Goal: Task Accomplishment & Management: Complete application form

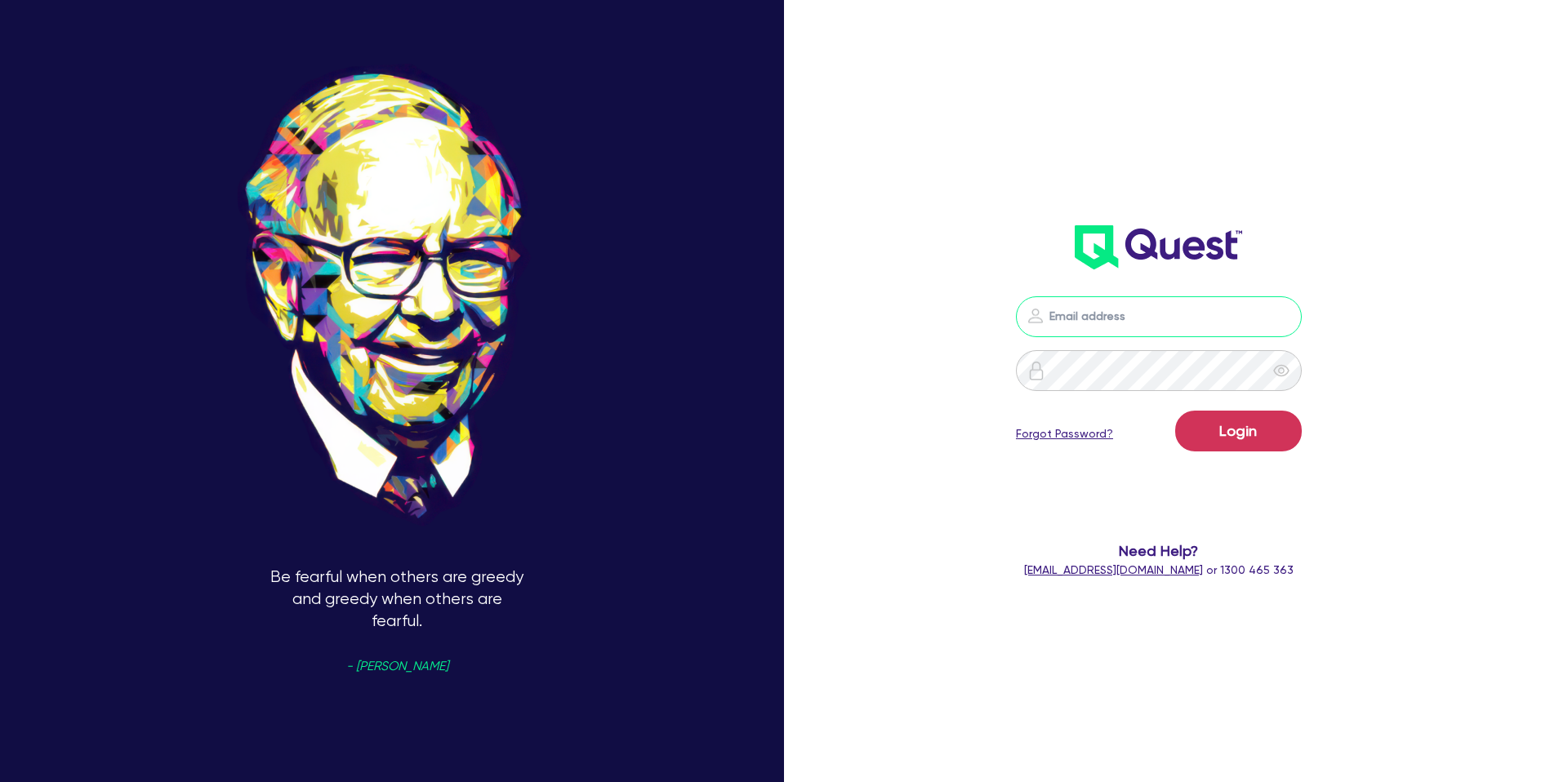
type input "gabriel.vanjour@quest.finance"
click at [1249, 452] on div "Login Forgot Password?" at bounding box center [1159, 434] width 286 height 48
click at [1262, 427] on button "Login" at bounding box center [1238, 431] width 126 height 41
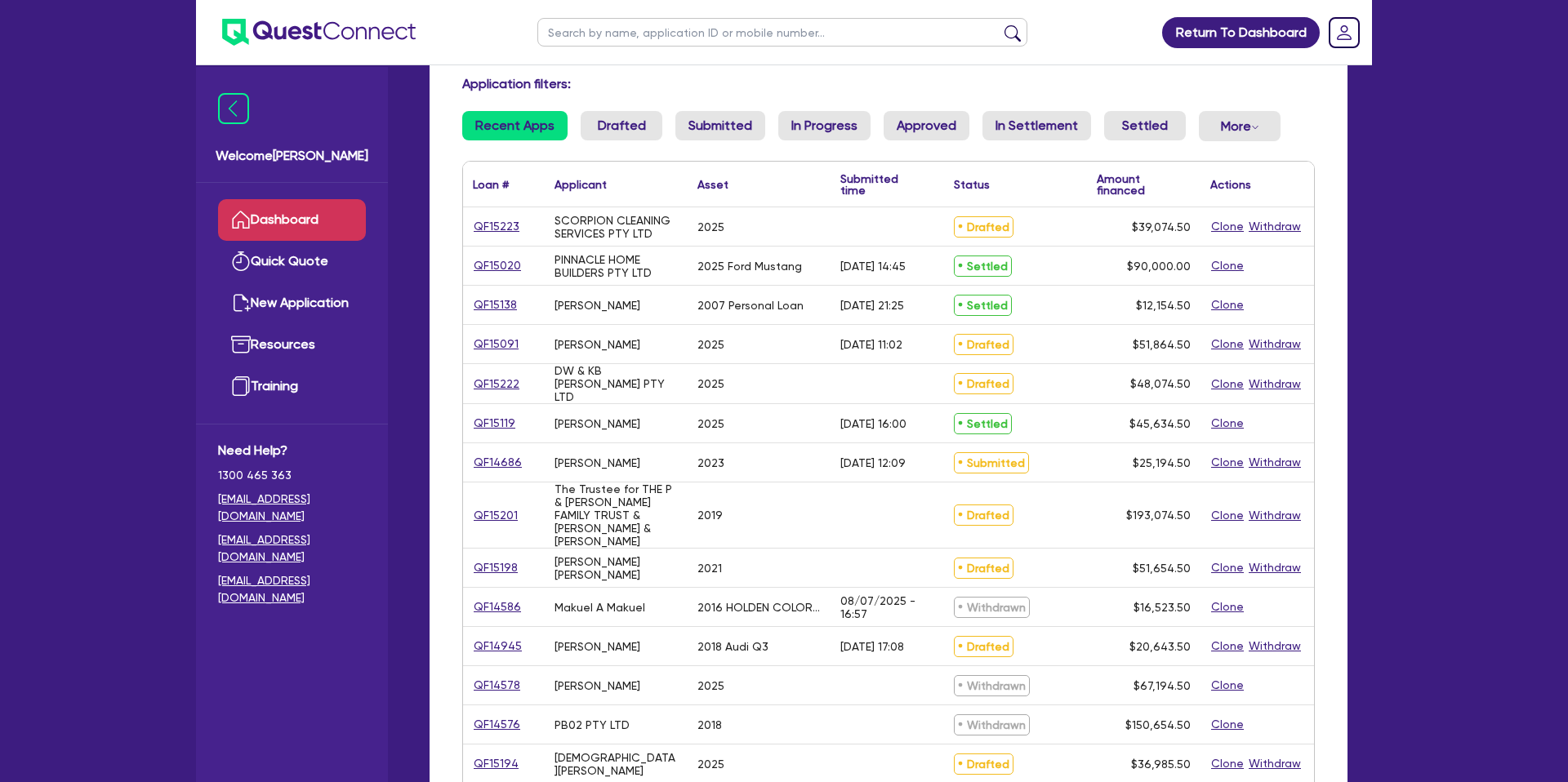
scroll to position [109, 0]
click at [595, 37] on input "text" at bounding box center [782, 32] width 490 height 29
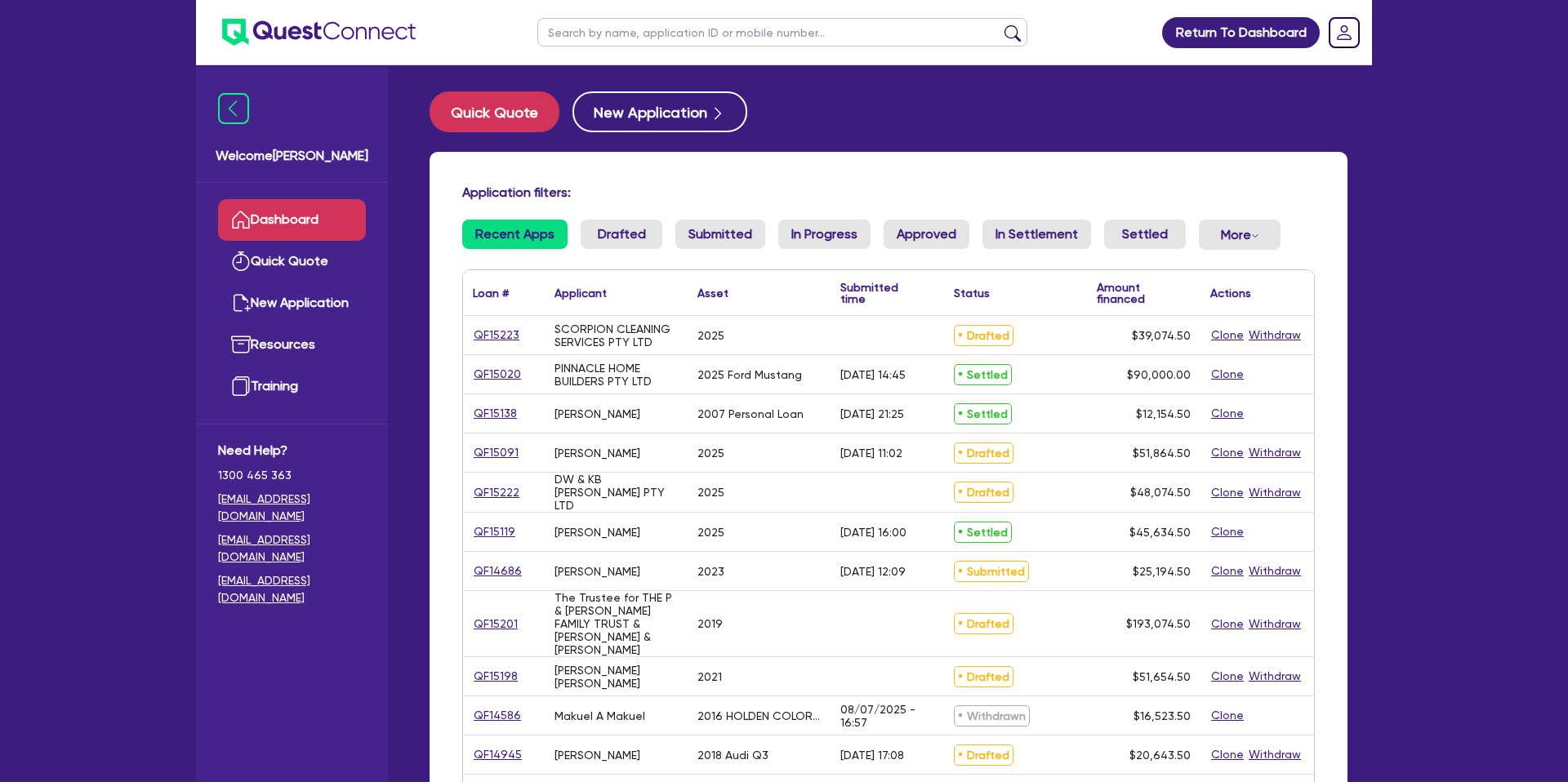
click at [567, 26] on input "text" at bounding box center [782, 32] width 490 height 29
type input "reece"
click at [1000, 25] on button "submit" at bounding box center [1013, 36] width 26 height 23
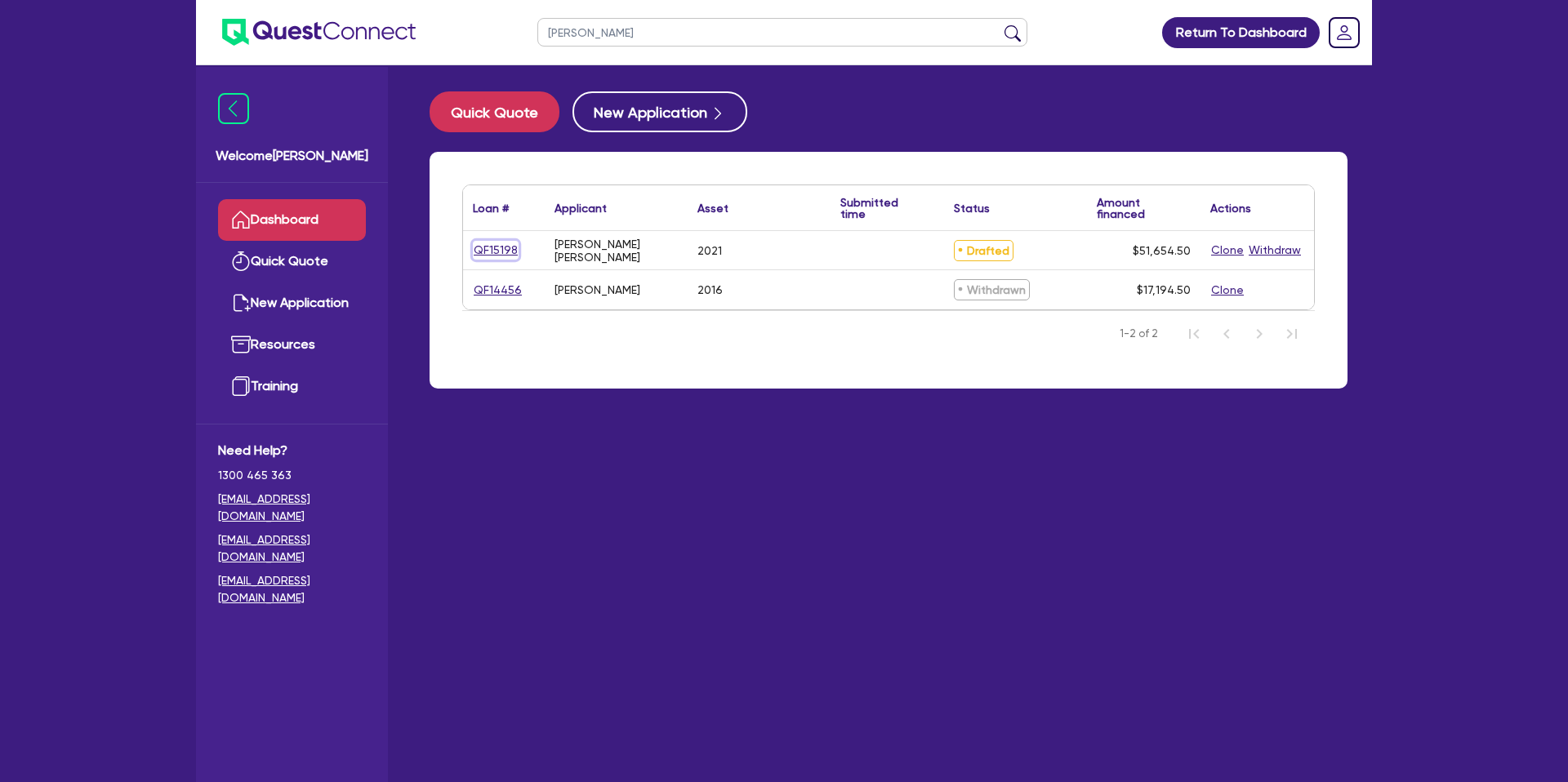
click at [490, 251] on link "QF15198" at bounding box center [496, 250] width 46 height 19
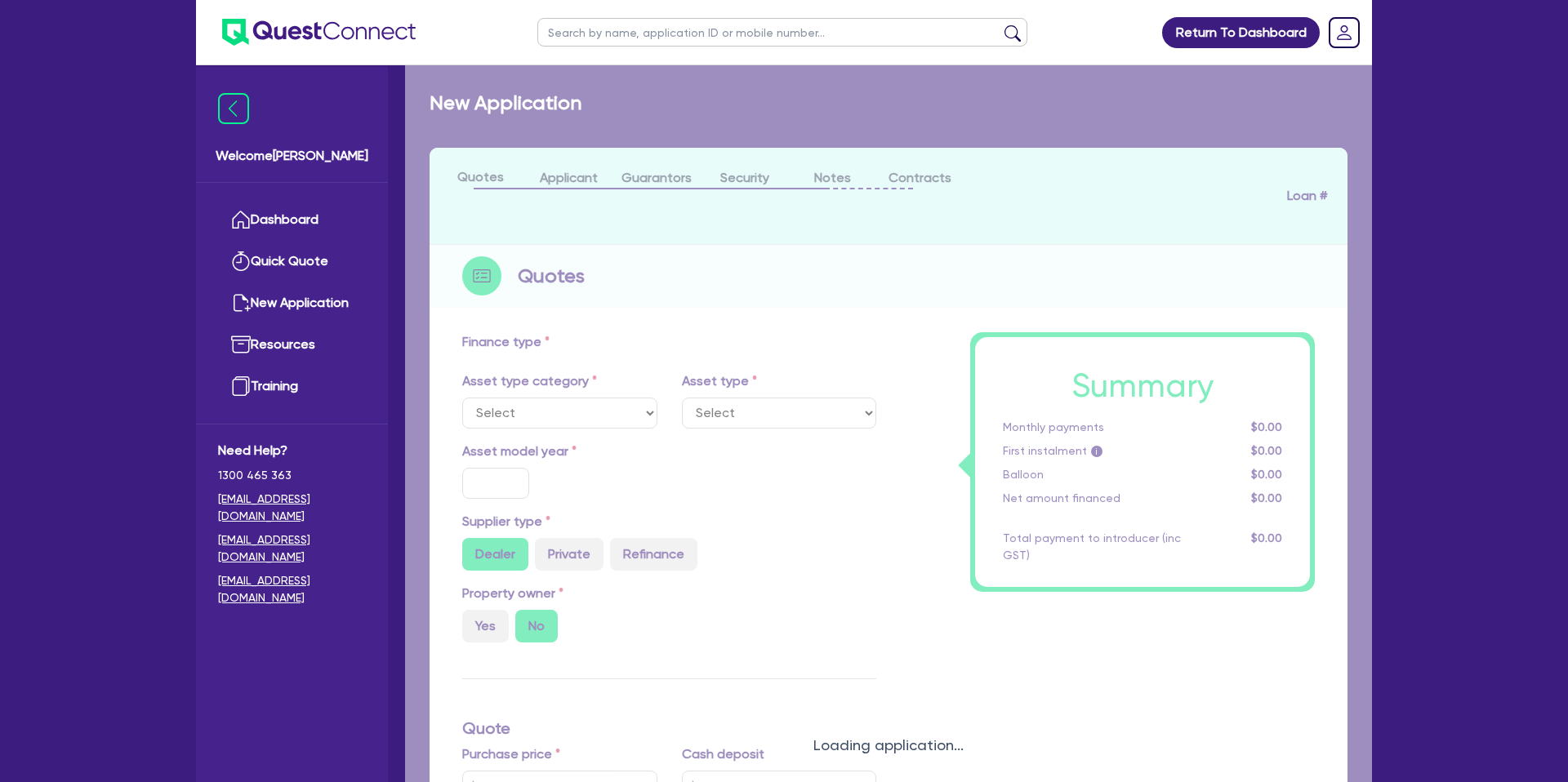
select select "CARS_AND_LIGHT_TRUCKS"
type input "2021"
radio input "false"
radio input "true"
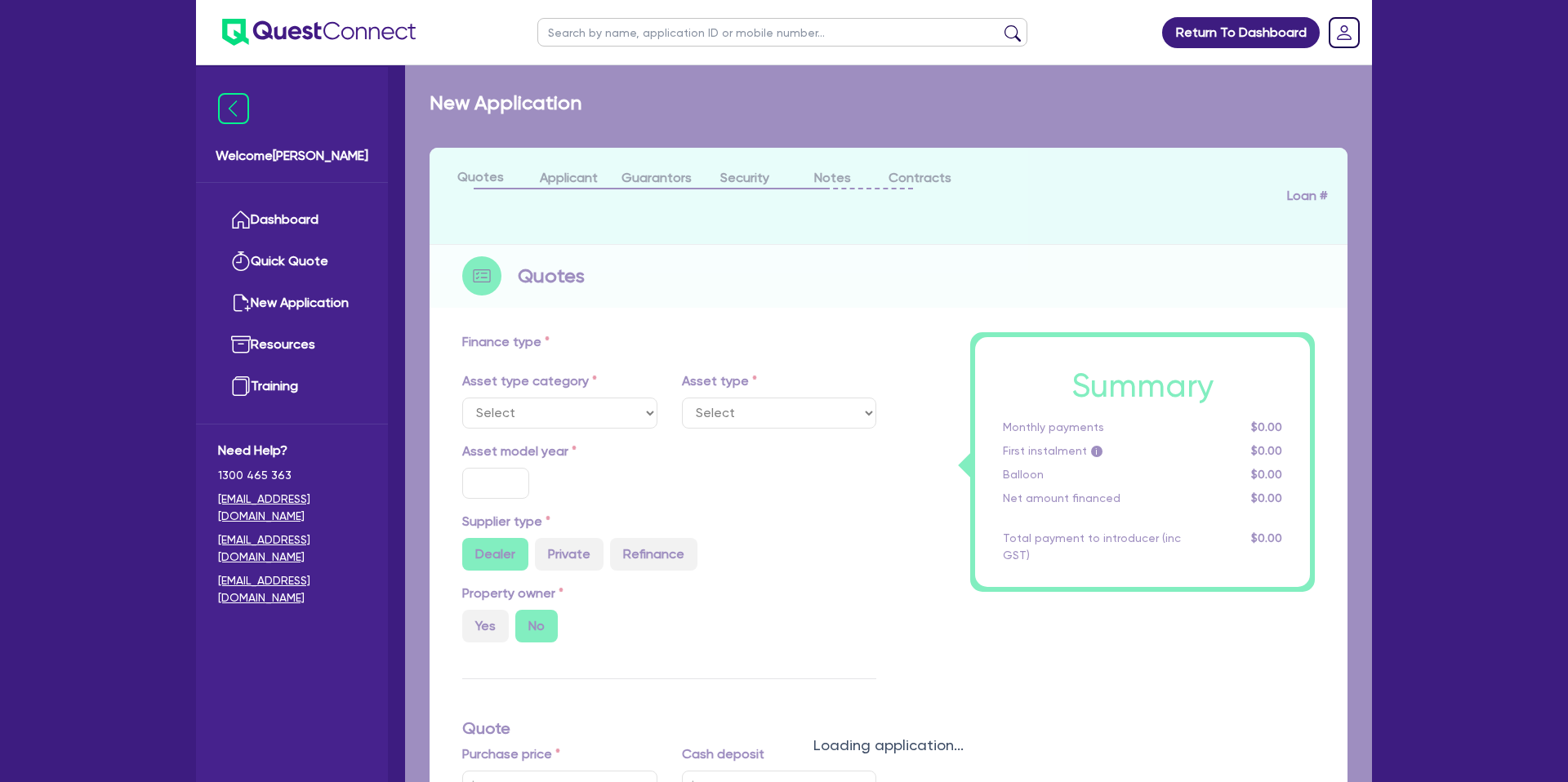
type input "51,000"
type input "35"
type input "17,850"
type input "7.99"
type input "2,200"
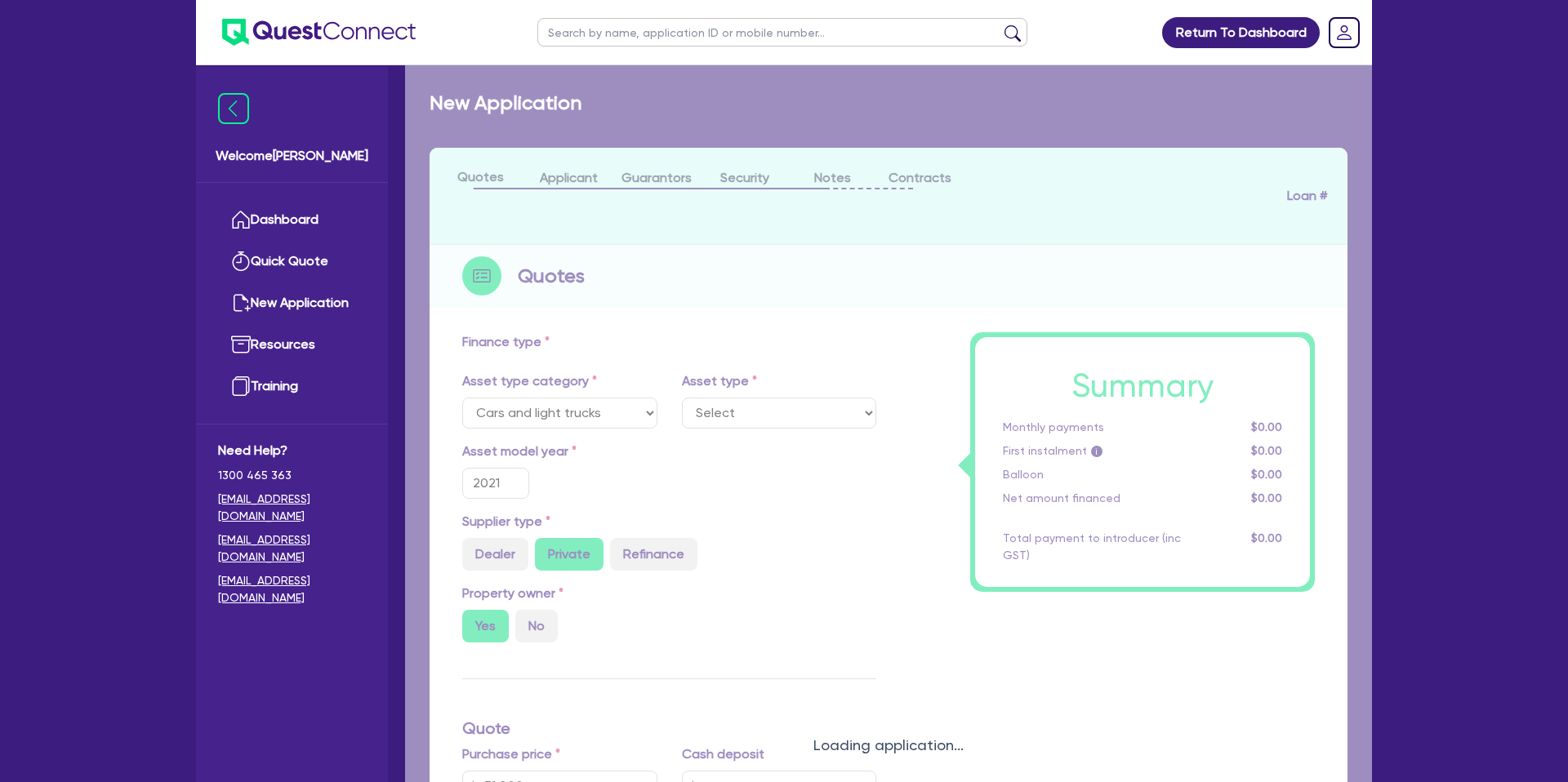
select select "PASSENGER_VEHICLES"
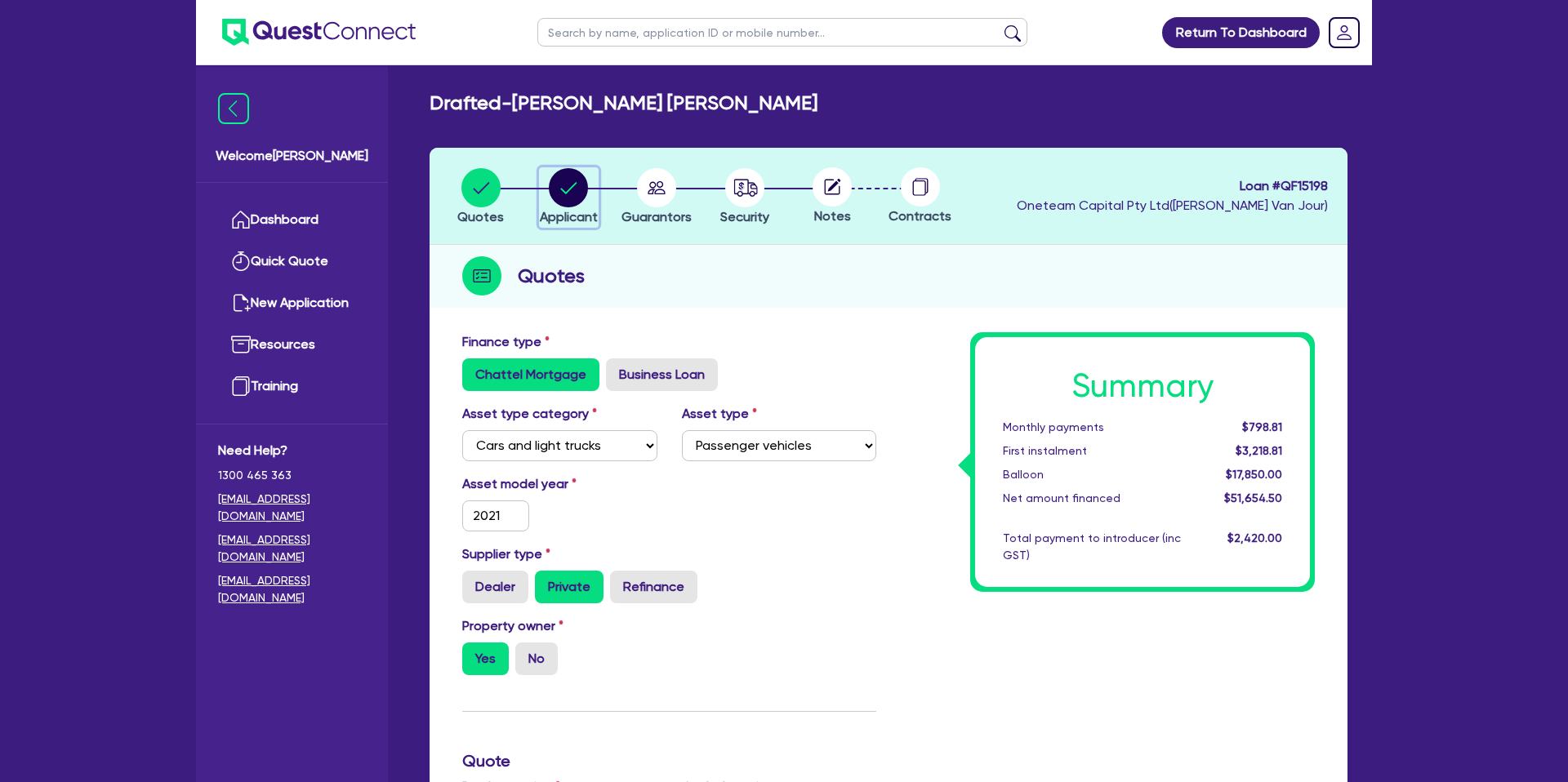
drag, startPoint x: 561, startPoint y: 194, endPoint x: 593, endPoint y: 188, distance: 32.6
click at [586, 189] on circle "button" at bounding box center [568, 188] width 39 height 39
select select "SOLE_TRADER"
select select "BUILDING_CONSTRUCTION"
select select "TRADES_SERVICES_CONSUMERS"
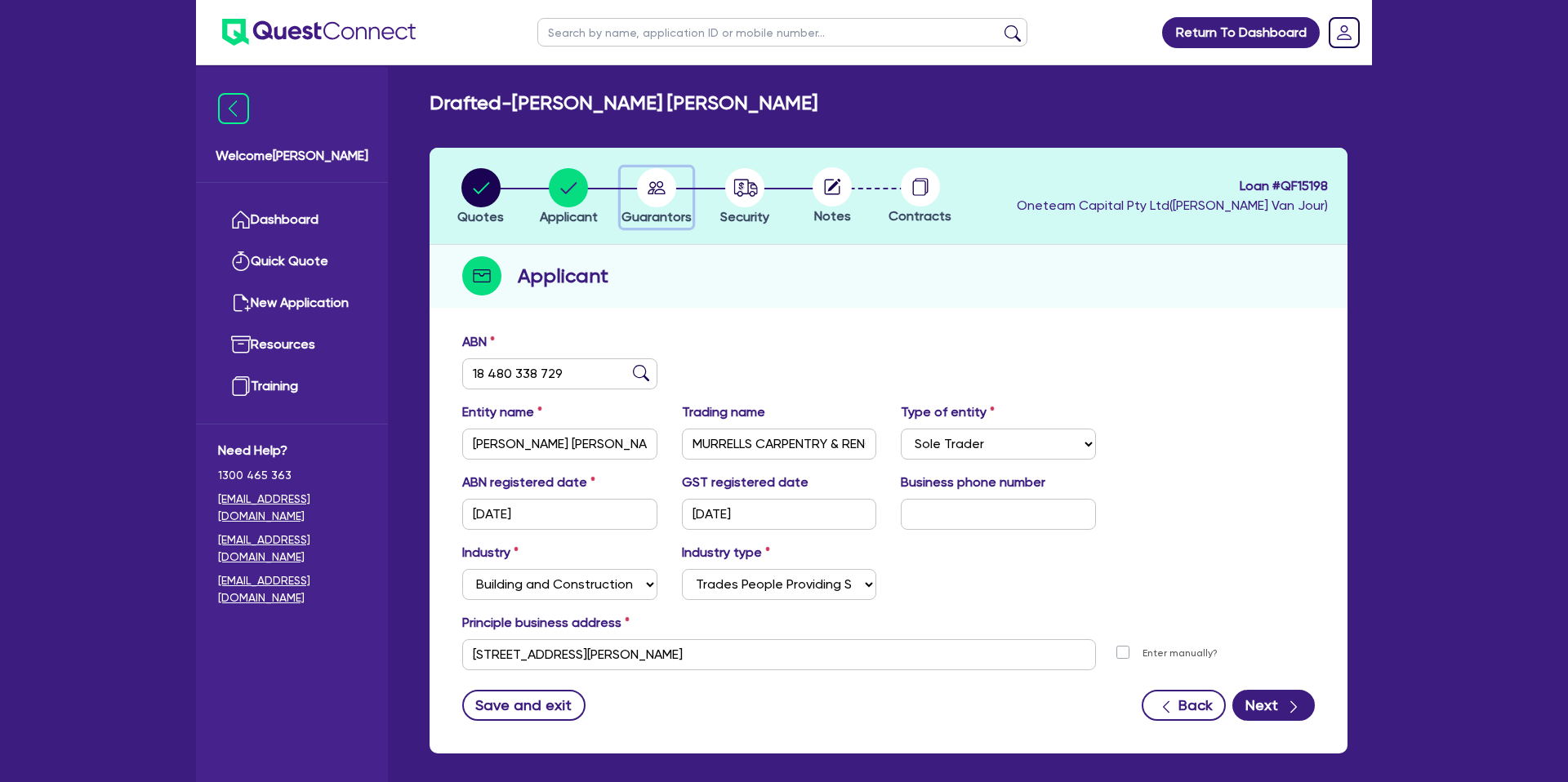
click at [661, 179] on circle "button" at bounding box center [657, 188] width 39 height 39
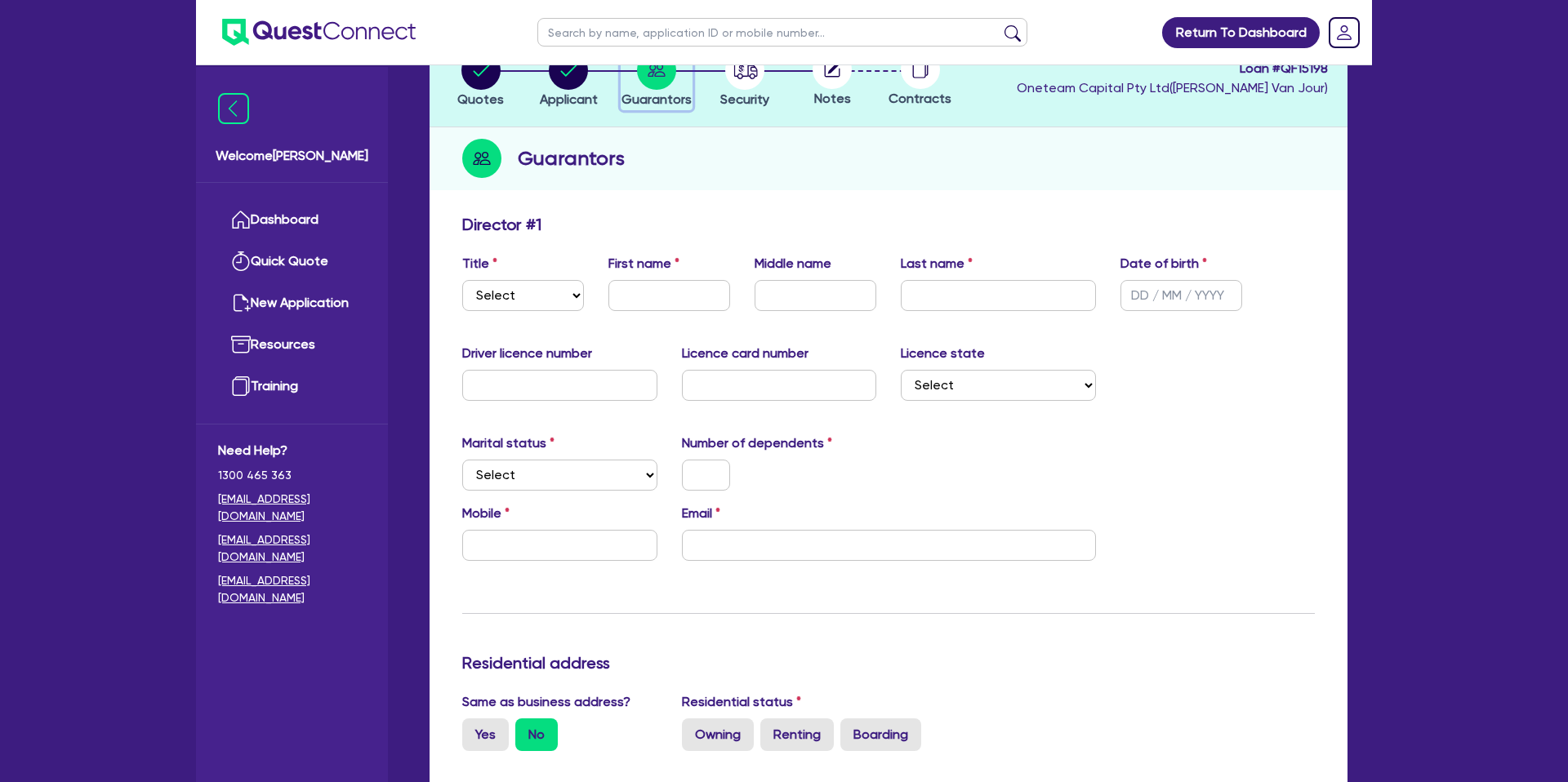
scroll to position [120, 0]
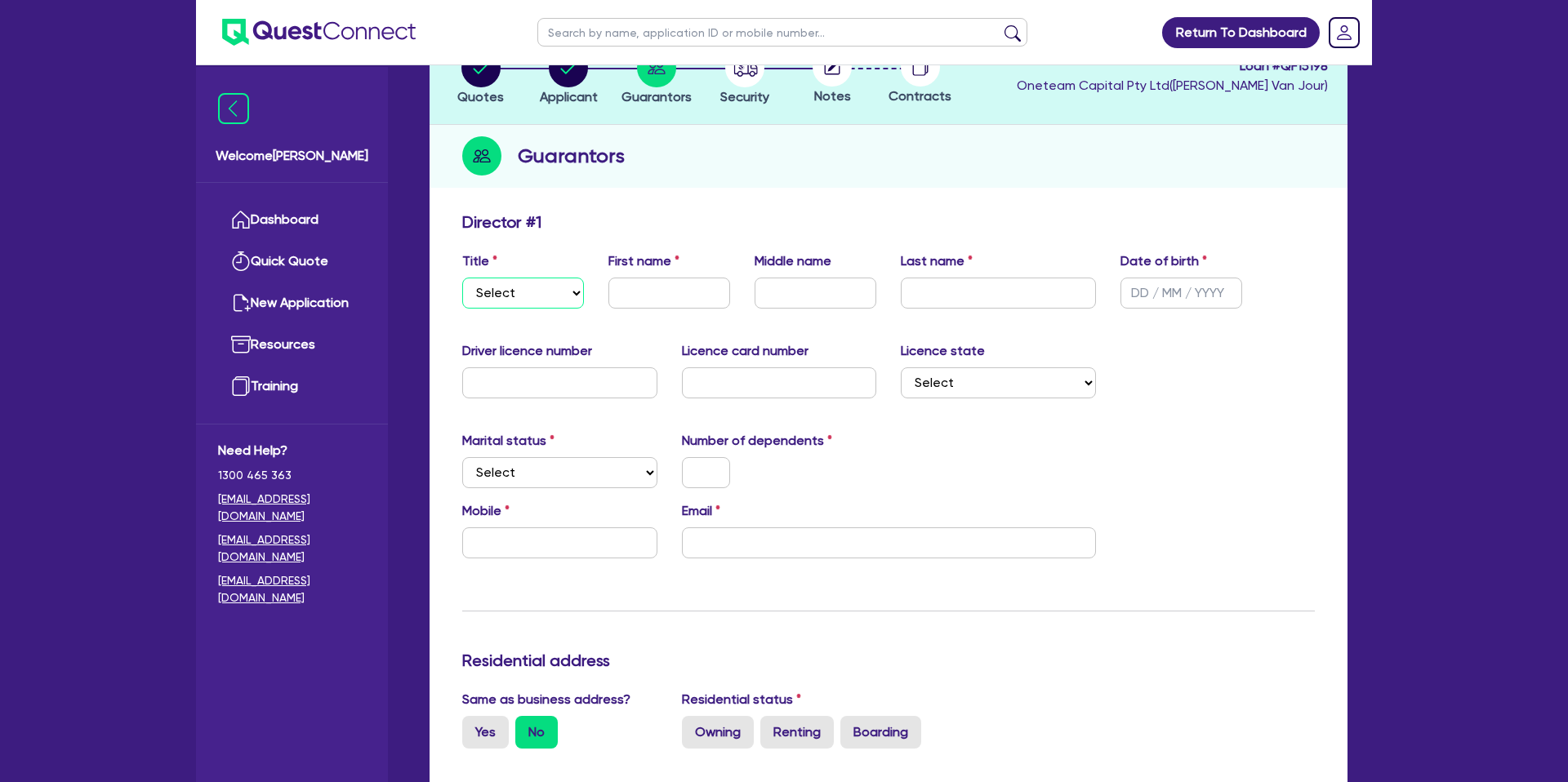
click at [556, 307] on select "Select Mr Mrs Ms Miss Dr" at bounding box center [523, 293] width 121 height 31
select select "MR"
click at [463, 278] on select "Select Mr Mrs Ms Miss Dr" at bounding box center [523, 293] width 121 height 31
click at [631, 293] on input "text" at bounding box center [669, 293] width 121 height 31
type input "[PERSON_NAME]"
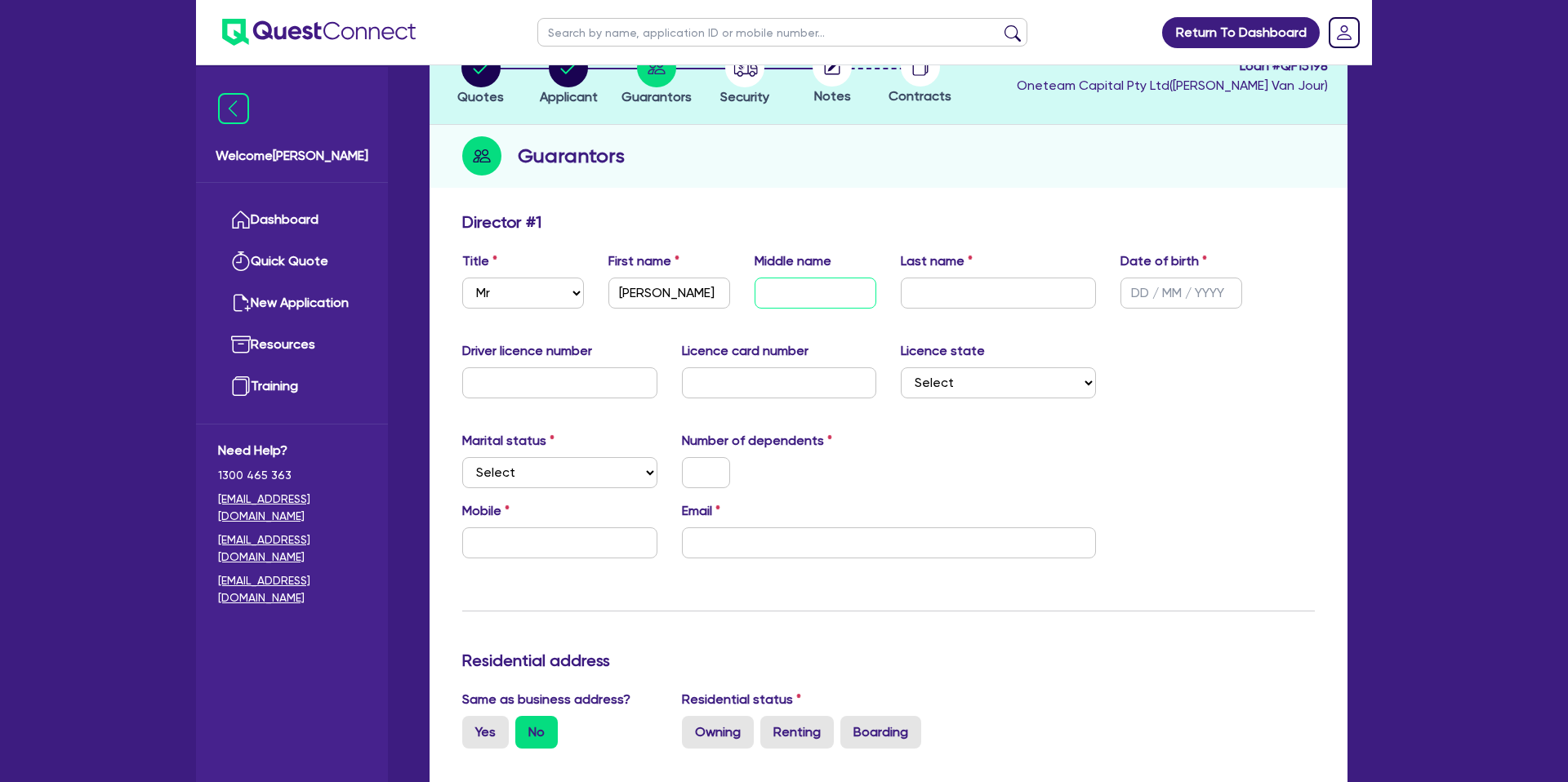
drag, startPoint x: 794, startPoint y: 302, endPoint x: 634, endPoint y: 282, distance: 161.2
click at [792, 302] on input "text" at bounding box center [815, 293] width 121 height 31
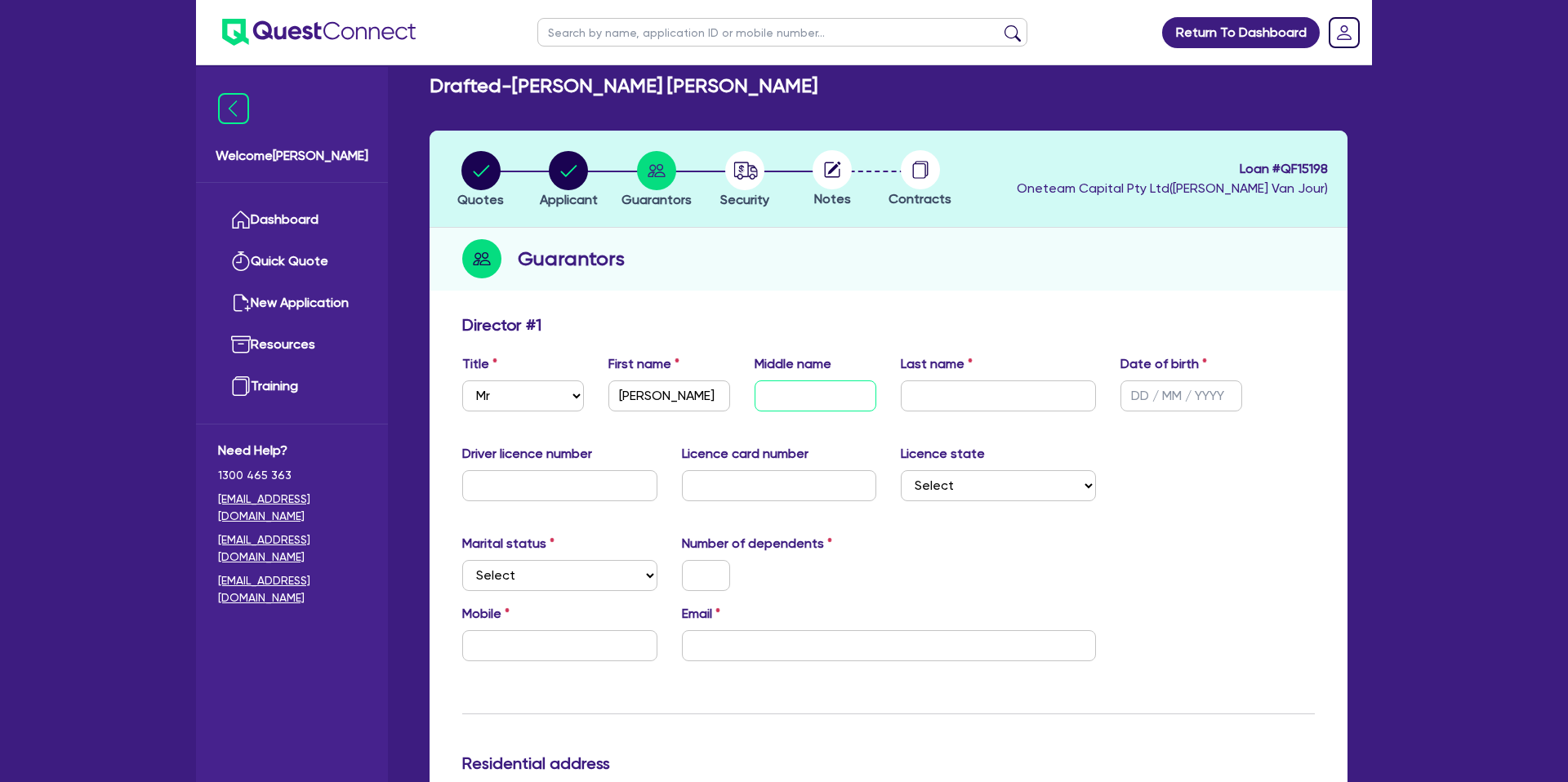
scroll to position [0, 0]
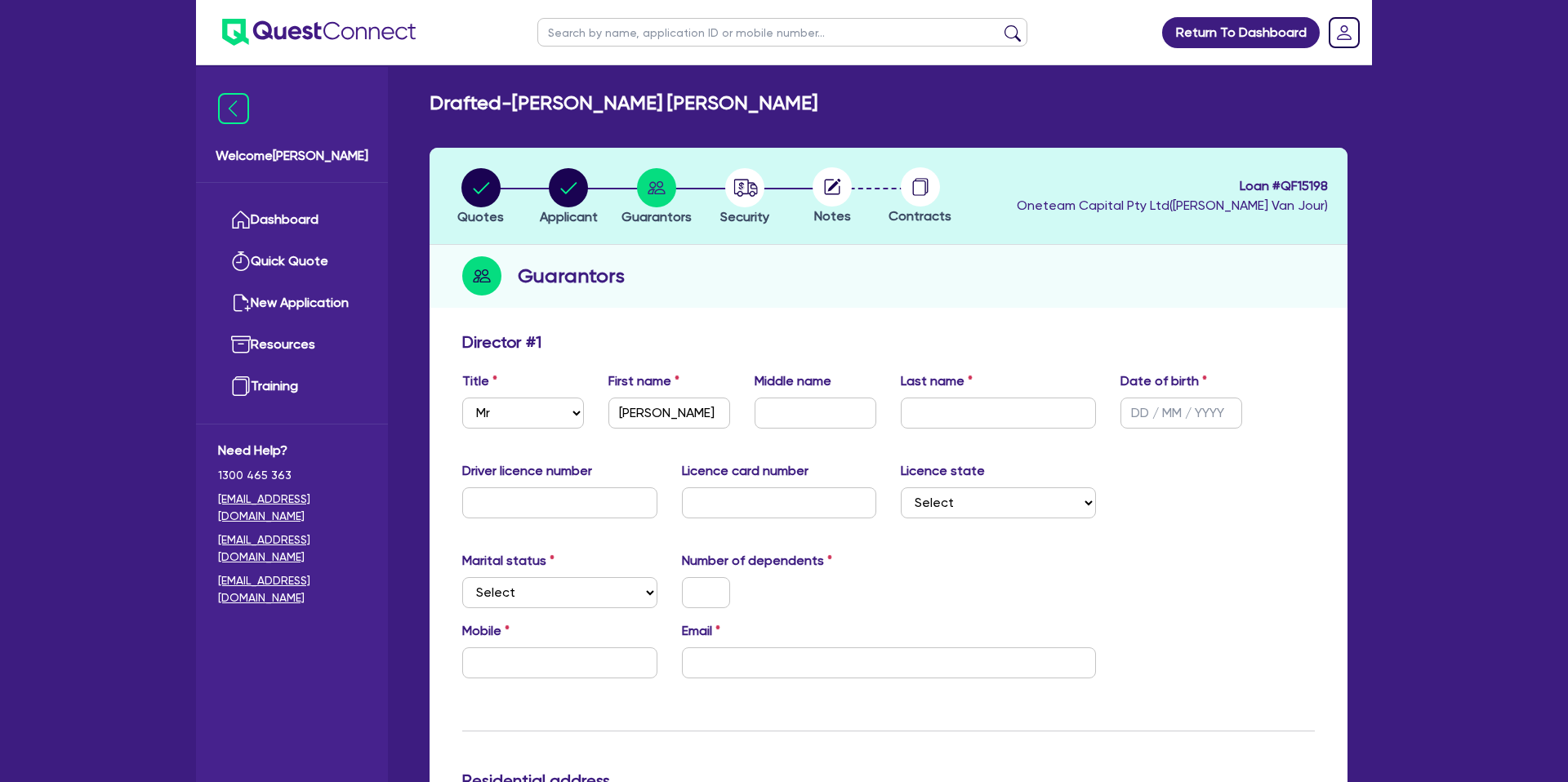
drag, startPoint x: 675, startPoint y: 101, endPoint x: 801, endPoint y: 82, distance: 127.4
click at [826, 92] on div "Drafted - MURRELL, REECE SHANE RICHARD" at bounding box center [888, 103] width 942 height 24
copy h2 "Drafted - MURRELL, REECE"
click at [786, 413] on input "text" at bounding box center [815, 413] width 121 height 31
paste input "Drafted - MURRELL, REECE"
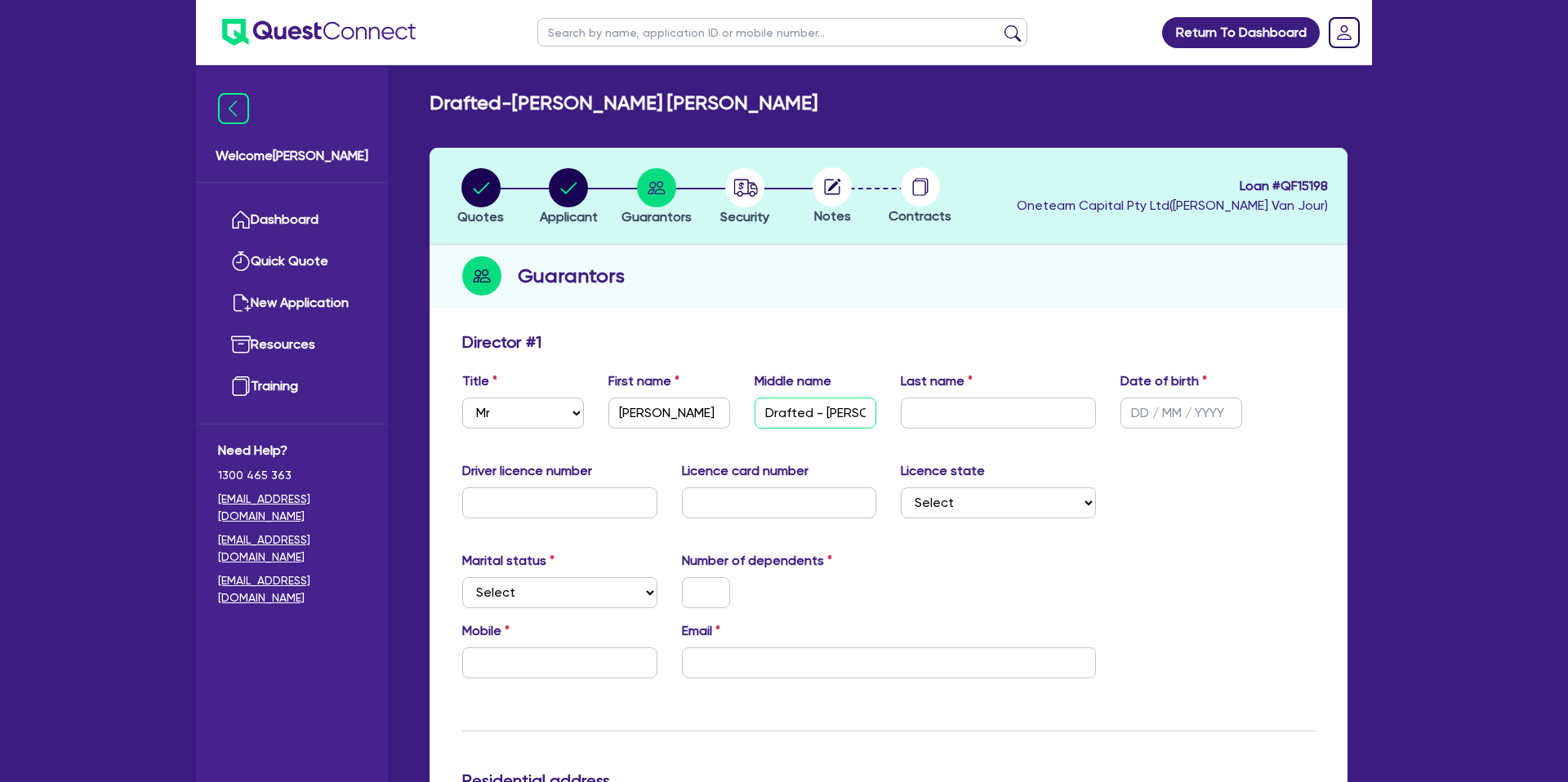
scroll to position [0, 62]
click at [968, 408] on input "text" at bounding box center [998, 413] width 195 height 31
drag, startPoint x: 828, startPoint y: 412, endPoint x: 745, endPoint y: 411, distance: 83.0
click at [745, 411] on div "Middle name Drafted - MURRELL, REECE" at bounding box center [815, 400] width 146 height 57
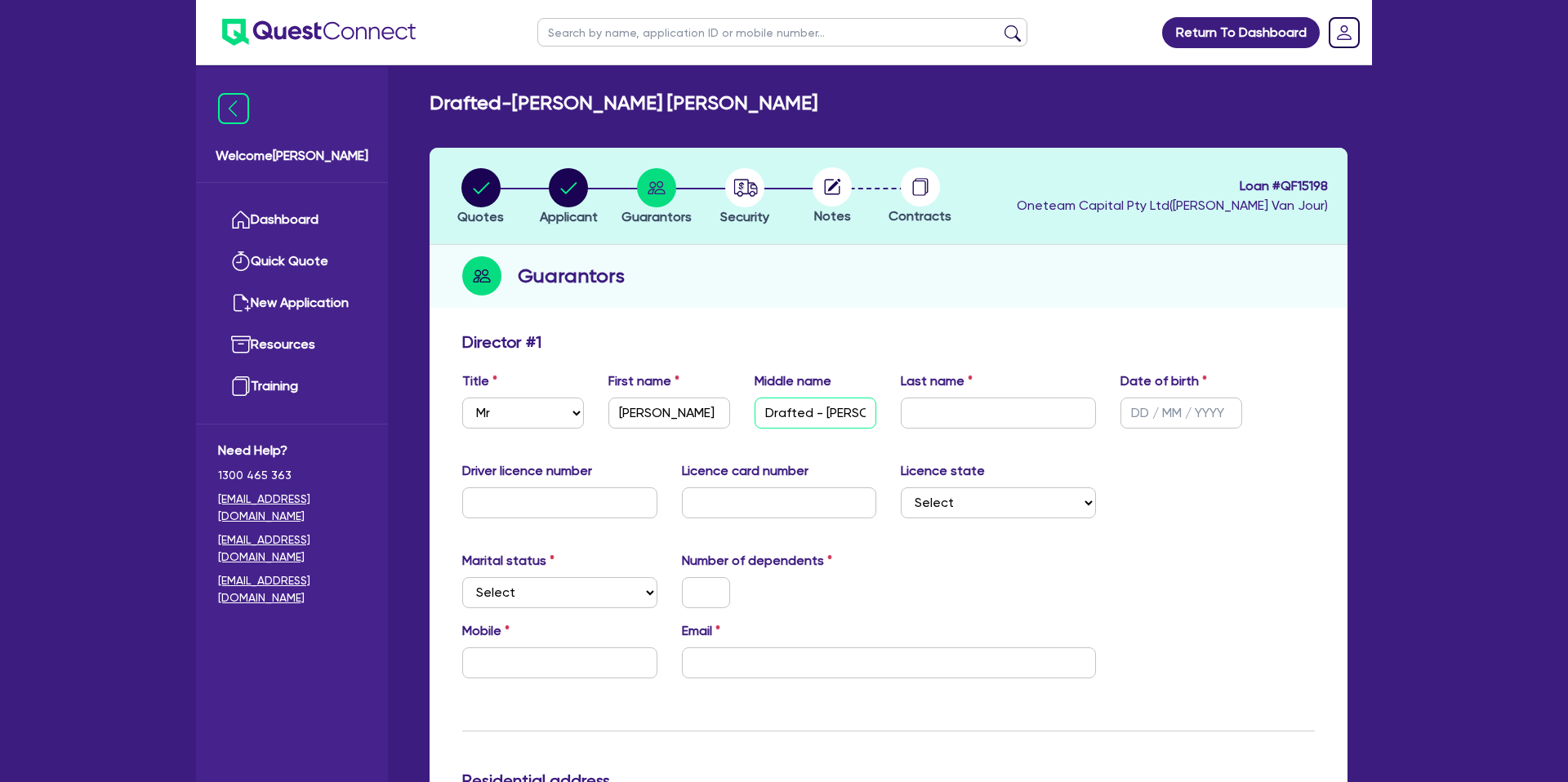
type input "MURRELL, REECE"
click at [847, 402] on input "MURRELL, REECE" at bounding box center [815, 413] width 121 height 31
click at [846, 407] on input "MURRELL, REECE" at bounding box center [815, 413] width 121 height 31
click at [841, 413] on input "MURRELL, REECE" at bounding box center [815, 413] width 121 height 31
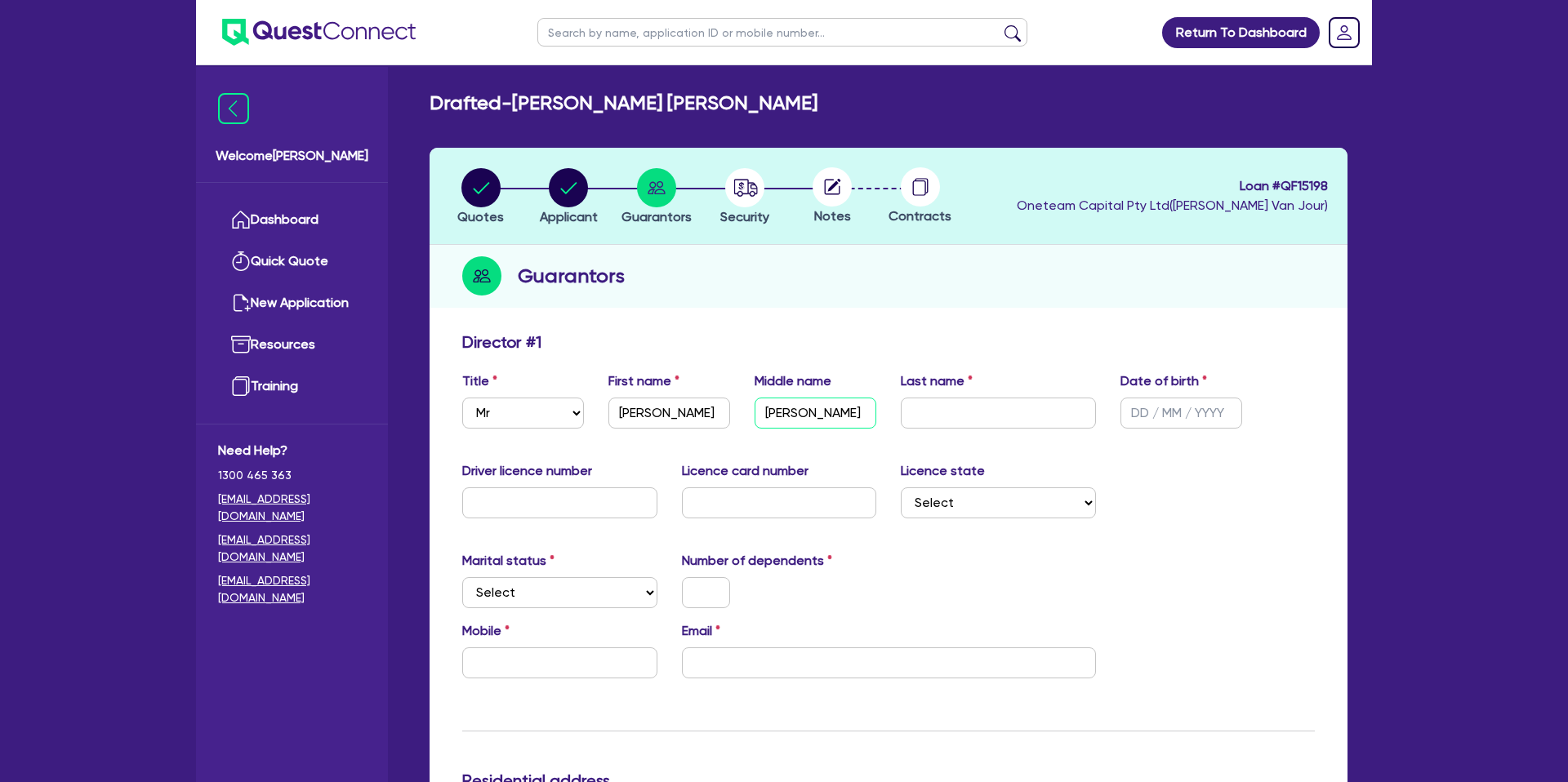
click at [841, 413] on input "MURRELL, REECE" at bounding box center [815, 413] width 121 height 31
drag, startPoint x: 677, startPoint y: 108, endPoint x: 827, endPoint y: 103, distance: 150.1
click at [827, 103] on div "Drafted - MURRELL, REECE SHANE RICHARD" at bounding box center [888, 103] width 942 height 24
copy h2 "[PERSON_NAME]"
click at [781, 408] on input "text" at bounding box center [815, 413] width 121 height 31
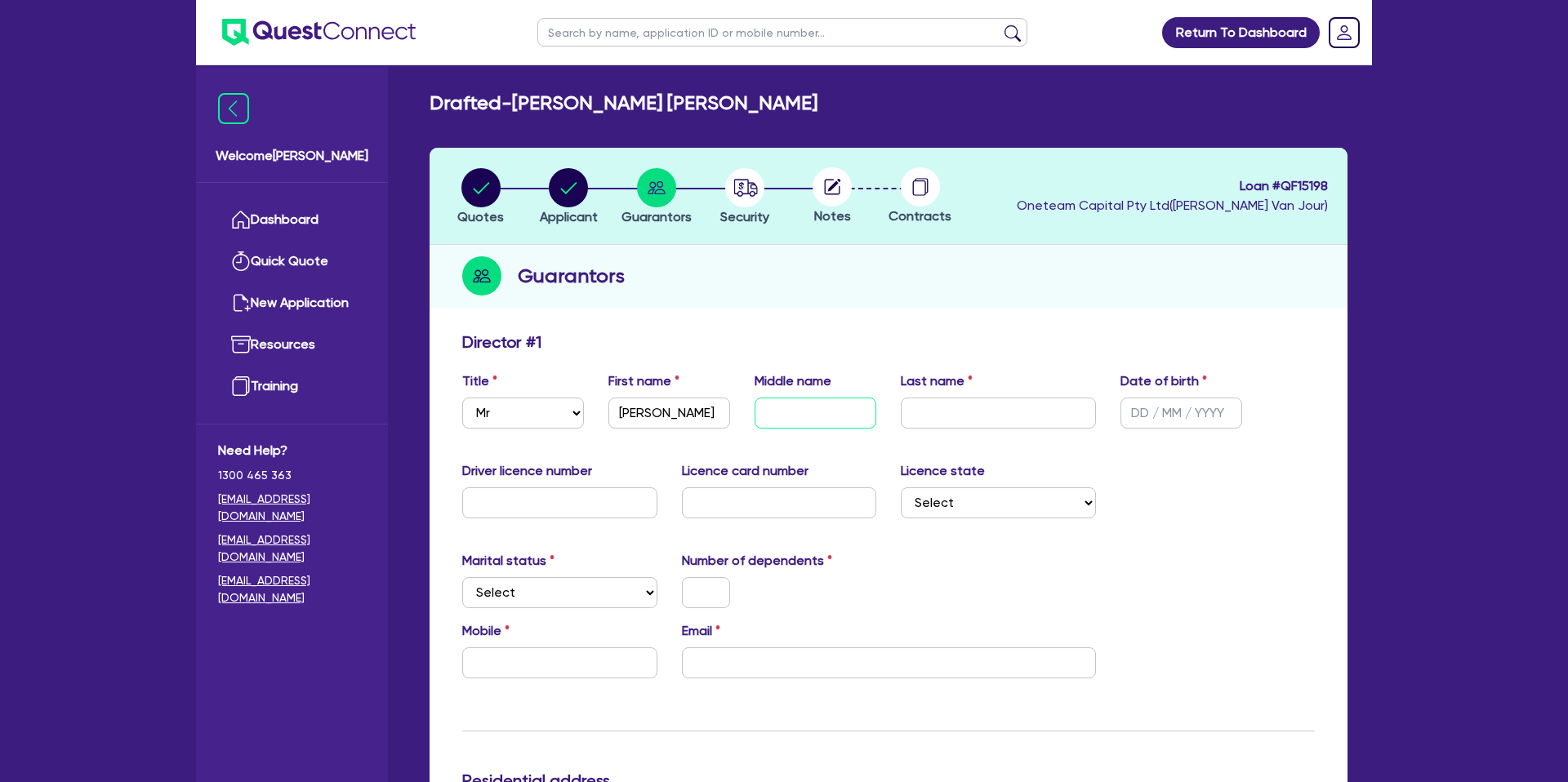
paste input "[PERSON_NAME]"
type input "[PERSON_NAME]"
drag, startPoint x: 941, startPoint y: 427, endPoint x: 909, endPoint y: 416, distance: 33.8
click at [940, 425] on input "text" at bounding box center [998, 413] width 195 height 31
click at [909, 416] on input "text" at bounding box center [998, 413] width 195 height 31
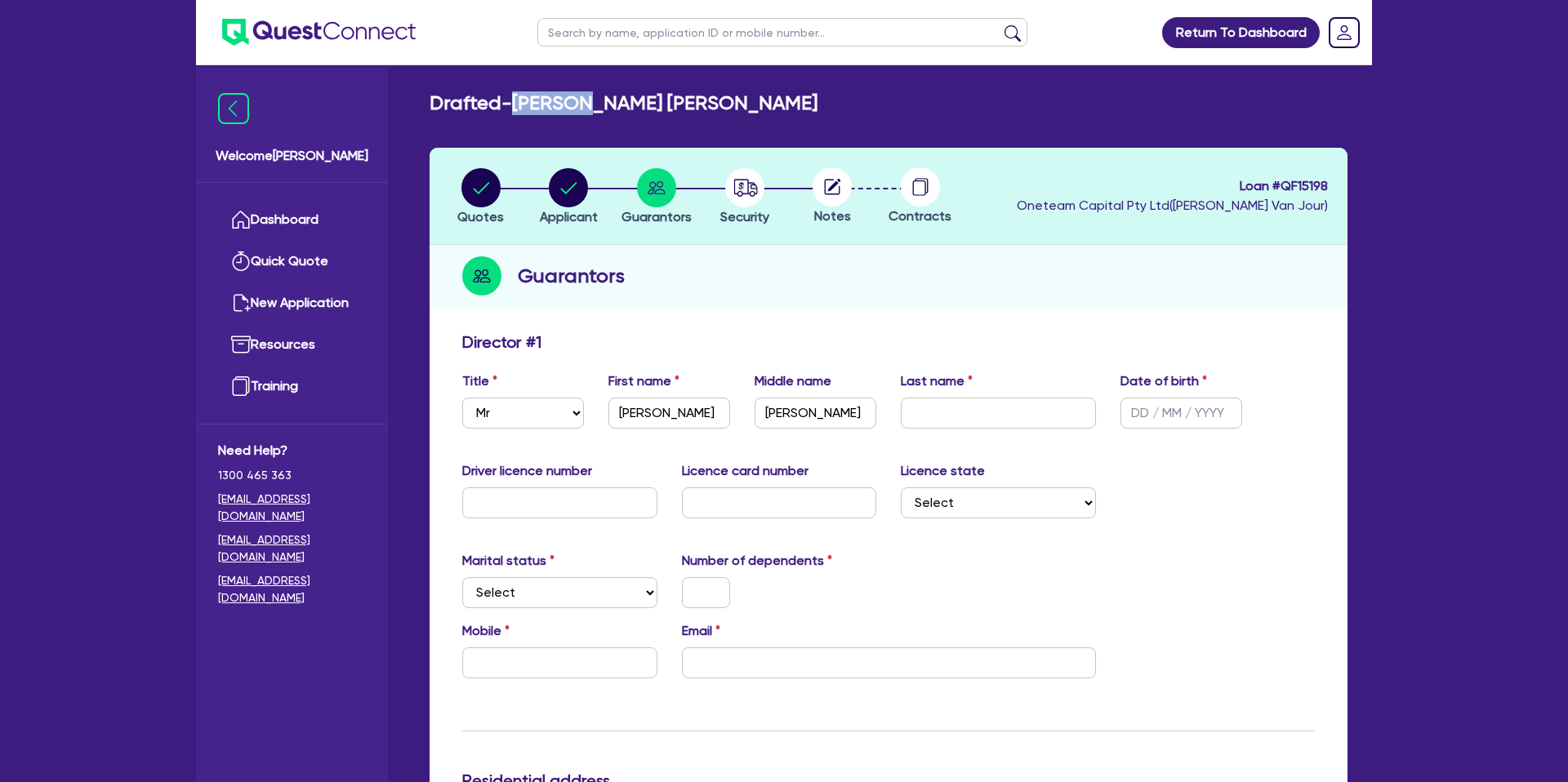
drag, startPoint x: 524, startPoint y: 106, endPoint x: 599, endPoint y: 101, distance: 75.2
click at [599, 101] on h2 "Drafted - MURRELL, REECE SHANE RICHARD" at bounding box center [623, 103] width 388 height 24
copy h2 "[PERSON_NAME]"
click at [959, 430] on div "Title Select Mr Mrs Ms Miss Dr First name Reece Middle name SHANE RICHARD Last …" at bounding box center [889, 407] width 877 height 70
click at [957, 417] on input "text" at bounding box center [998, 413] width 195 height 31
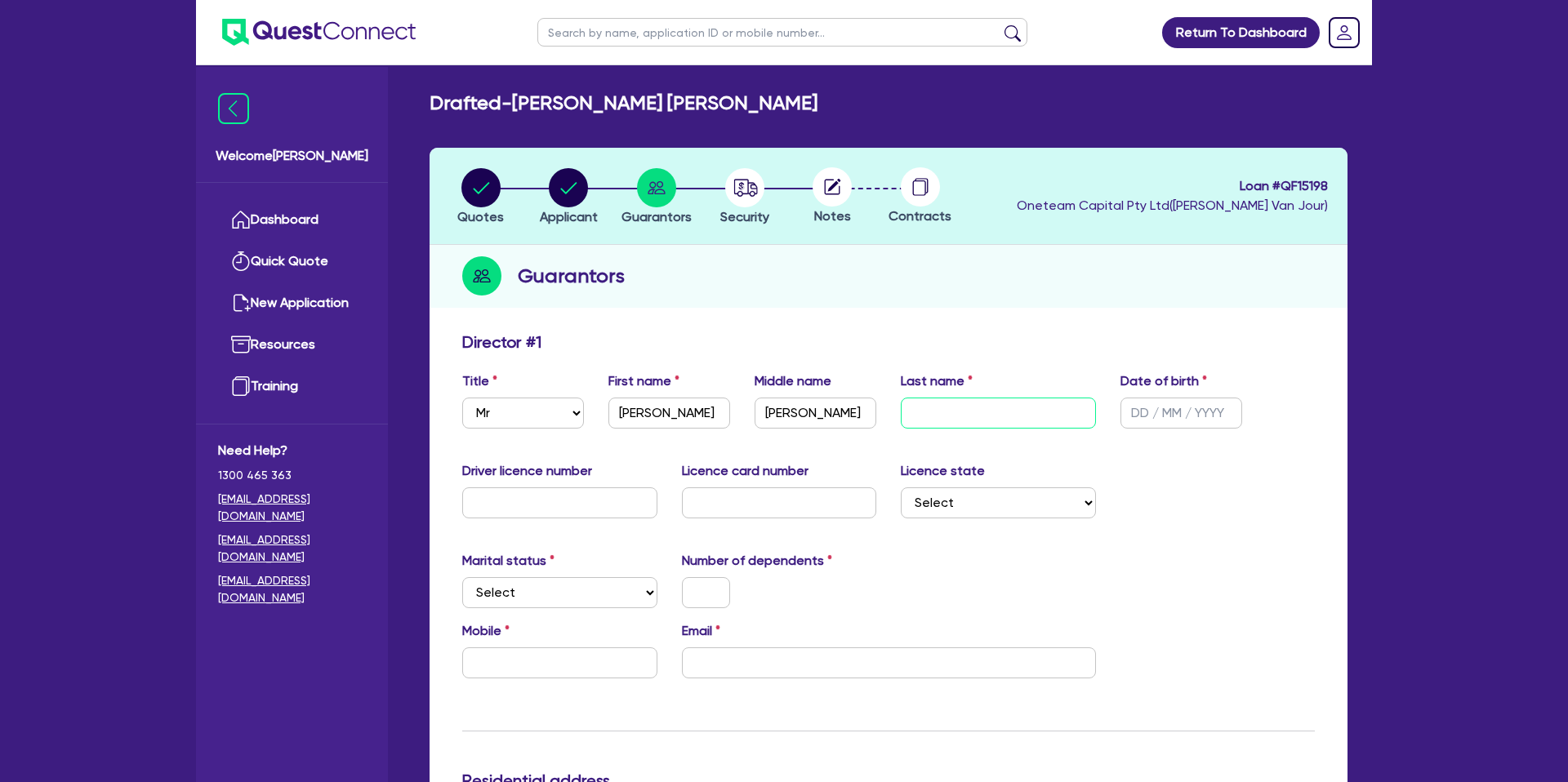
paste input "[PERSON_NAME]"
type input "[PERSON_NAME]"
click at [1151, 423] on input "text" at bounding box center [1181, 413] width 121 height 31
type input "[DATE]"
click at [482, 495] on input "text" at bounding box center [560, 503] width 195 height 31
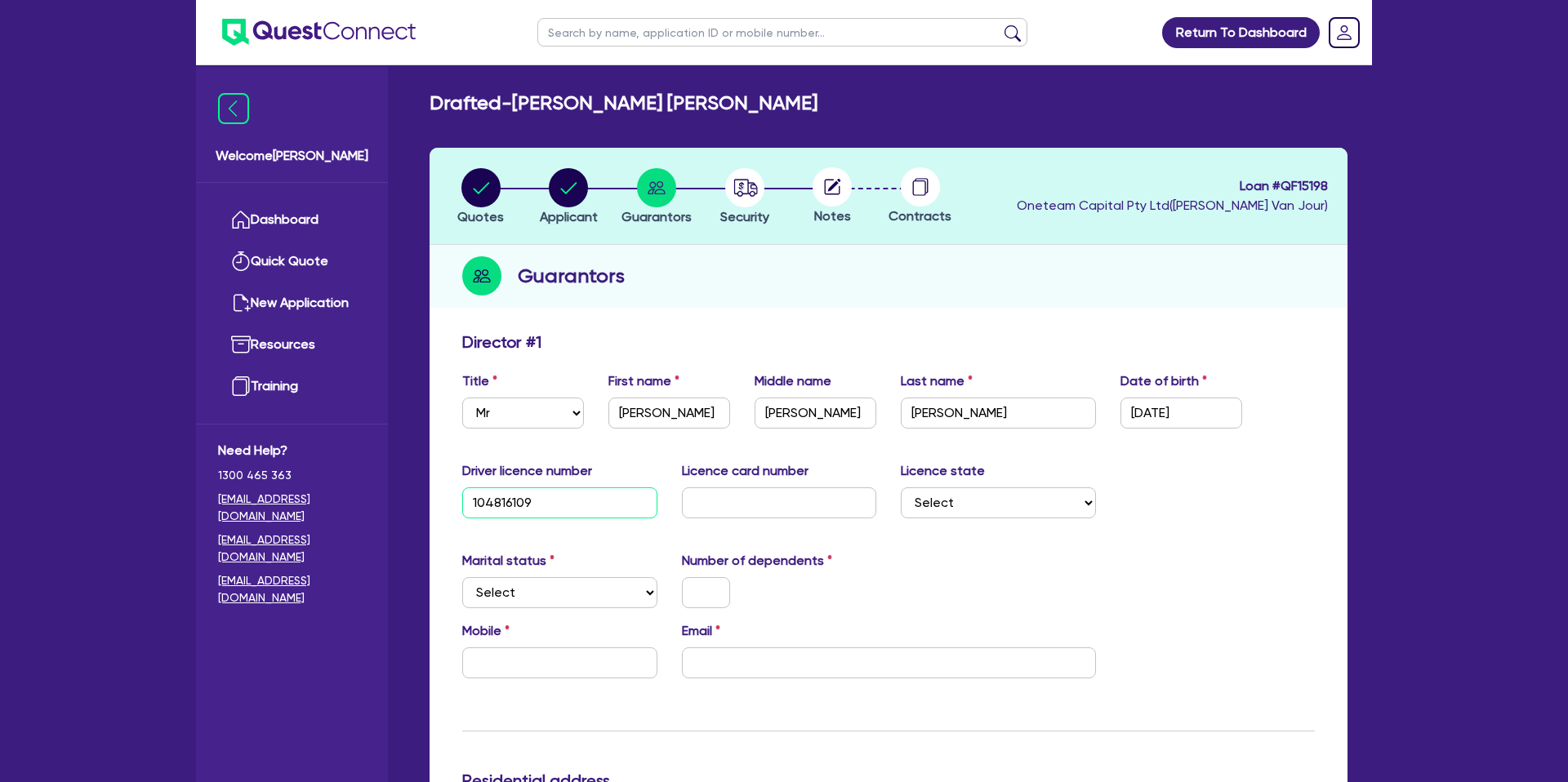
type input "104816109"
click at [724, 498] on input "text" at bounding box center [780, 503] width 195 height 31
type input "584f3b9fde"
drag, startPoint x: 1114, startPoint y: 593, endPoint x: 977, endPoint y: 543, distance: 145.8
click at [1112, 592] on div "Marital status Select Single Married De Facto / Partner Number of dependents" at bounding box center [889, 586] width 877 height 70
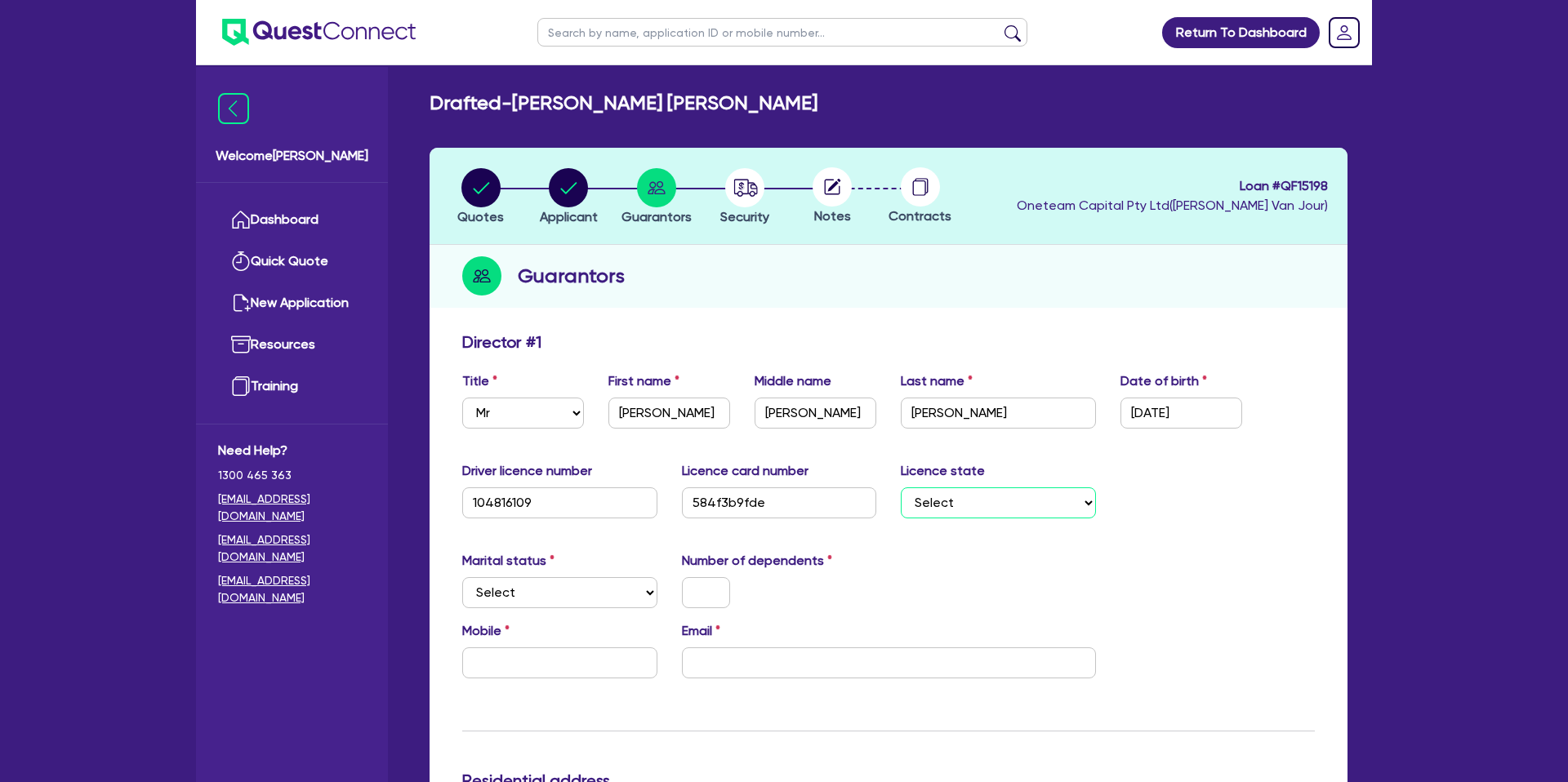
click at [951, 499] on select "Select NSW VIC QLD TAS ACT SA NT WA" at bounding box center [998, 503] width 195 height 31
select select "QLD"
click at [900, 488] on select "Select NSW VIC QLD TAS ACT SA NT WA" at bounding box center [998, 503] width 195 height 31
click at [526, 596] on select "Select Single Married De Facto / Partner" at bounding box center [560, 593] width 195 height 31
select select "SINGLE"
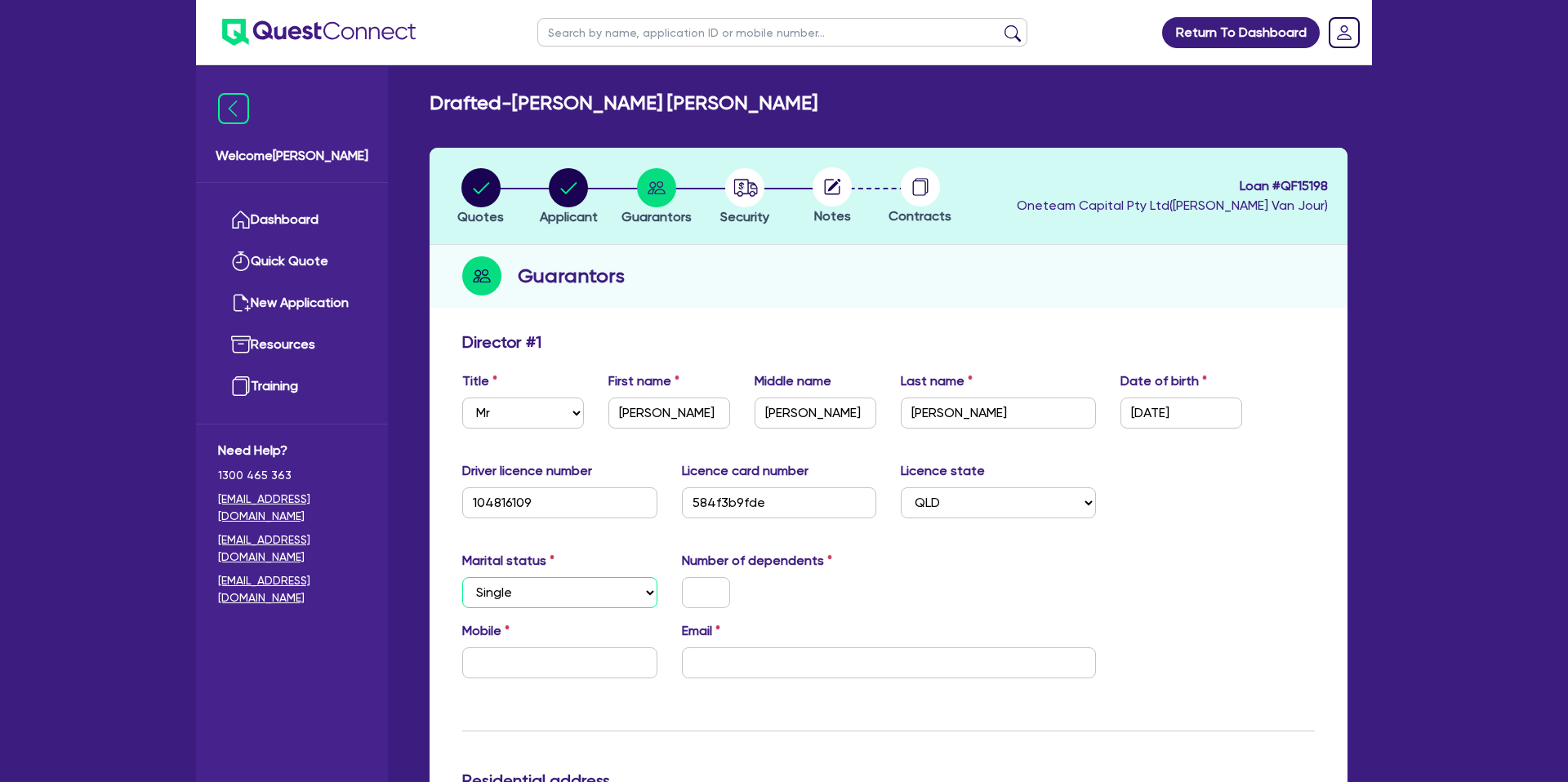
click at [463, 577] on select "Select Single Married De Facto / Partner" at bounding box center [560, 593] width 195 height 31
click at [726, 589] on input "text" at bounding box center [706, 593] width 48 height 31
click at [504, 663] on input "text" at bounding box center [560, 663] width 195 height 31
type input "0"
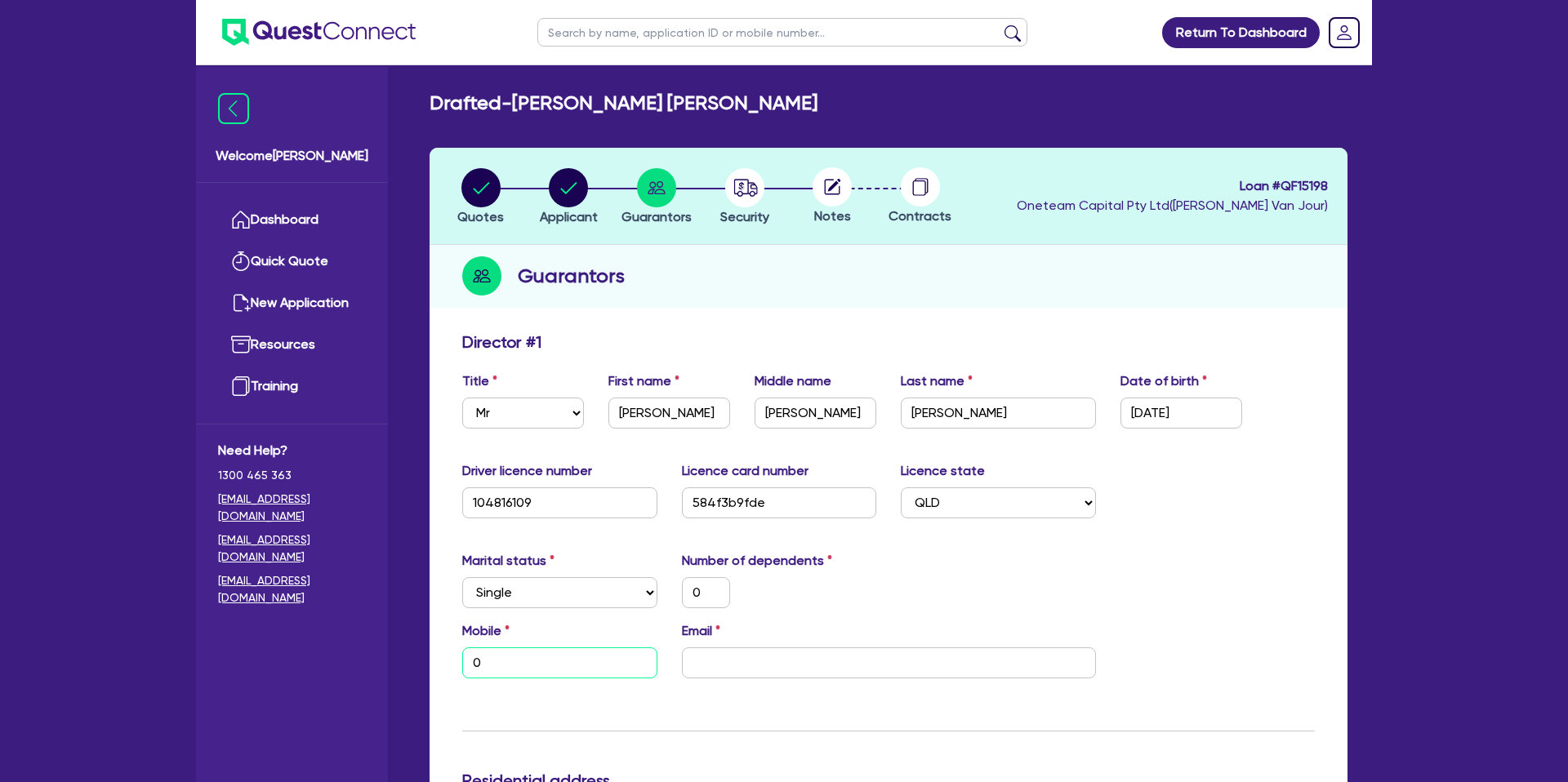
type input "0"
type input "04"
type input "0"
type input "040"
type input "0"
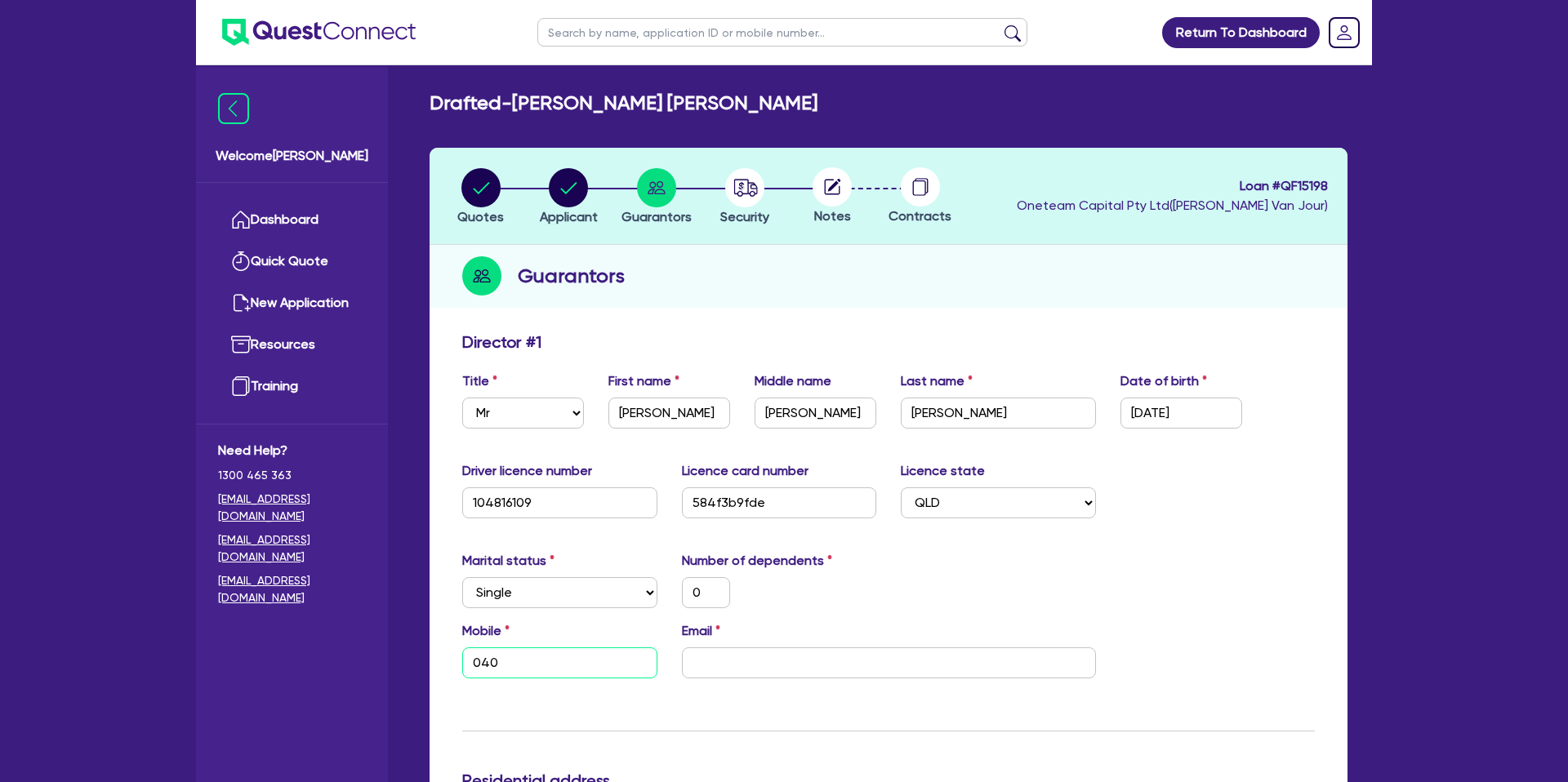
type input "0402"
type input "0"
type input "0402 7"
type input "0"
type input "0402 72"
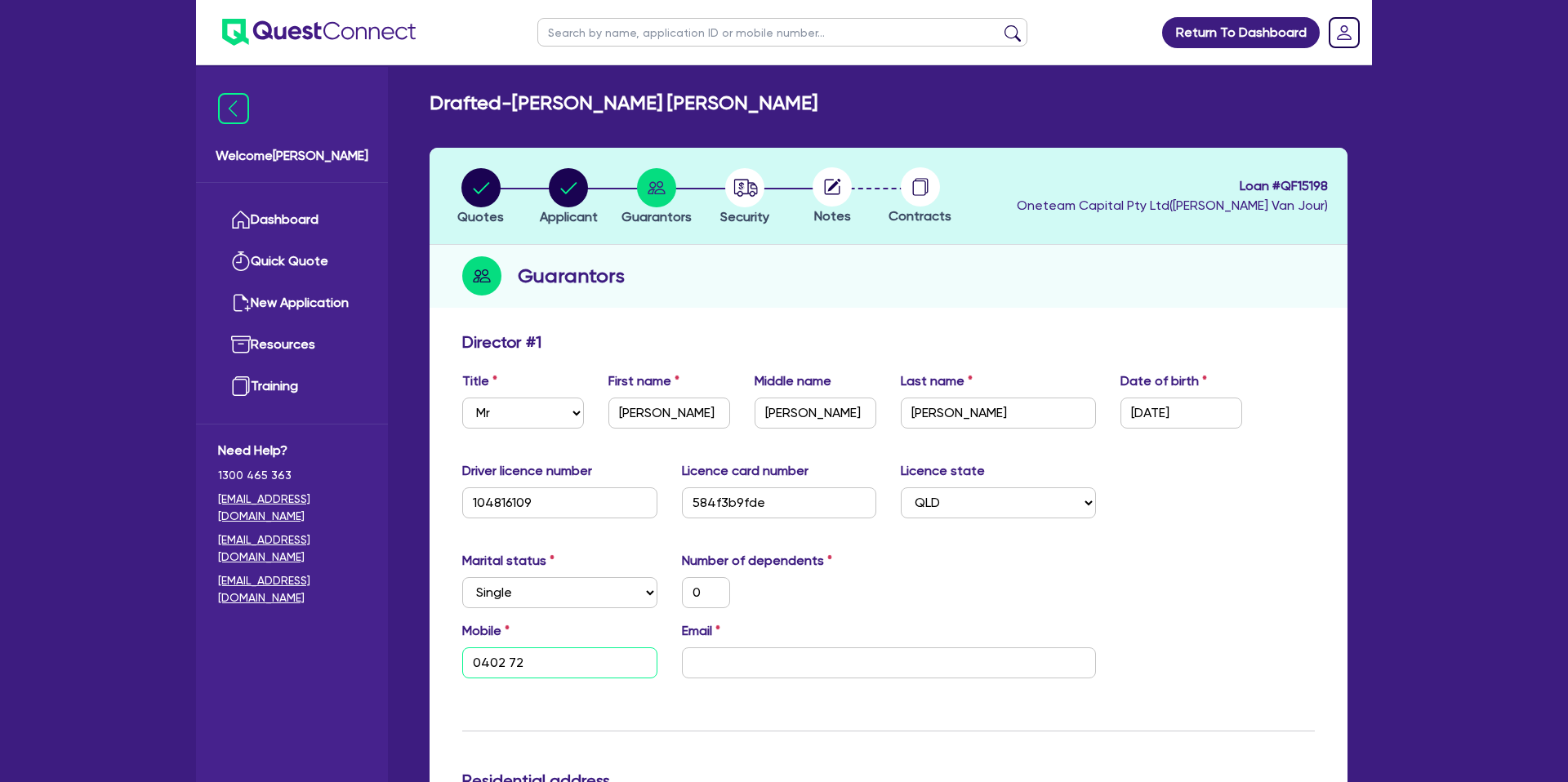
type input "0"
type input "0402 724"
type input "0"
type input "0402 724 6"
type input "0"
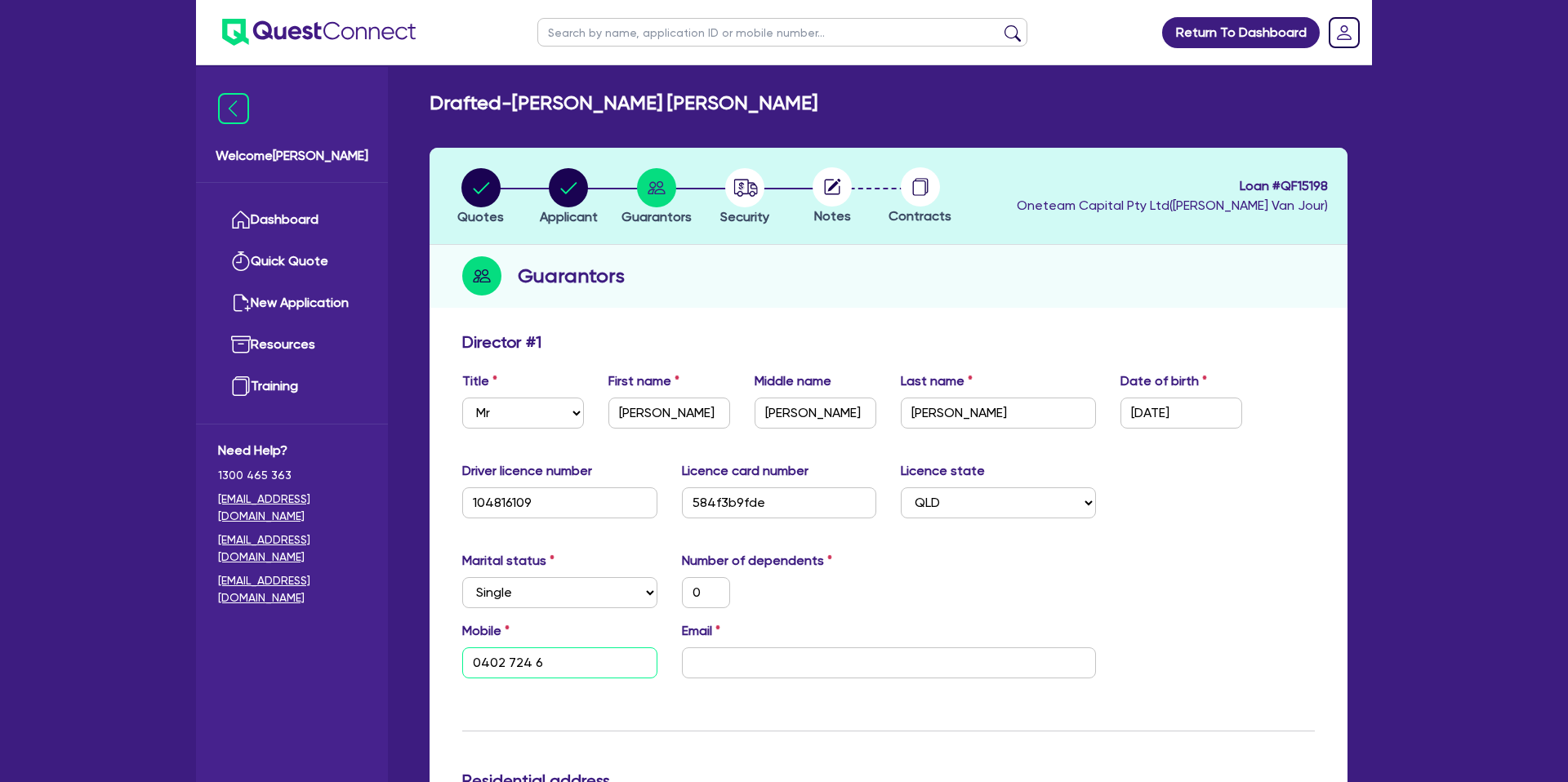
type input "0402 724 61"
type input "0"
type input "0402 724 616"
click at [755, 671] on input "email" at bounding box center [889, 663] width 414 height 31
paste input "enquiries.mcr@gmail.com"
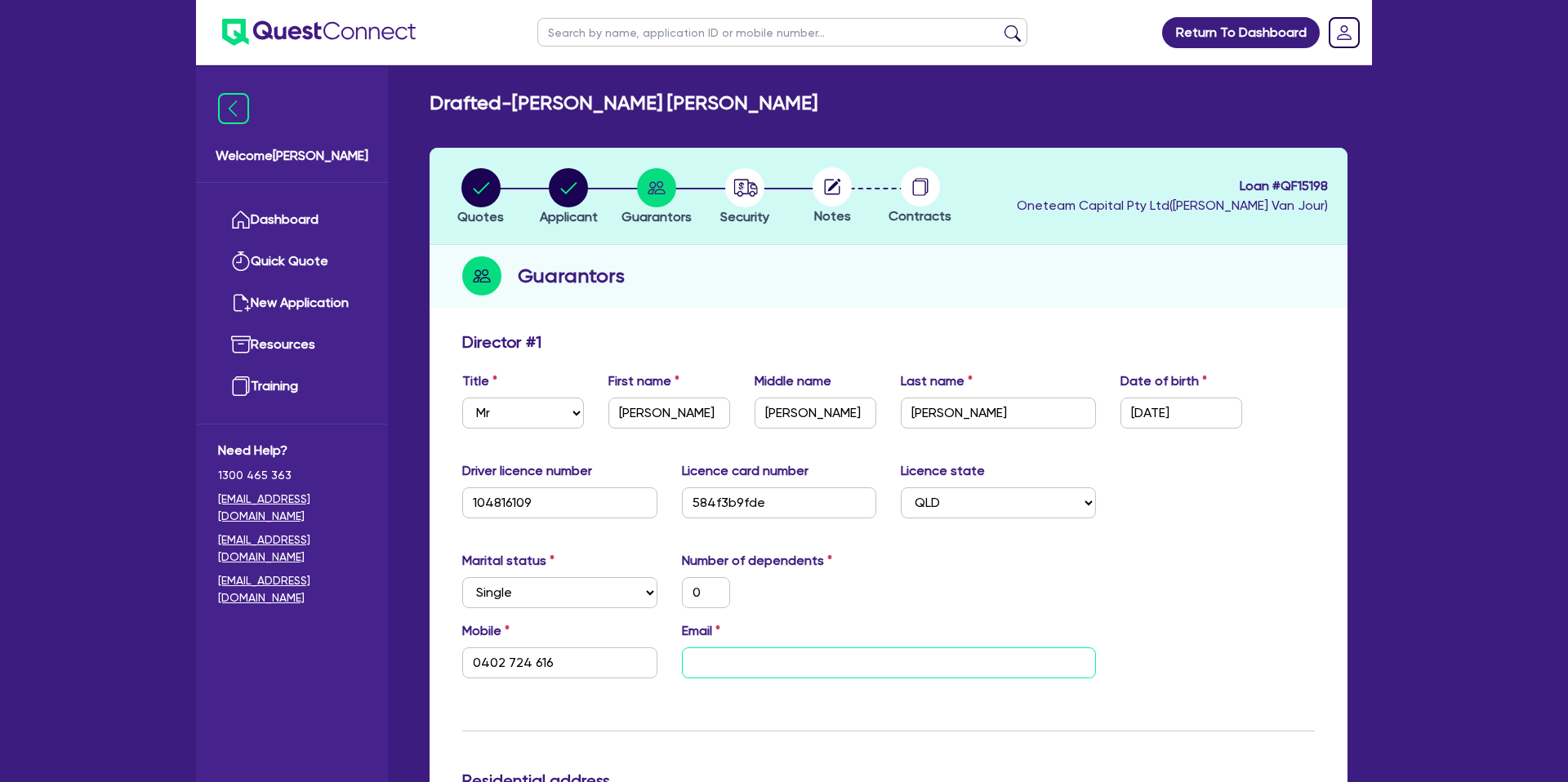
type input "0"
type input "0402 724 616"
type input "enquiries.mcr@gmail.com"
click at [932, 607] on div "Marital status Select Single Married De Facto / Partner Number of dependents 0" at bounding box center [889, 586] width 877 height 70
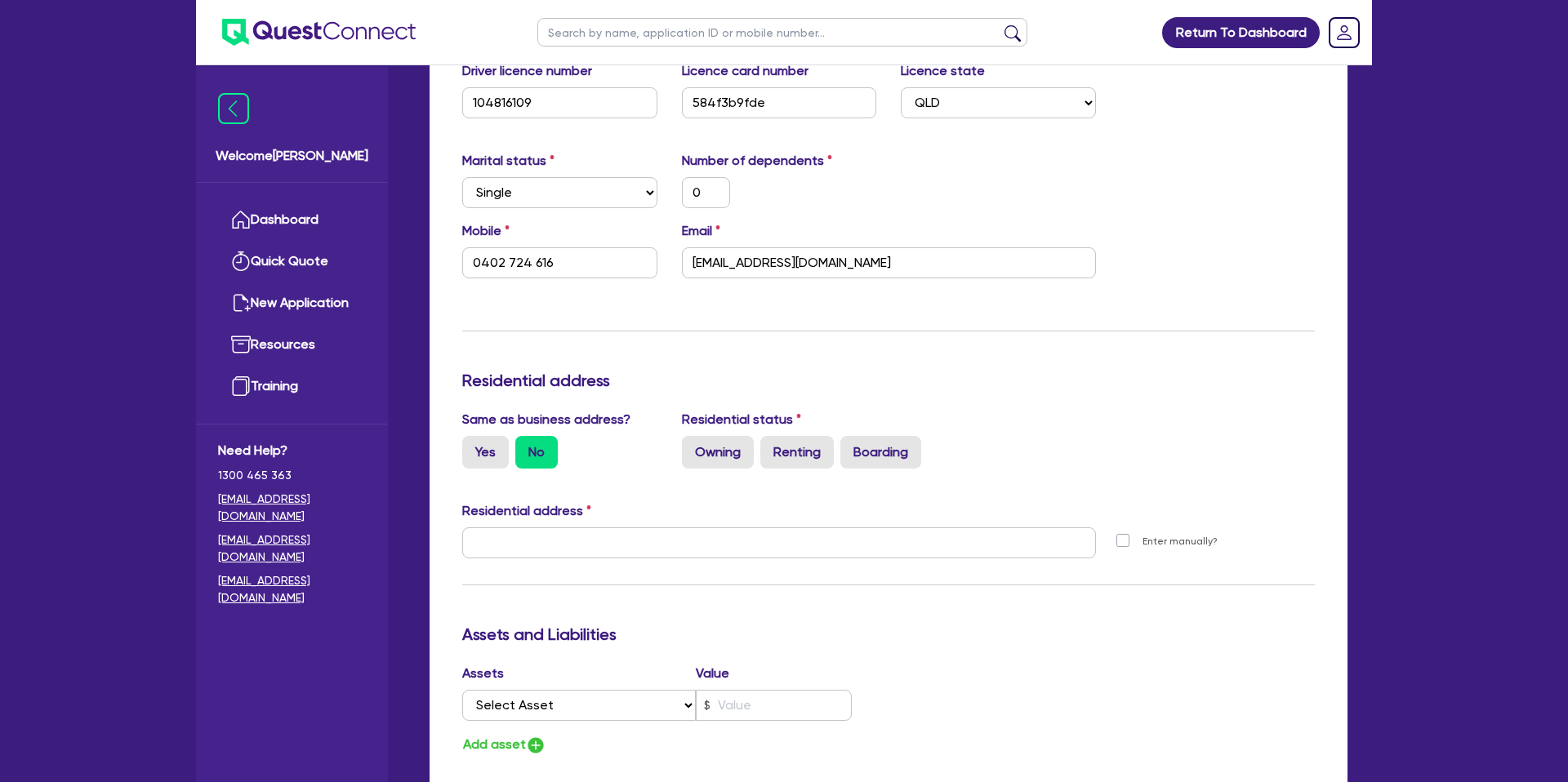
scroll to position [402, 0]
click at [476, 445] on label "Yes" at bounding box center [485, 451] width 47 height 33
click at [473, 445] on input "Yes" at bounding box center [467, 439] width 11 height 11
radio input "true"
type input "0"
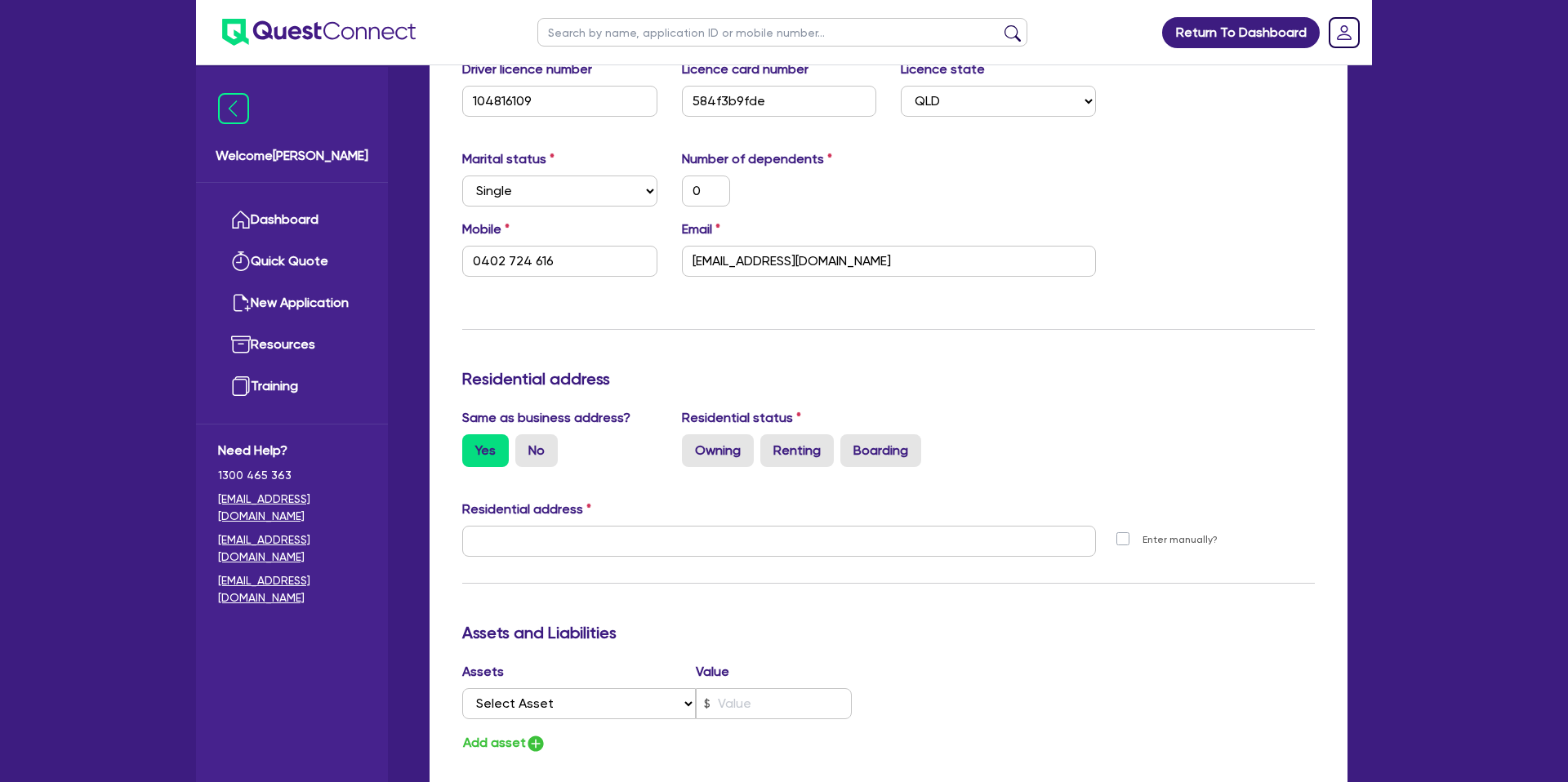
type input "0402 724 616"
type input "[STREET_ADDRESS][PERSON_NAME]"
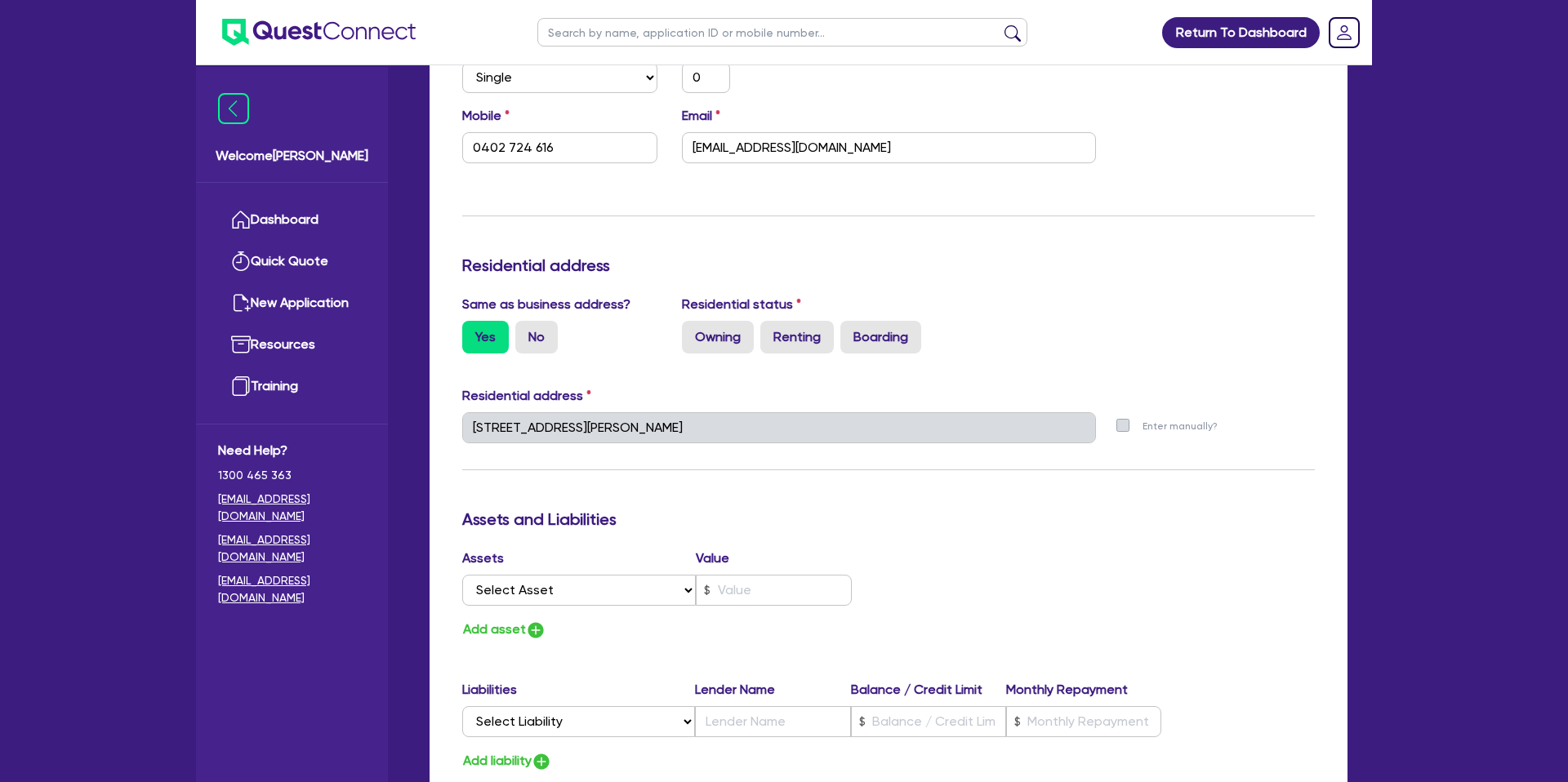
scroll to position [556, 0]
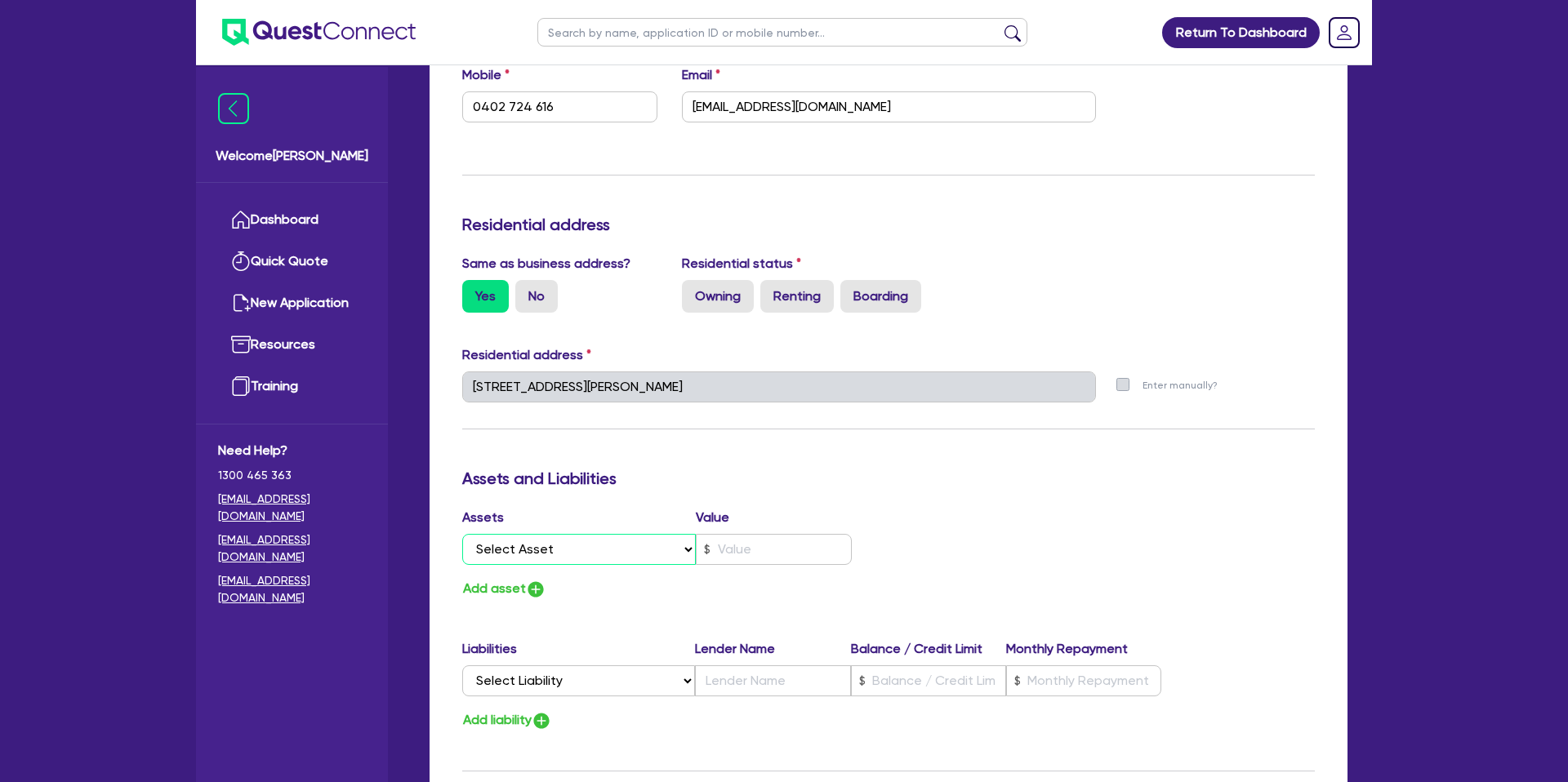
click at [589, 544] on select "Select Asset Cash Property Investment property Vehicle Truck Trailer Equipment …" at bounding box center [579, 549] width 234 height 31
select select "PROPERTY"
click at [463, 534] on select "Select Asset Cash Property Investment property Vehicle Truck Trailer Equipment …" at bounding box center [579, 549] width 234 height 31
type input "0"
type input "0402 724 616"
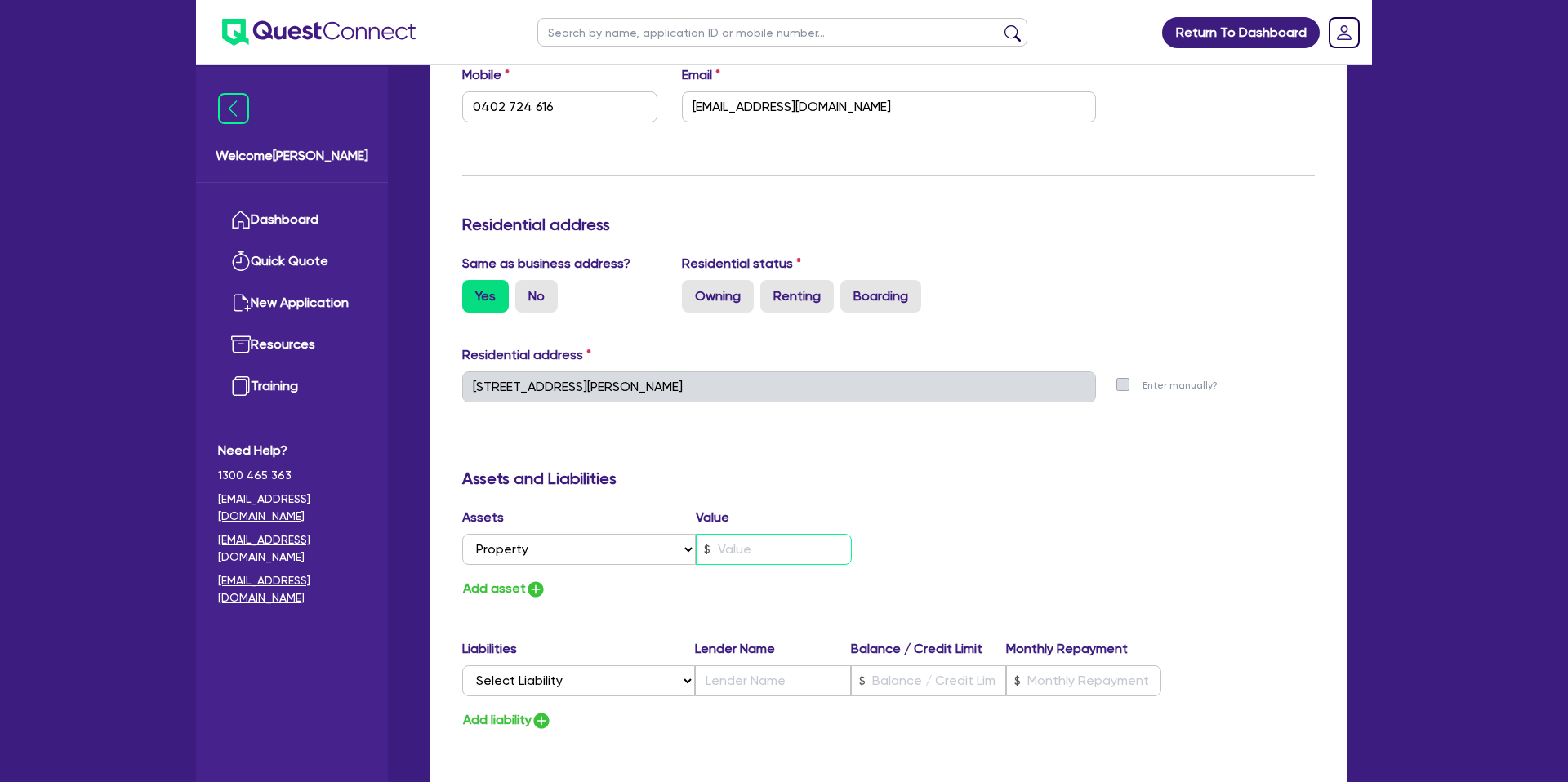
click at [786, 538] on input "text" at bounding box center [773, 549] width 156 height 31
click at [927, 461] on div "Update residential status for Director #1 Boarding is only acceptable when the …" at bounding box center [889, 380] width 853 height 1207
click at [805, 545] on input "text" at bounding box center [773, 549] width 156 height 31
type input "0"
type input "0402 724 616"
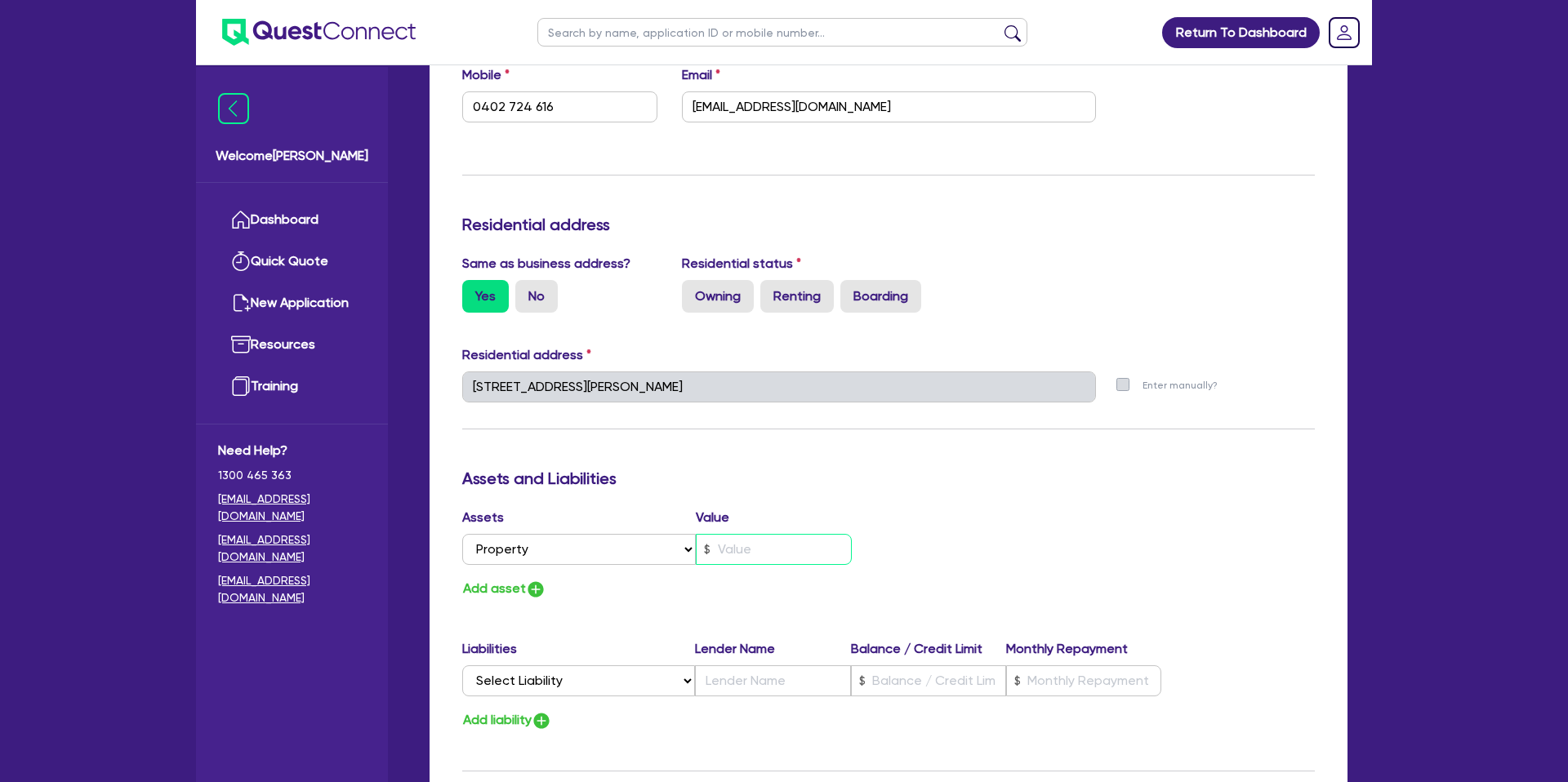
type input "1"
type input "0"
type input "0402 724 616"
type input "13"
type input "0"
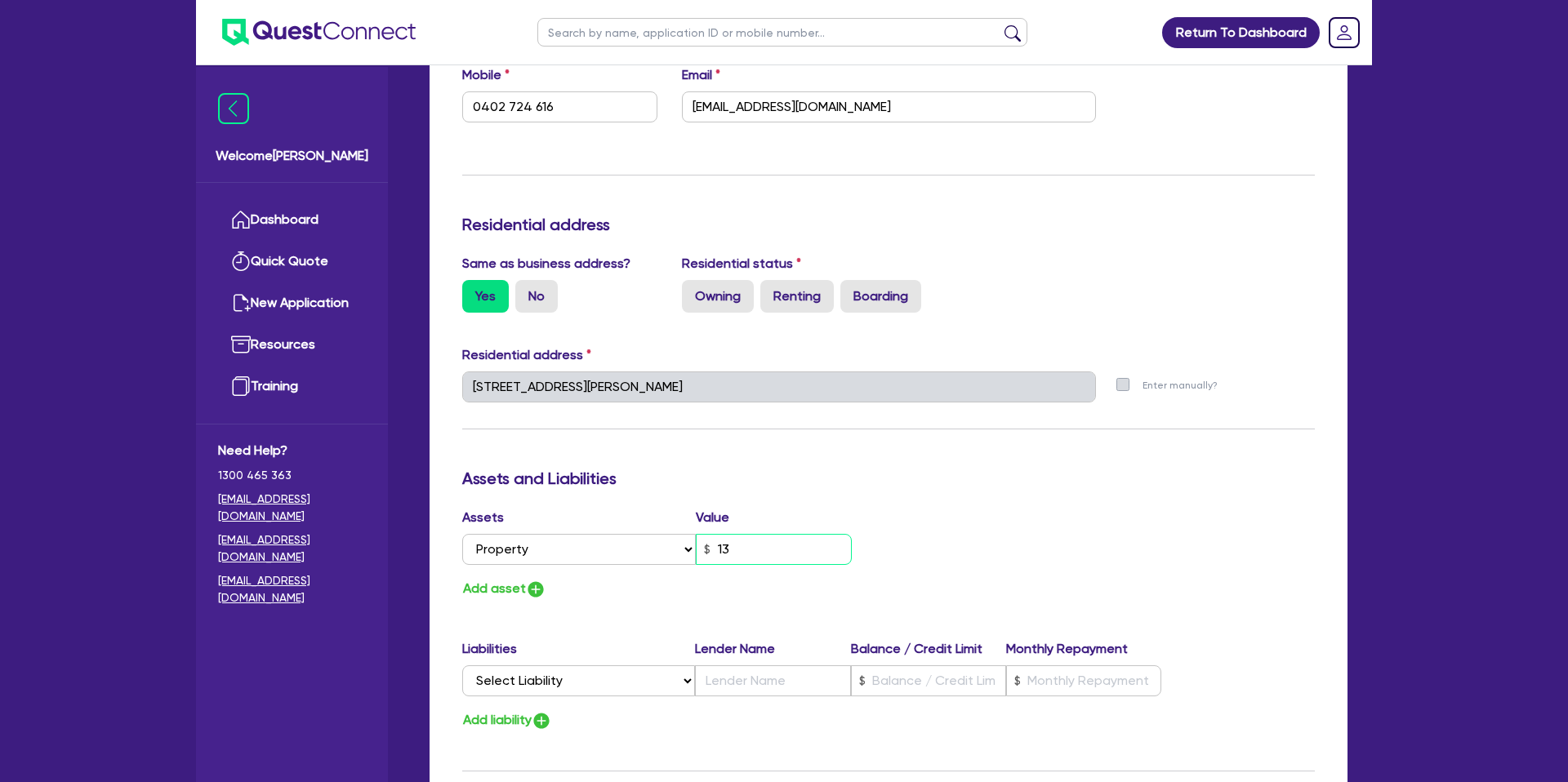
type input "0402 724 616"
type input "130"
type input "0"
type input "0402 724 616"
type input "1,300"
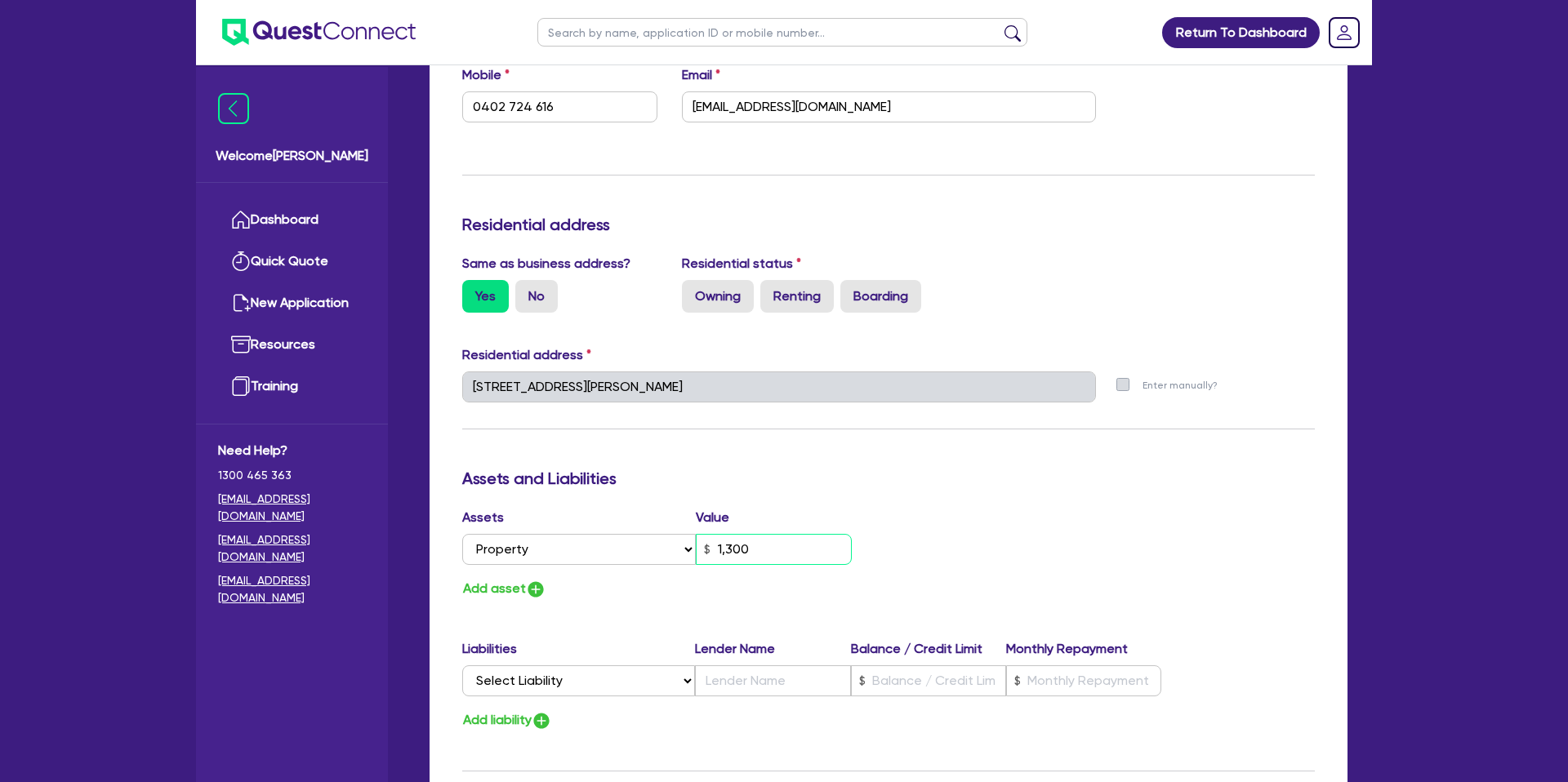
type input "0"
type input "0402 724 616"
type input "13,000"
type input "0"
type input "0402 724 616"
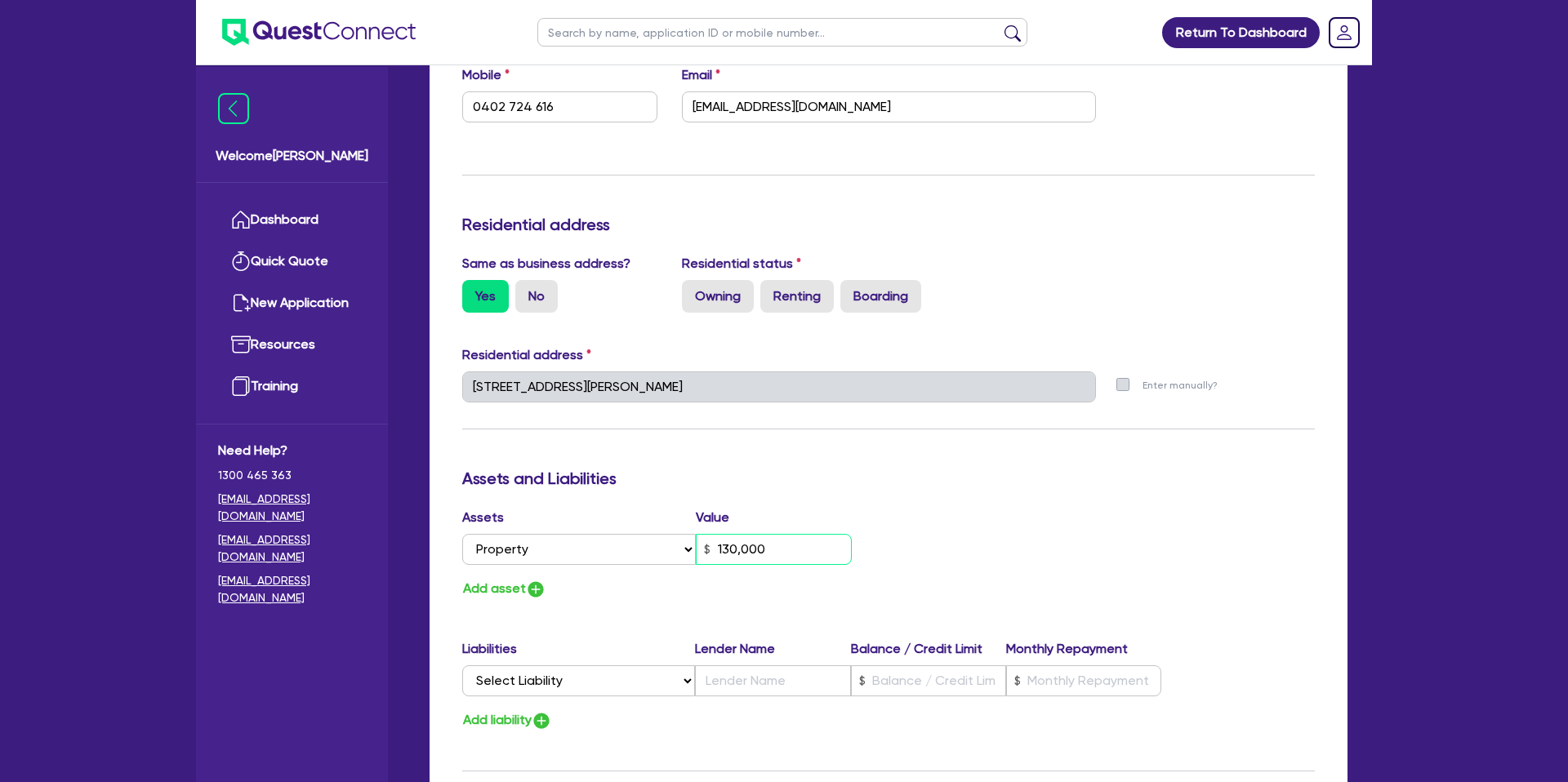
scroll to position [559, 0]
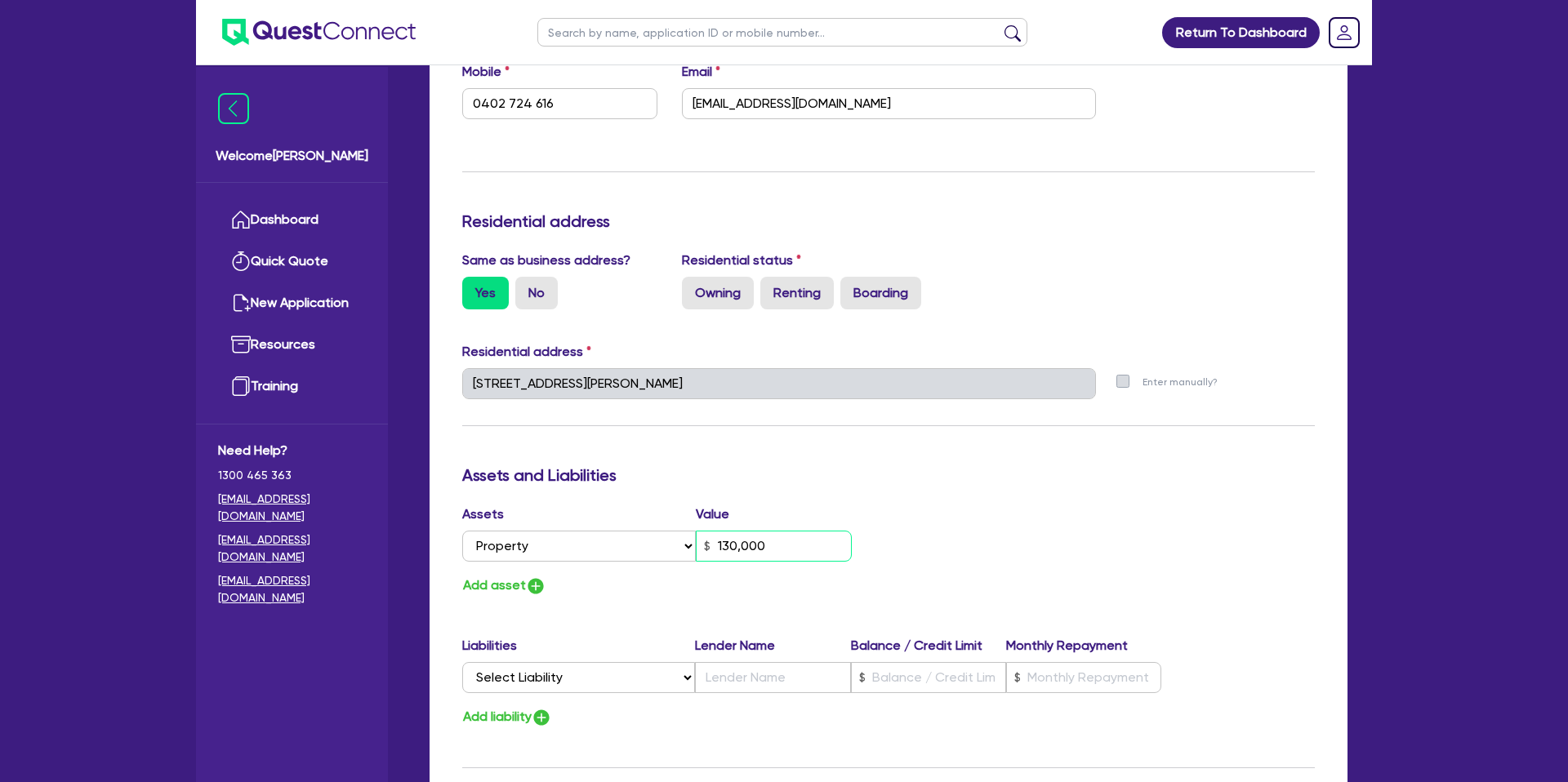
type input "130,000"
drag, startPoint x: 757, startPoint y: 554, endPoint x: 687, endPoint y: 493, distance: 92.8
click at [715, 530] on input "130,000" at bounding box center [773, 546] width 156 height 31
type input "0"
type input "0402 724 616"
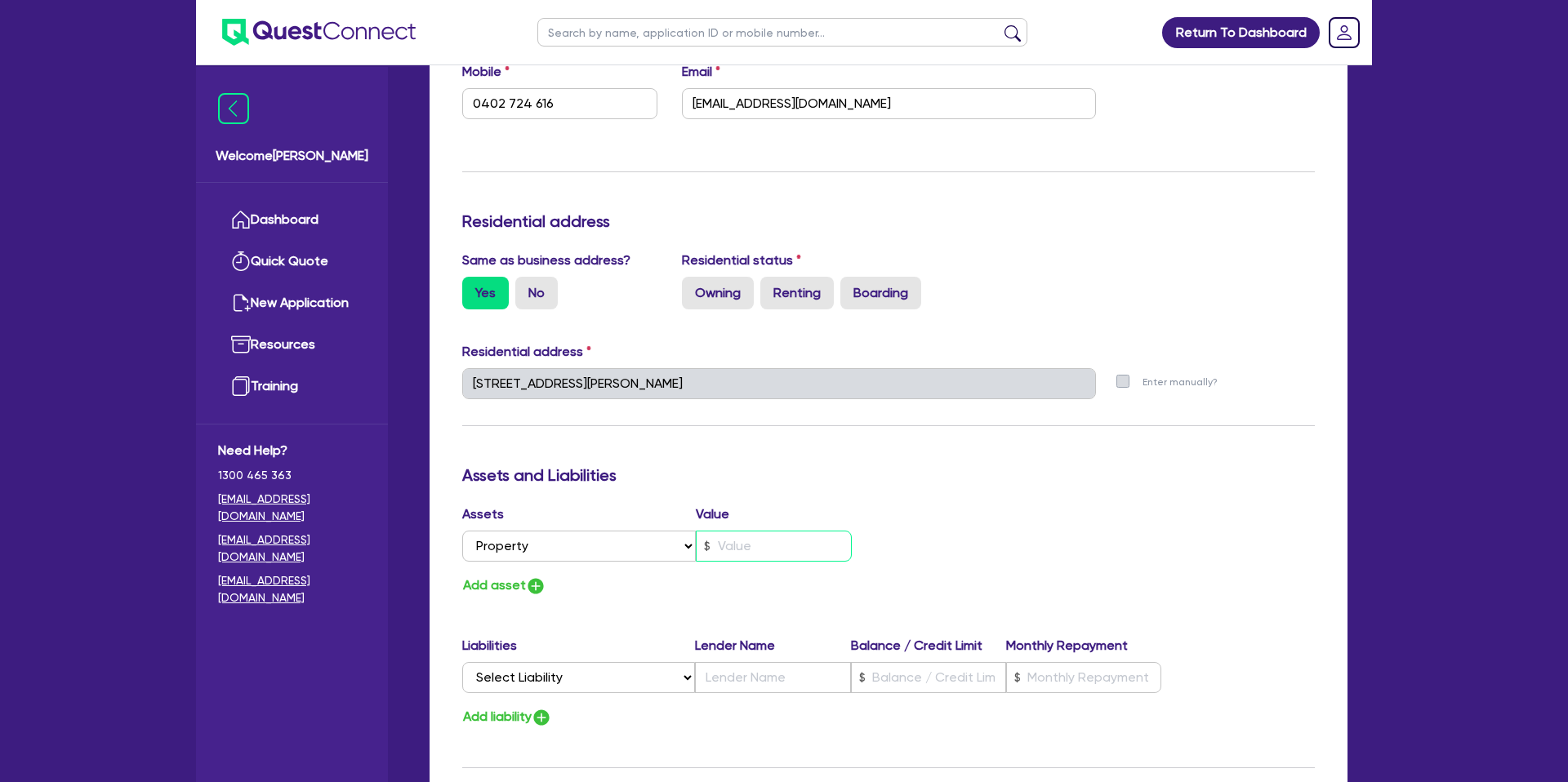
type input "0"
type input "0402 724 616"
type input "5"
type input "0"
type input "0402 724 616"
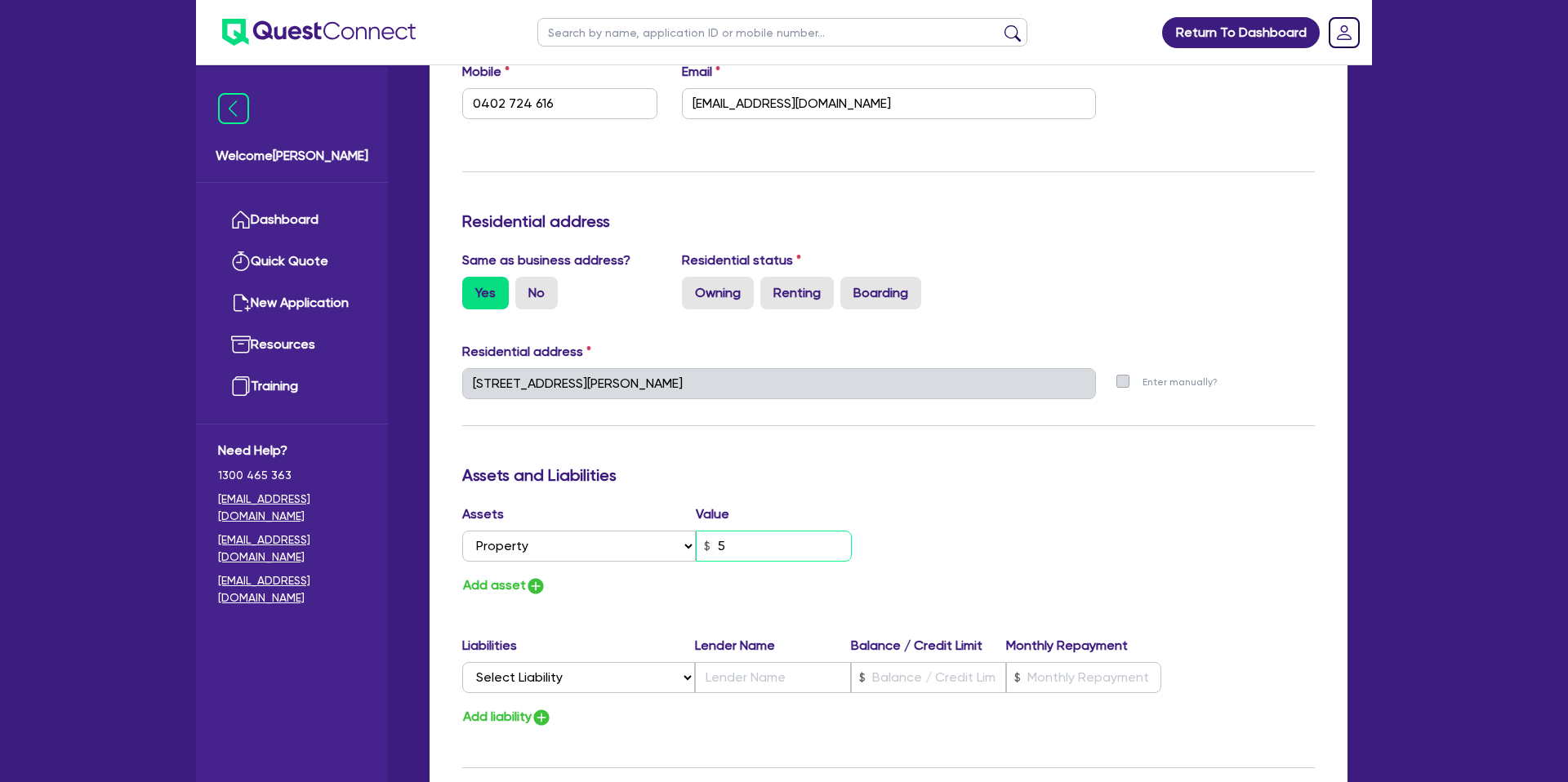
type input "50"
type input "0"
type input "0402 724 616"
type input "500"
type input "0"
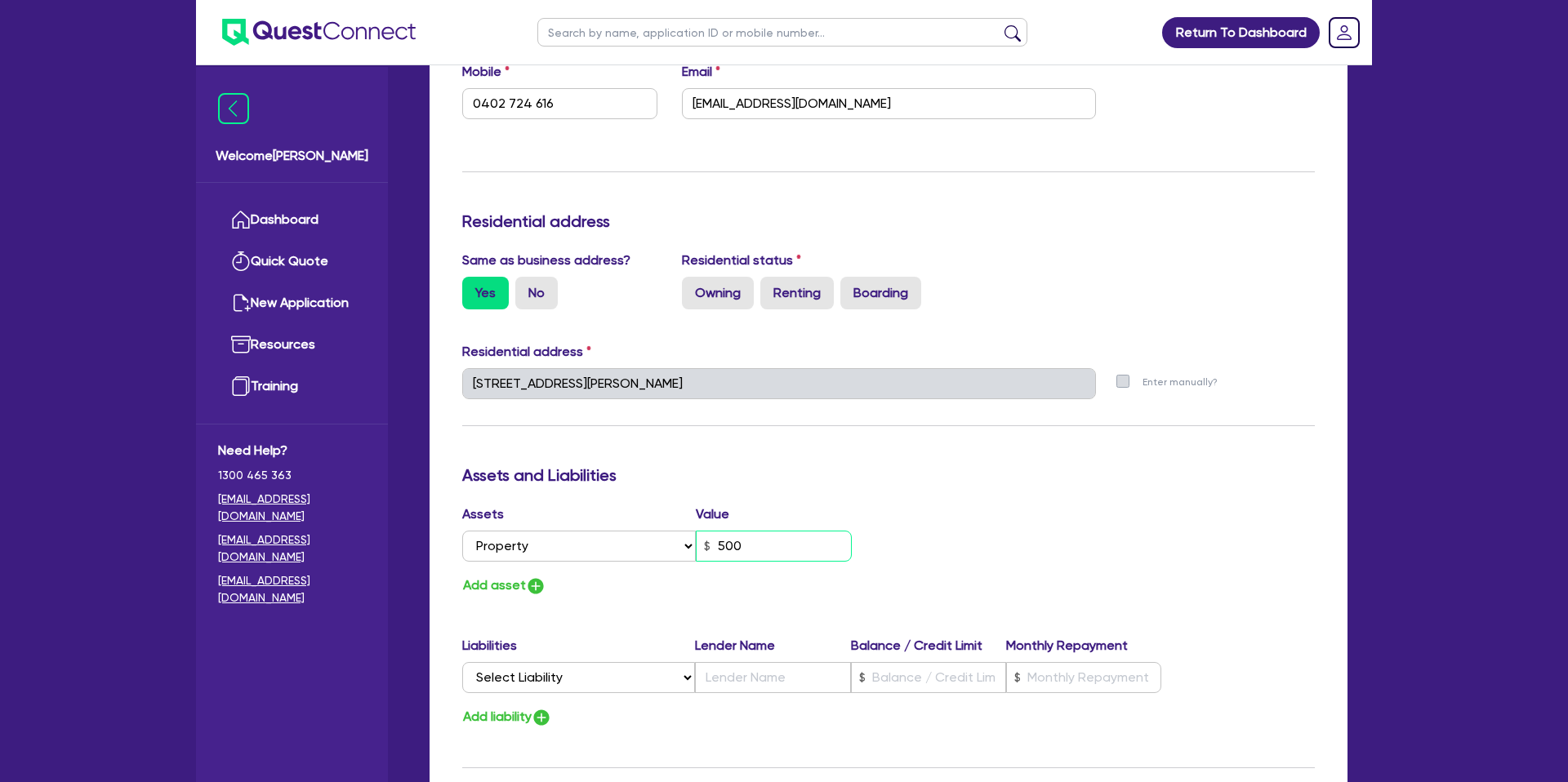
type input "0402 724 616"
type input "5,000"
type input "0"
type input "0402 724 616"
type input "50,000"
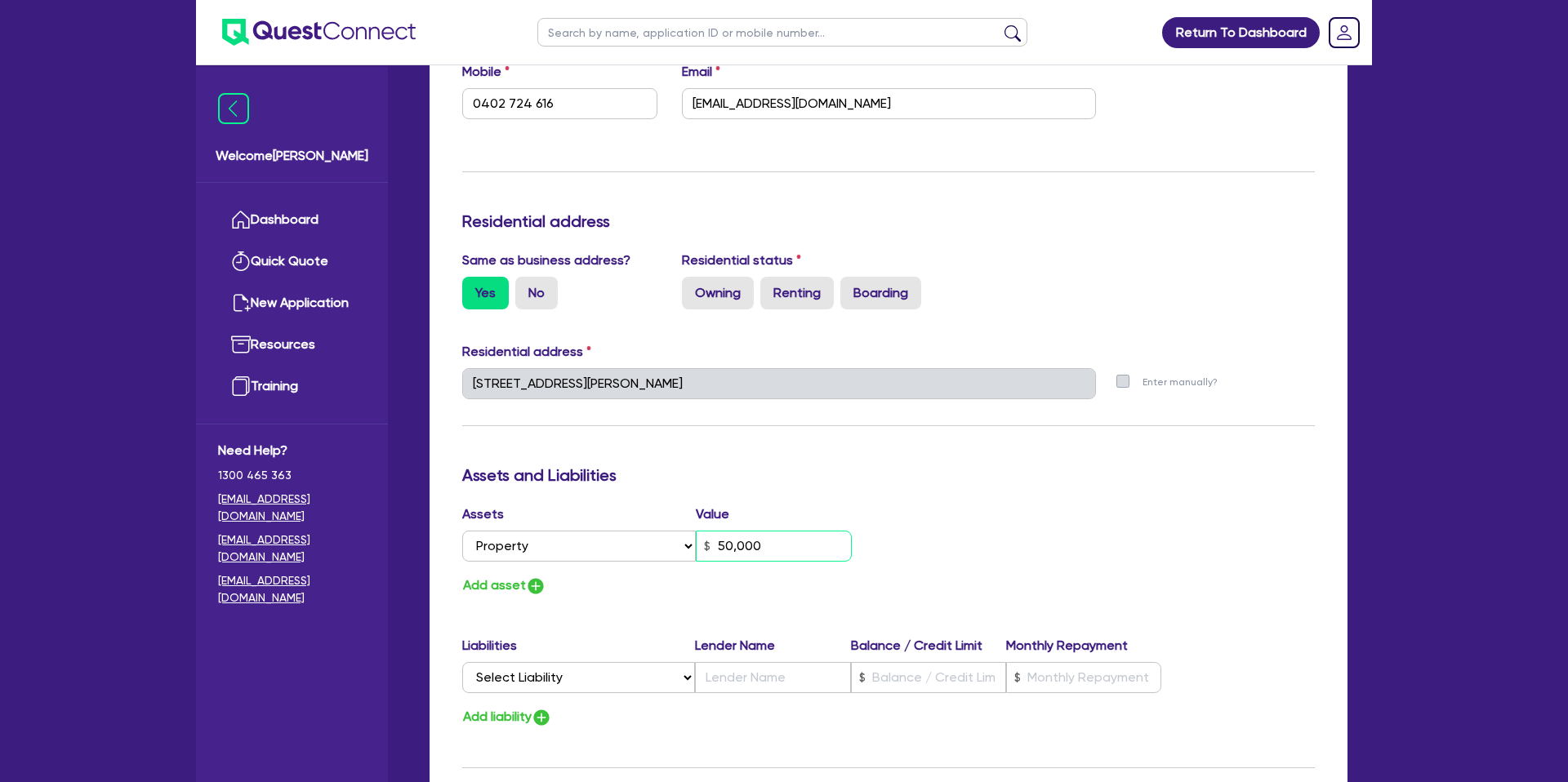
type input "0"
type input "0402 724 616"
type input "500,000"
click at [1155, 523] on div "Assets Value Select Asset Cash Property Investment property Vehicle Truck Trail…" at bounding box center [889, 550] width 877 height 93
click at [718, 293] on label "Owning" at bounding box center [718, 293] width 72 height 33
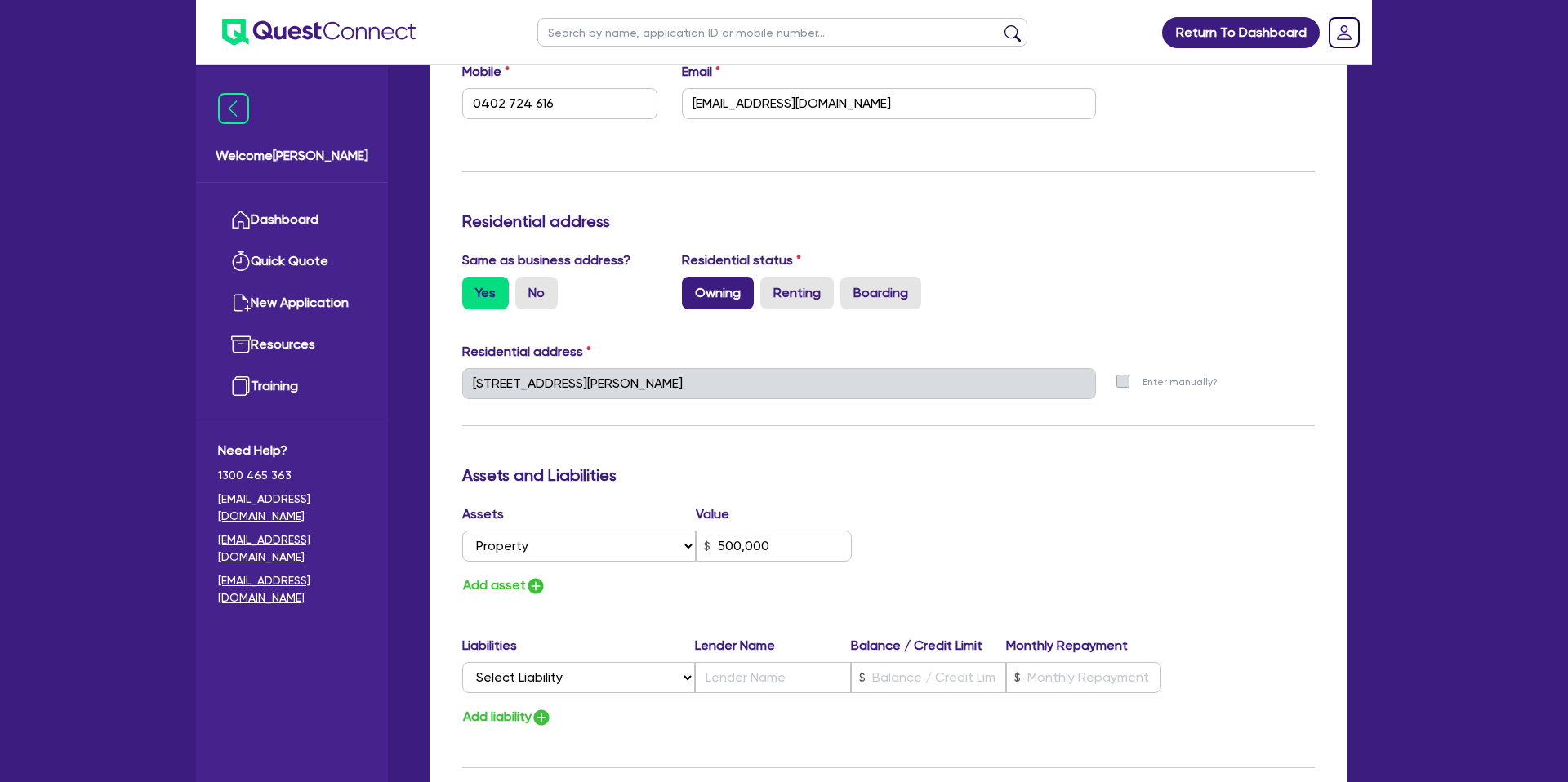
click at [692, 288] on input "Owning" at bounding box center [687, 282] width 11 height 11
radio input "true"
type input "0"
type input "0402 724 616"
type input "500,000"
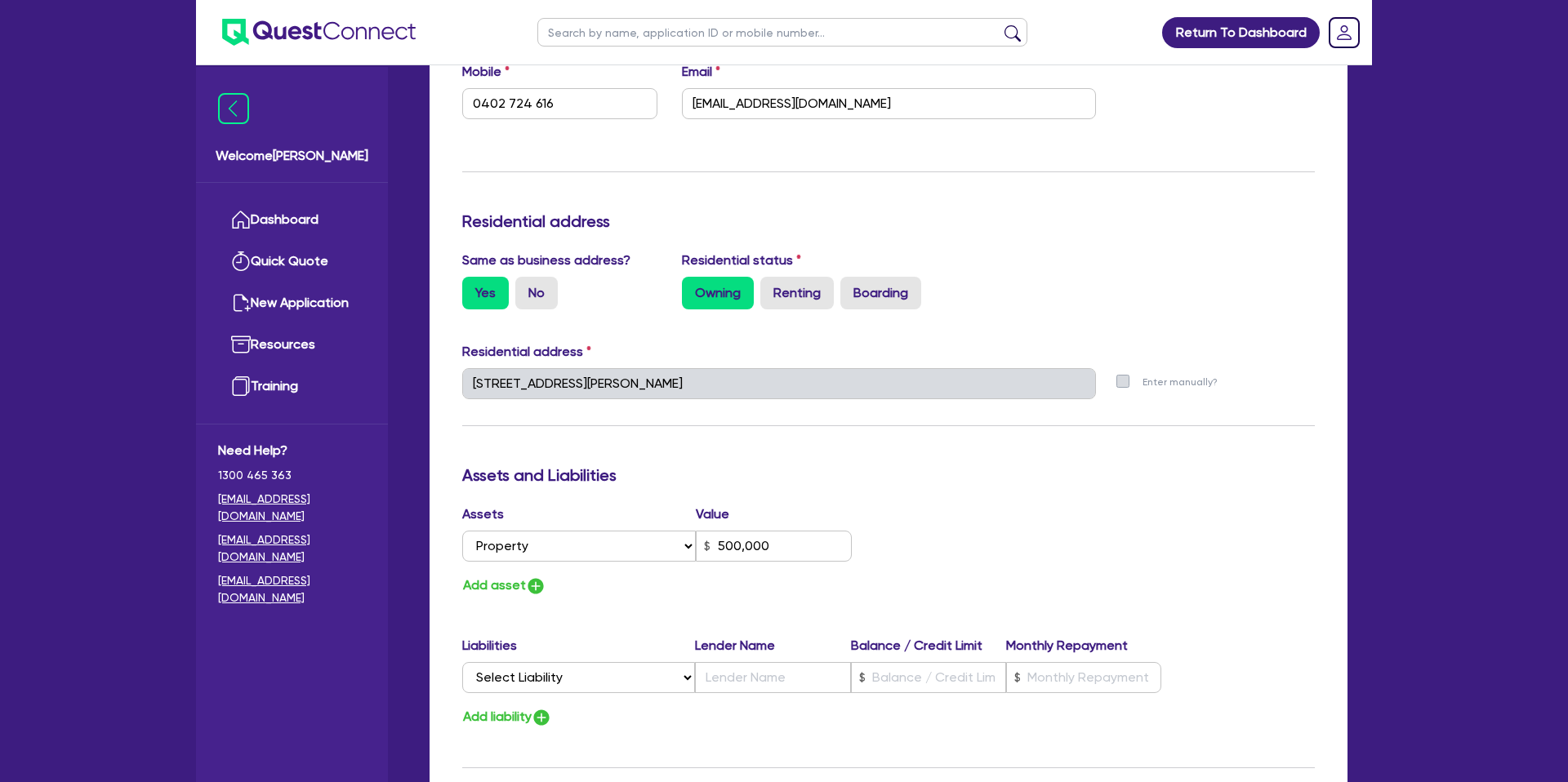
scroll to position [1109, 0]
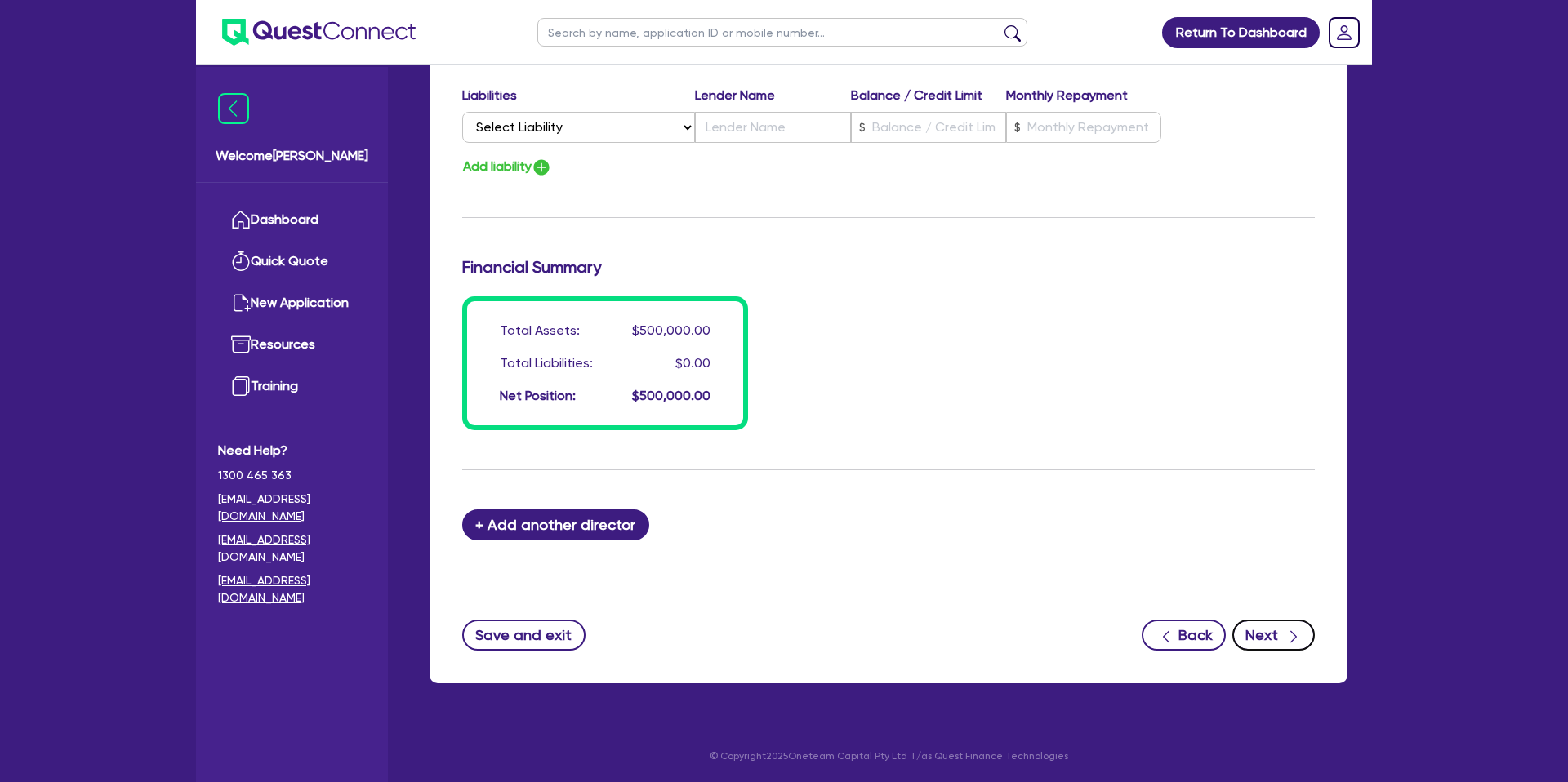
click at [1292, 633] on icon "button" at bounding box center [1293, 637] width 7 height 12
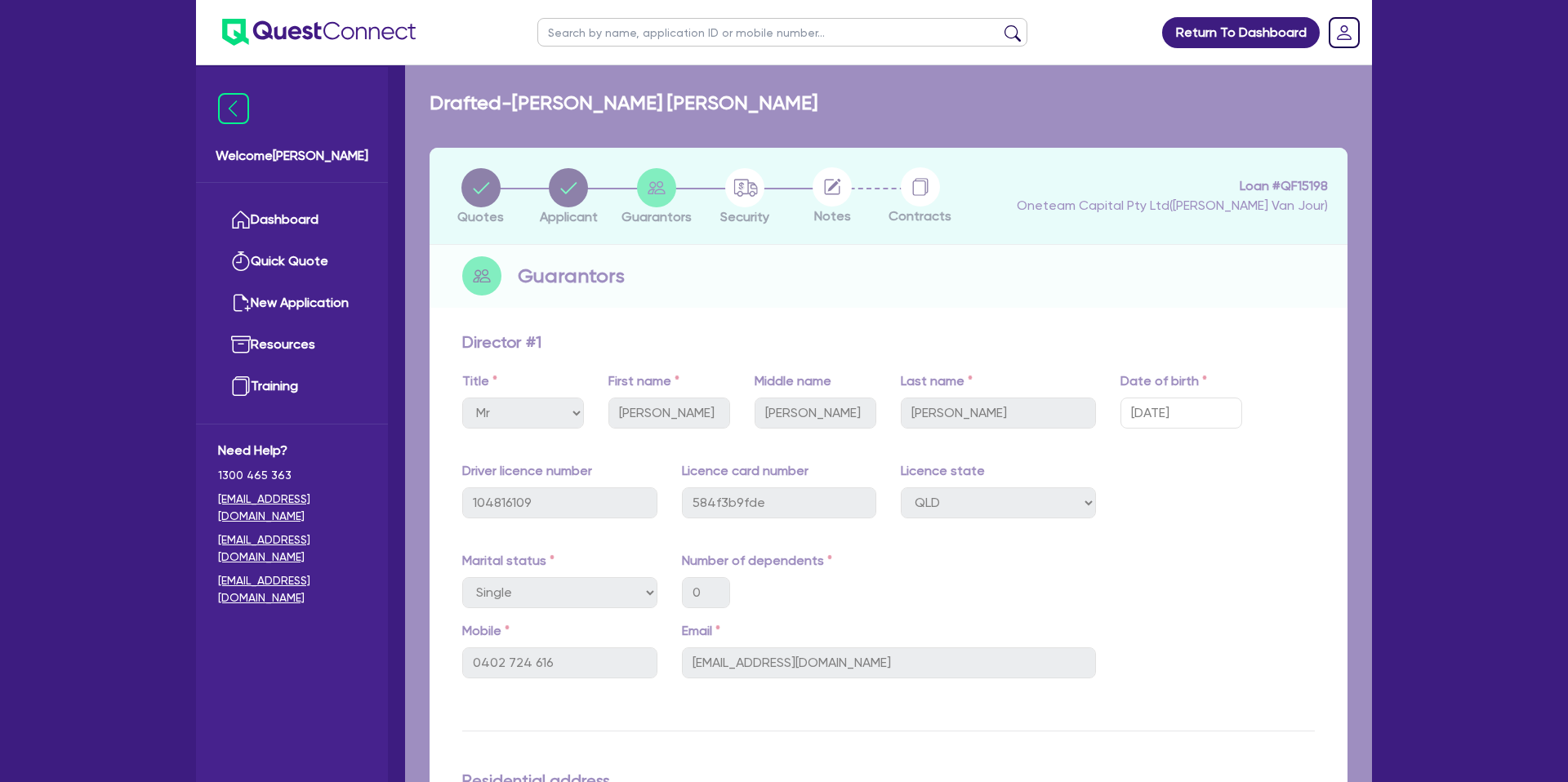
select select "CARS_AND_LIGHT_TRUCKS"
select select "PASSENGER_VEHICLES"
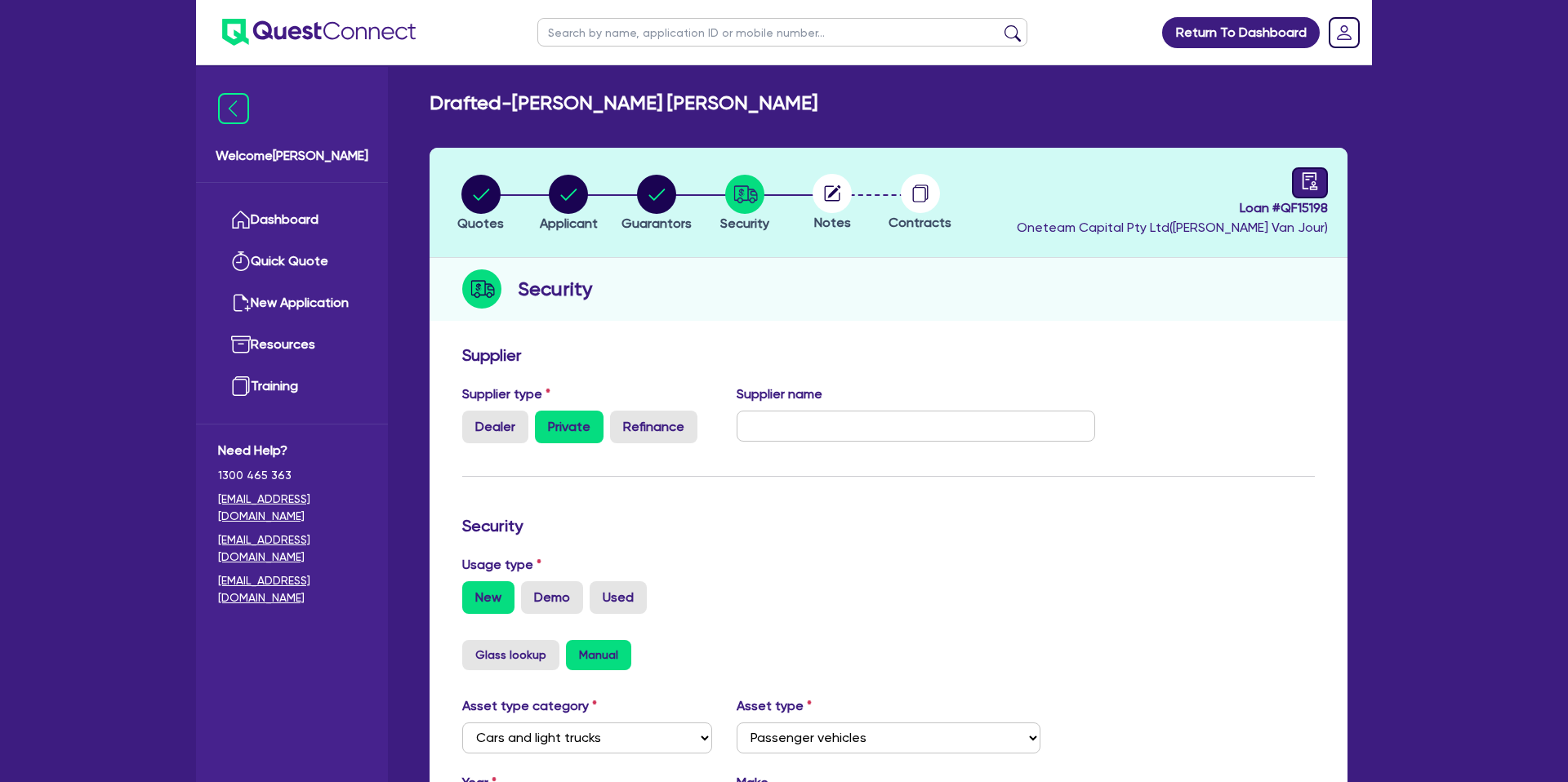
click at [1314, 188] on icon "audit" at bounding box center [1310, 181] width 18 height 18
select select "DRAFTED_NEW"
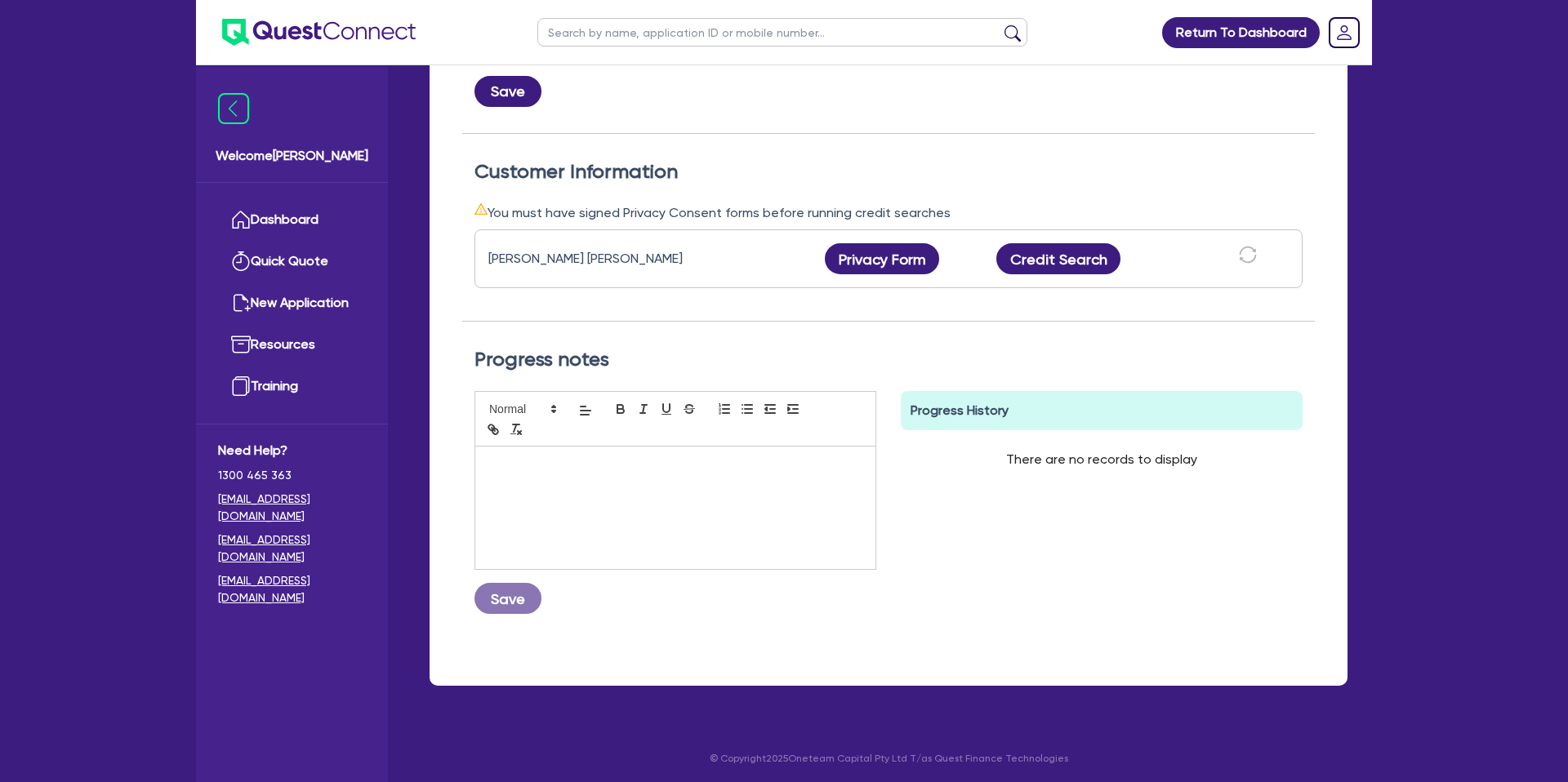
scroll to position [390, 0]
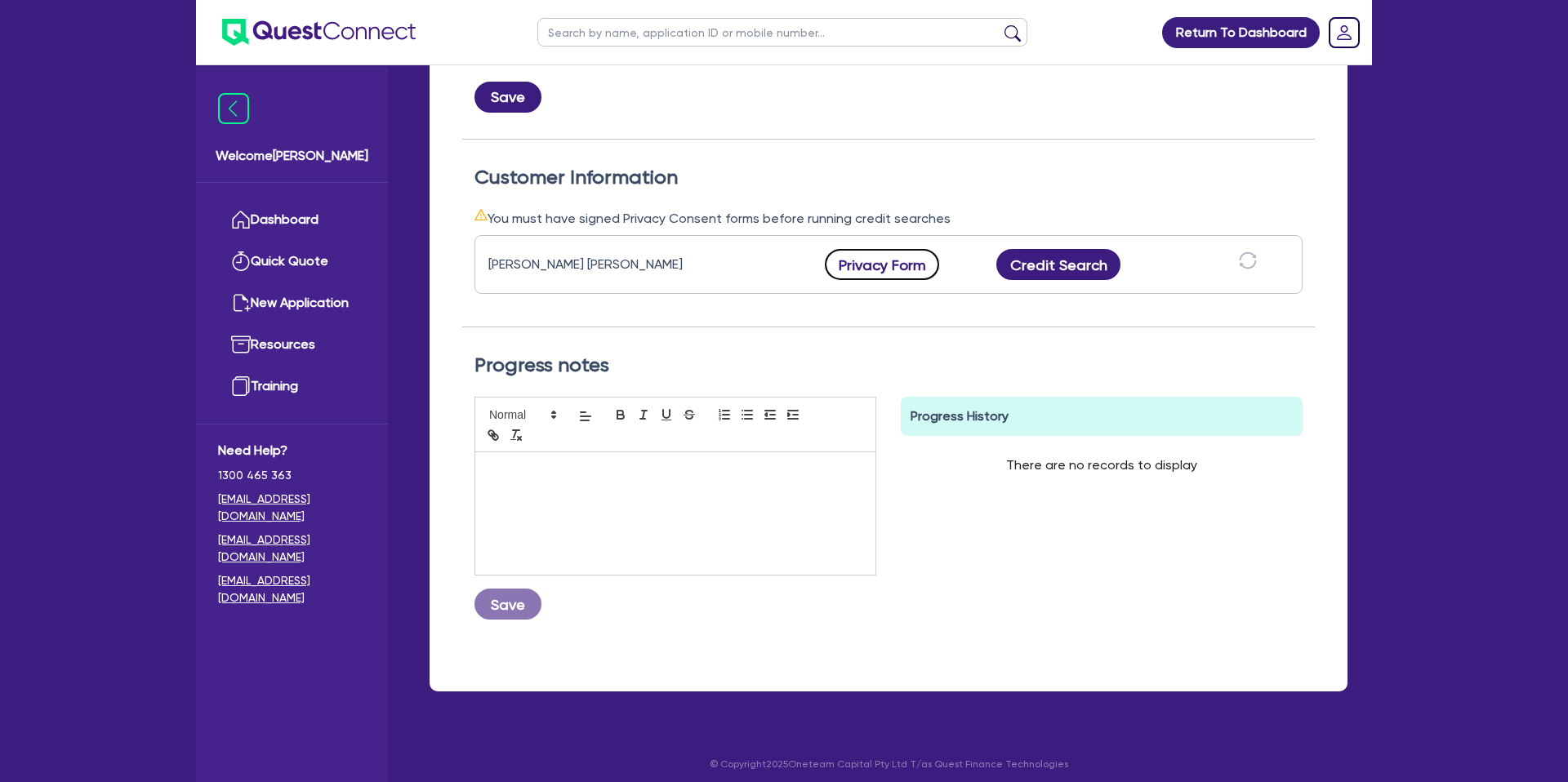
click at [888, 275] on button "Privacy Form" at bounding box center [882, 265] width 114 height 31
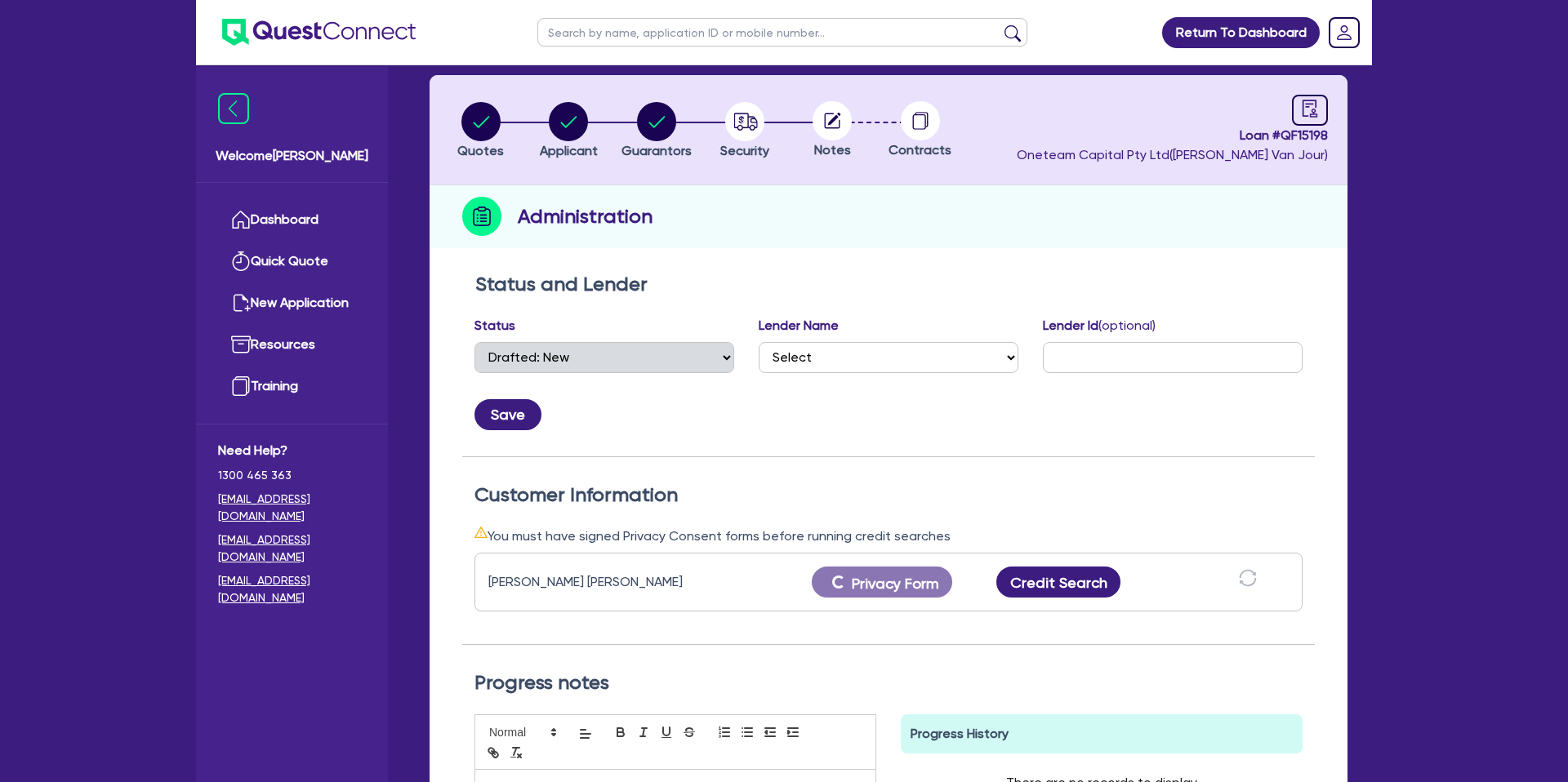
scroll to position [0, 0]
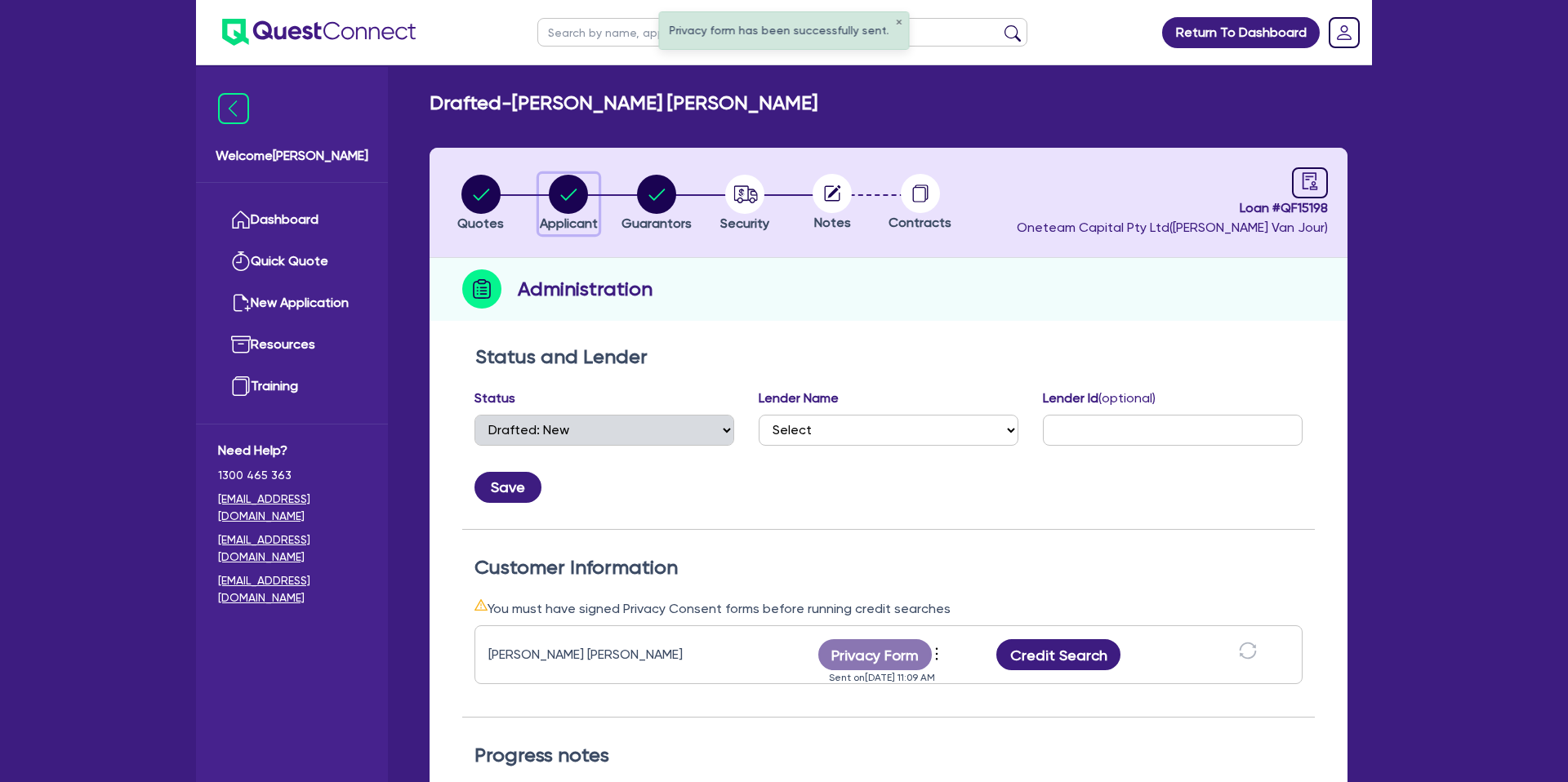
click at [564, 190] on circle "button" at bounding box center [568, 194] width 39 height 39
select select "SOLE_TRADER"
select select "BUILDING_CONSTRUCTION"
select select "TRADES_SERVICES_CONSUMERS"
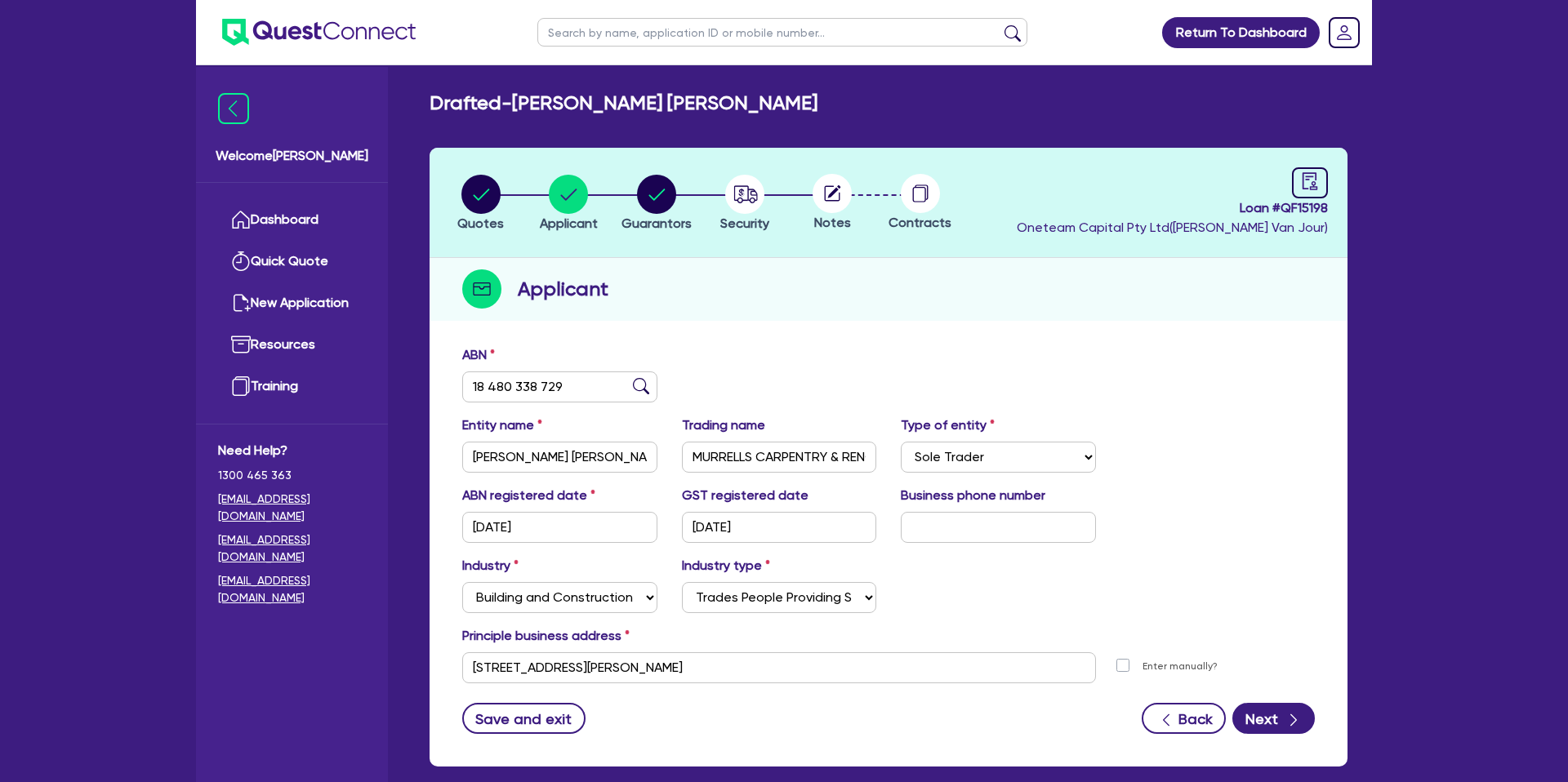
click at [1029, 302] on div "Applicant" at bounding box center [888, 289] width 918 height 63
click at [494, 194] on circle "button" at bounding box center [481, 194] width 39 height 39
select select "CARS_AND_LIGHT_TRUCKS"
select select "PASSENGER_VEHICLES"
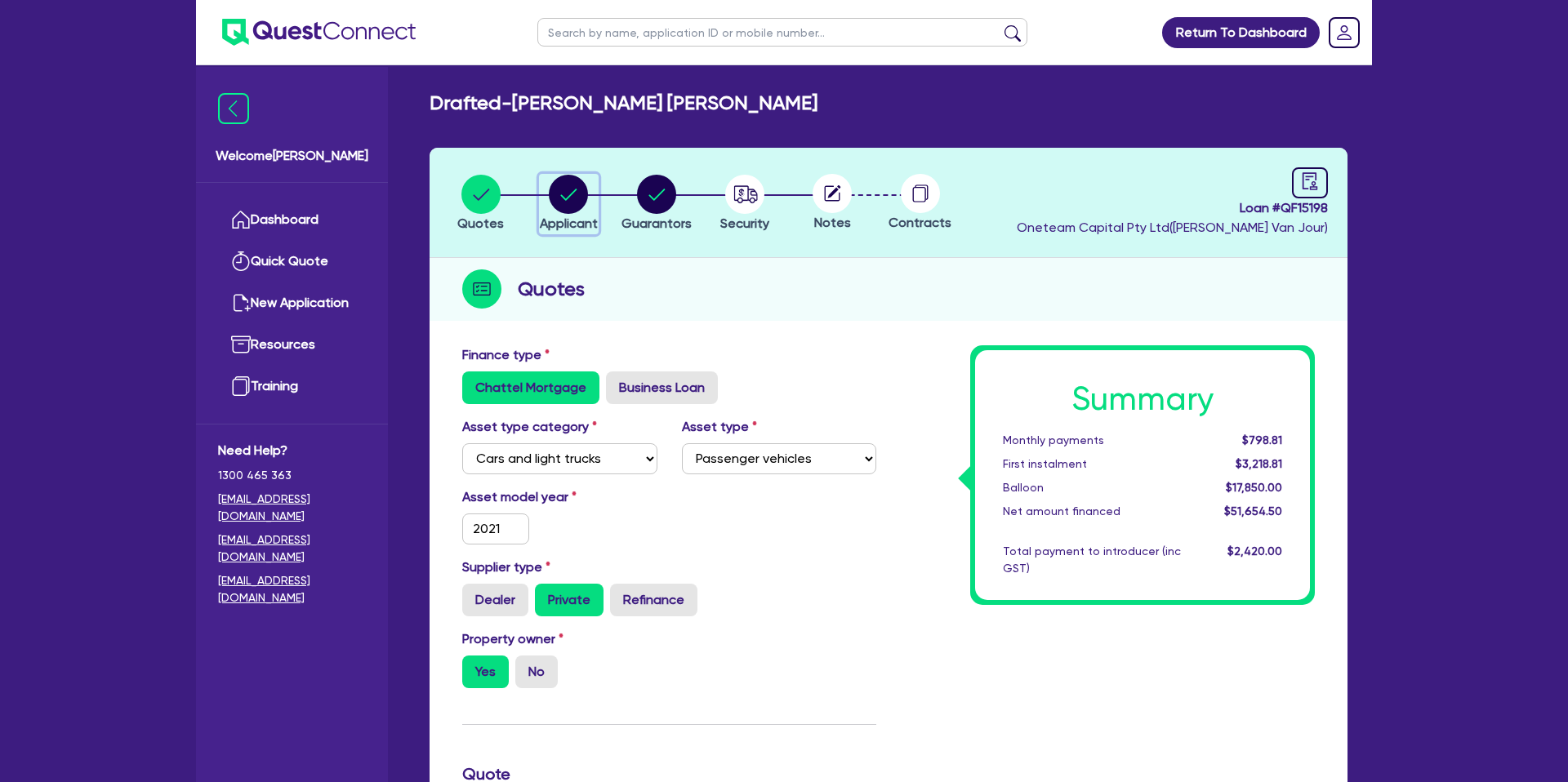
click at [573, 202] on circle "button" at bounding box center [568, 194] width 39 height 39
select select "SOLE_TRADER"
select select "BUILDING_CONSTRUCTION"
select select "TRADES_SERVICES_CONSUMERS"
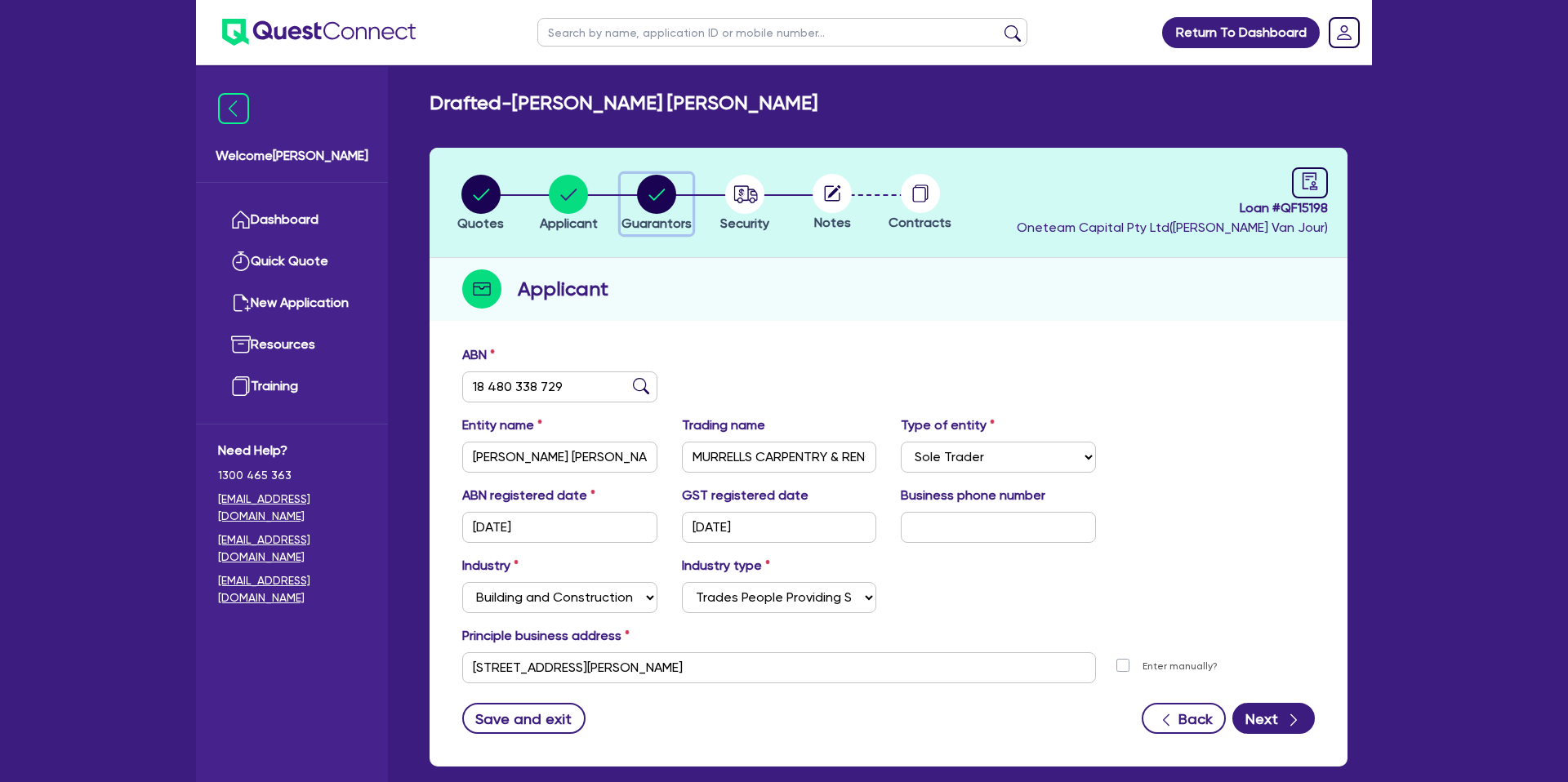
click at [663, 203] on circle "button" at bounding box center [657, 194] width 39 height 39
select select "MR"
select select "QLD"
select select "SINGLE"
select select "PROPERTY"
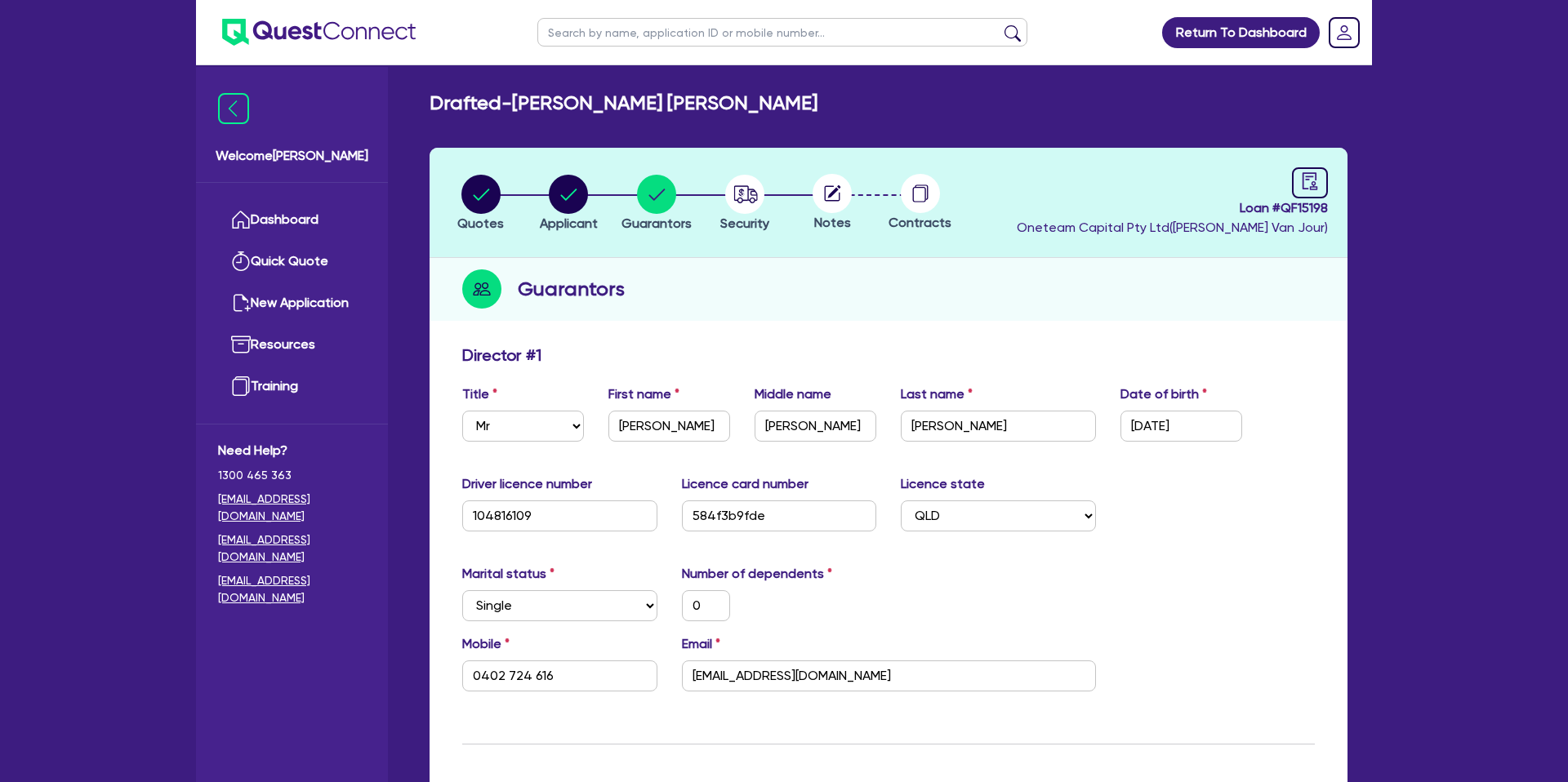
click at [1129, 303] on div "Guarantors" at bounding box center [888, 289] width 918 height 63
click at [1299, 181] on link at bounding box center [1310, 183] width 36 height 31
select select "DRAFTED_NEW"
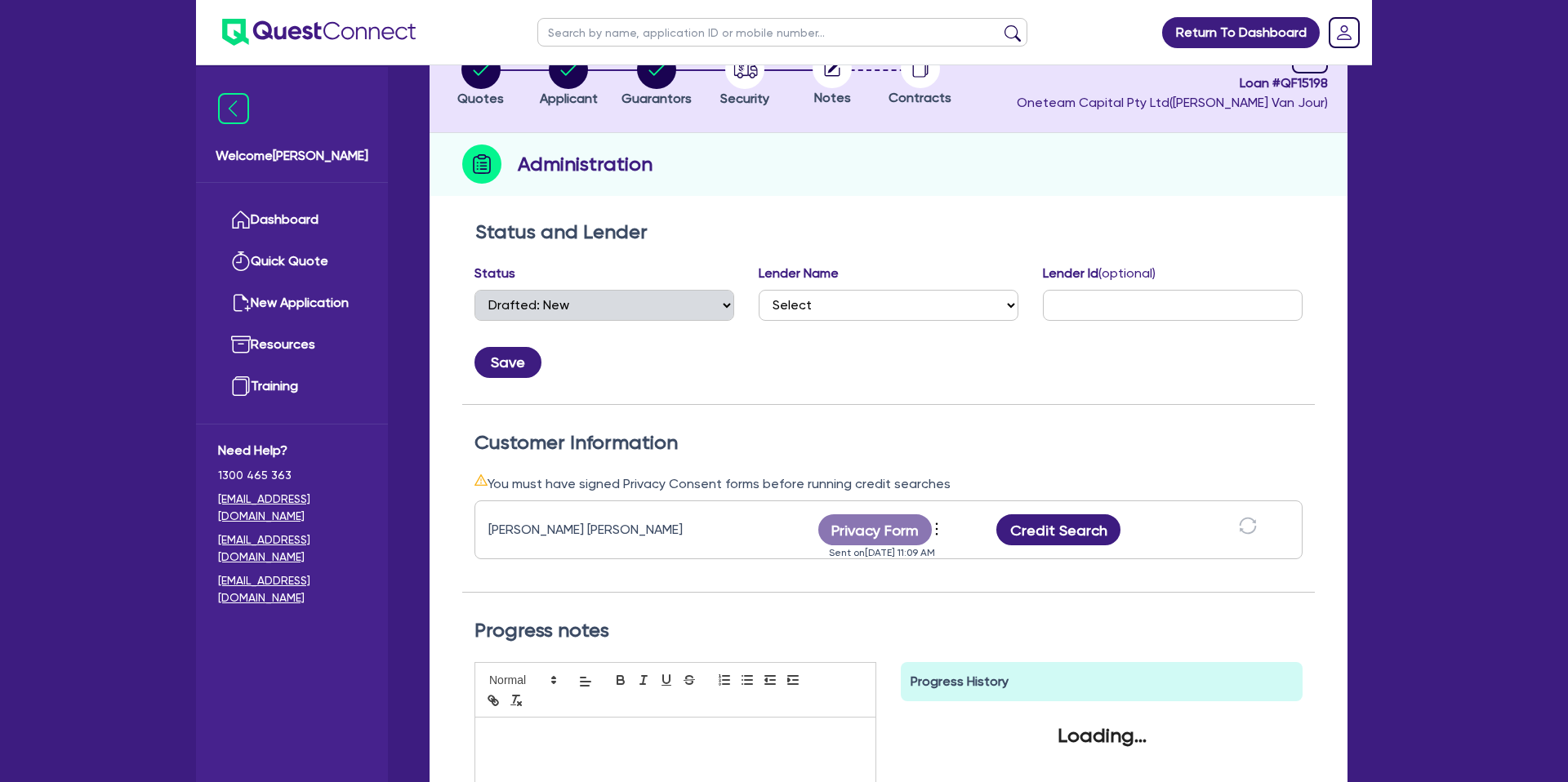
scroll to position [159, 0]
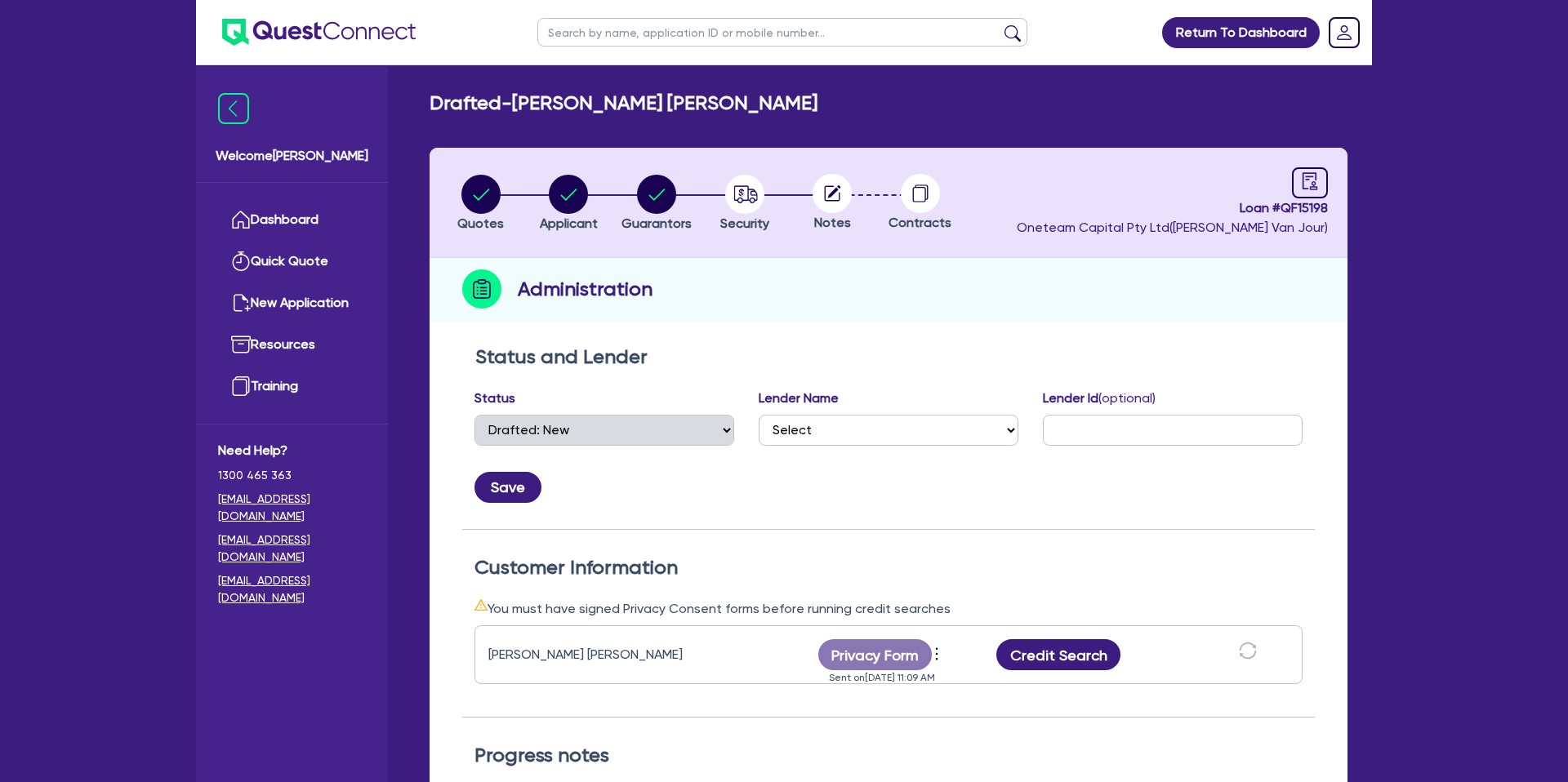
select select "DRAFTED_NEW"
click at [490, 188] on circle "button" at bounding box center [481, 194] width 39 height 39
select select "CARS_AND_LIGHT_TRUCKS"
select select "PASSENGER_VEHICLES"
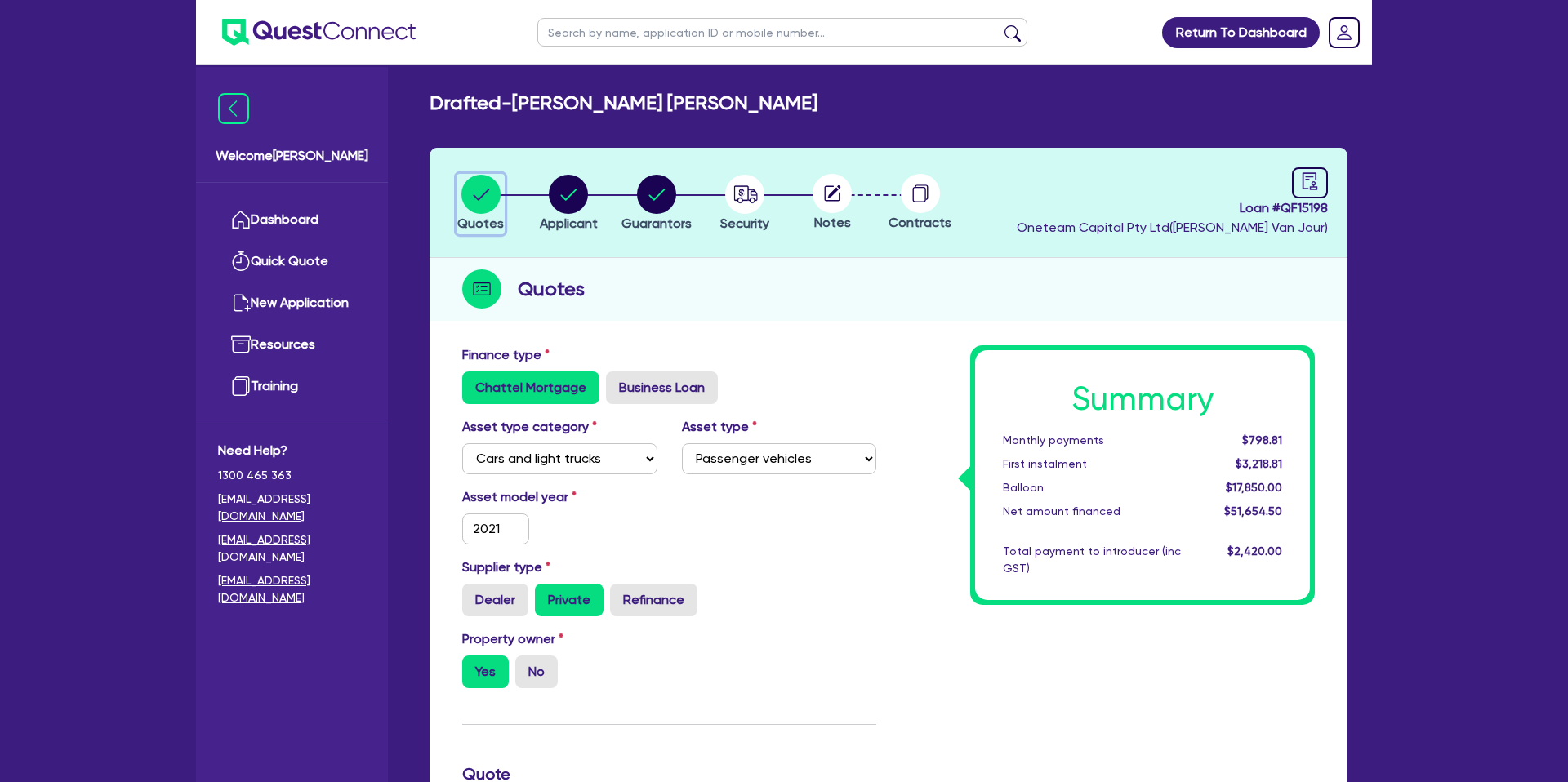
scroll to position [44, 0]
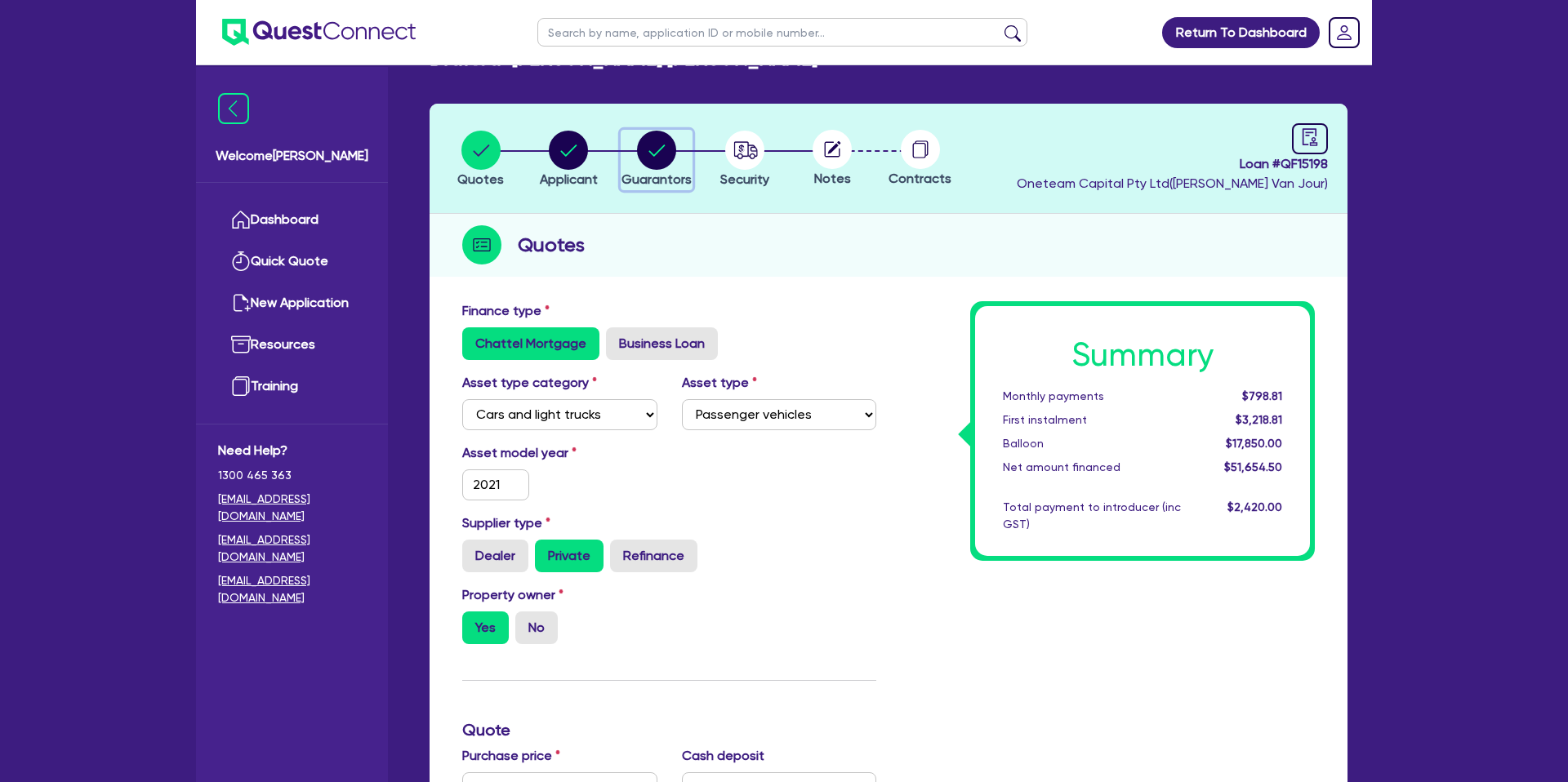
click at [670, 153] on circle "button" at bounding box center [657, 150] width 39 height 39
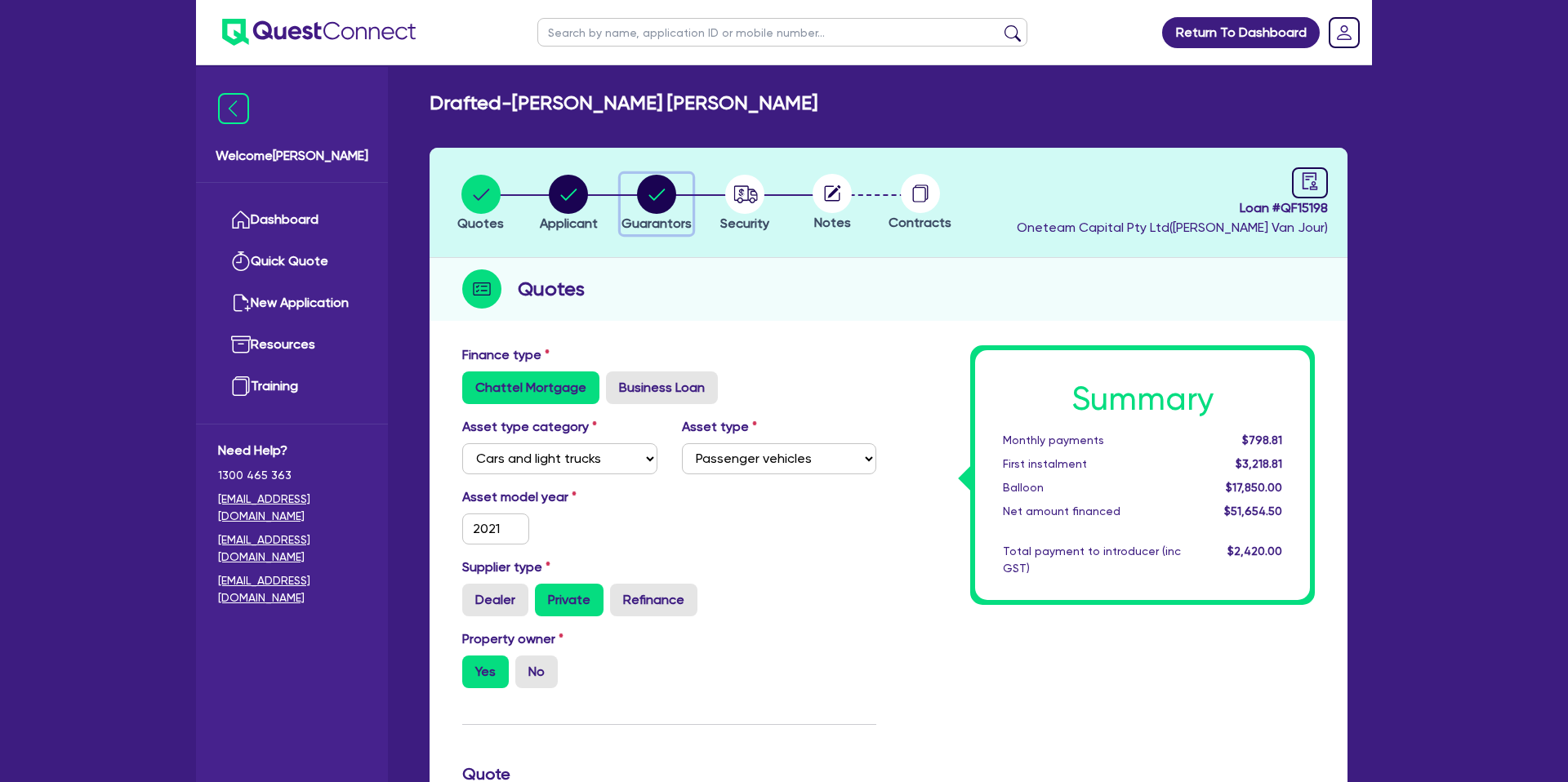
select select "MR"
select select "QLD"
select select "SINGLE"
select select "PROPERTY"
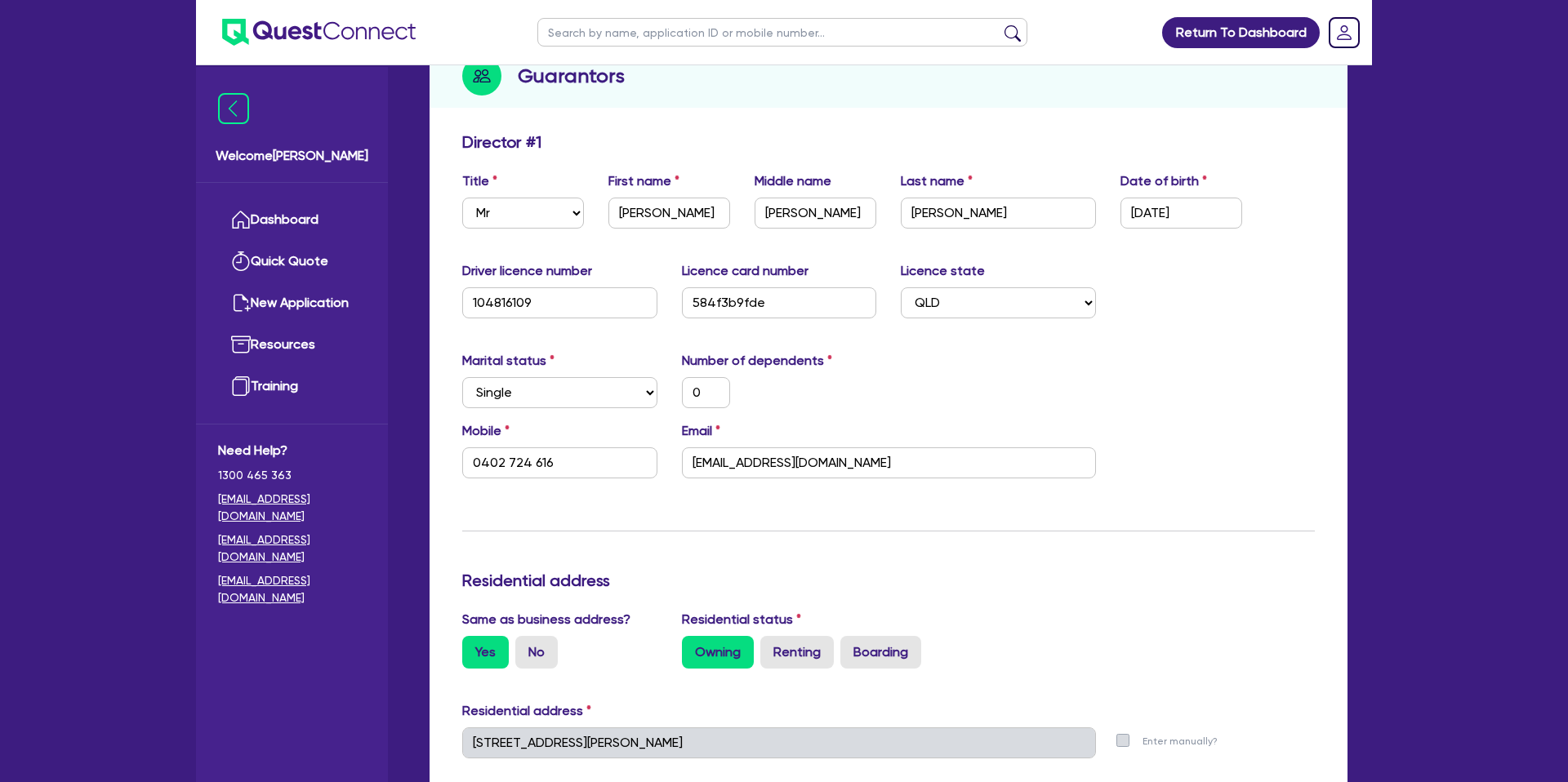
scroll to position [218, 0]
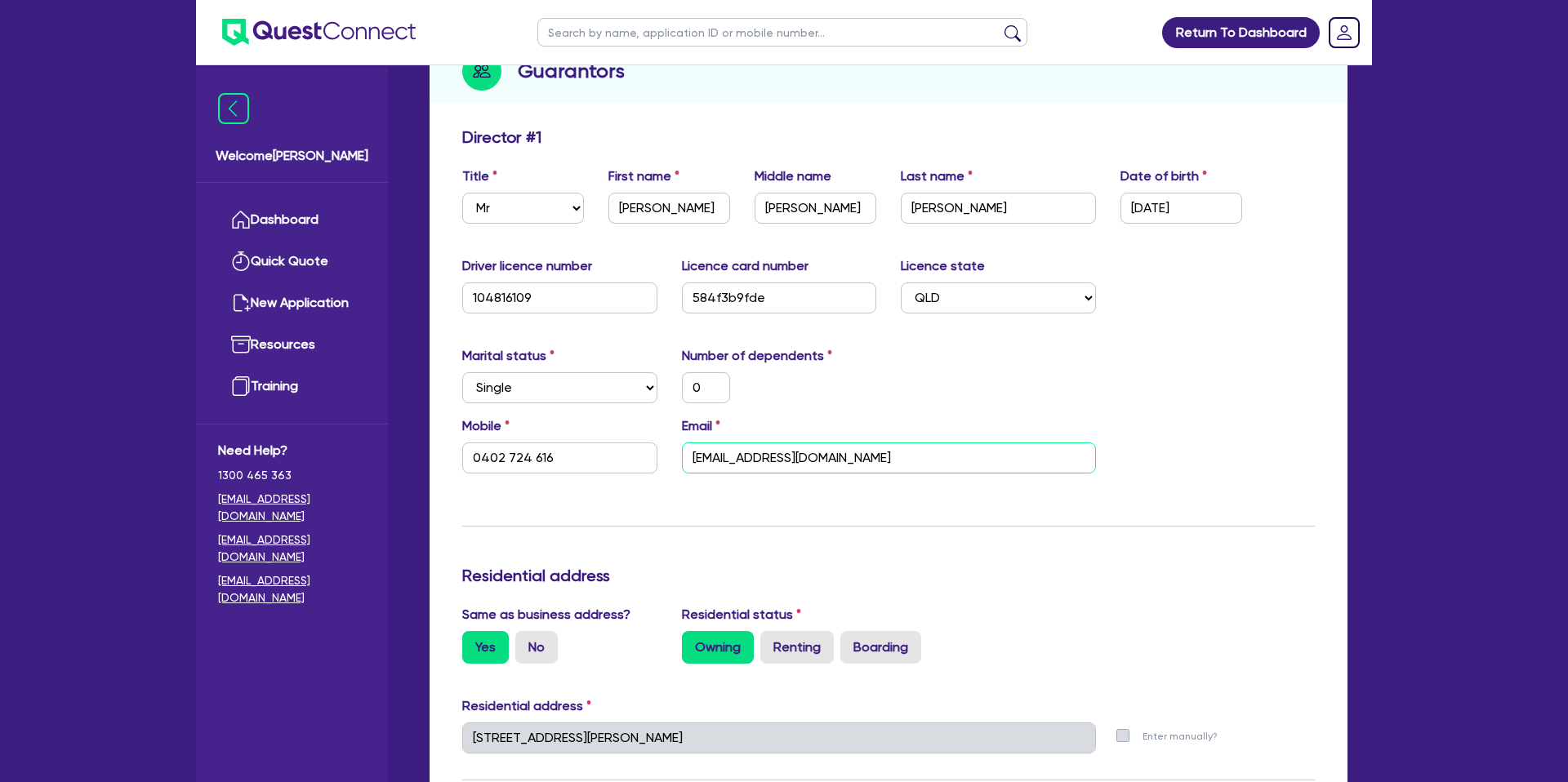
click at [770, 460] on input "enquiries.mcr@gmail.com" at bounding box center [889, 458] width 414 height 31
click at [769, 459] on input "enquiries.mcr@gmail.com" at bounding box center [889, 458] width 414 height 31
click at [742, 456] on input "enquiries.mcr@gmail.com" at bounding box center [889, 458] width 414 height 31
drag, startPoint x: 744, startPoint y: 457, endPoint x: 727, endPoint y: 438, distance: 25.5
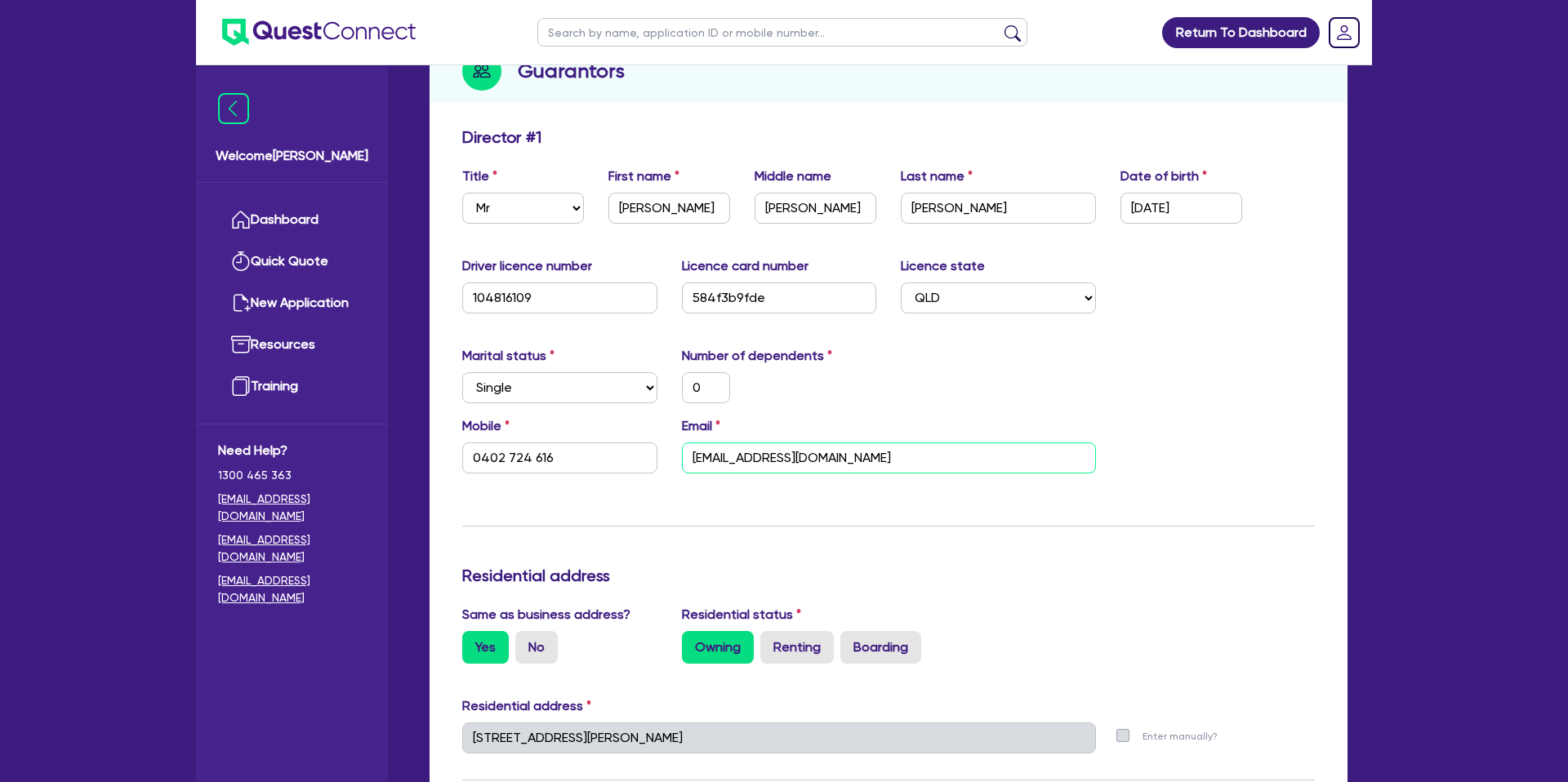
click at [725, 438] on div "Email enquiries.mcr@gmail.com" at bounding box center [889, 445] width 439 height 57
type input "0"
type input "0402 724 616"
type input ".mcr@gmail.com"
type input "500,000"
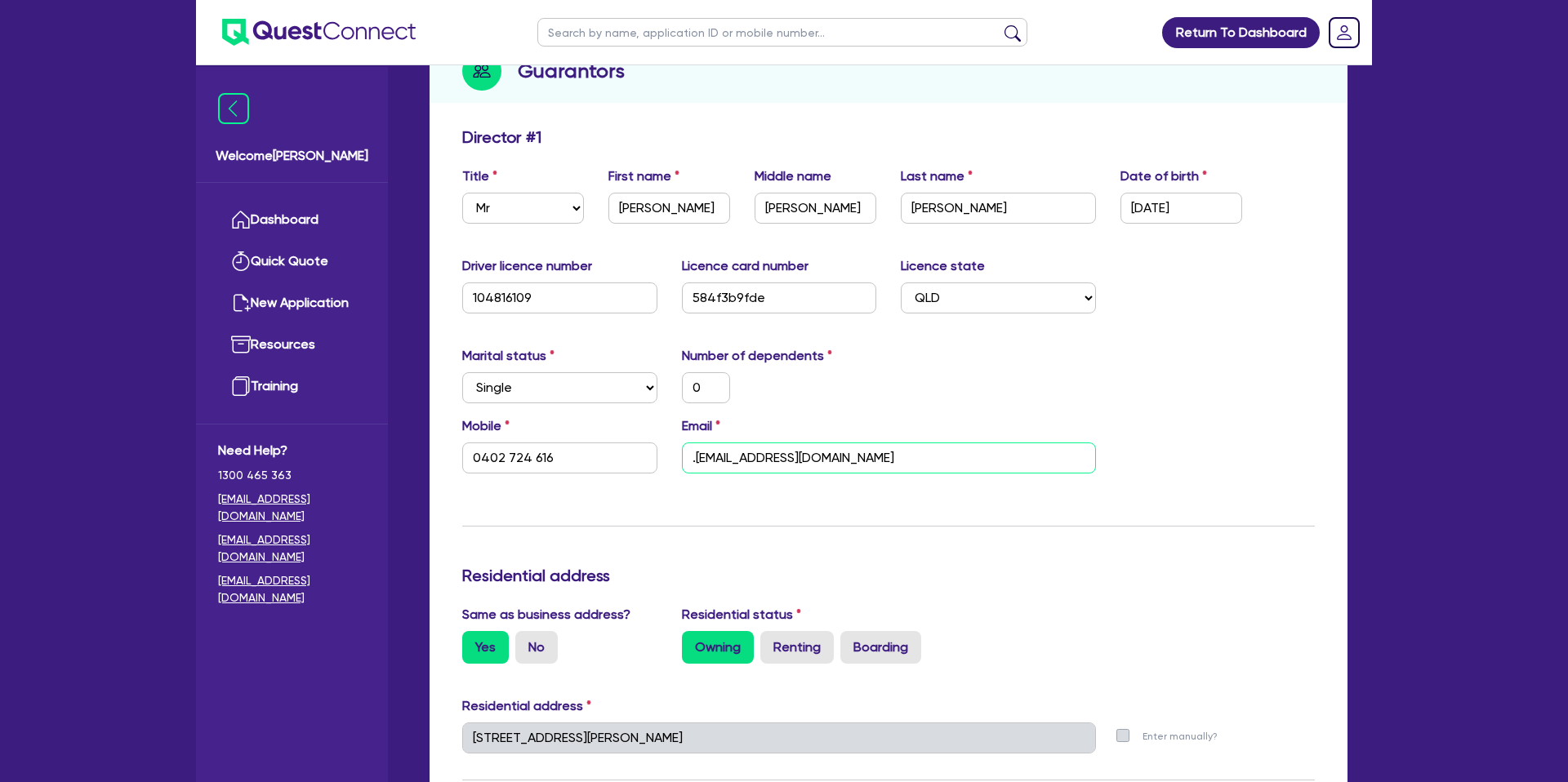
type input "0"
type input "0402 724 616"
type input "i.mcr@gmail.com"
type input "500,000"
type input "0"
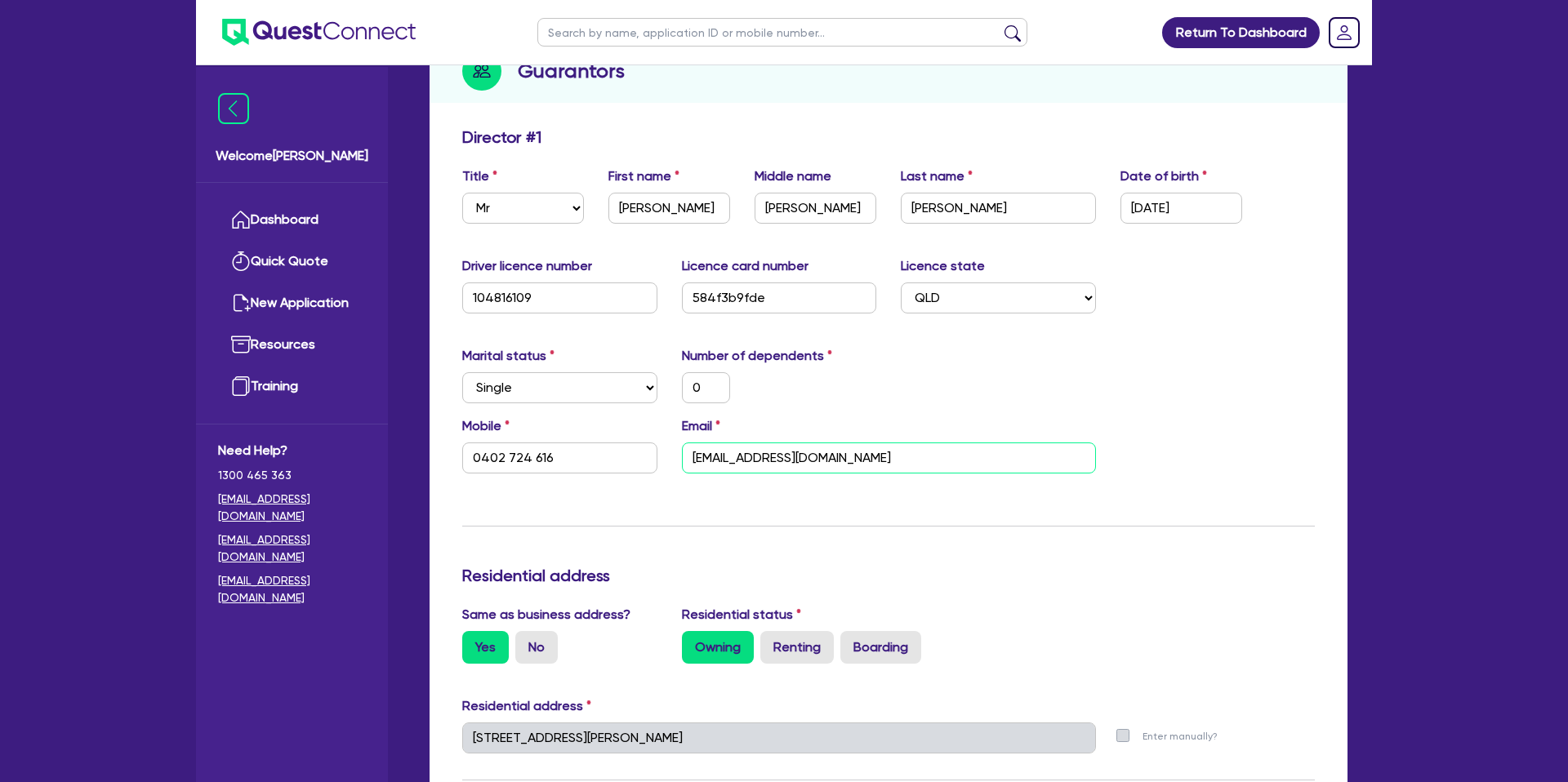
type input "0402 724 616"
type input "in.mcr@gmail.com"
type input "500,000"
type input "0"
type input "0402 724 616"
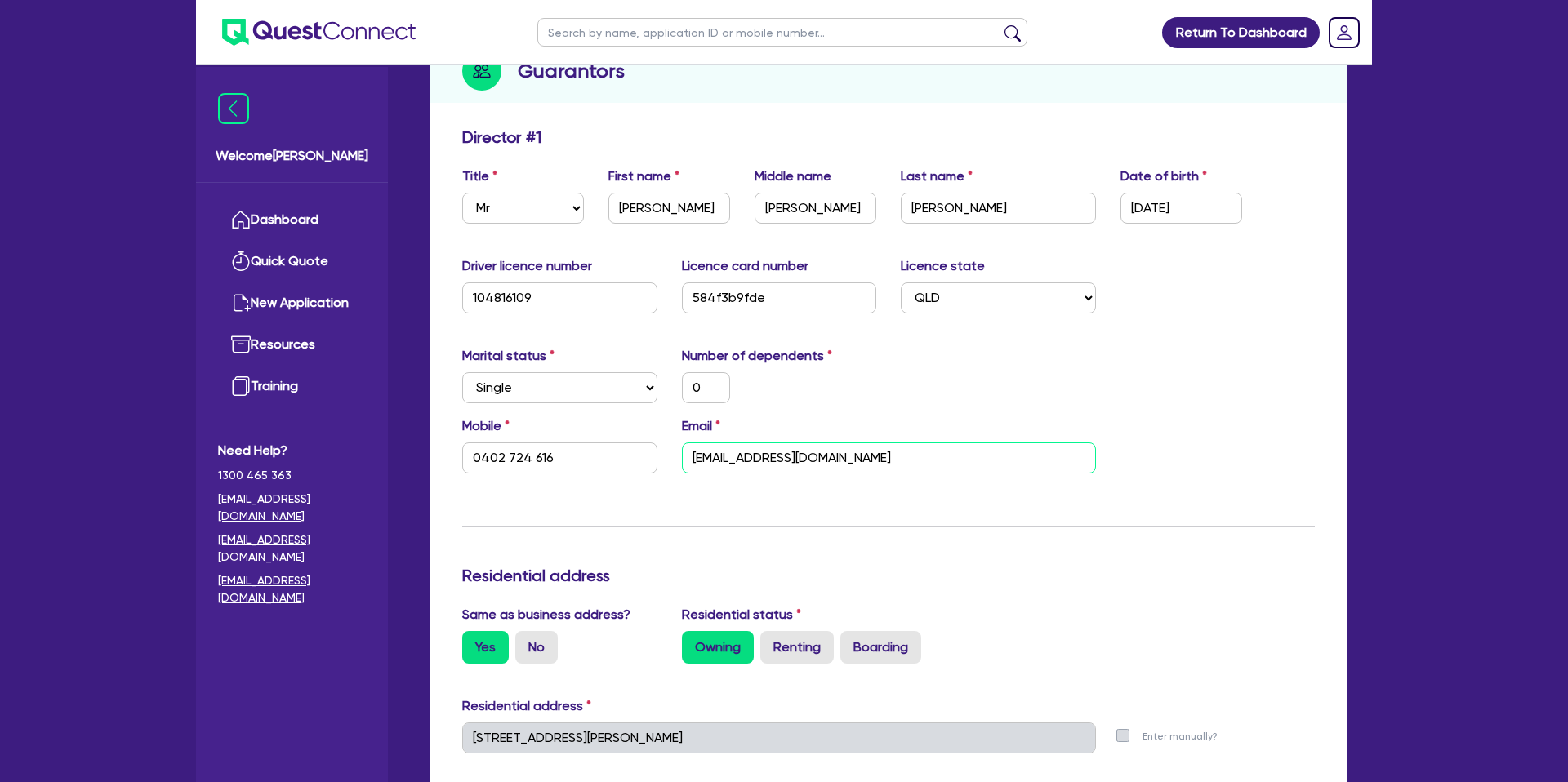
type input "inv.mcr@gmail.com"
type input "500,000"
type input "0"
type input "0402 724 616"
type input "invo.mcr@gmail.com"
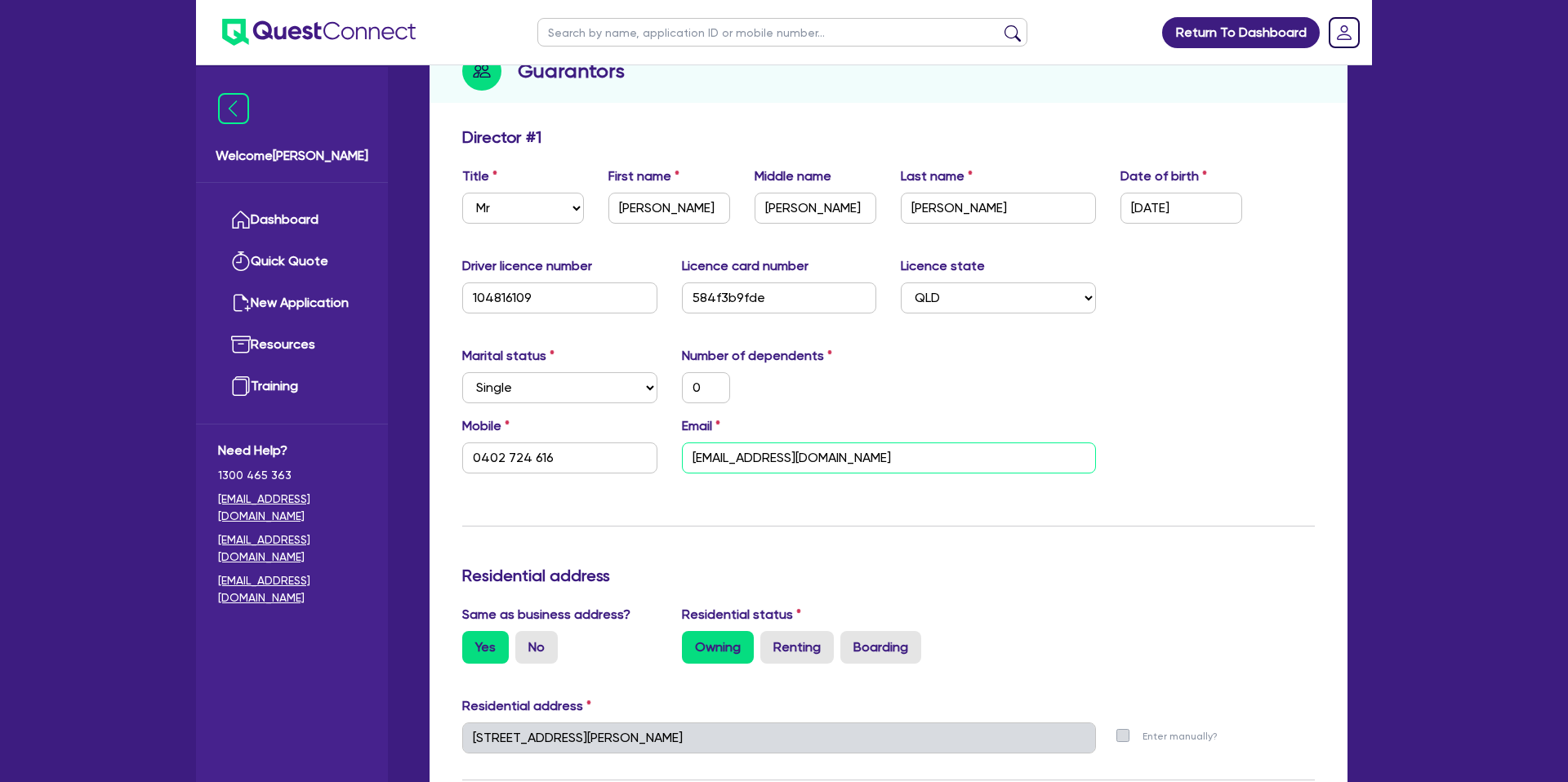
type input "500,000"
type input "0"
type input "0402 724 616"
type input "invoi.mcr@gmail.com"
type input "500,000"
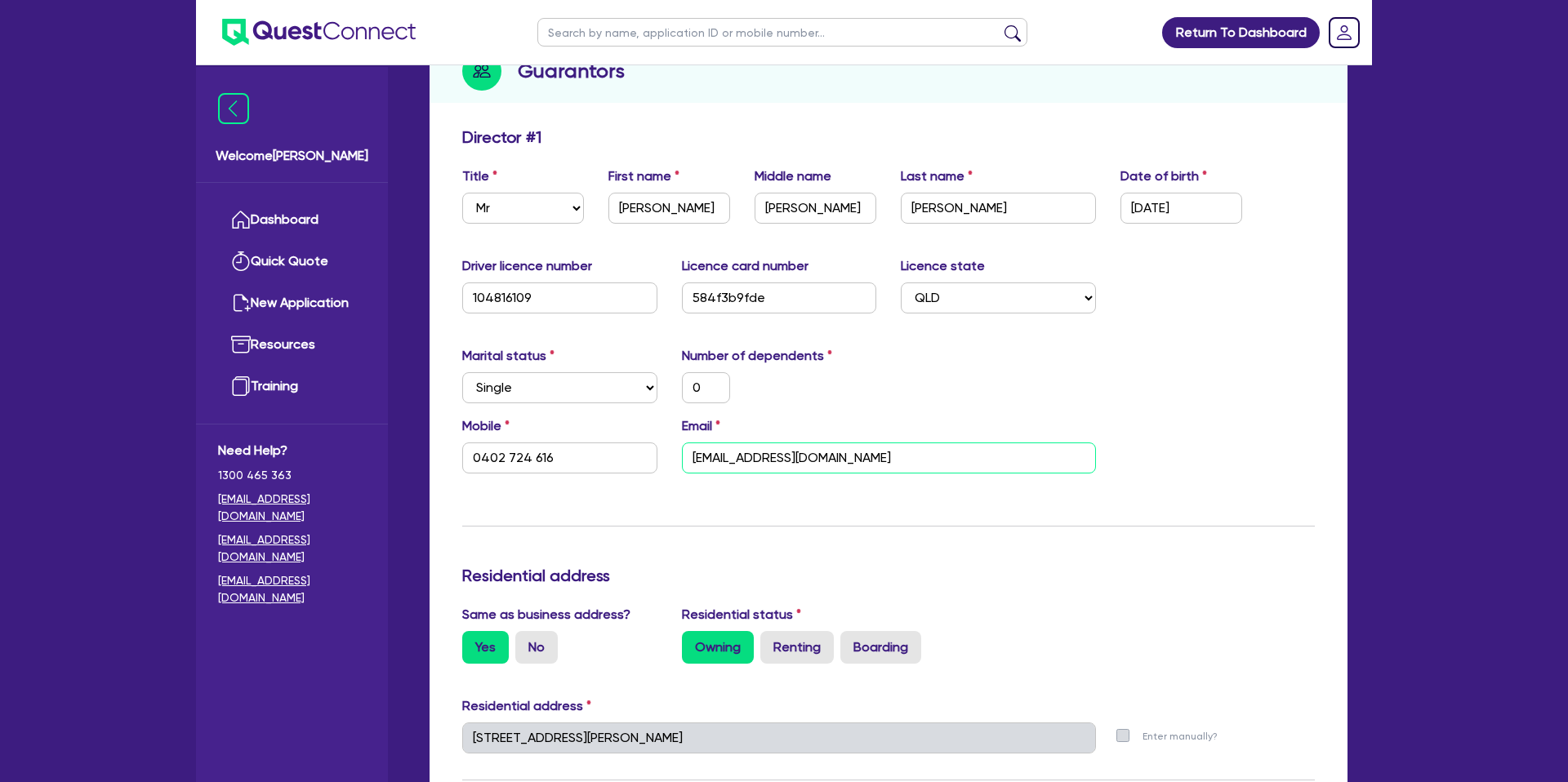
type input "0"
type input "0402 724 616"
type input "invoic.mcr@gmail.com"
type input "500,000"
type input "0"
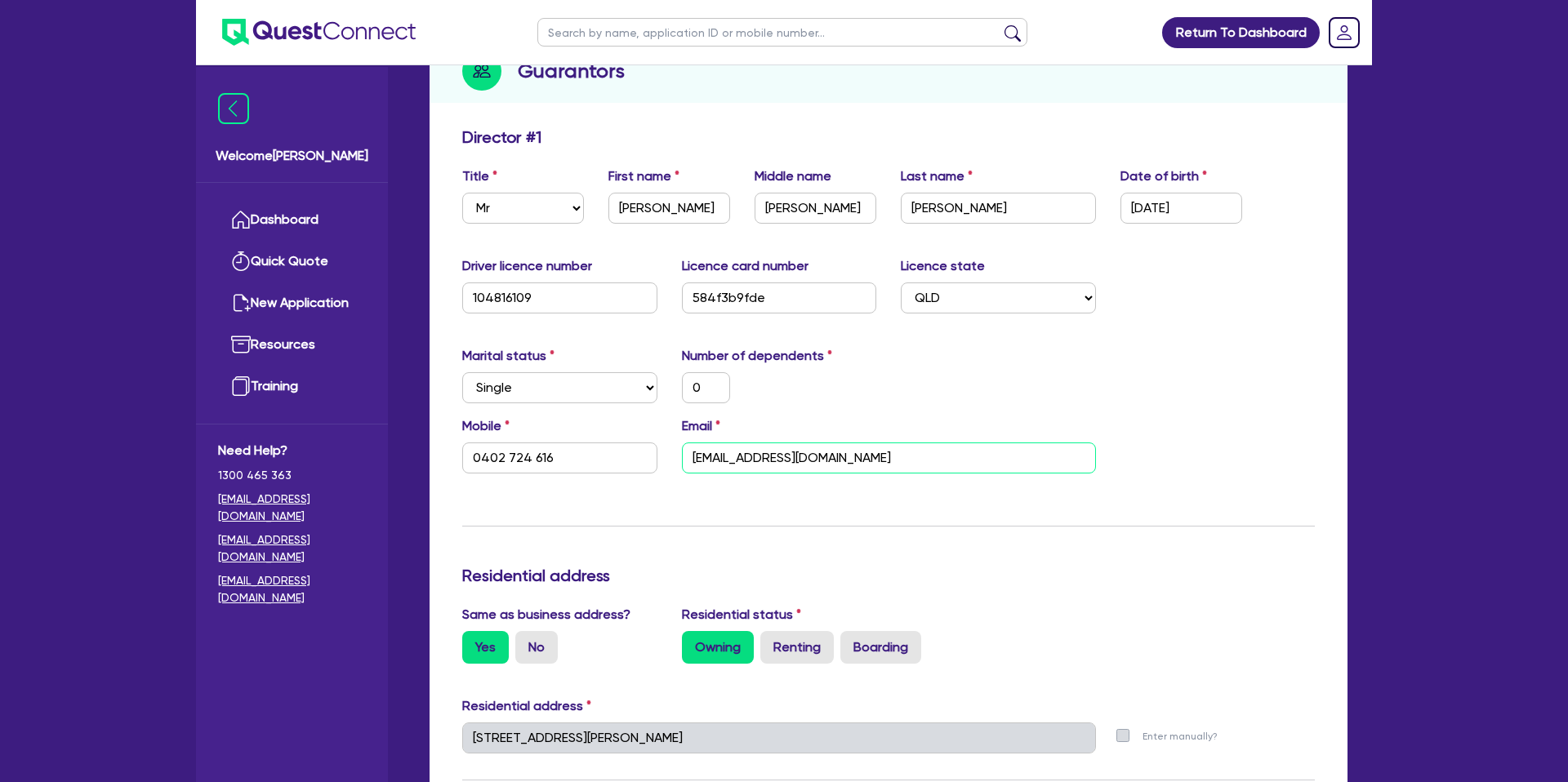
type input "0402 724 616"
type input "invoice.mcr@gmail.com"
type input "500,000"
type input "0"
type input "0402 724 616"
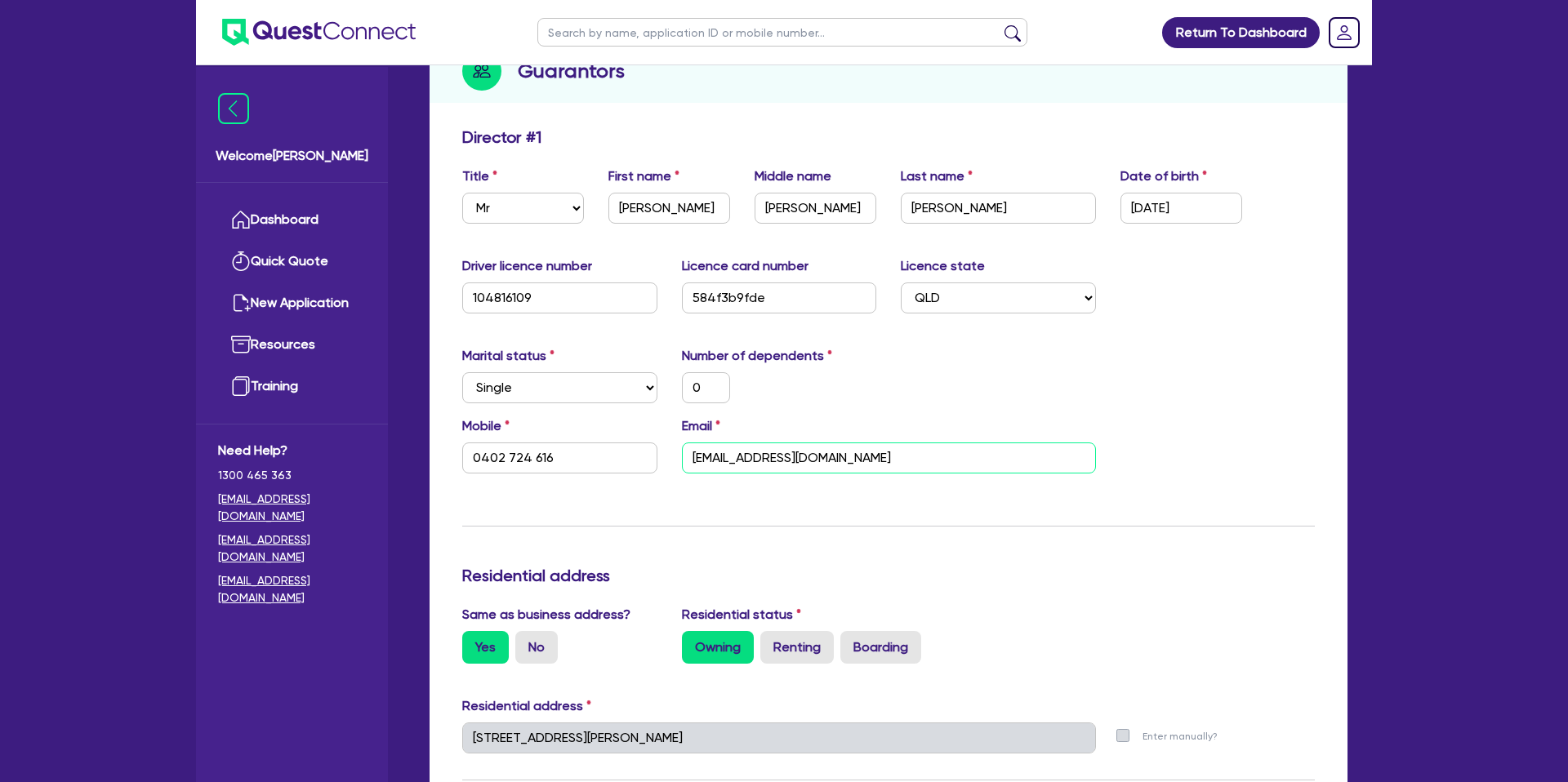
type input "[EMAIL_ADDRESS][DOMAIN_NAME]"
type input "500,000"
type input "0"
type input "0402 724 616"
type input "invoices .mcr@gmail.com"
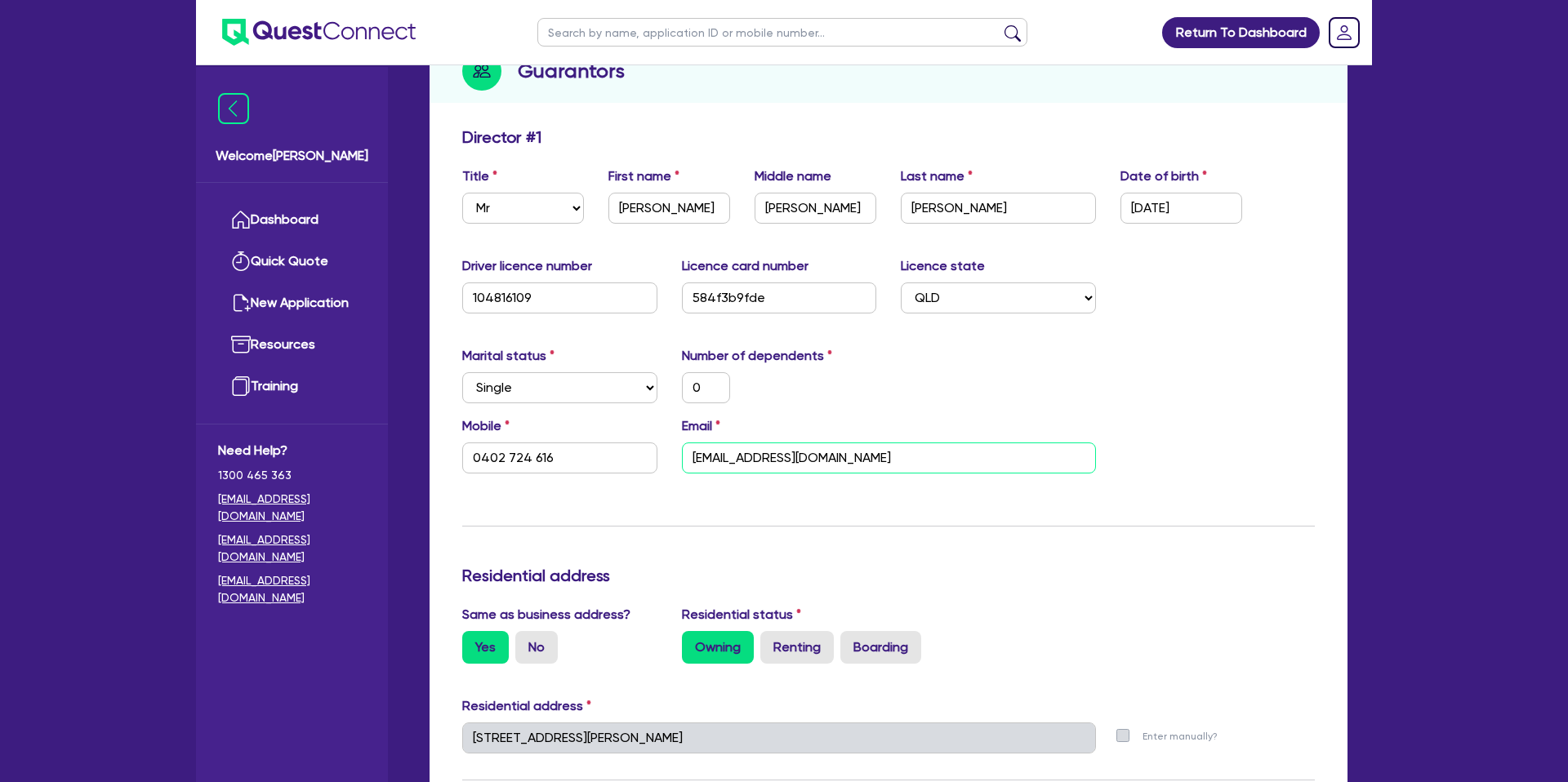
type input "500,000"
type input "0"
type input "0402 724 616"
type input "[EMAIL_ADDRESS][DOMAIN_NAME]"
type input "500,000"
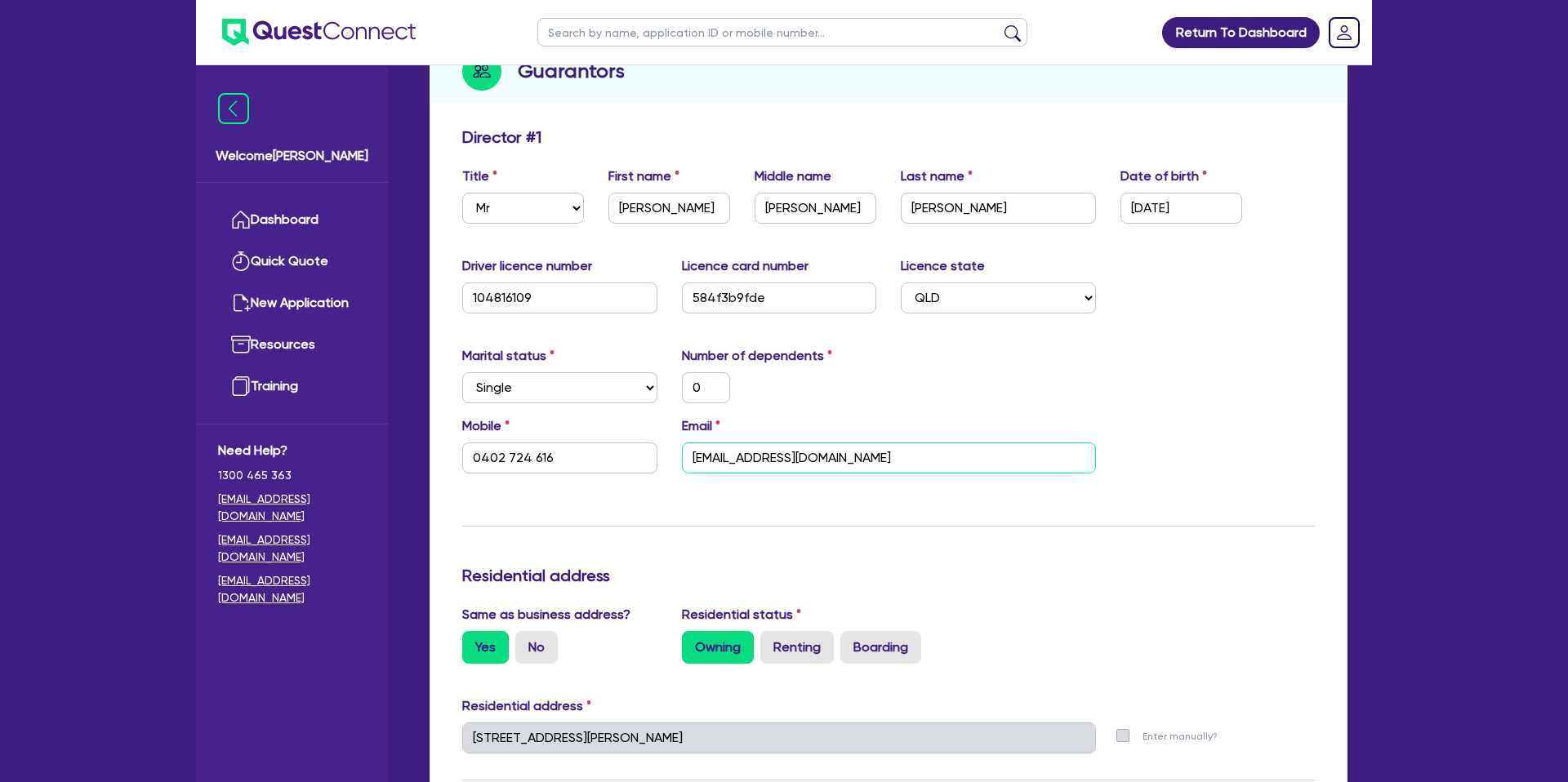
type input "[EMAIL_ADDRESS][DOMAIN_NAME]"
click at [791, 368] on div "Number of dependents 0" at bounding box center [780, 375] width 220 height 57
click at [792, 492] on div "Update residential status for Director #1 Boarding is only acceptable when the …" at bounding box center [889, 730] width 853 height 1207
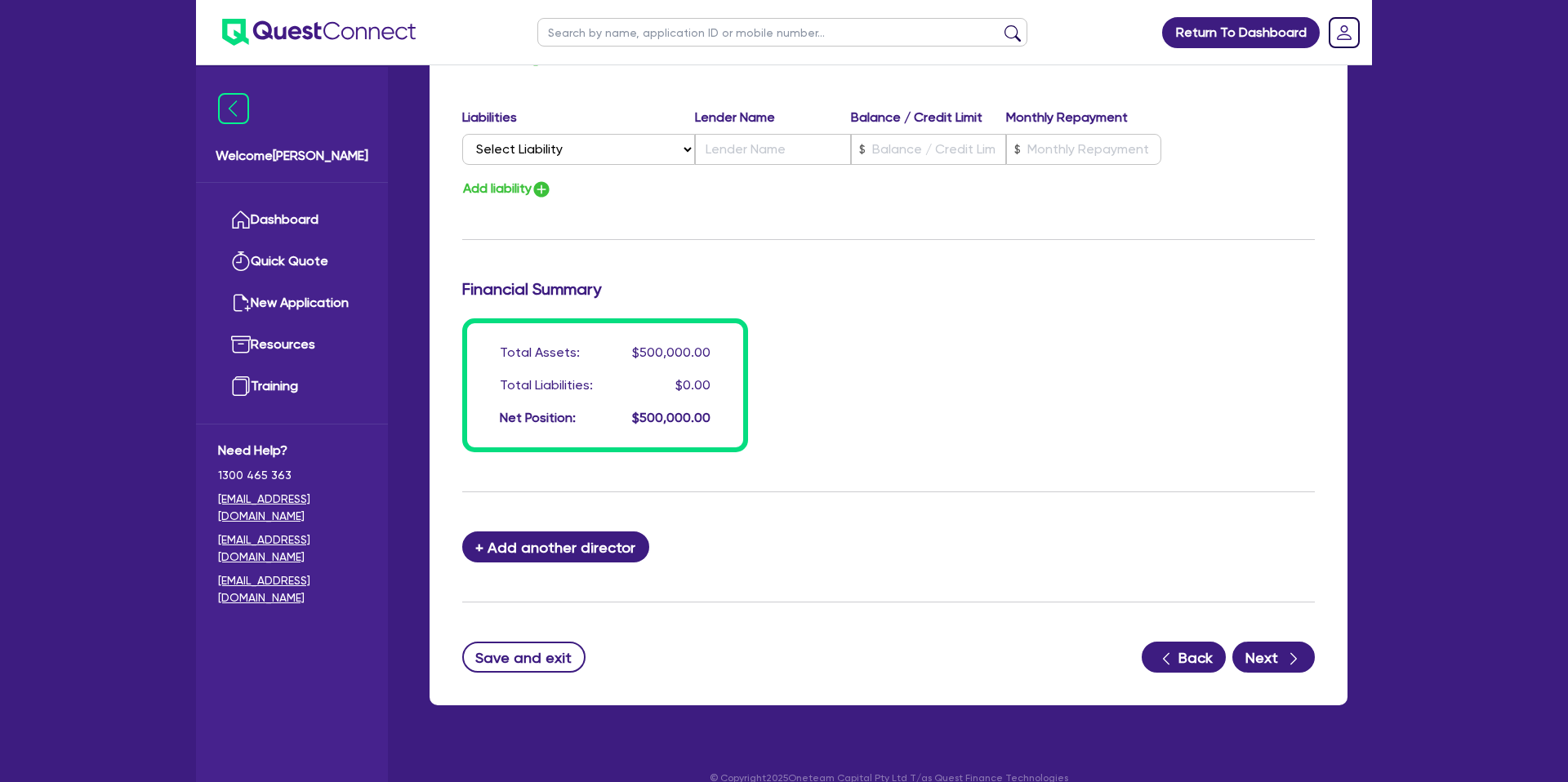
scroll to position [1123, 0]
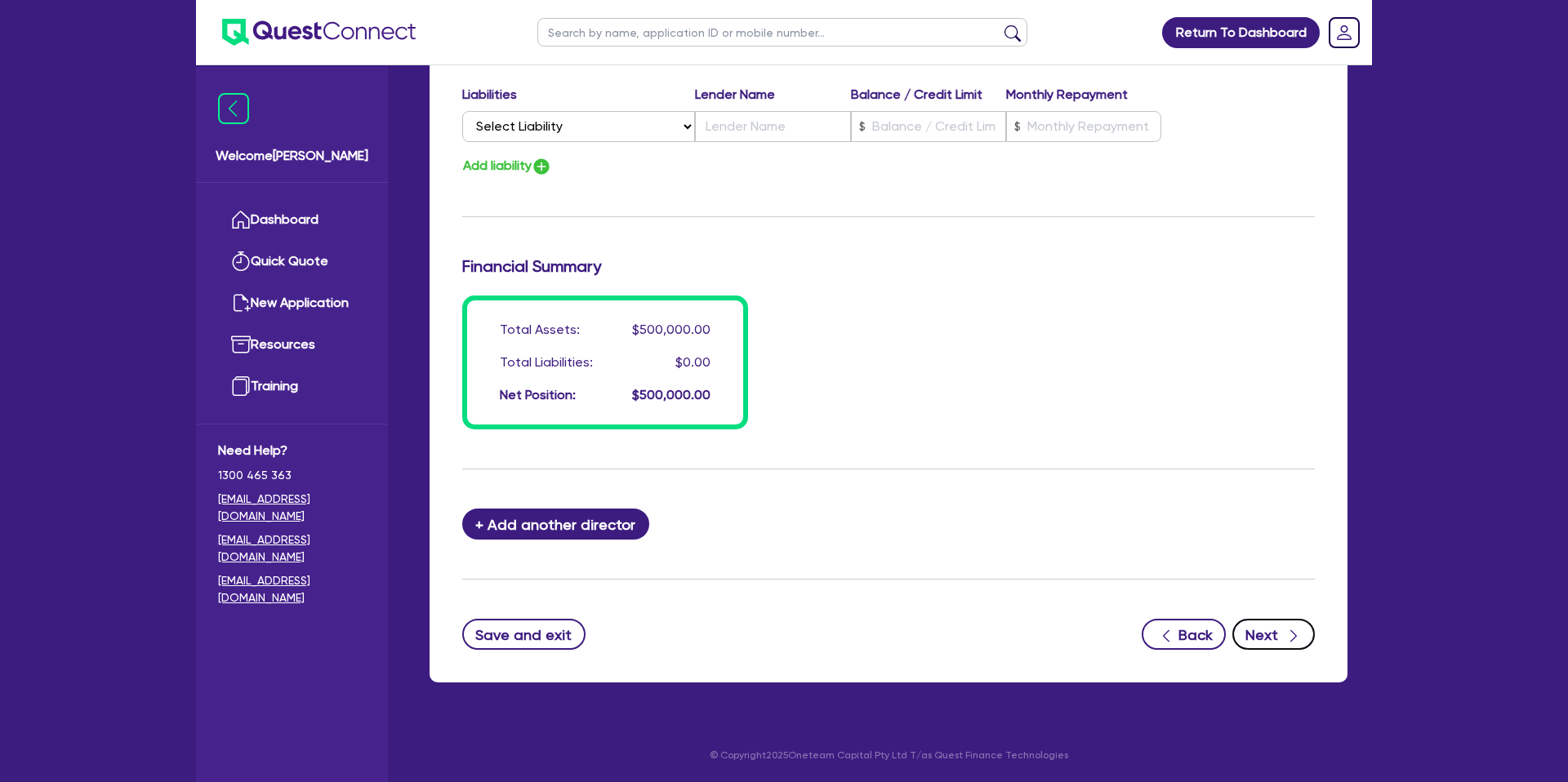
click at [1279, 638] on button "Next" at bounding box center [1274, 634] width 83 height 31
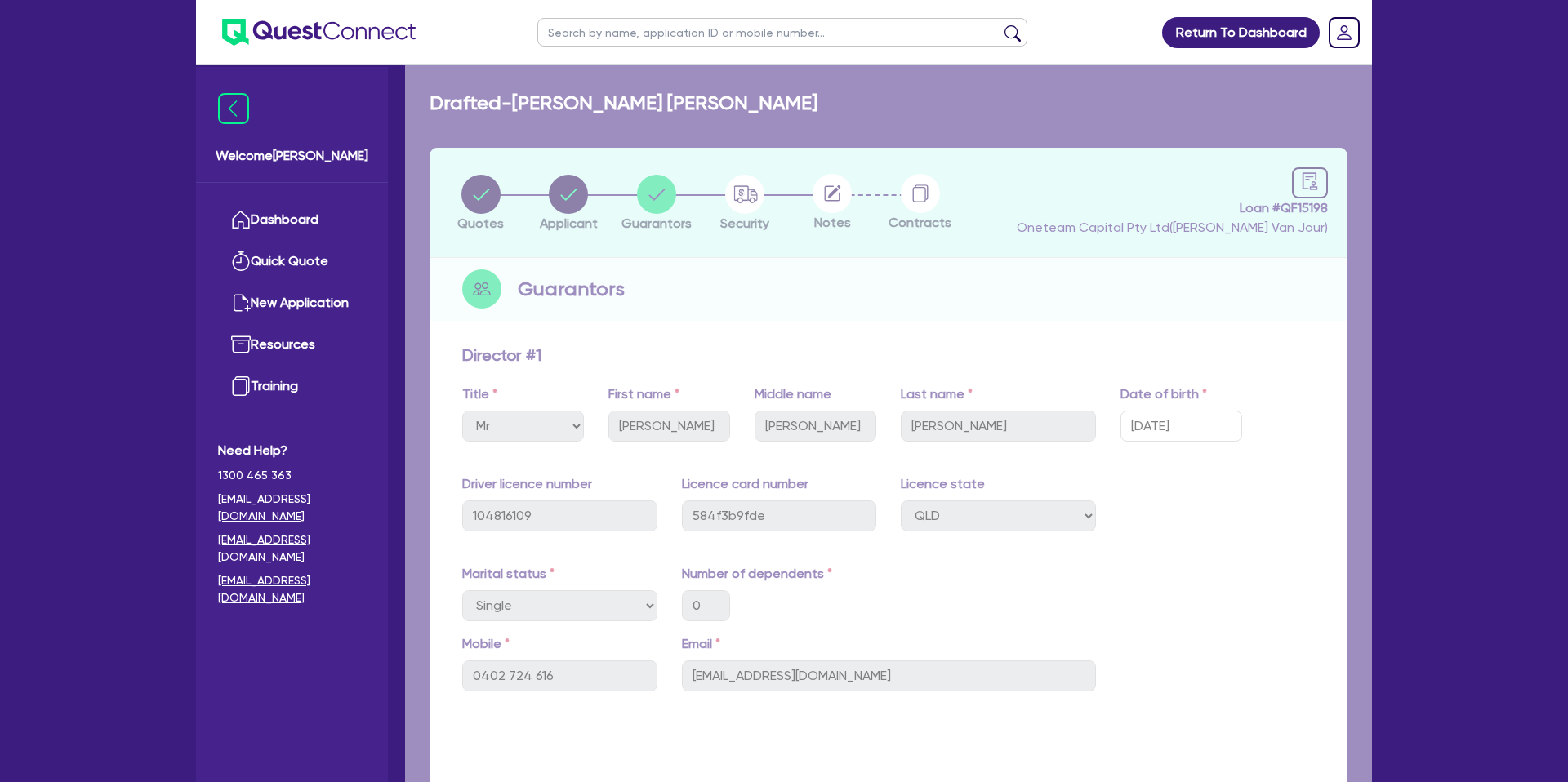
select select "CARS_AND_LIGHT_TRUCKS"
select select "PASSENGER_VEHICLES"
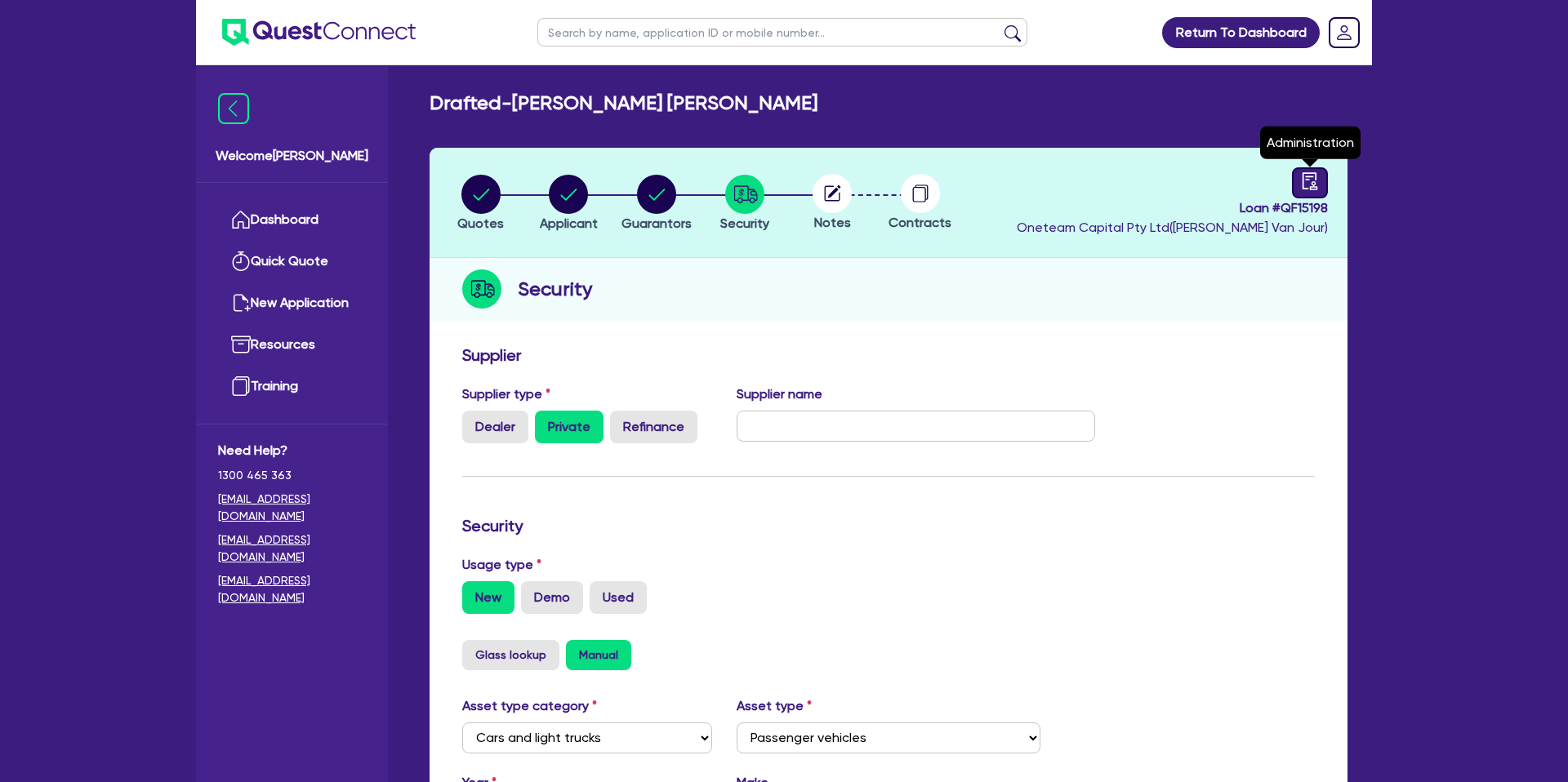
click at [1308, 193] on link at bounding box center [1310, 183] width 36 height 31
select select "DRAFTED_NEW"
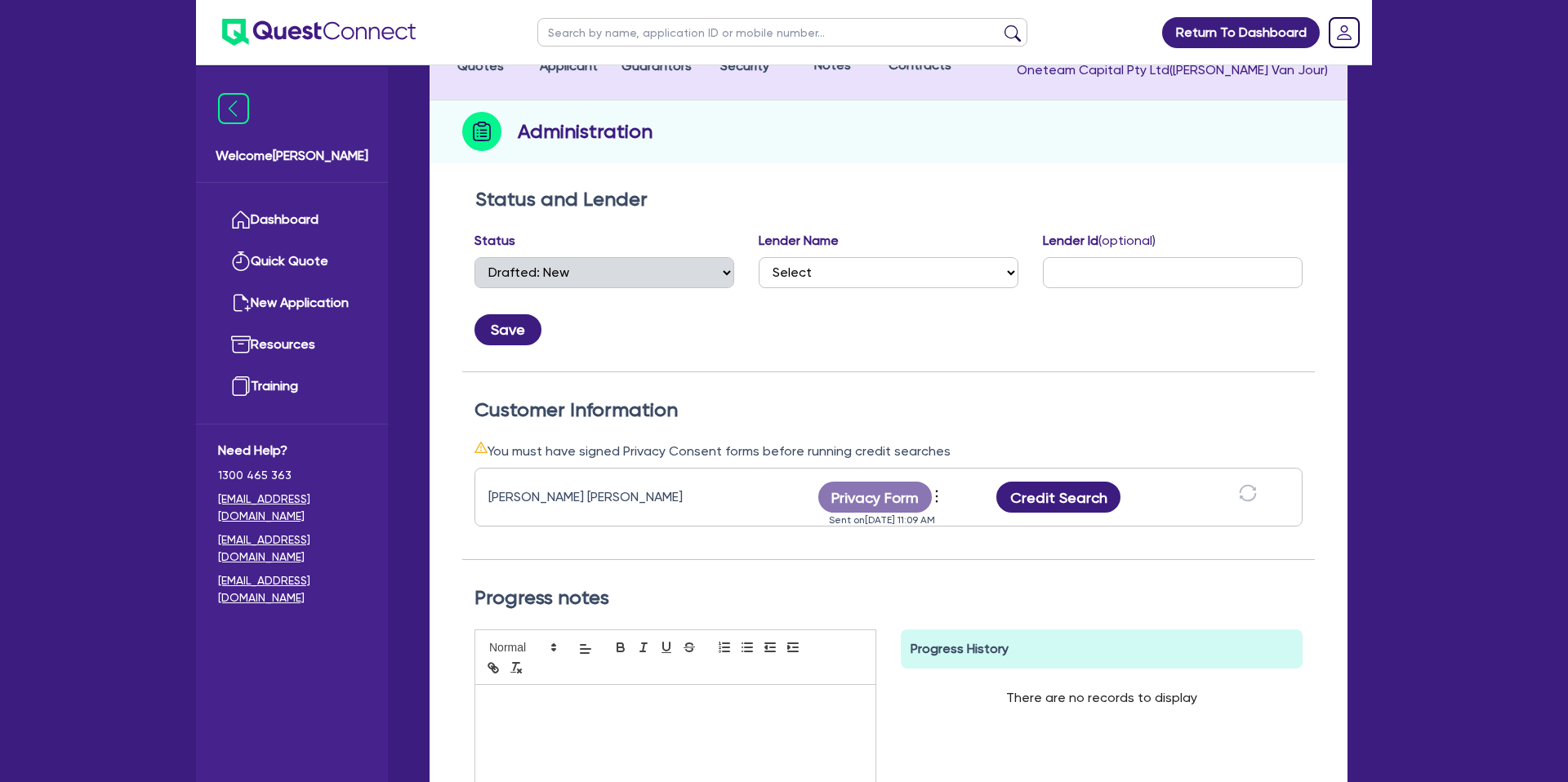
scroll to position [160, 0]
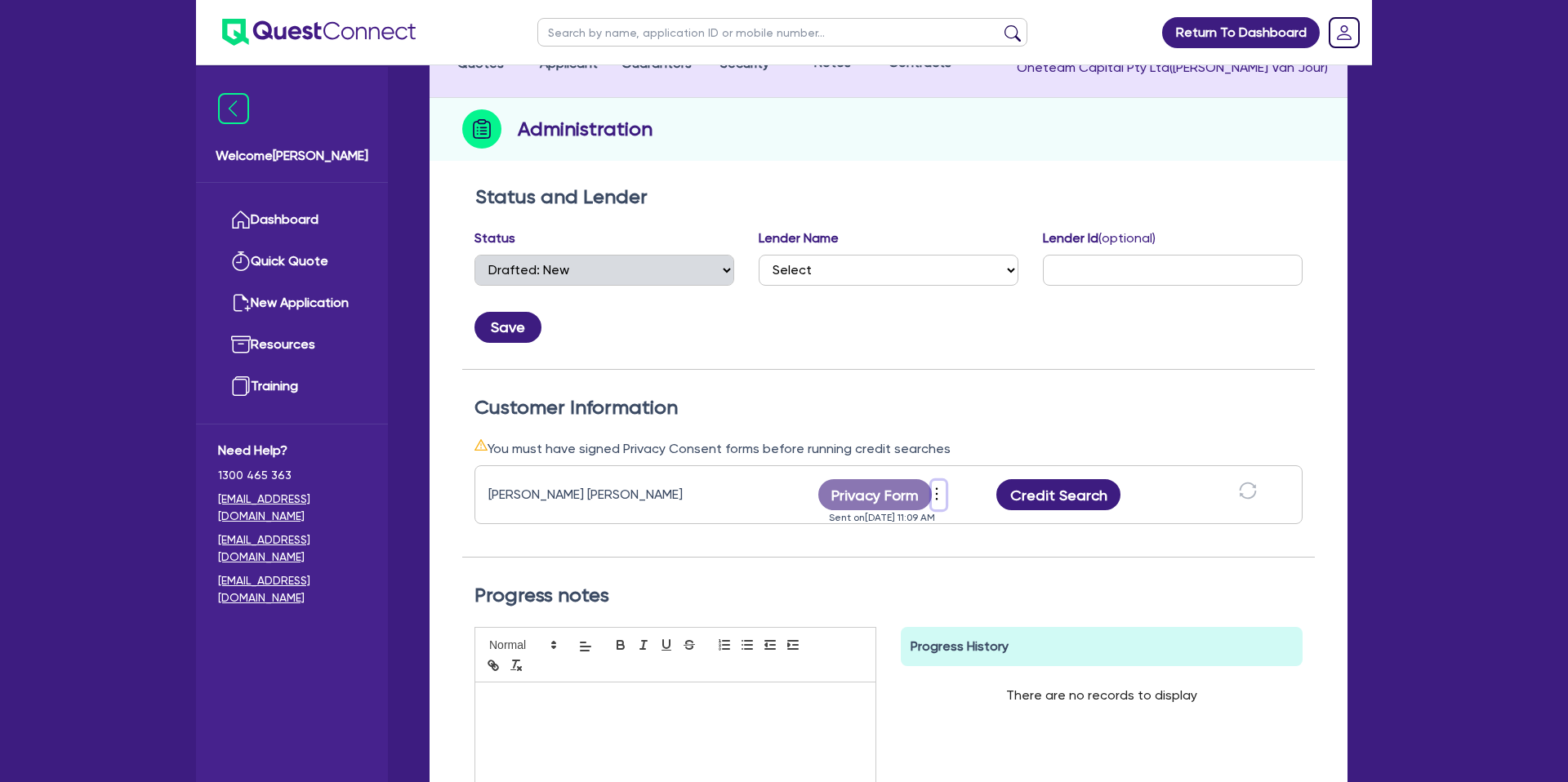
click at [940, 492] on icon "more" at bounding box center [937, 494] width 16 height 25
click at [1005, 521] on link "Send new privacy form" at bounding box center [1024, 521] width 157 height 24
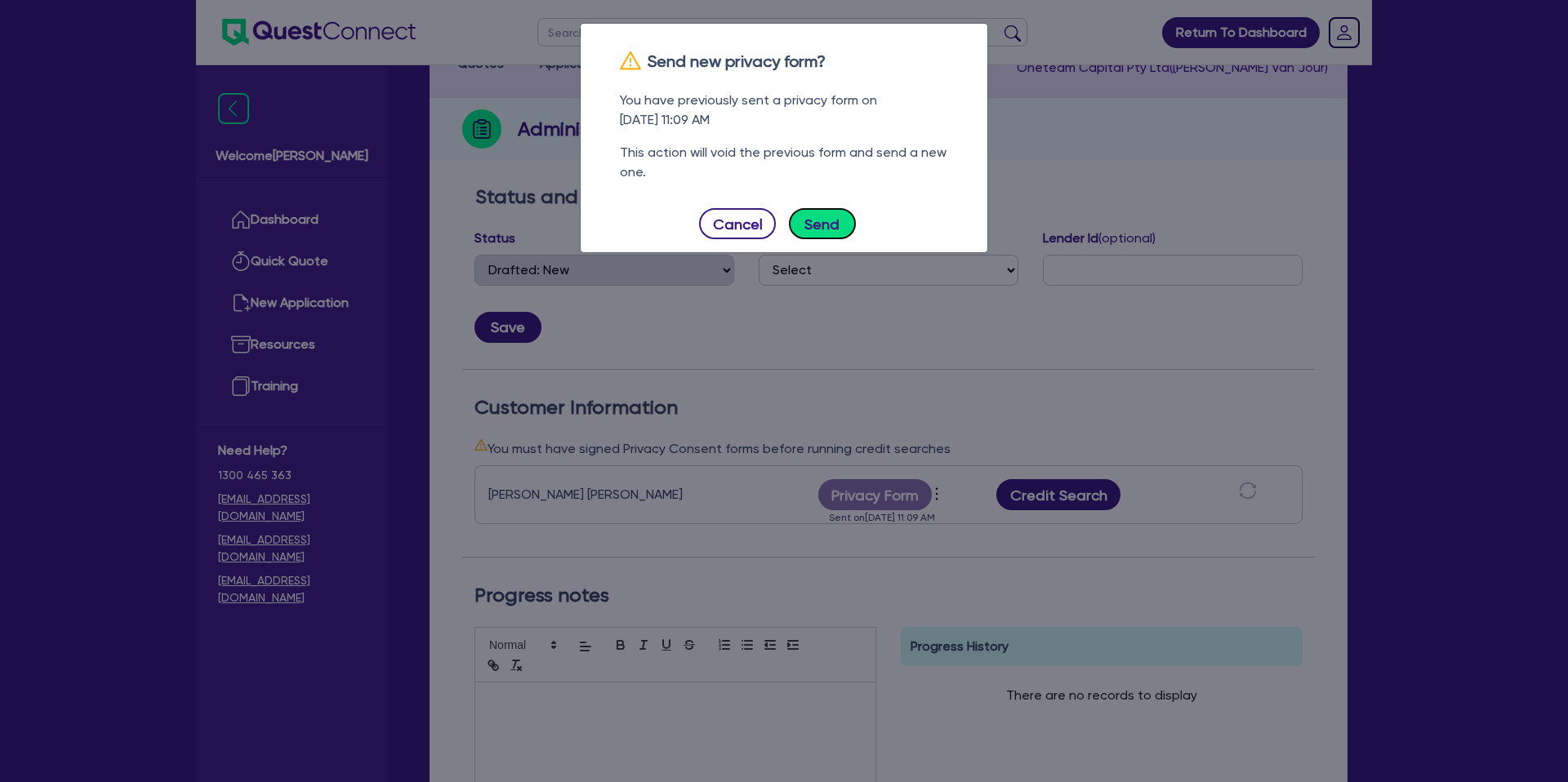
click at [812, 218] on button "Send" at bounding box center [823, 224] width 67 height 31
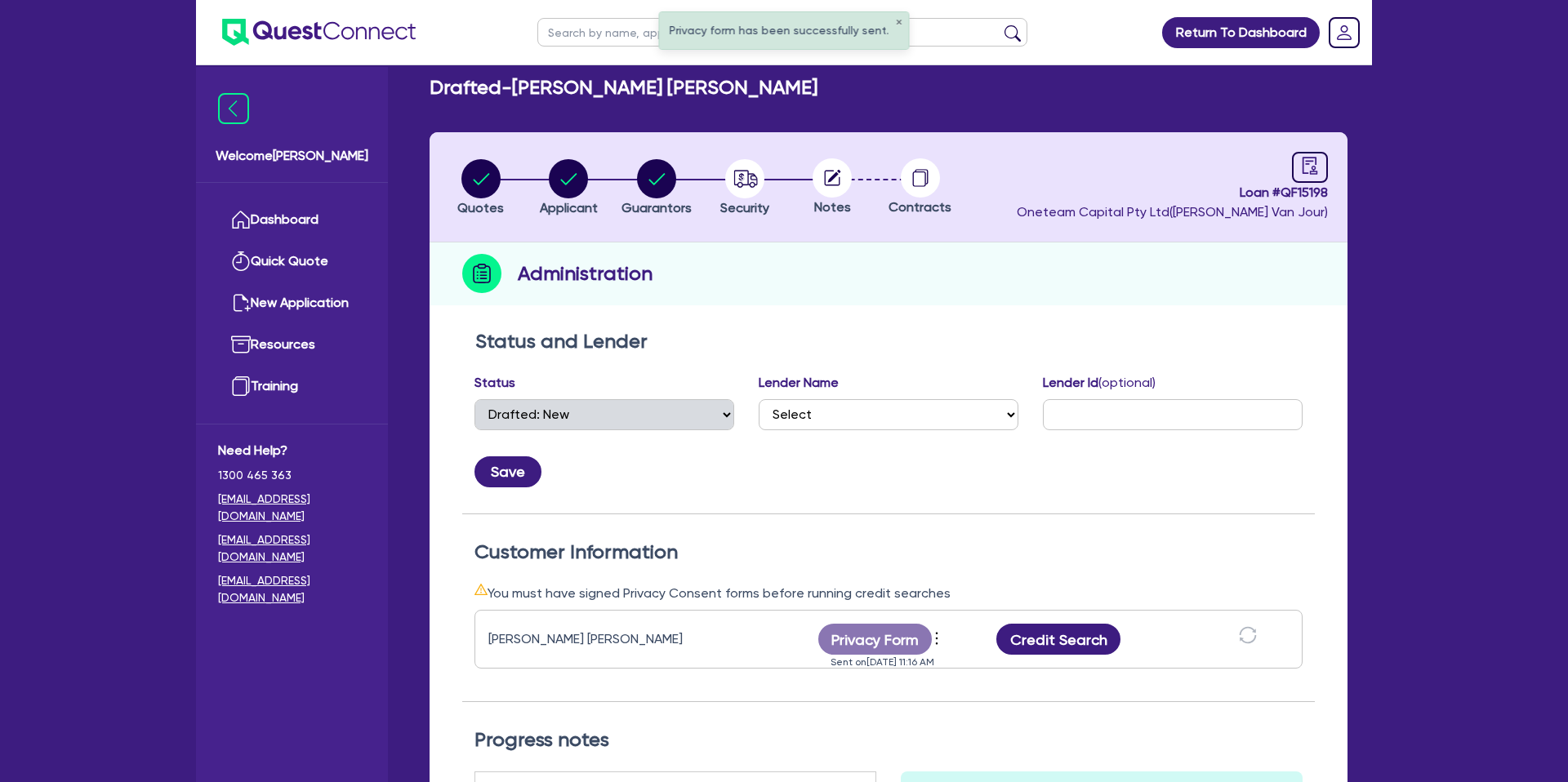
scroll to position [0, 0]
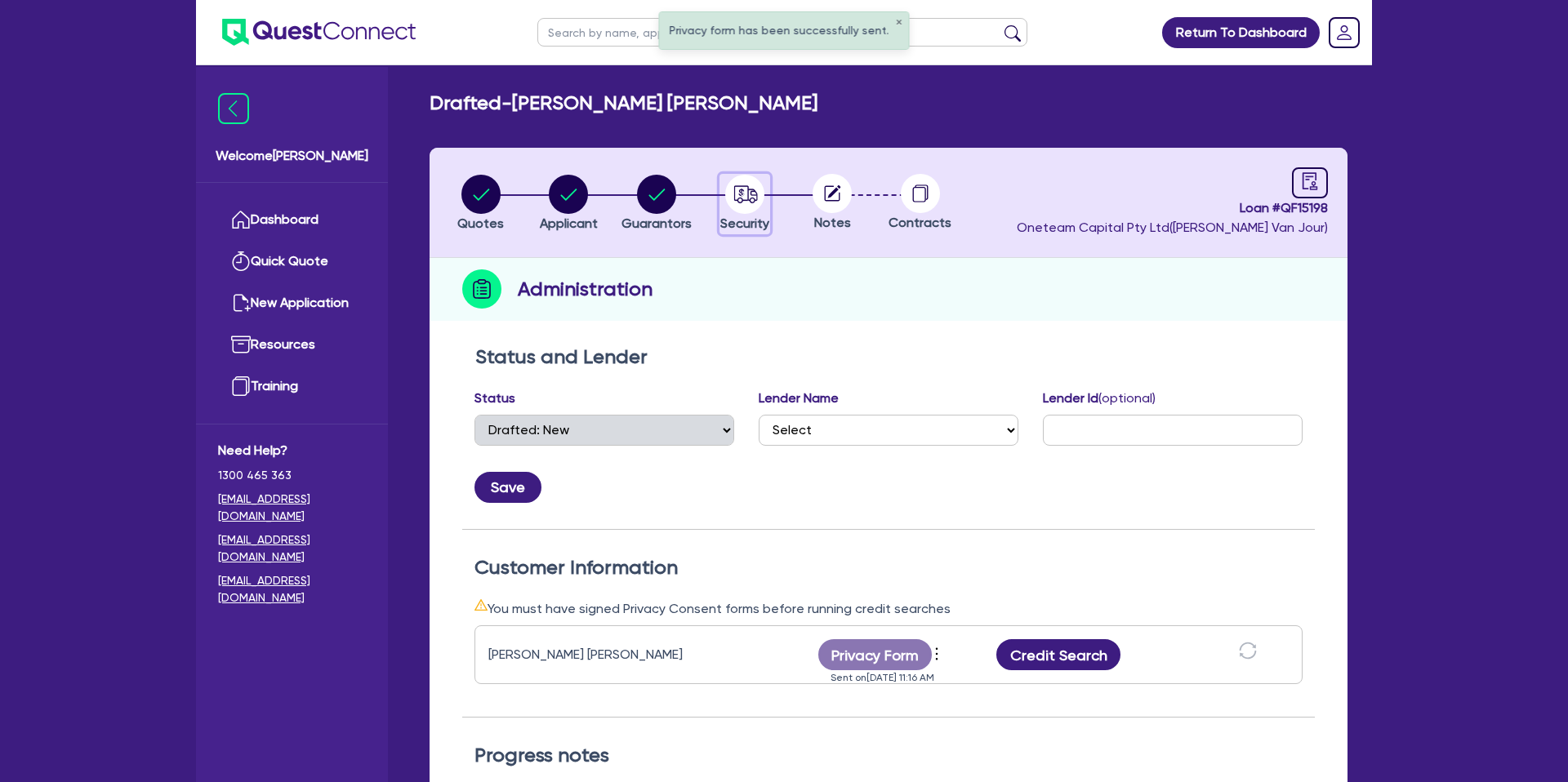
click at [744, 193] on circle "button" at bounding box center [745, 194] width 39 height 39
select select "CARS_AND_LIGHT_TRUCKS"
select select "PASSENGER_VEHICLES"
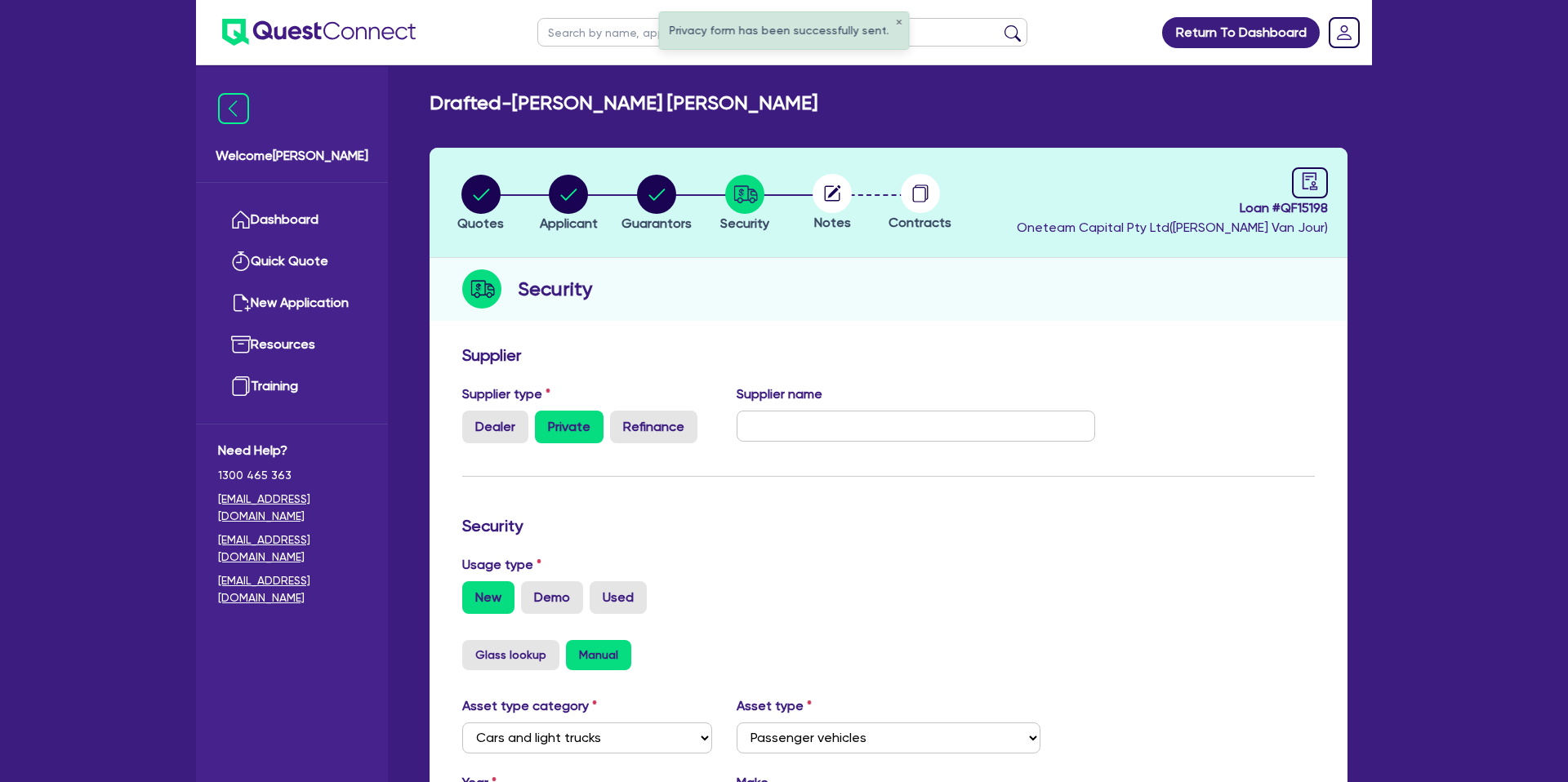
click at [832, 191] on icon at bounding box center [835, 192] width 13 height 13
click at [834, 193] on circle at bounding box center [832, 193] width 39 height 39
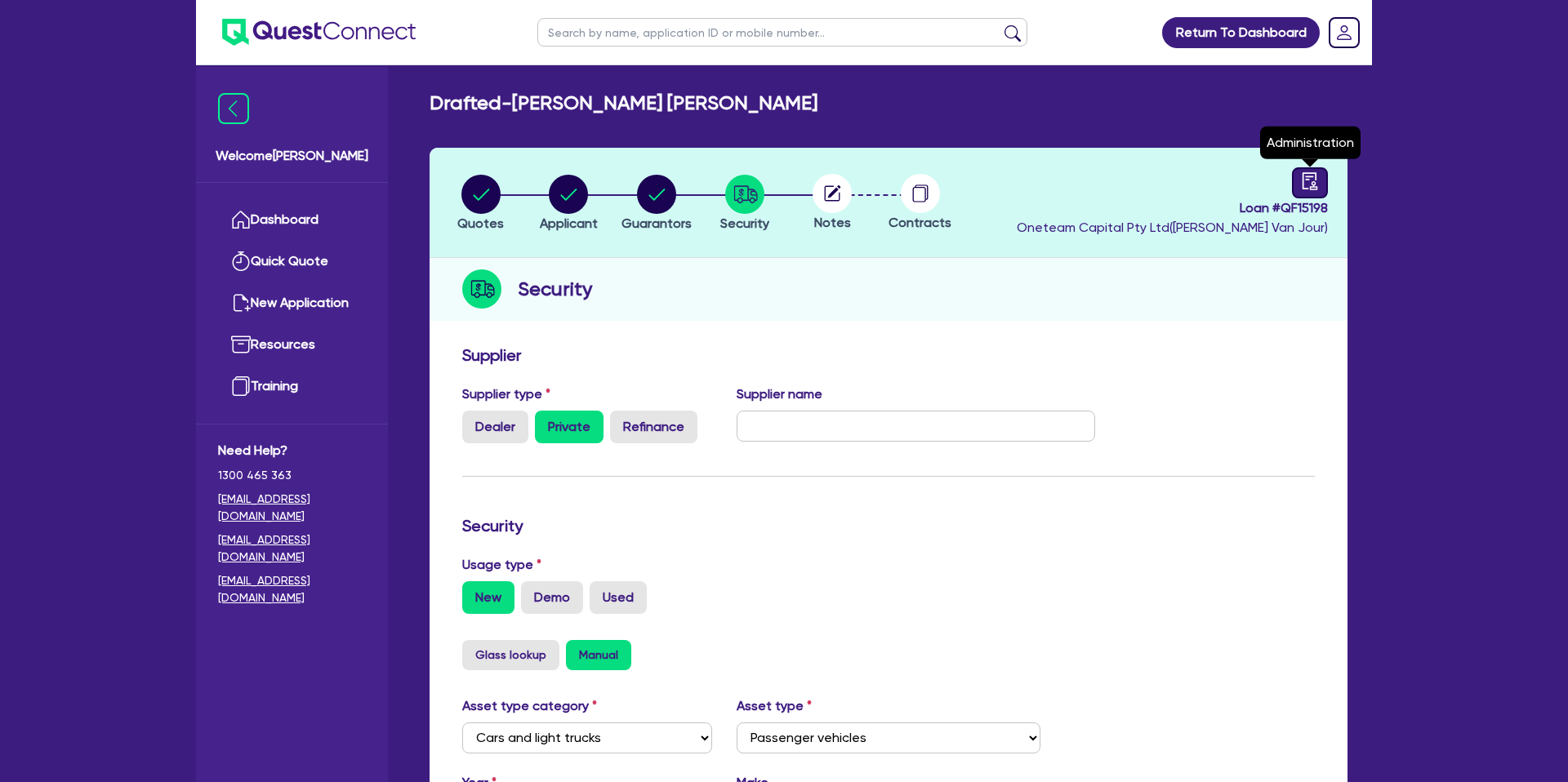
click at [1296, 175] on link at bounding box center [1310, 183] width 36 height 31
select select "DRAFTED_NEW"
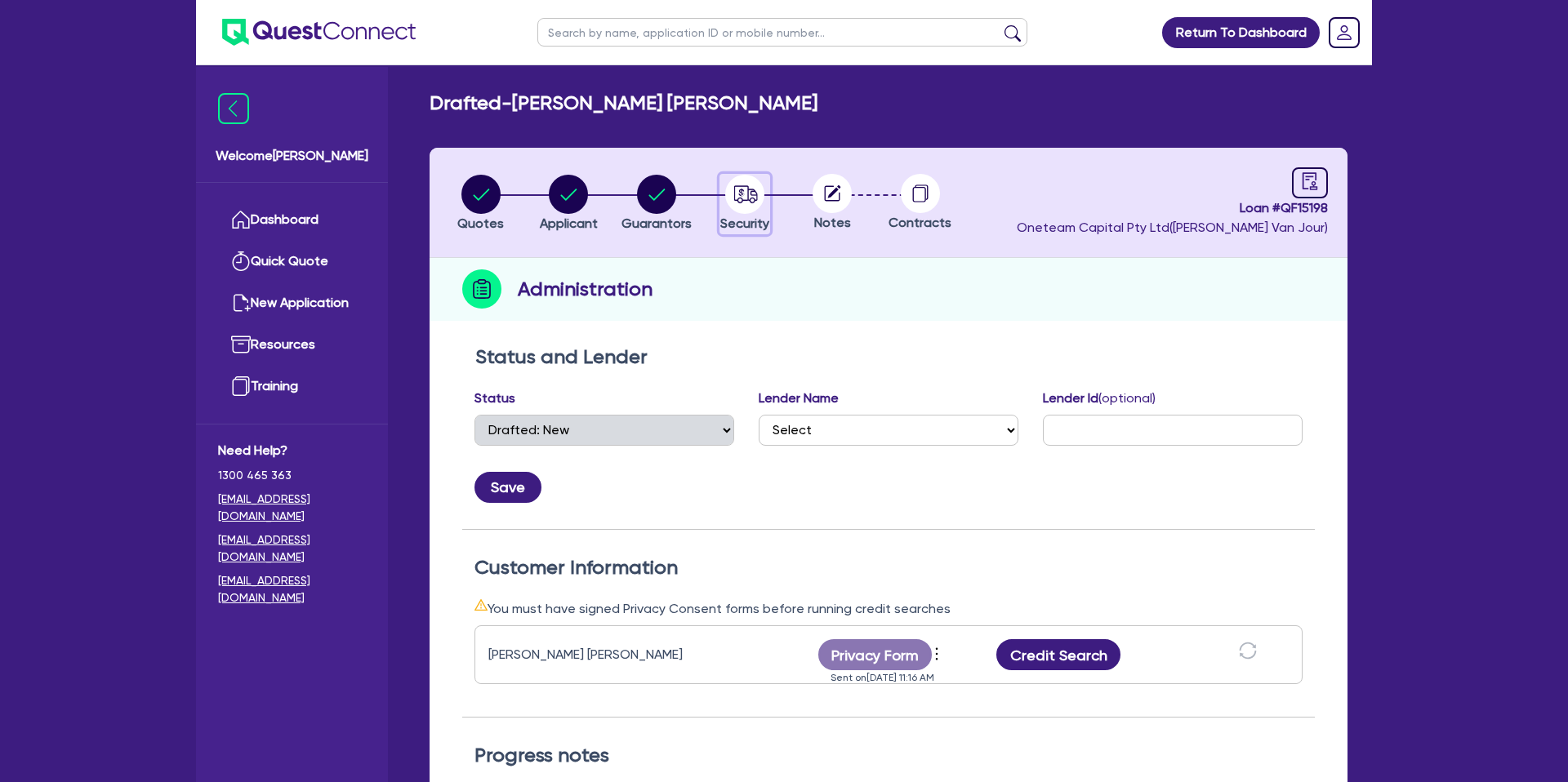
click at [734, 203] on circle "button" at bounding box center [745, 194] width 39 height 39
select select "CARS_AND_LIGHT_TRUCKS"
select select "PASSENGER_VEHICLES"
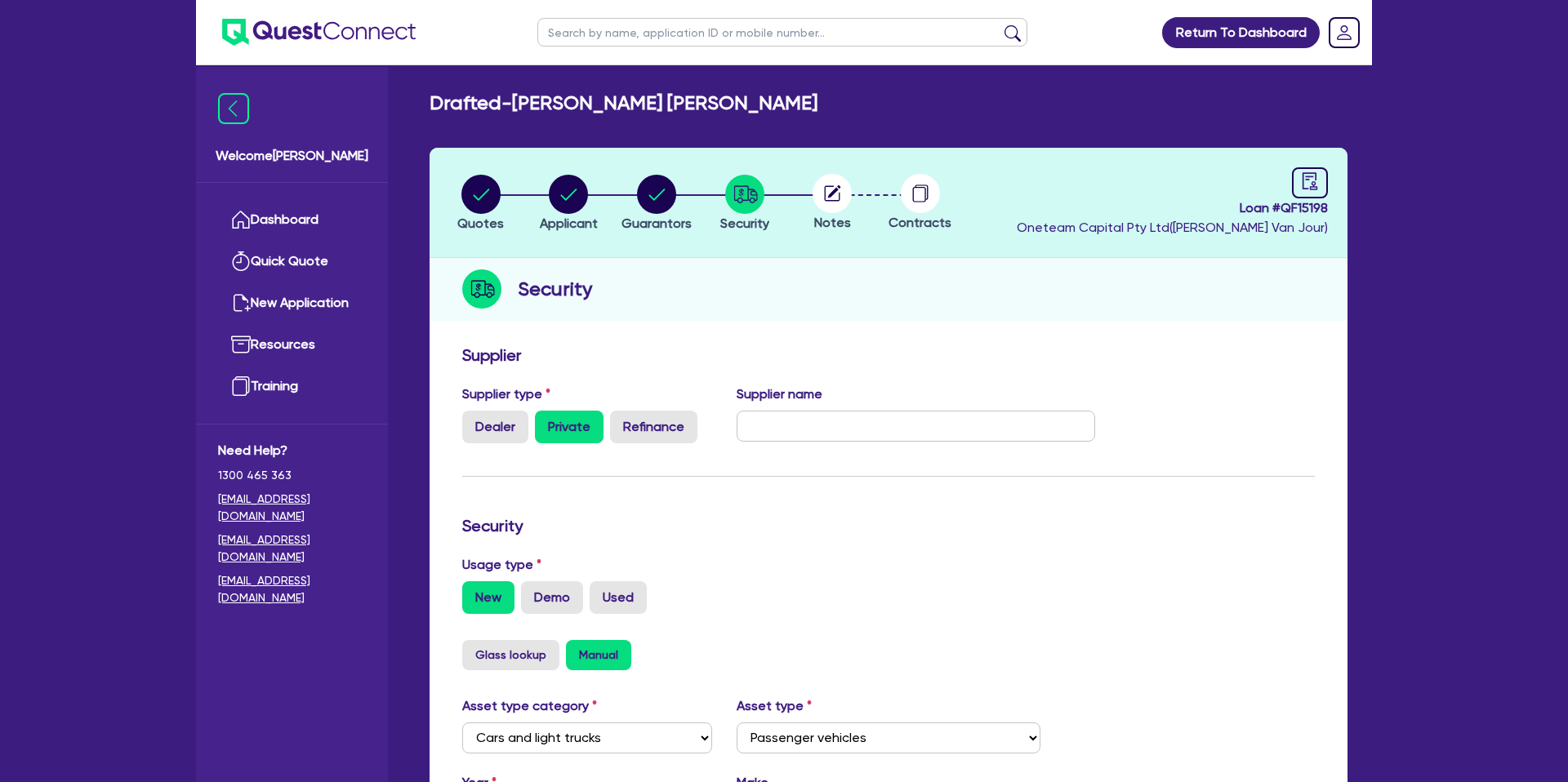
click at [830, 189] on circle at bounding box center [832, 193] width 39 height 39
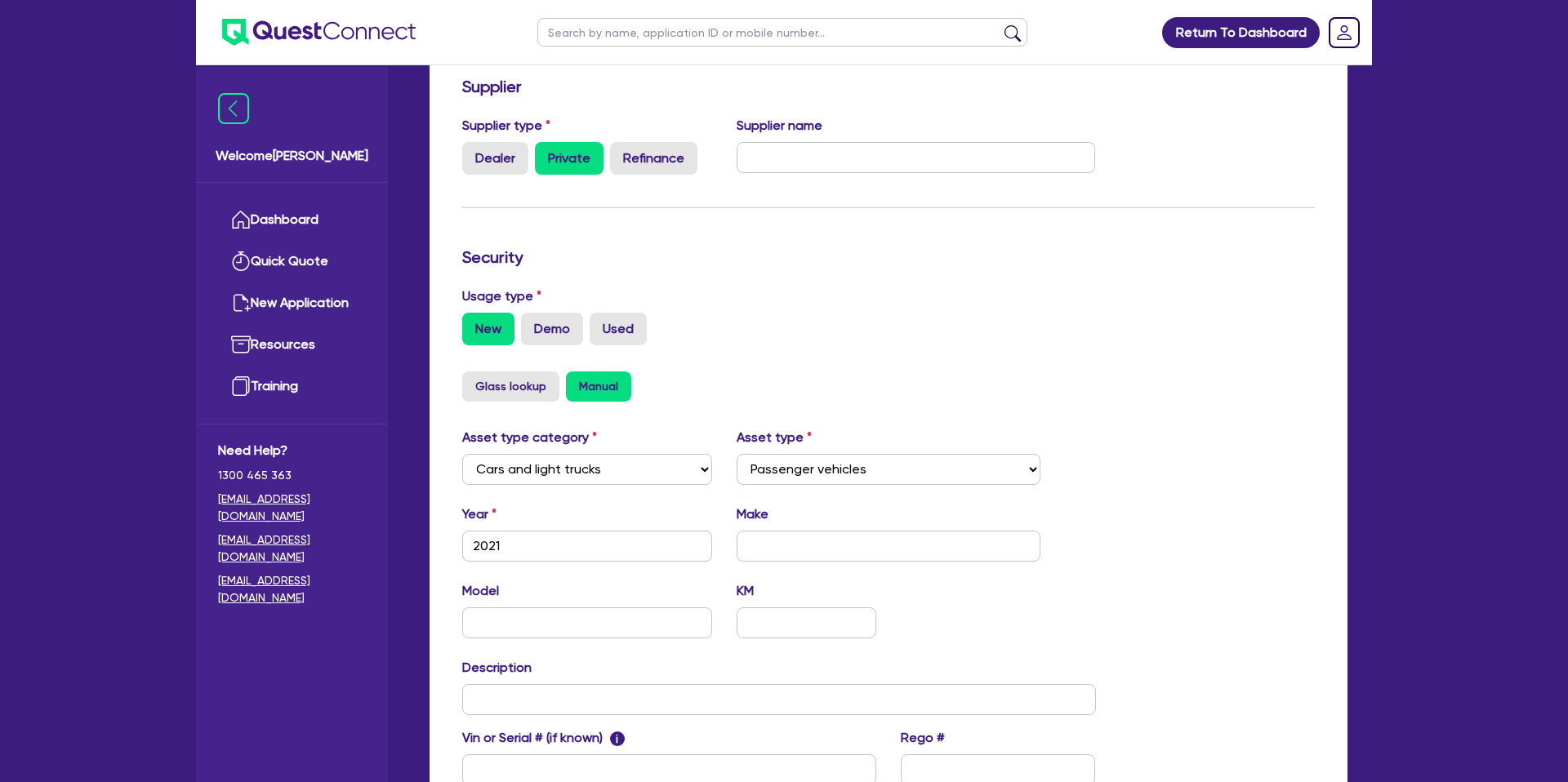
scroll to position [475, 0]
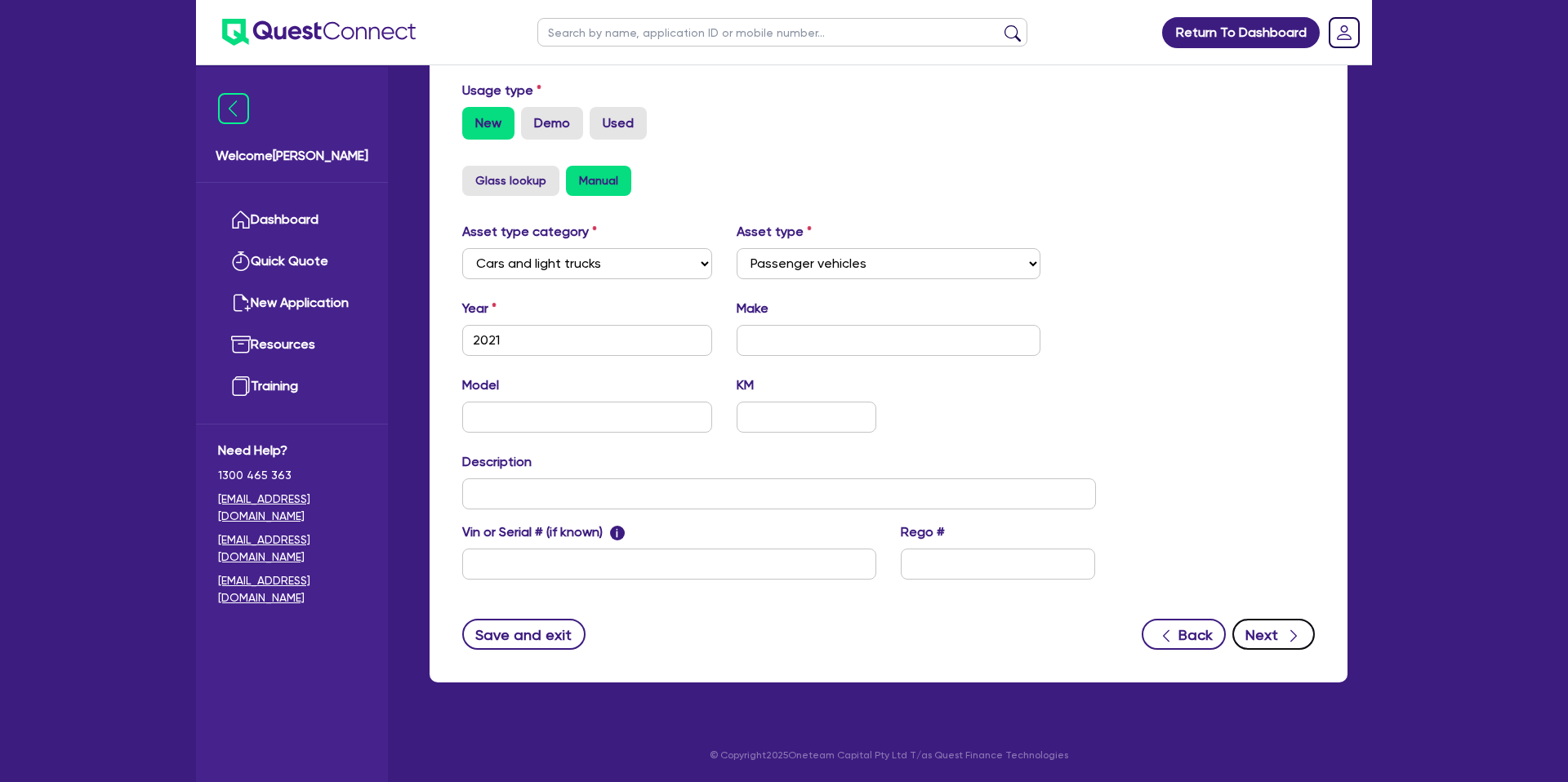
click at [1272, 630] on button "Next" at bounding box center [1274, 634] width 83 height 31
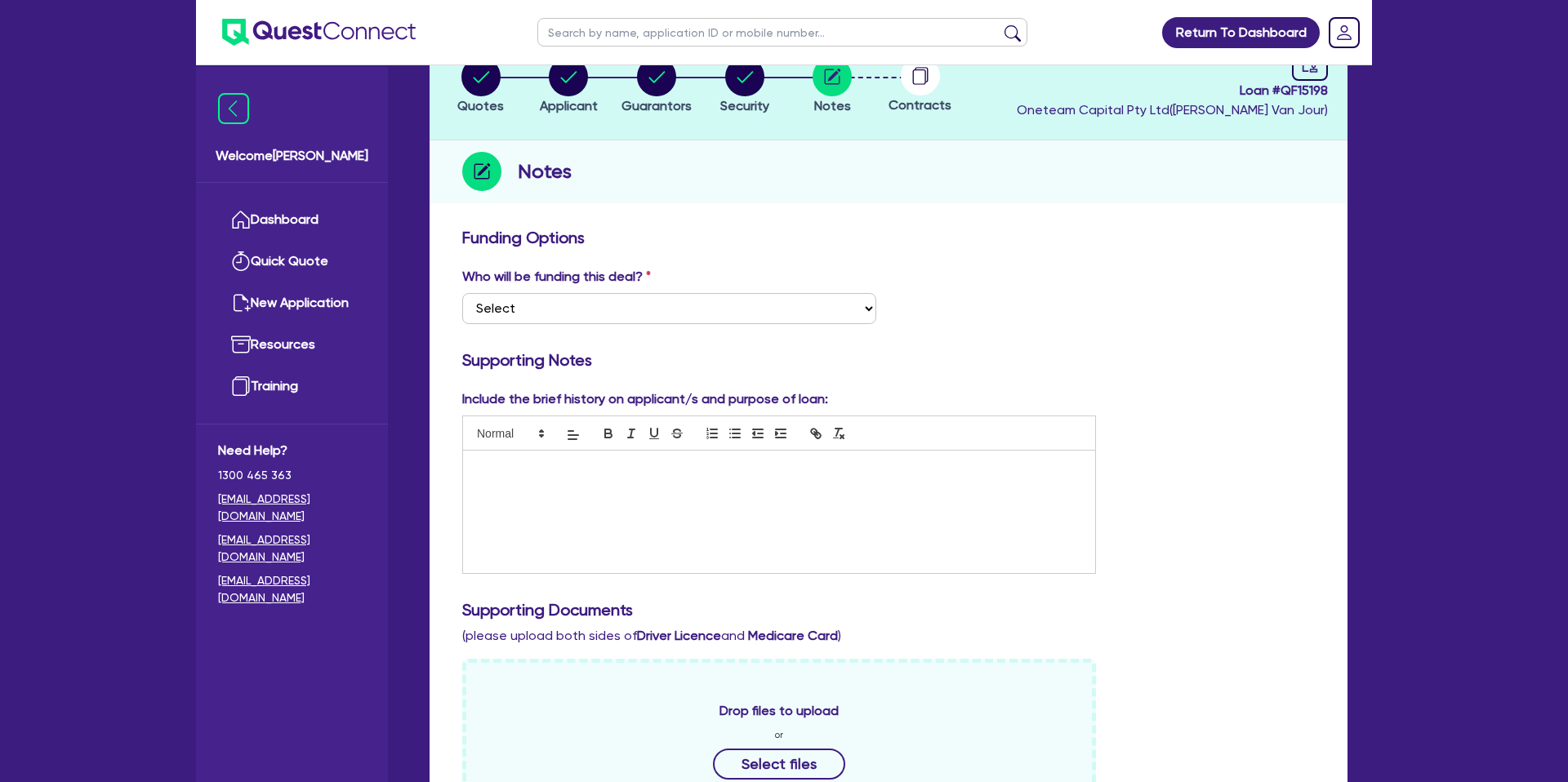
scroll to position [119, 0]
drag, startPoint x: 562, startPoint y: 479, endPoint x: 589, endPoint y: 467, distance: 29.5
click at [563, 479] on div at bounding box center [779, 510] width 632 height 122
click at [920, 439] on div at bounding box center [779, 431] width 634 height 35
click at [1214, 368] on div "Supporting Notes" at bounding box center [889, 361] width 877 height 26
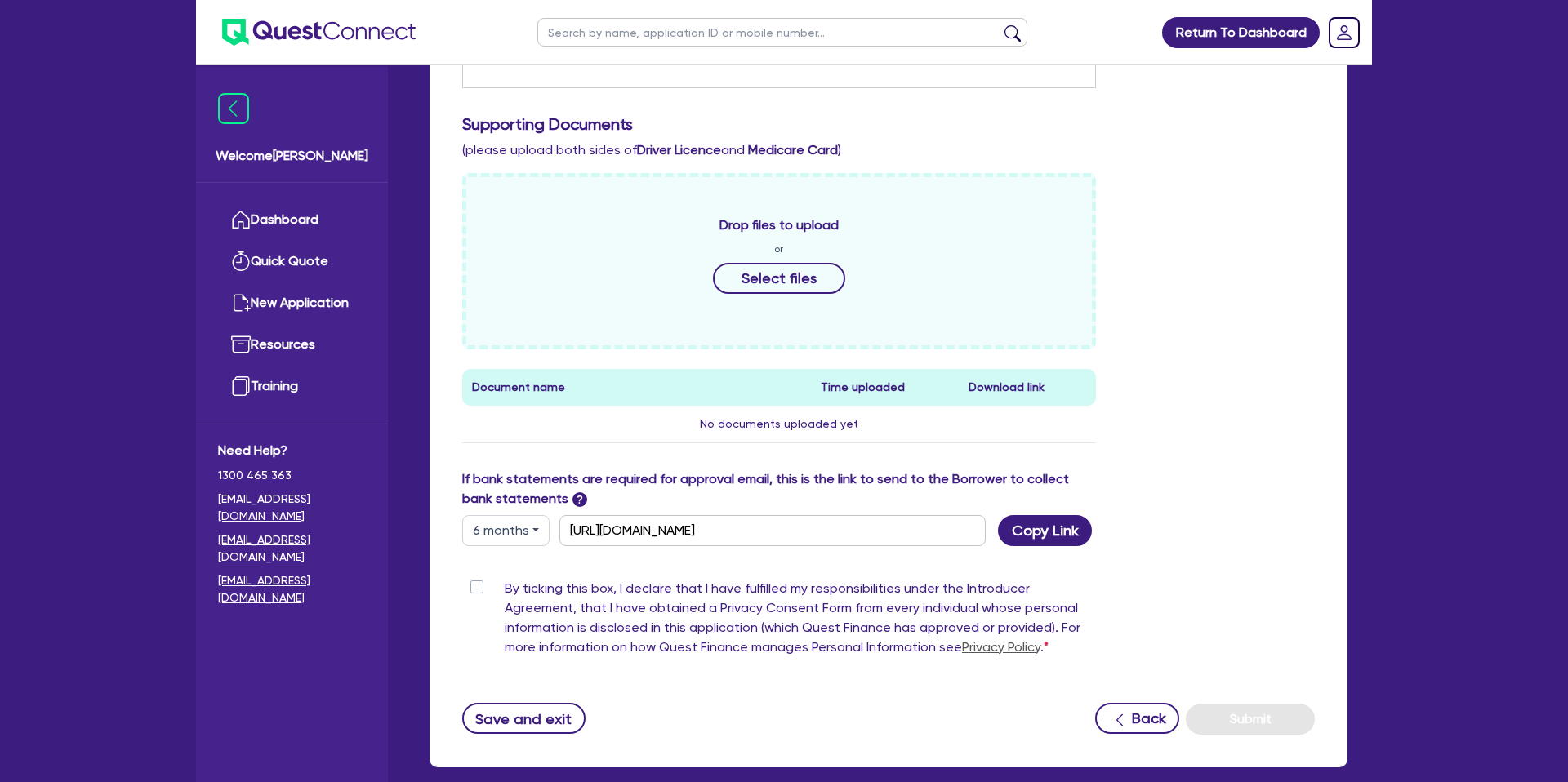
scroll to position [689, 0]
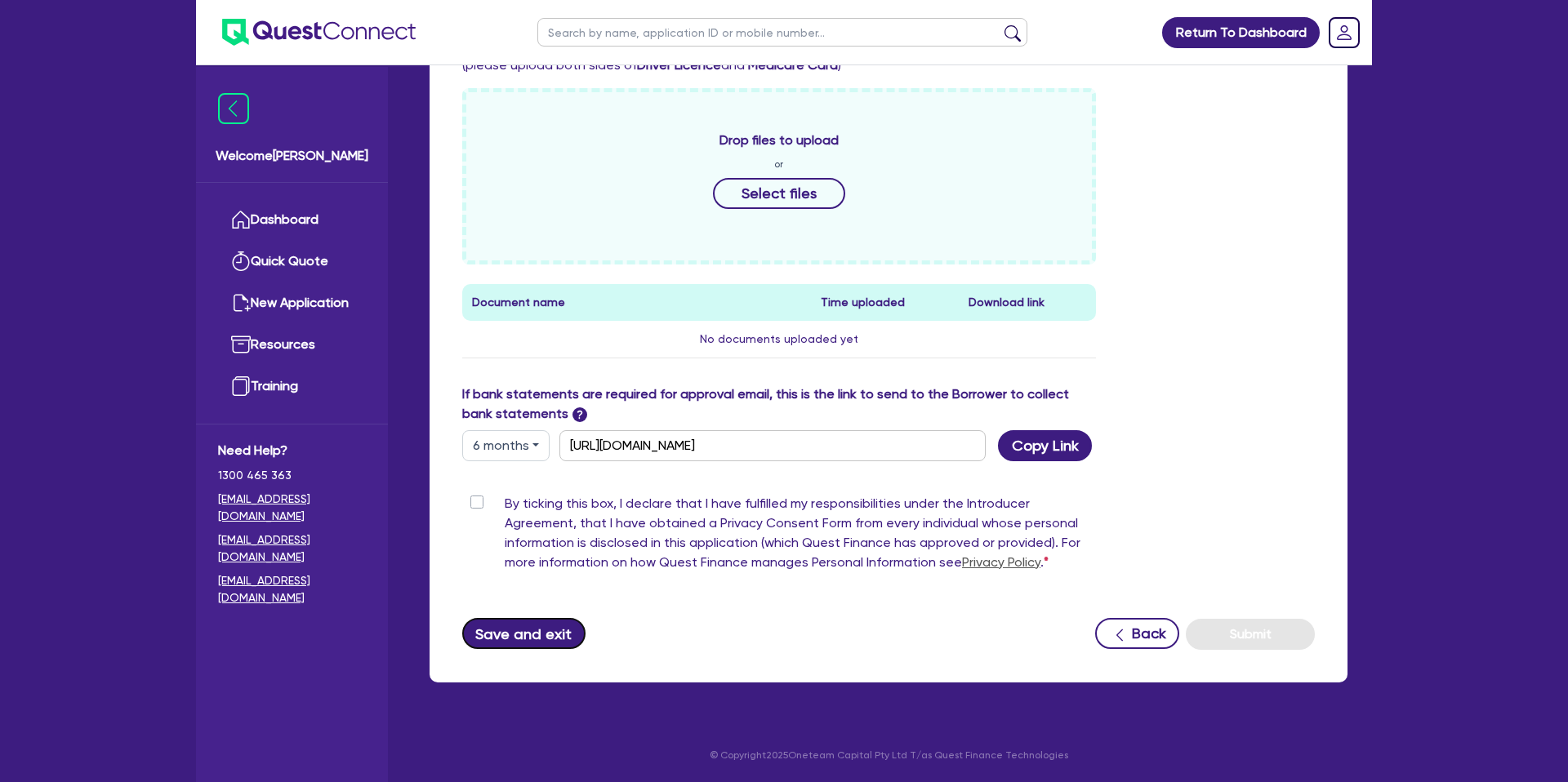
click at [558, 630] on button "Save and exit" at bounding box center [524, 634] width 123 height 31
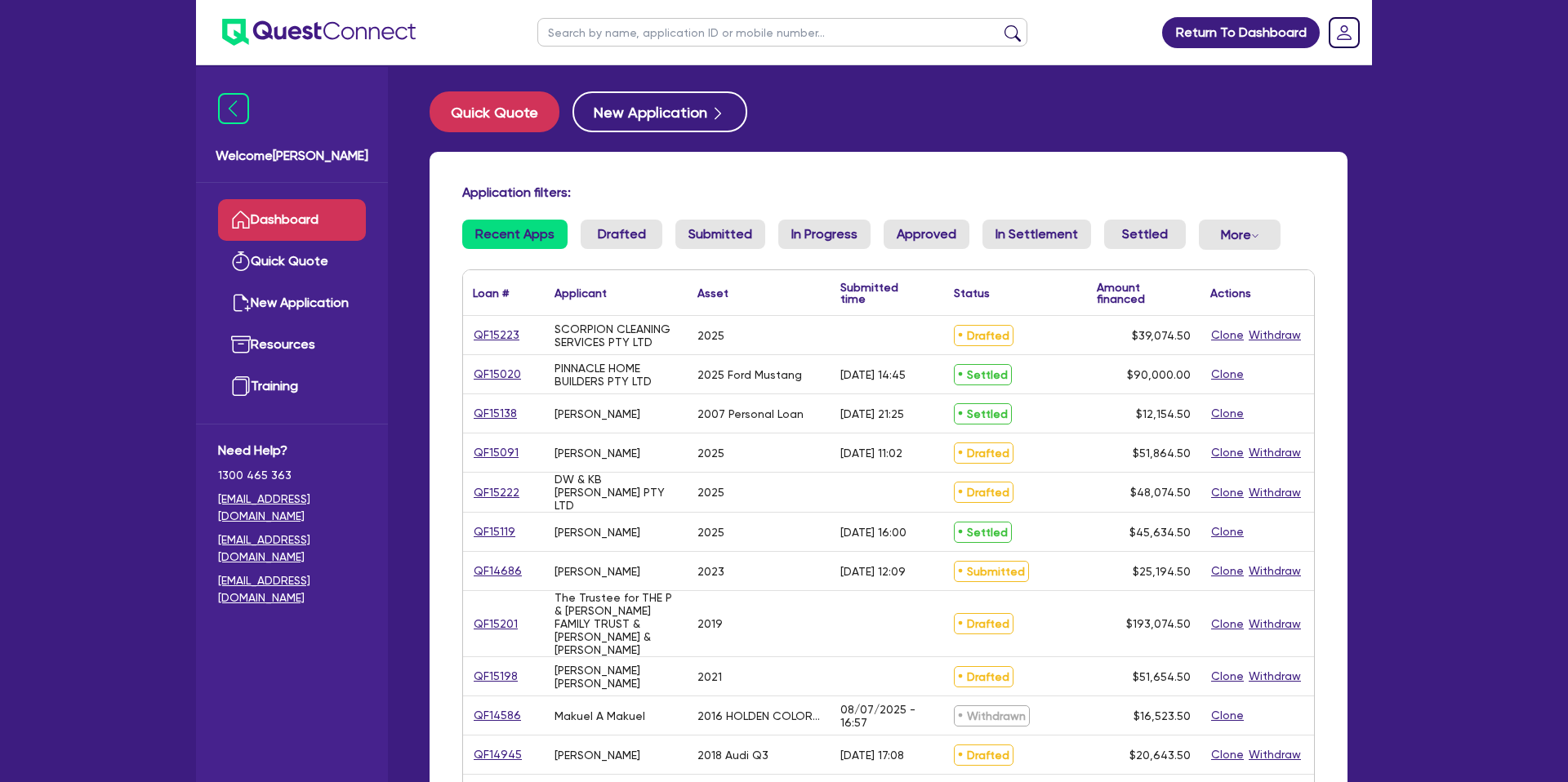
click at [584, 39] on input "text" at bounding box center [782, 32] width 490 height 29
type input "reece"
click at [1000, 25] on button "submit" at bounding box center [1013, 36] width 26 height 23
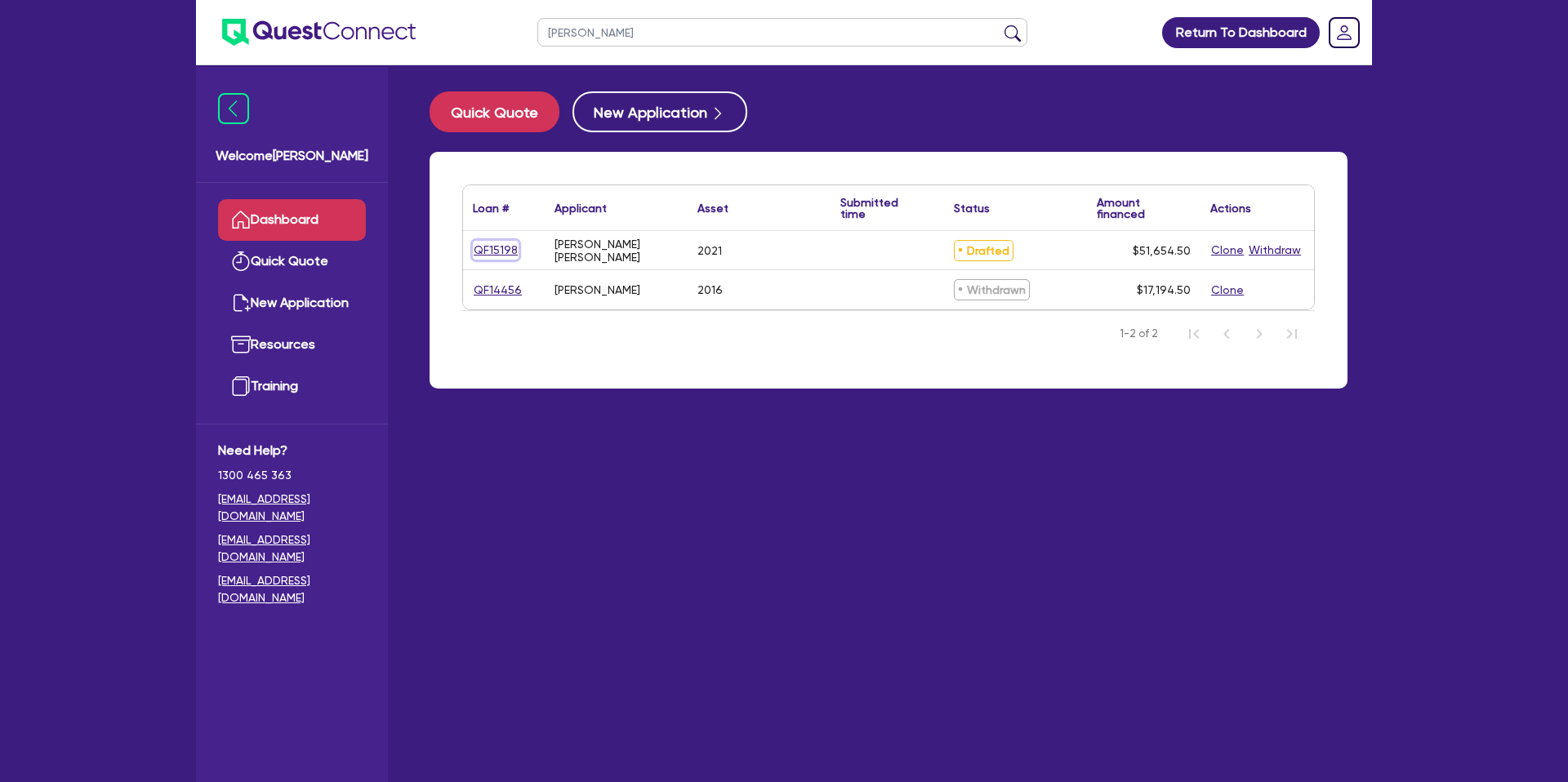
click at [513, 257] on link "QF15198" at bounding box center [496, 250] width 46 height 19
select select "CARS_AND_LIGHT_TRUCKS"
select select "PASSENGER_VEHICLES"
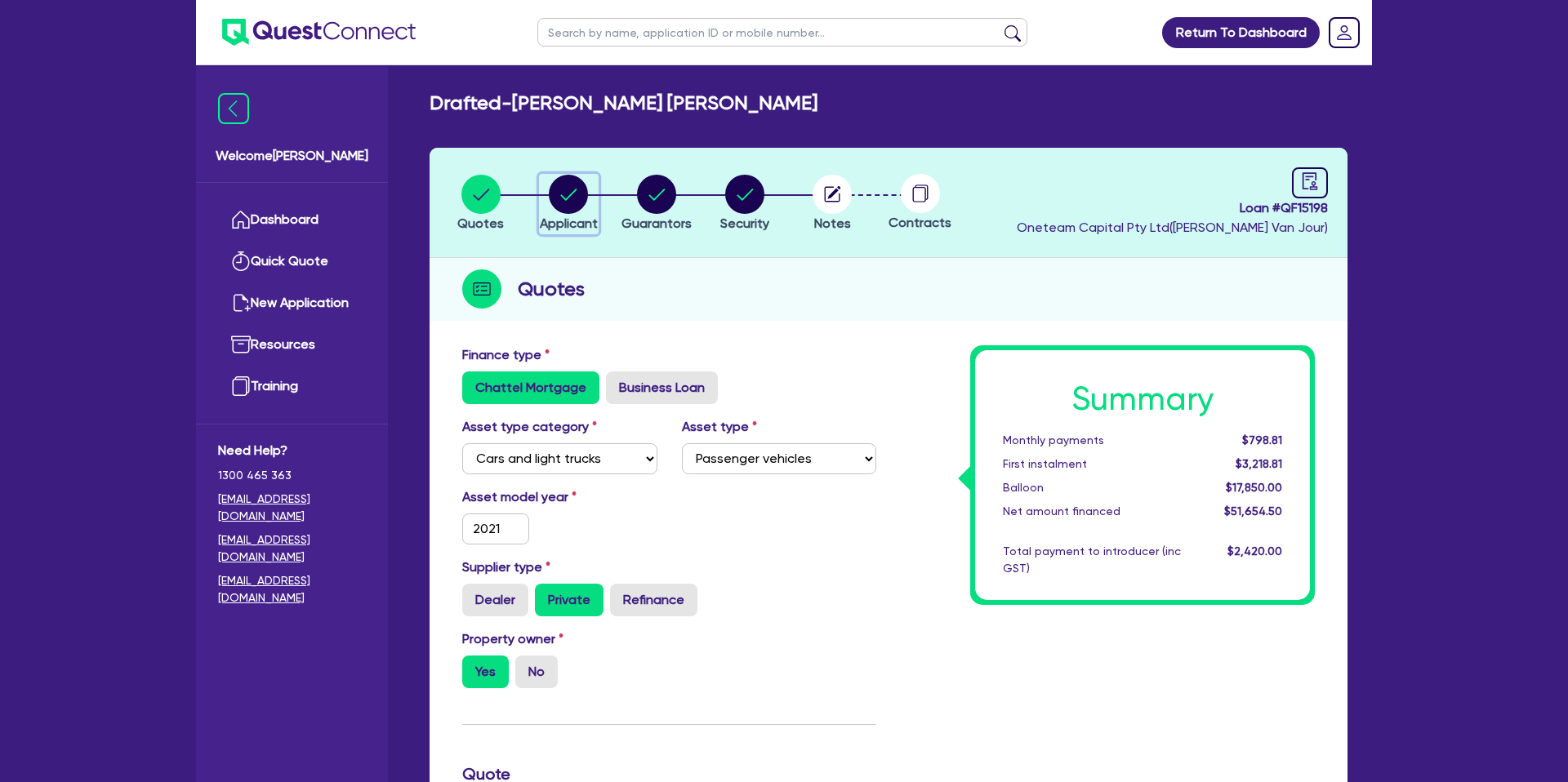
click at [582, 175] on icon "button" at bounding box center [568, 194] width 39 height 39
select select "SOLE_TRADER"
select select "BUILDING_CONSTRUCTION"
select select "TRADES_SERVICES_CONSUMERS"
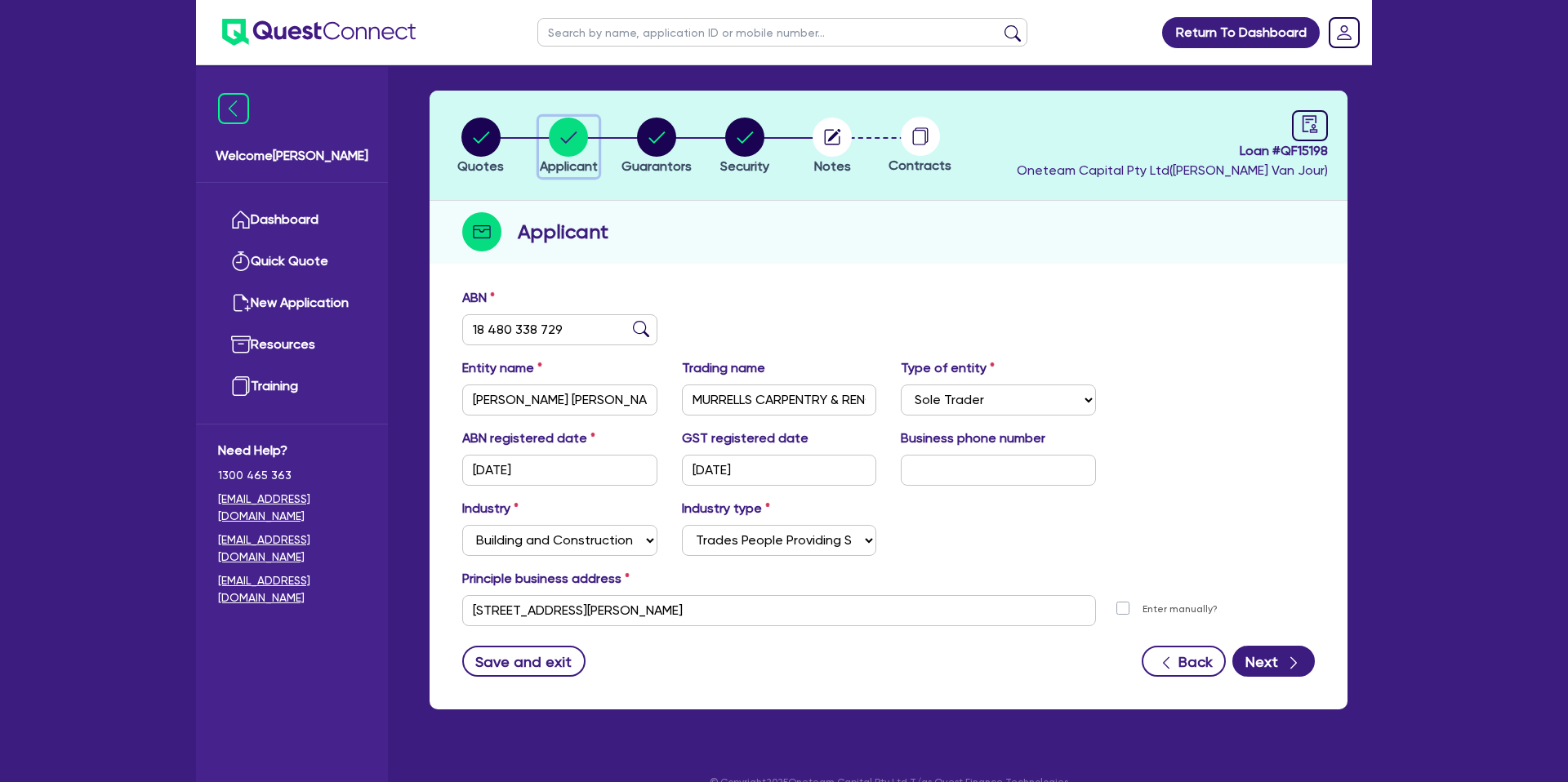
scroll to position [84, 0]
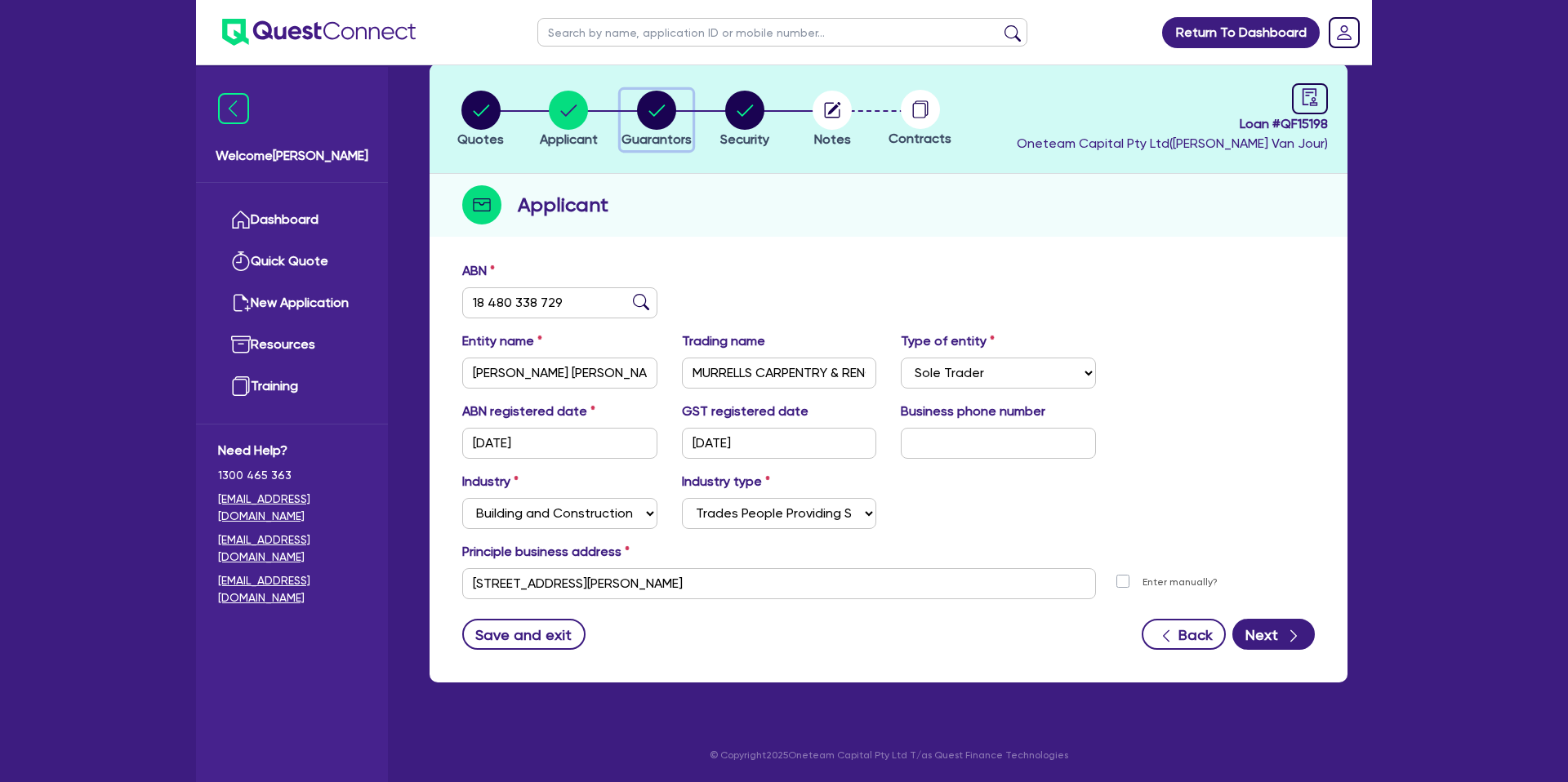
click at [664, 107] on circle "button" at bounding box center [657, 111] width 39 height 39
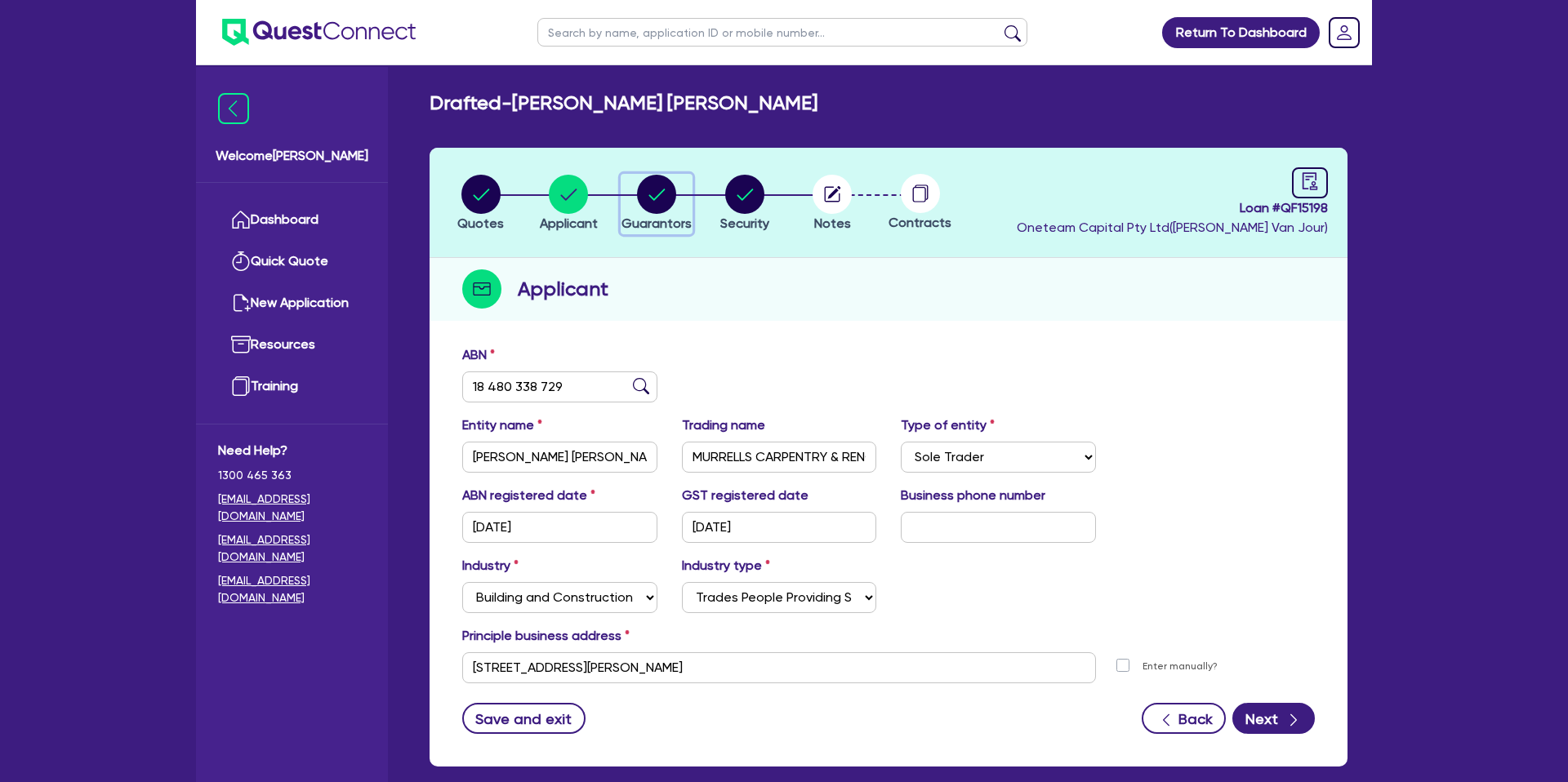
select select "MR"
select select "QLD"
select select "SINGLE"
select select "PROPERTY"
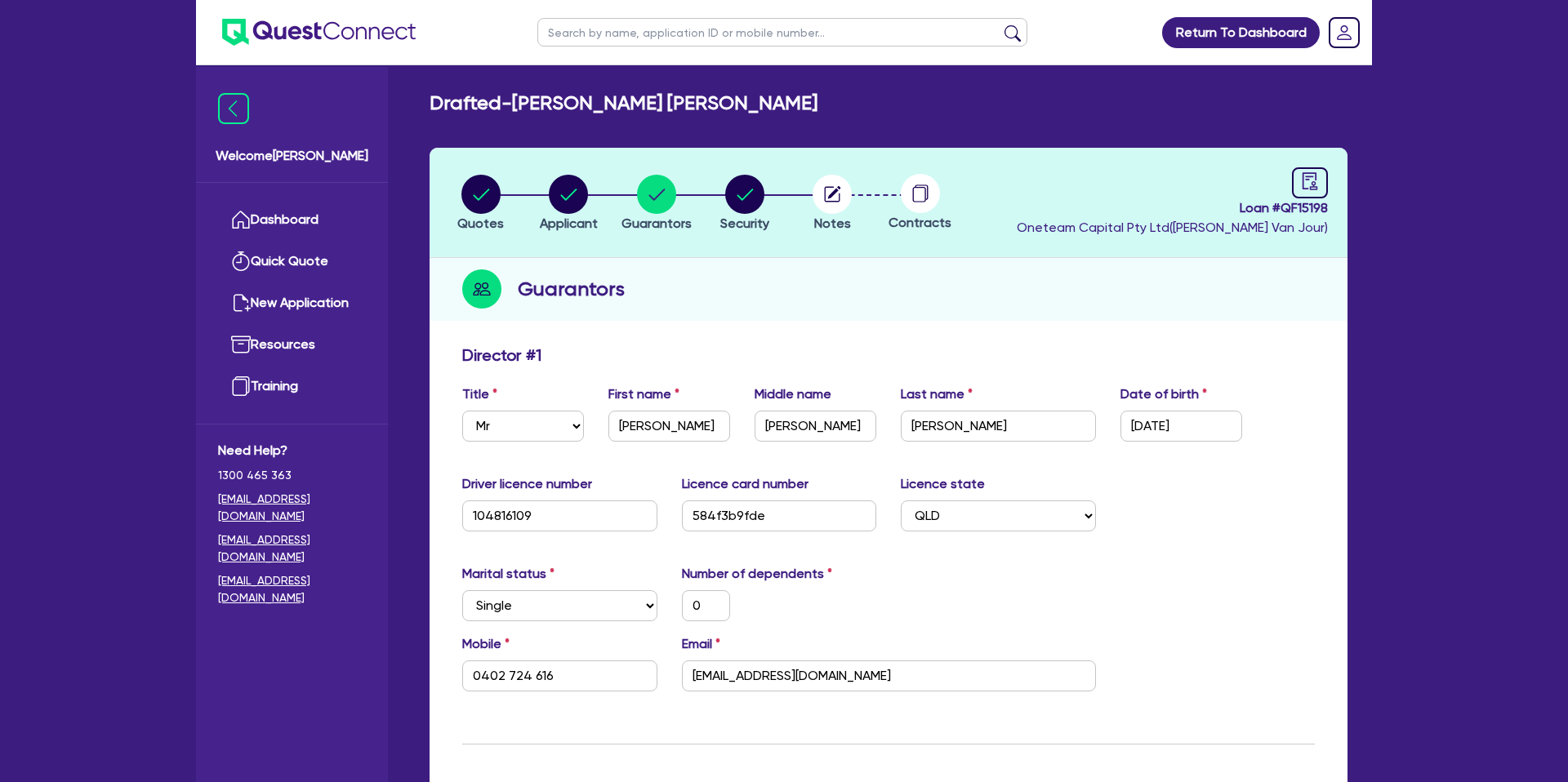
click at [736, 172] on header "Quotes Applicant Guarantors Security Notes Contracts Loan # QF15198 Oneteam Cap…" at bounding box center [888, 202] width 918 height 110
click at [836, 193] on circle "button" at bounding box center [832, 194] width 39 height 39
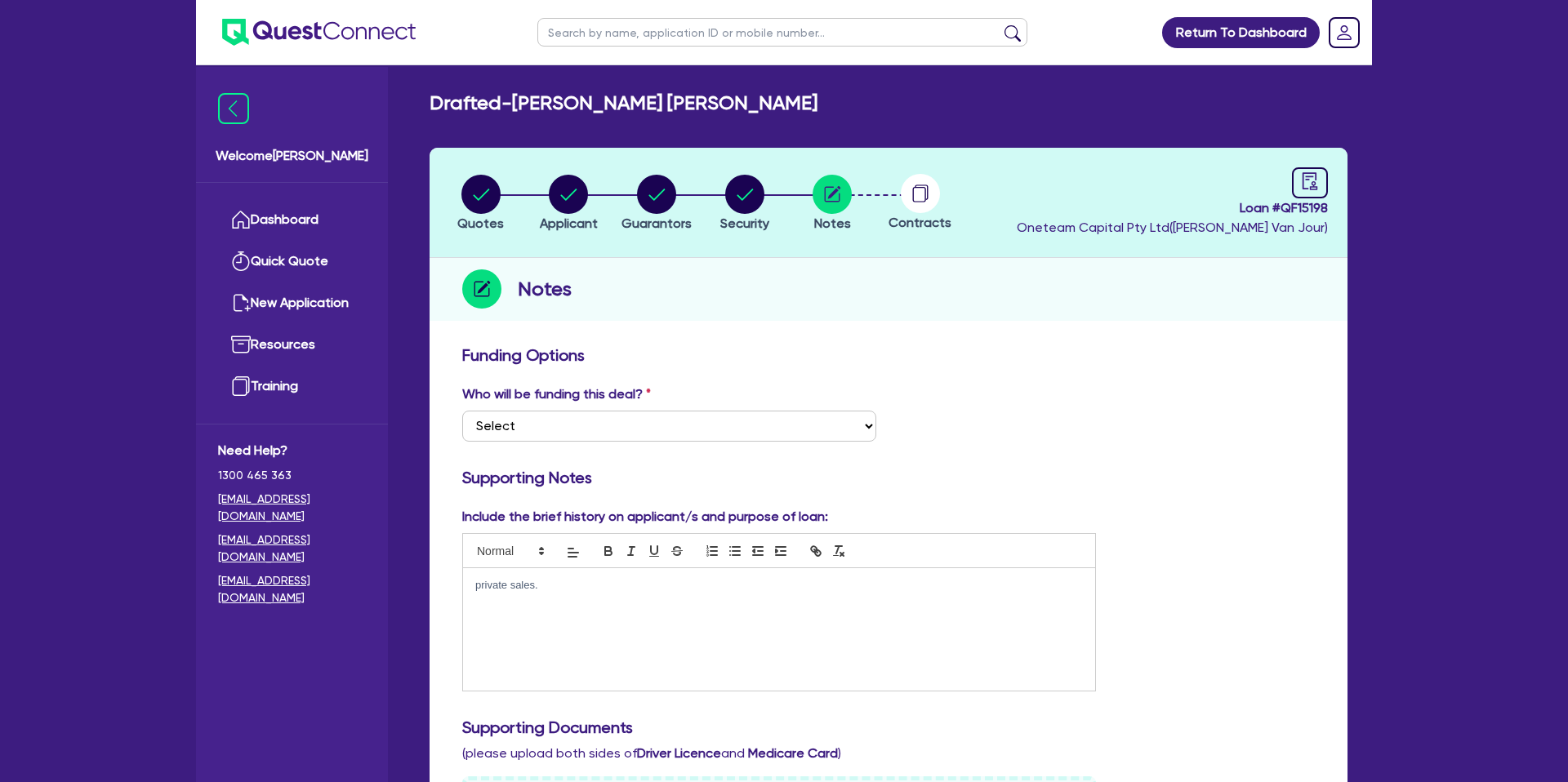
click at [963, 330] on div "Quotes Applicant Guarantors Security Notes Contracts Loan # QF15198 Oneteam Cap…" at bounding box center [888, 759] width 918 height 1223
click at [743, 176] on circle "button" at bounding box center [745, 194] width 39 height 39
select select "CARS_AND_LIGHT_TRUCKS"
select select "PASSENGER_VEHICLES"
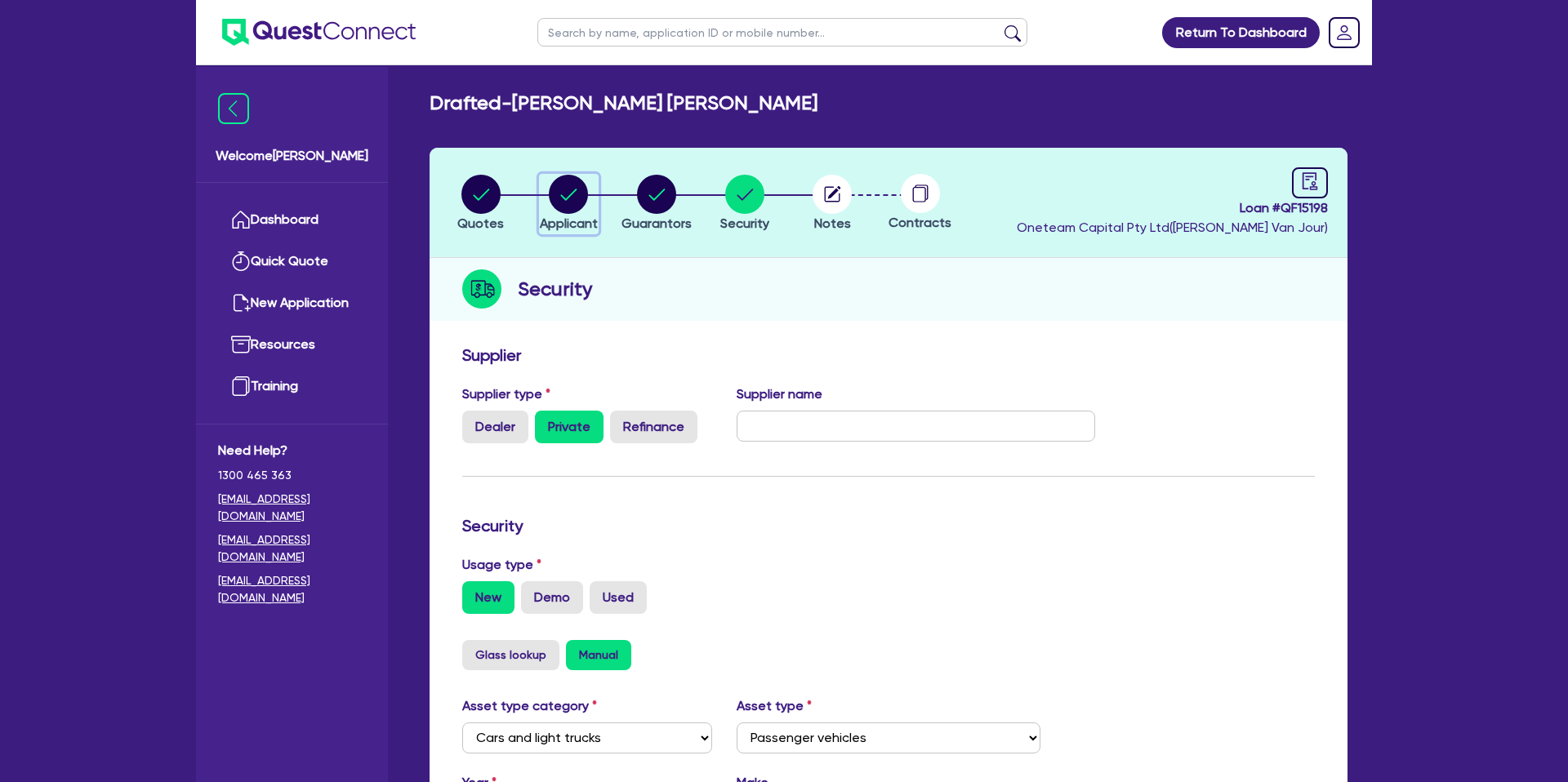
click at [572, 197] on circle "button" at bounding box center [568, 194] width 39 height 39
select select "SOLE_TRADER"
select select "BUILDING_CONSTRUCTION"
select select "TRADES_SERVICES_CONSUMERS"
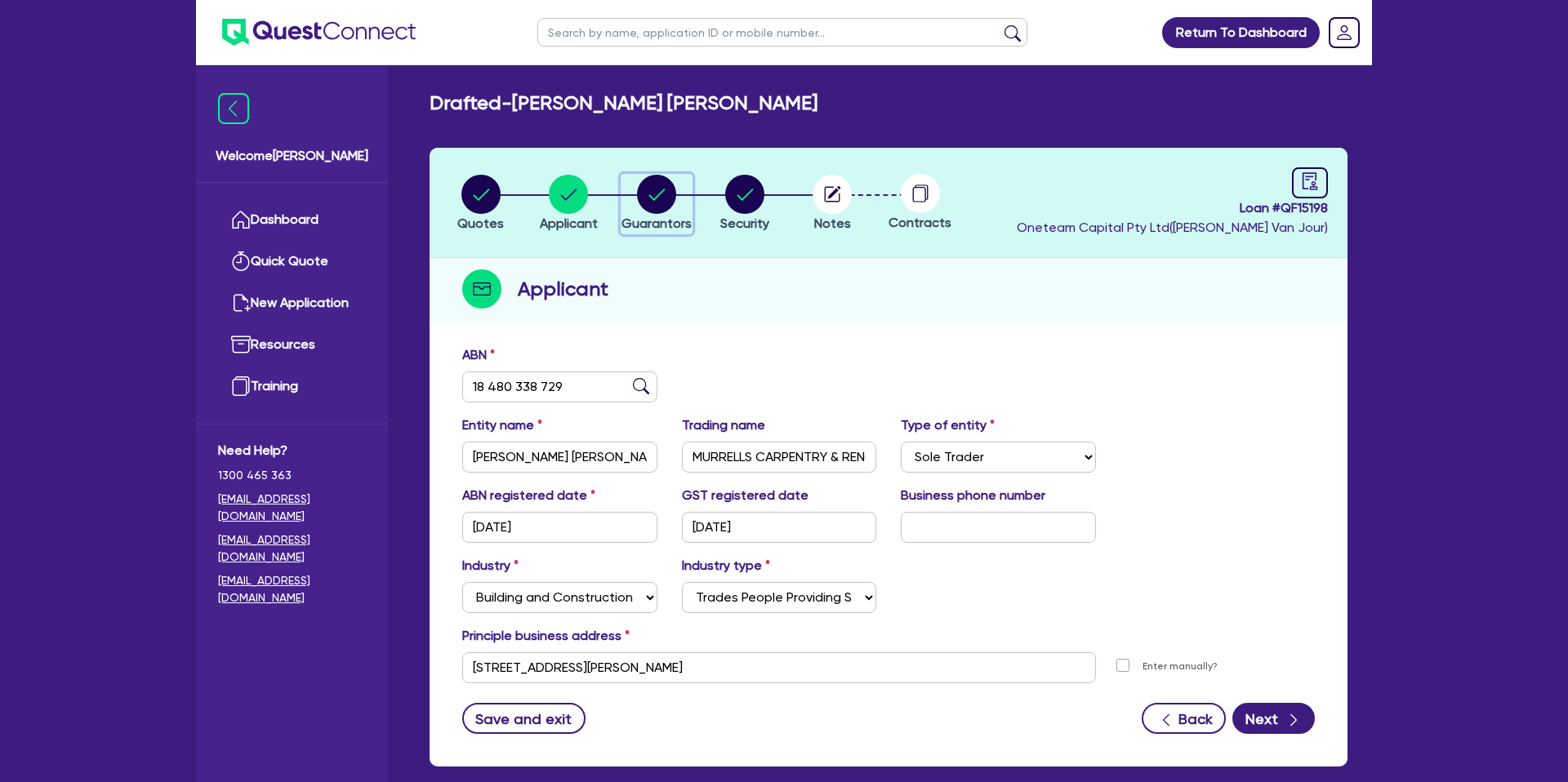
click at [656, 184] on circle "button" at bounding box center [657, 194] width 39 height 39
select select "MR"
select select "QLD"
select select "SINGLE"
select select "PROPERTY"
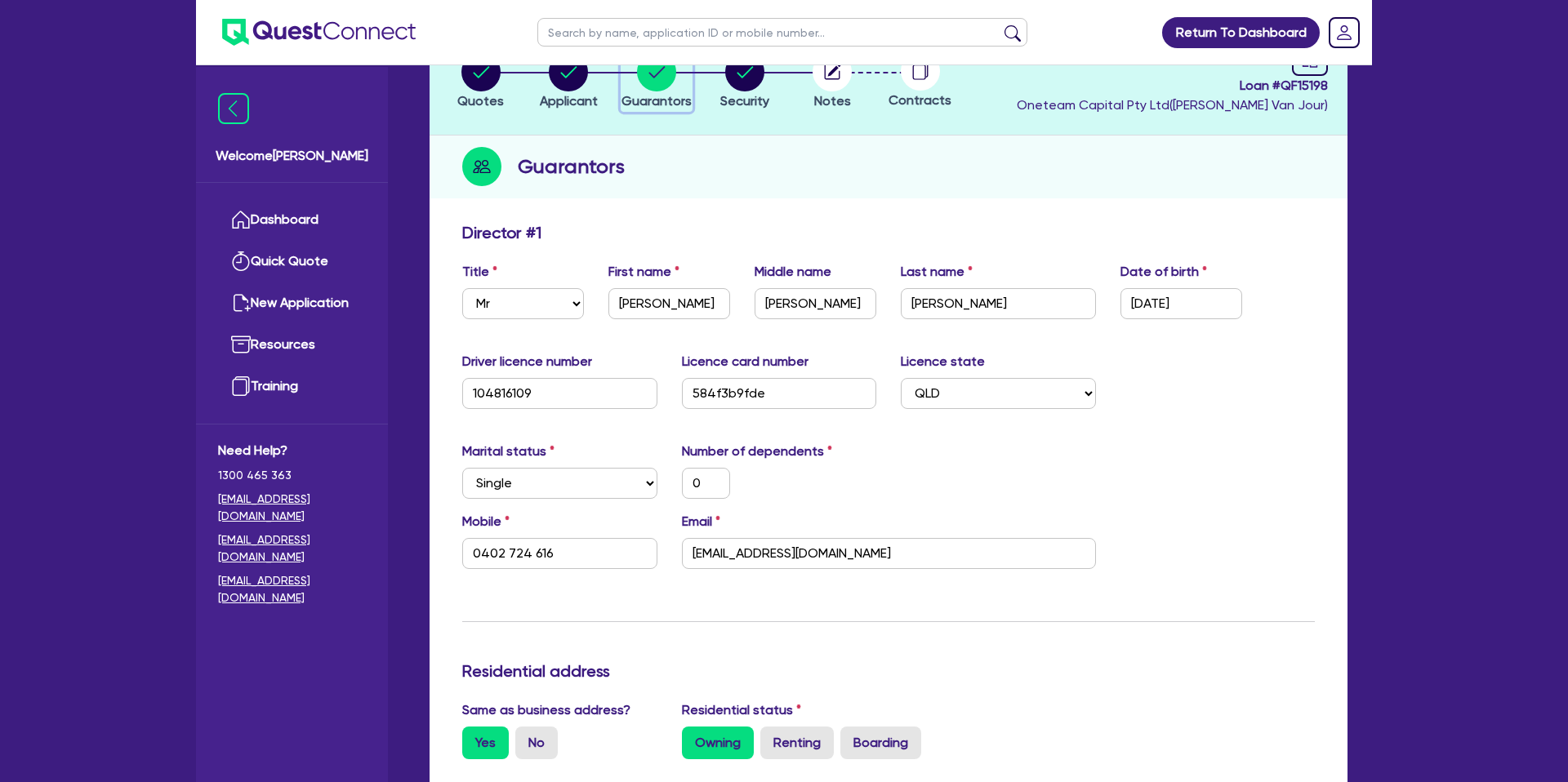
scroll to position [129, 0]
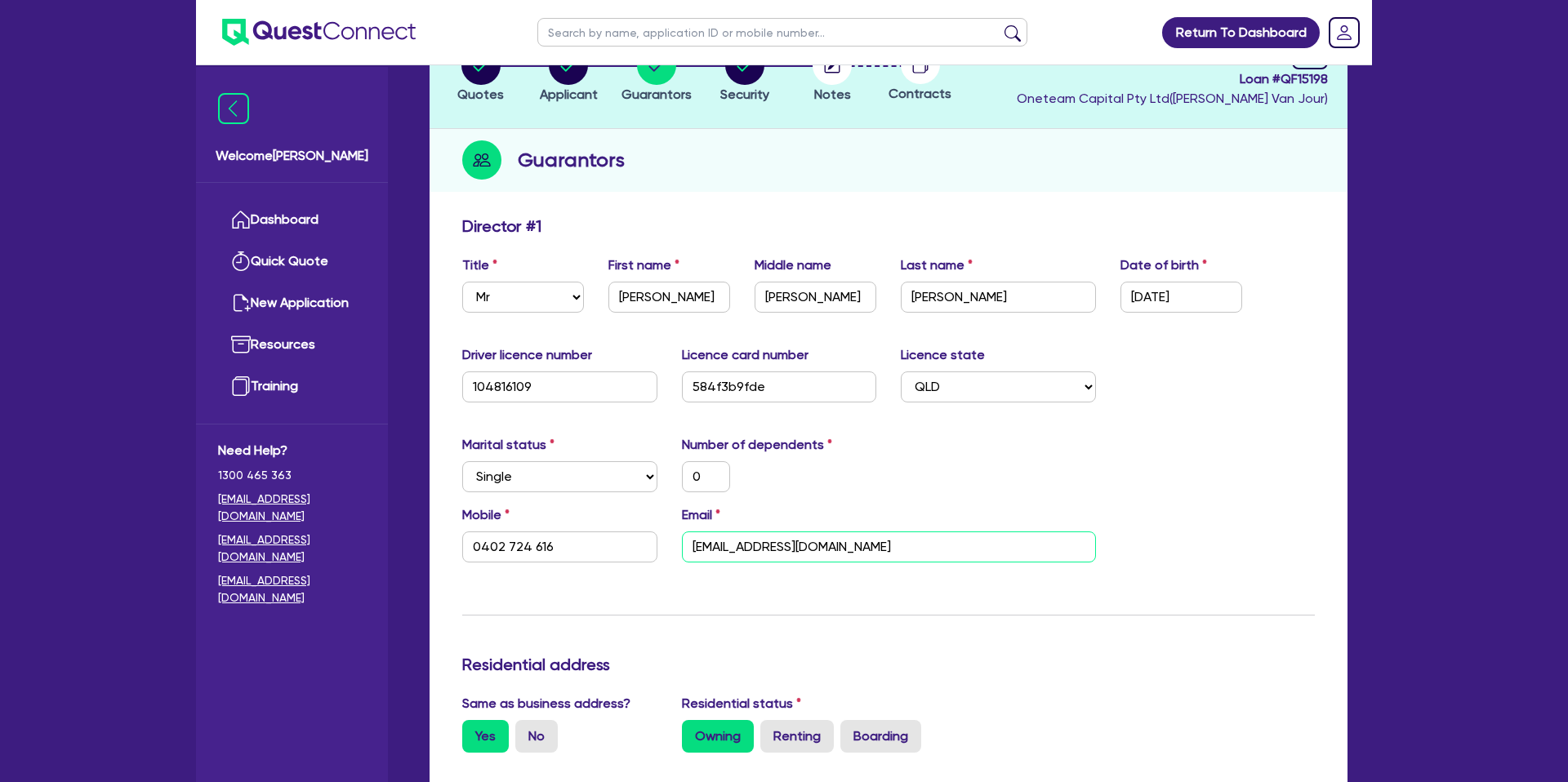
click at [749, 549] on input "[EMAIL_ADDRESS][DOMAIN_NAME]" at bounding box center [889, 547] width 414 height 31
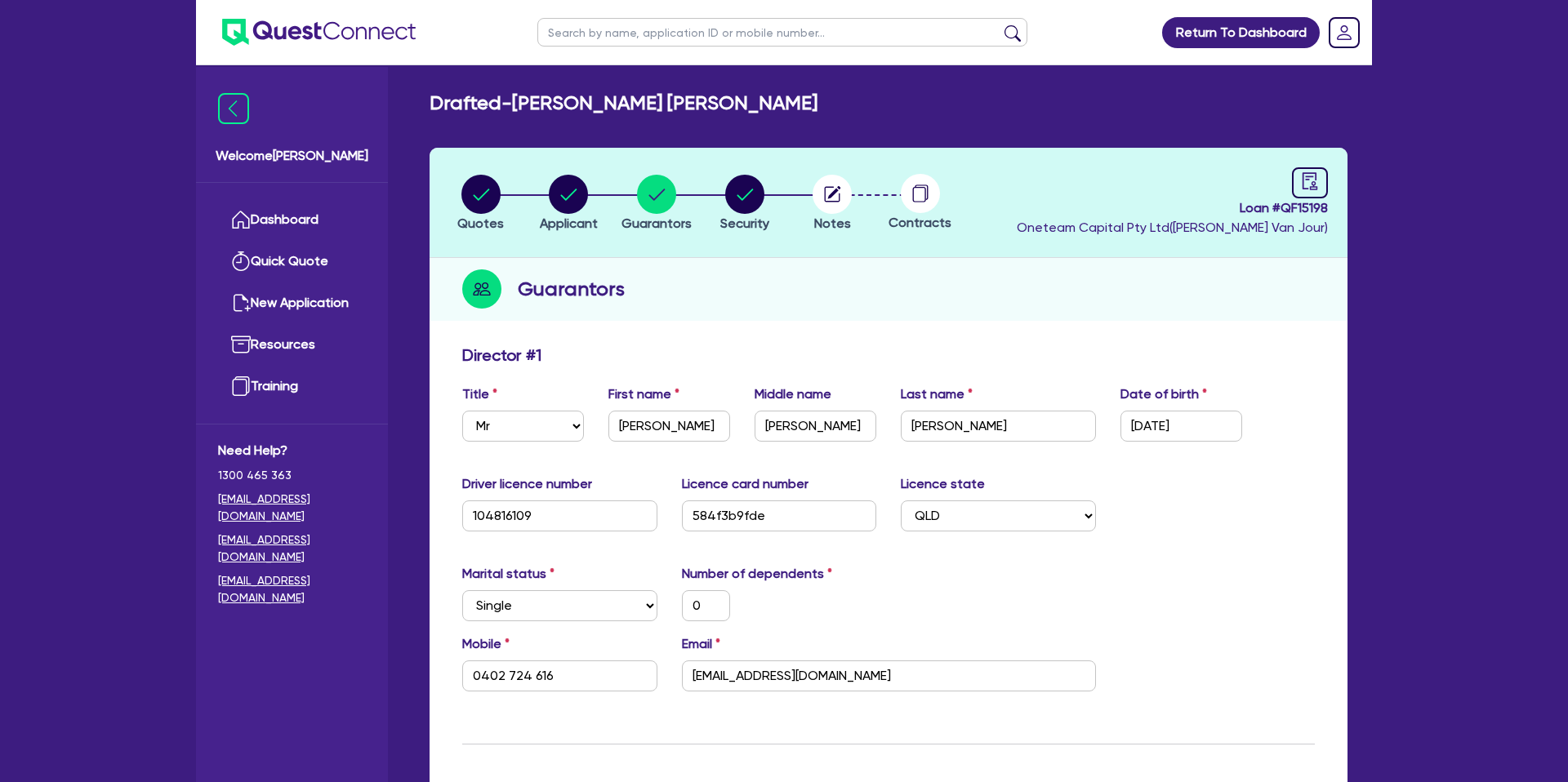
click at [1294, 211] on span "Loan # QF15198" at bounding box center [1172, 208] width 311 height 20
copy span "Loan # QF15198"
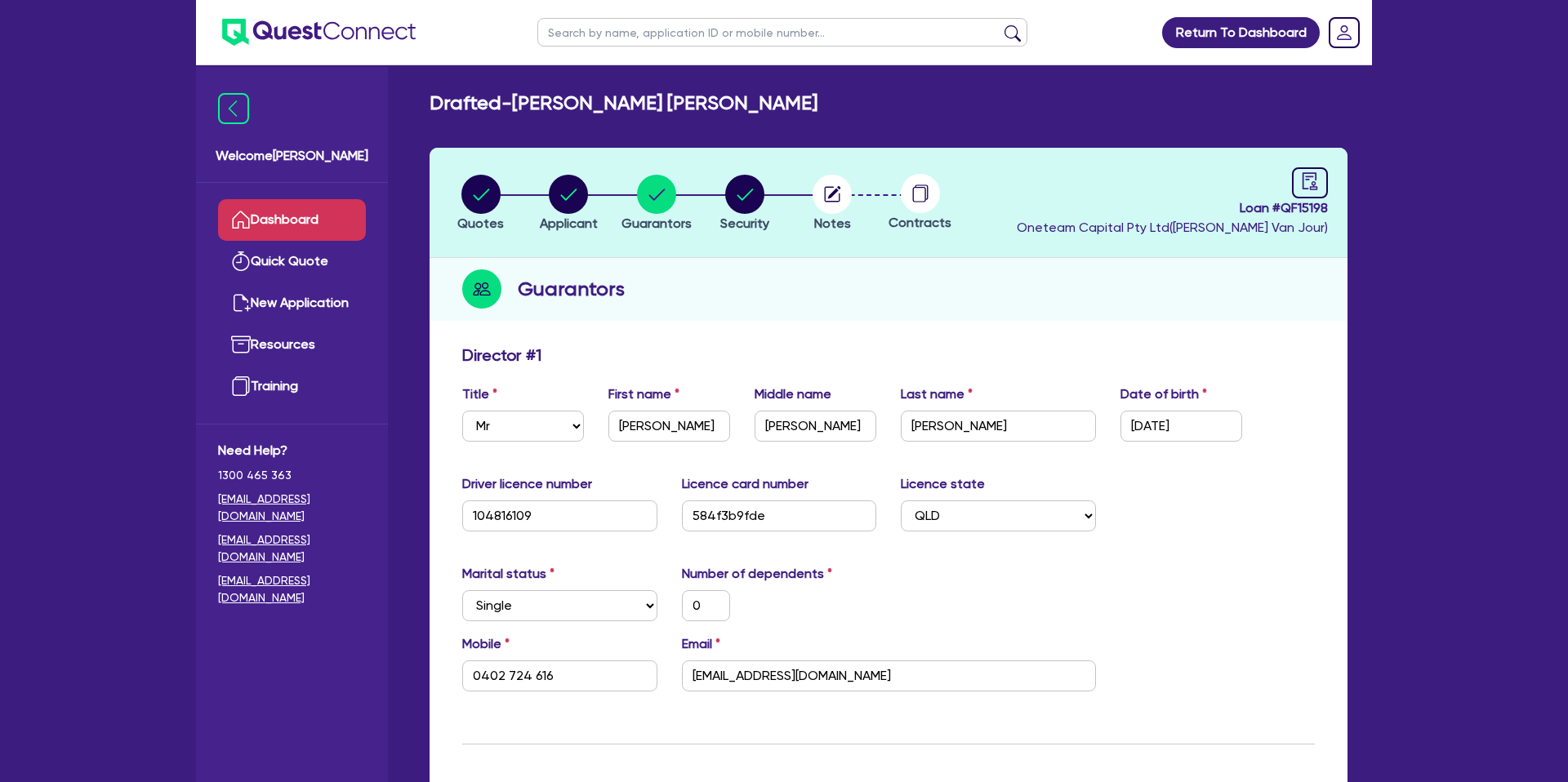
click at [336, 222] on link "Dashboard" at bounding box center [292, 220] width 148 height 42
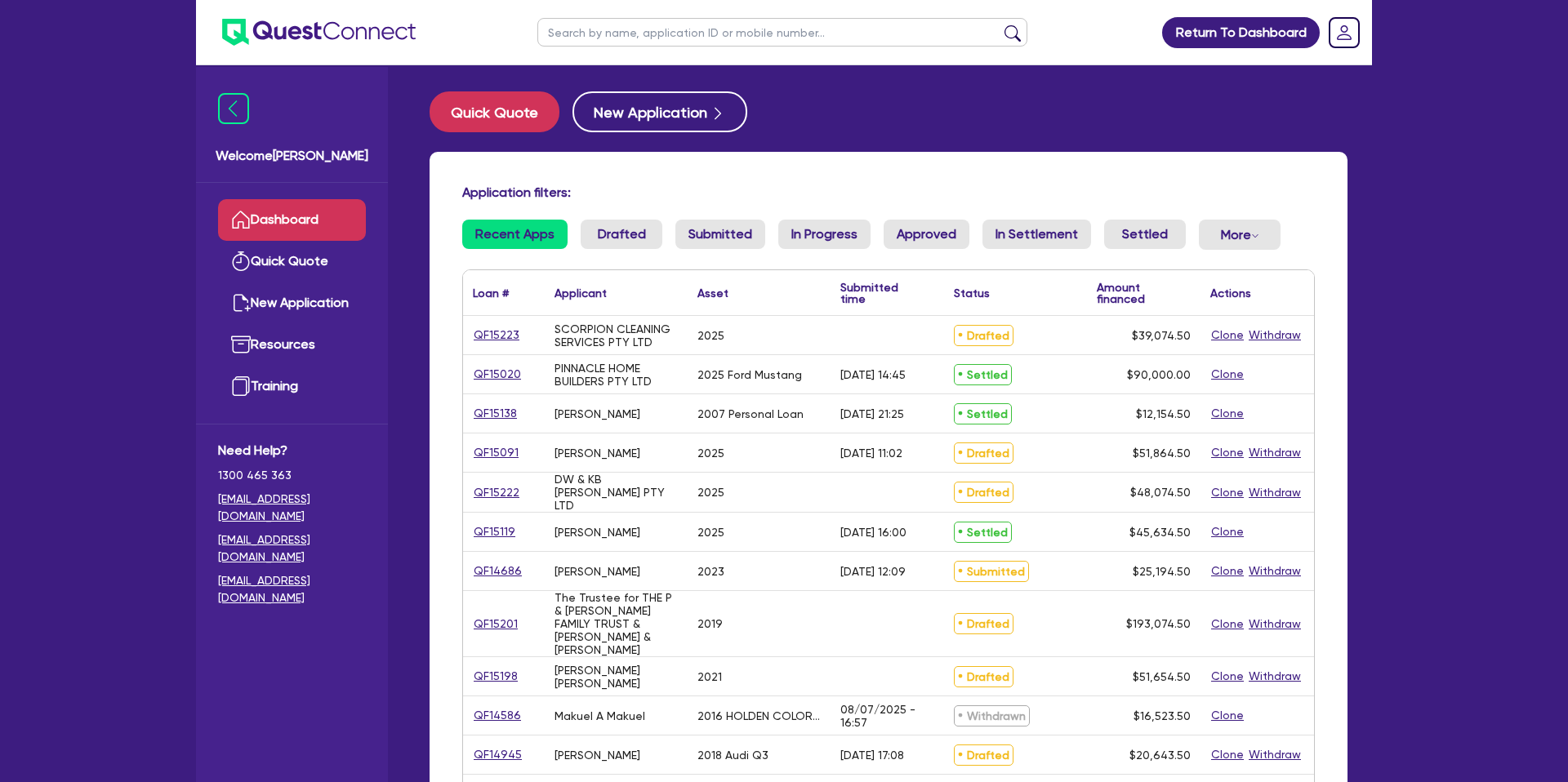
click at [598, 38] on input "text" at bounding box center [782, 32] width 490 height 29
type input "[PERSON_NAME]"
click at [1000, 25] on button "submit" at bounding box center [1013, 36] width 26 height 23
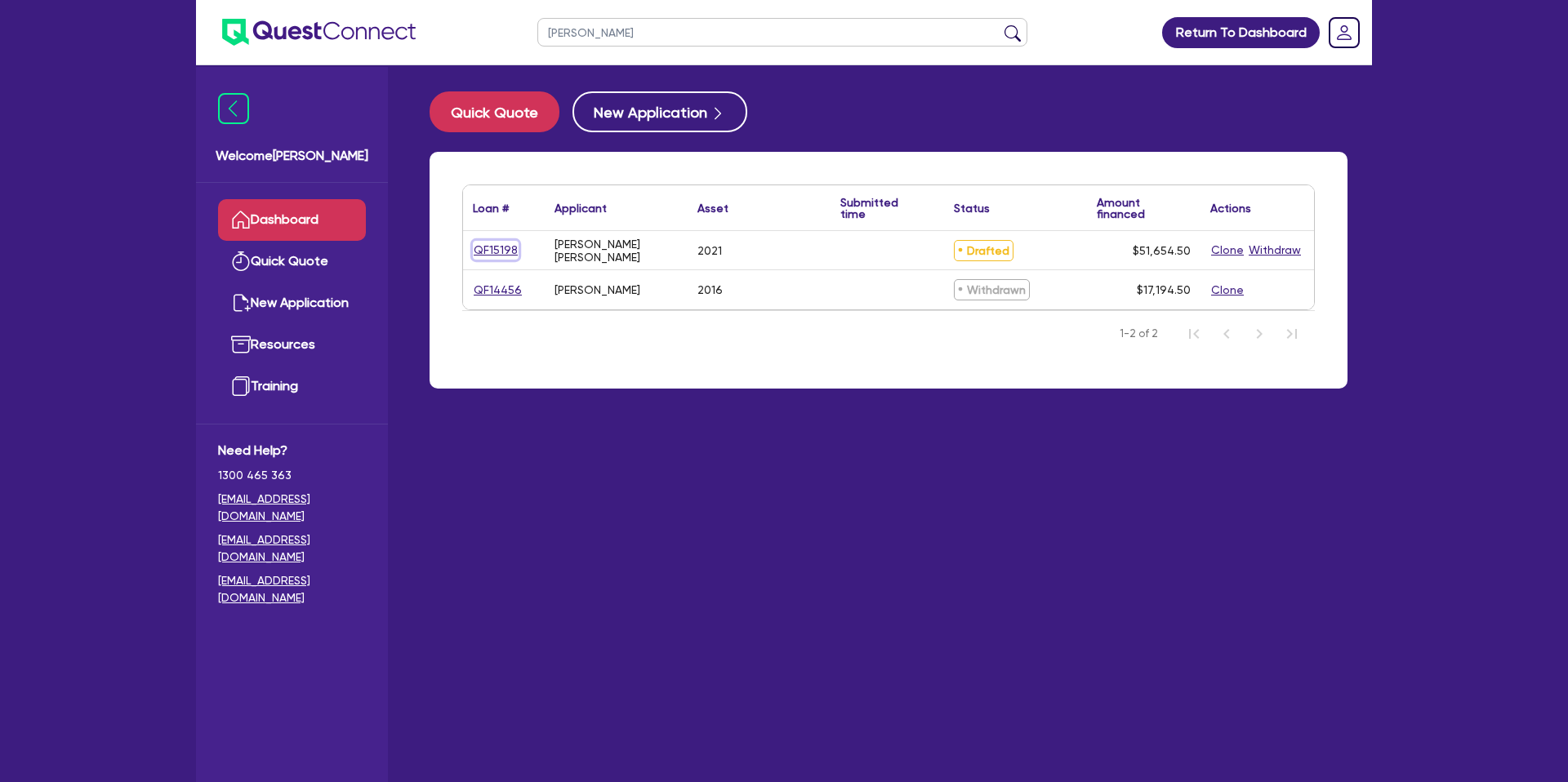
click at [504, 248] on link "QF15198" at bounding box center [496, 250] width 46 height 19
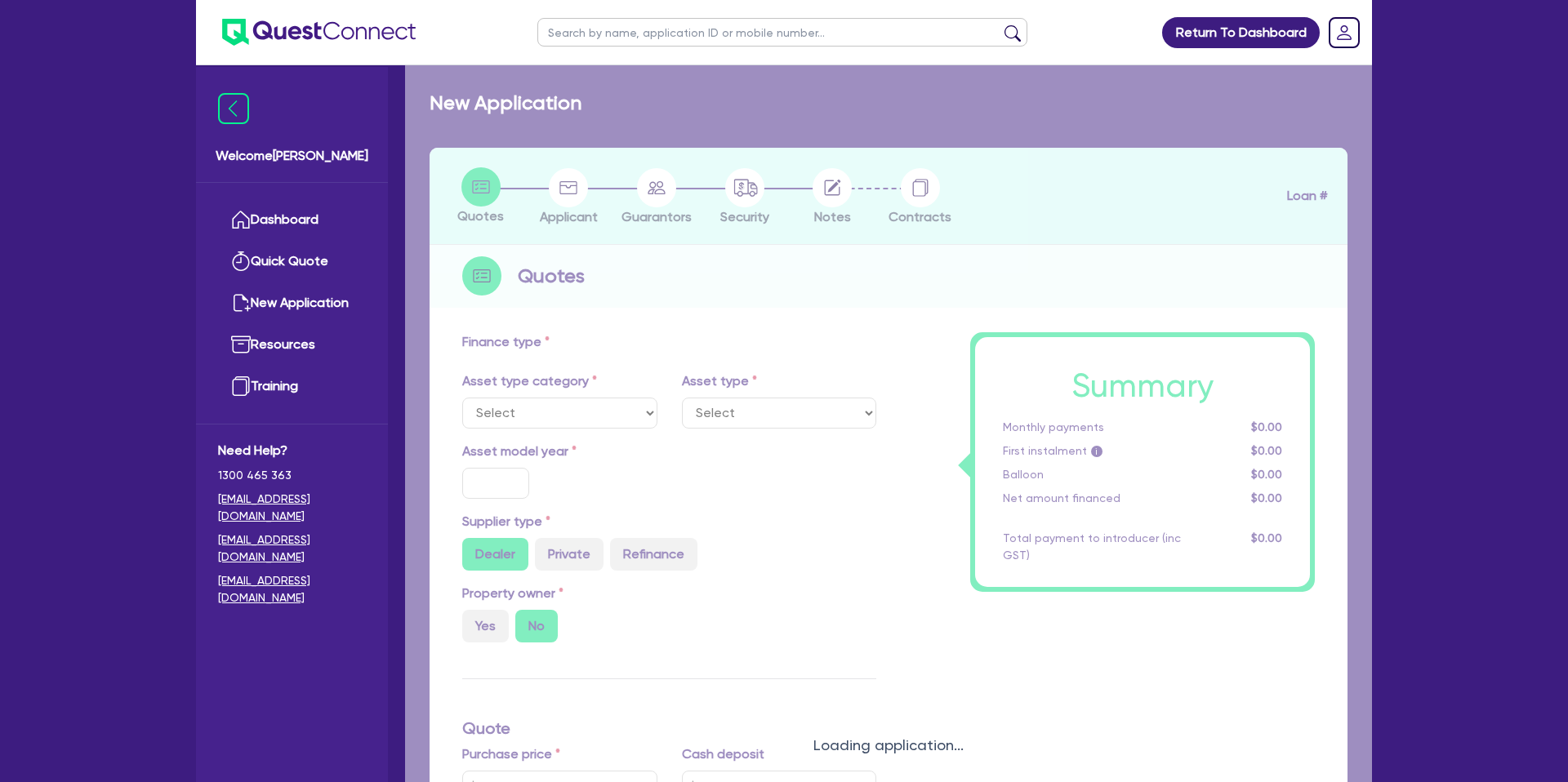
select select "CARS_AND_LIGHT_TRUCKS"
type input "2021"
radio input "false"
radio input "true"
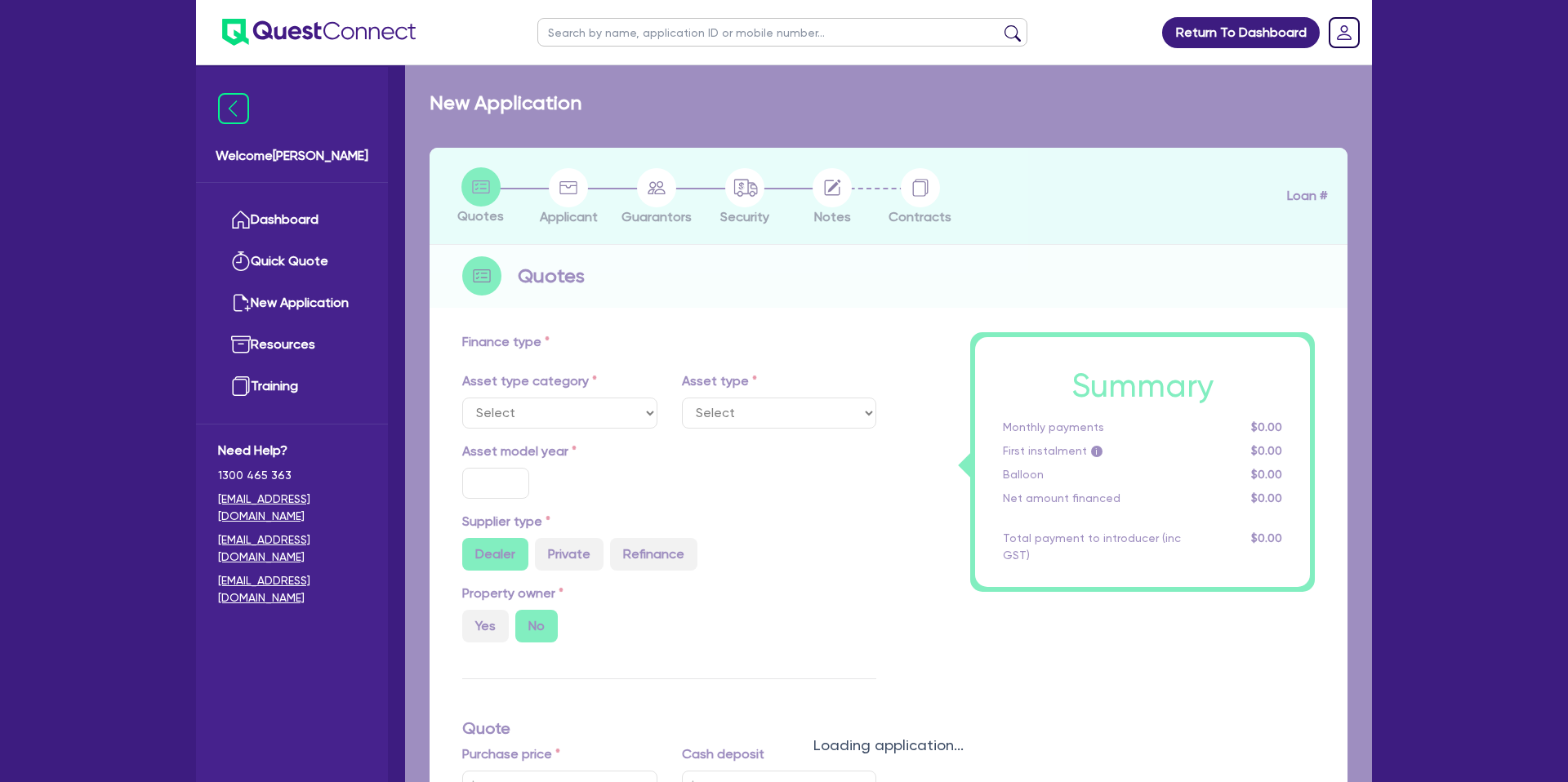
type input "51,000"
type input "35"
type input "17,850"
type input "7.99"
type input "2,200"
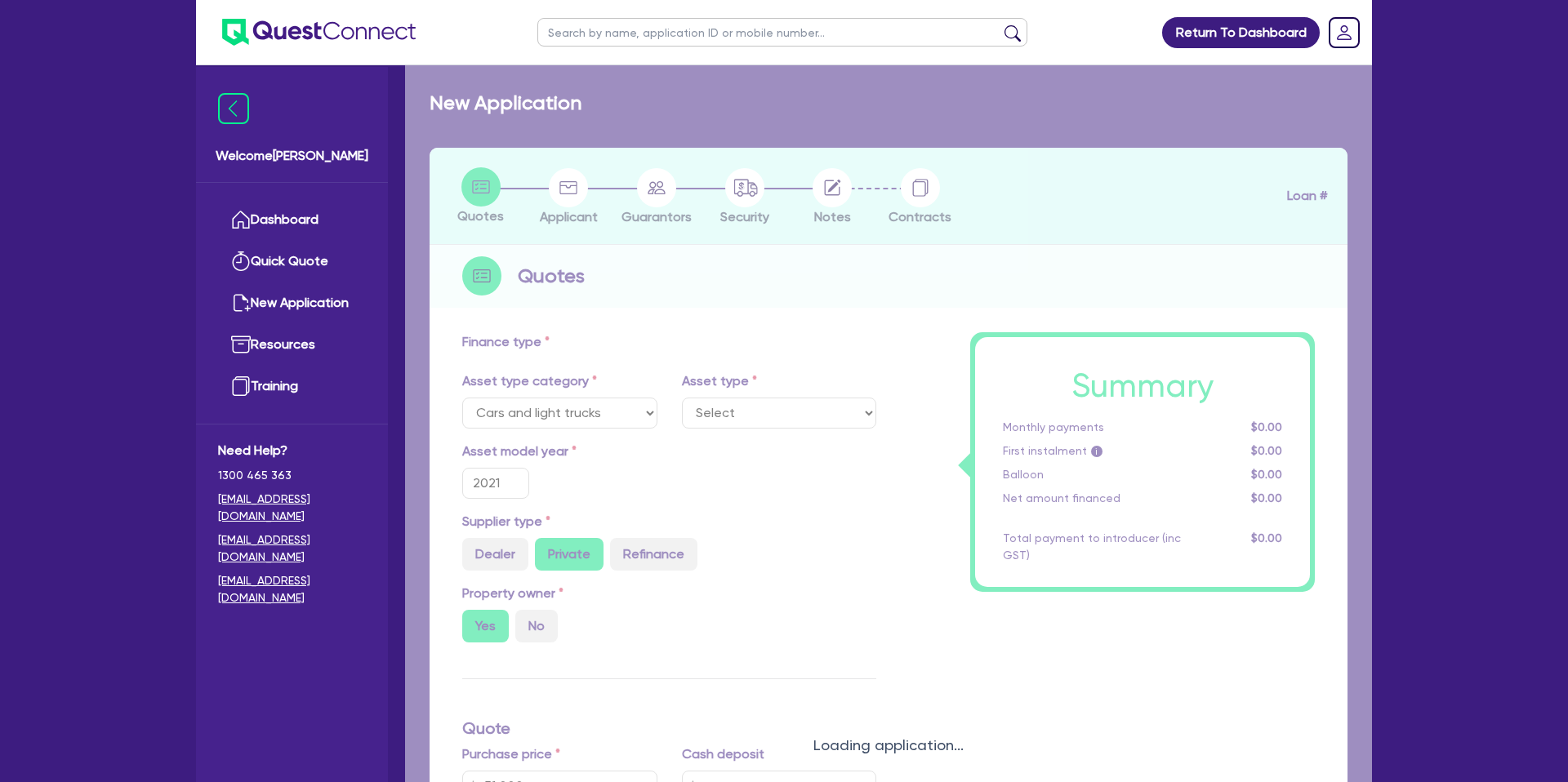
select select "PASSENGER_VEHICLES"
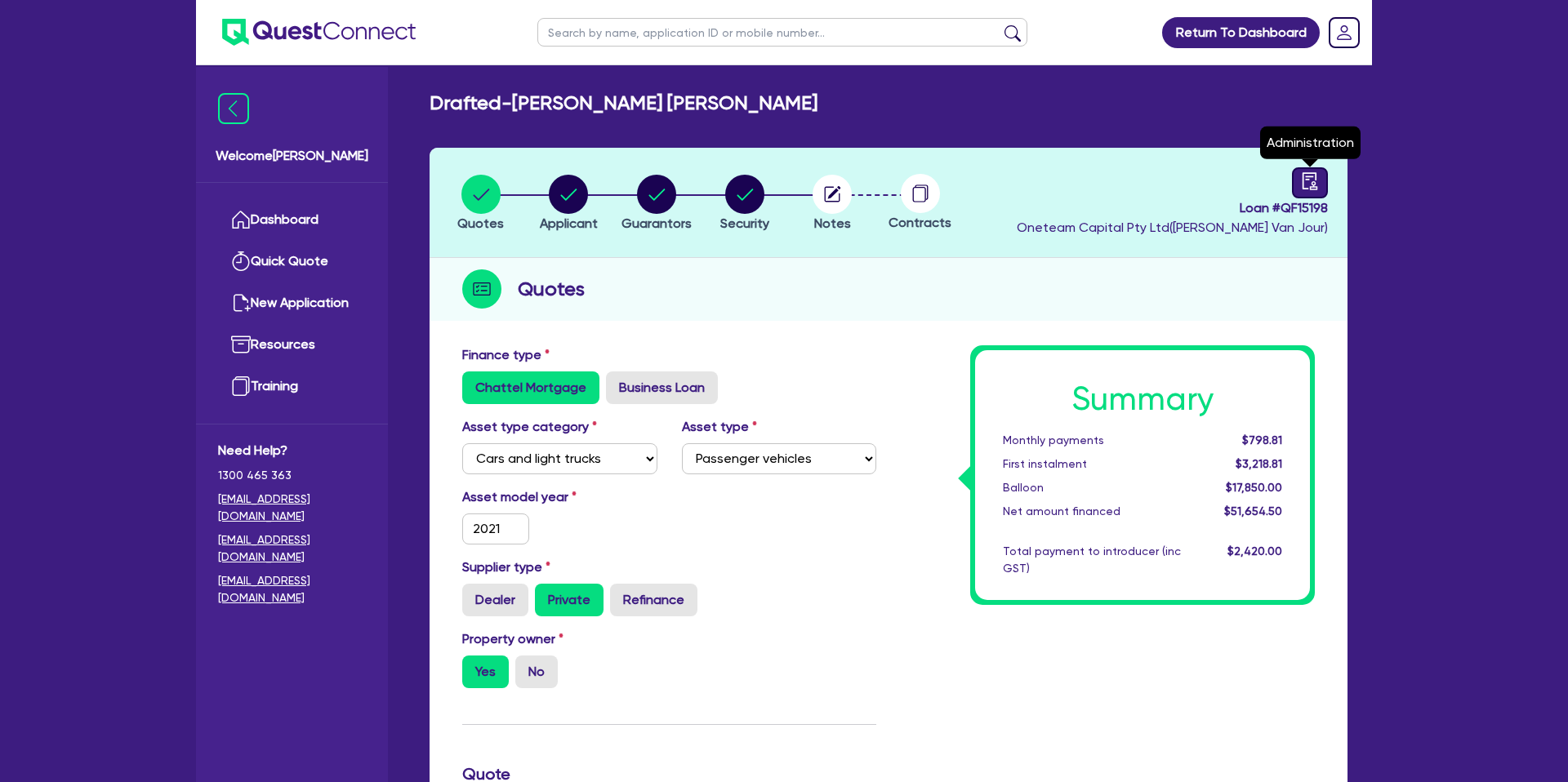
click at [1303, 180] on icon "audit" at bounding box center [1310, 180] width 15 height 17
select select "DRAFTED_NEW"
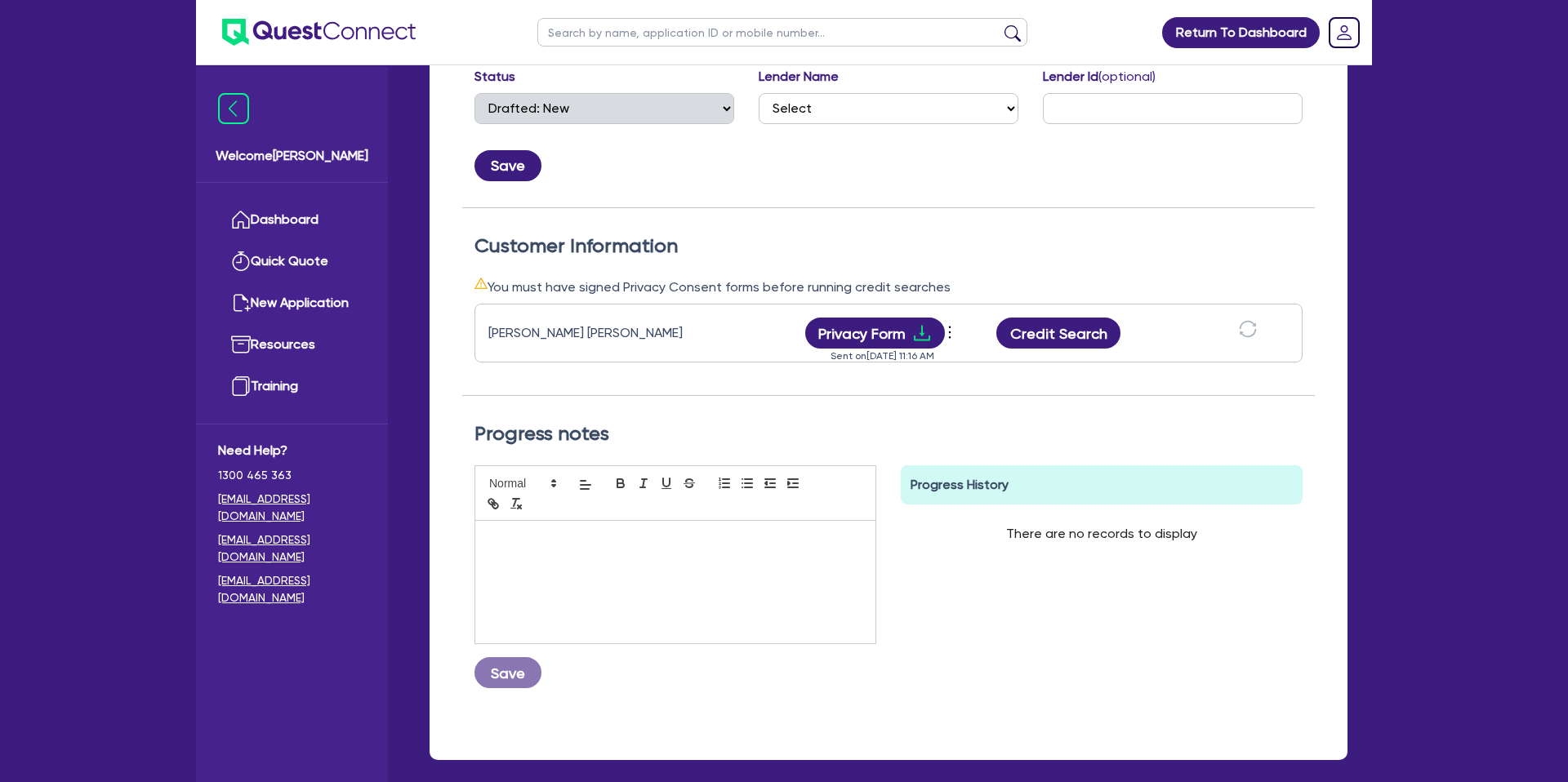
scroll to position [322, 0]
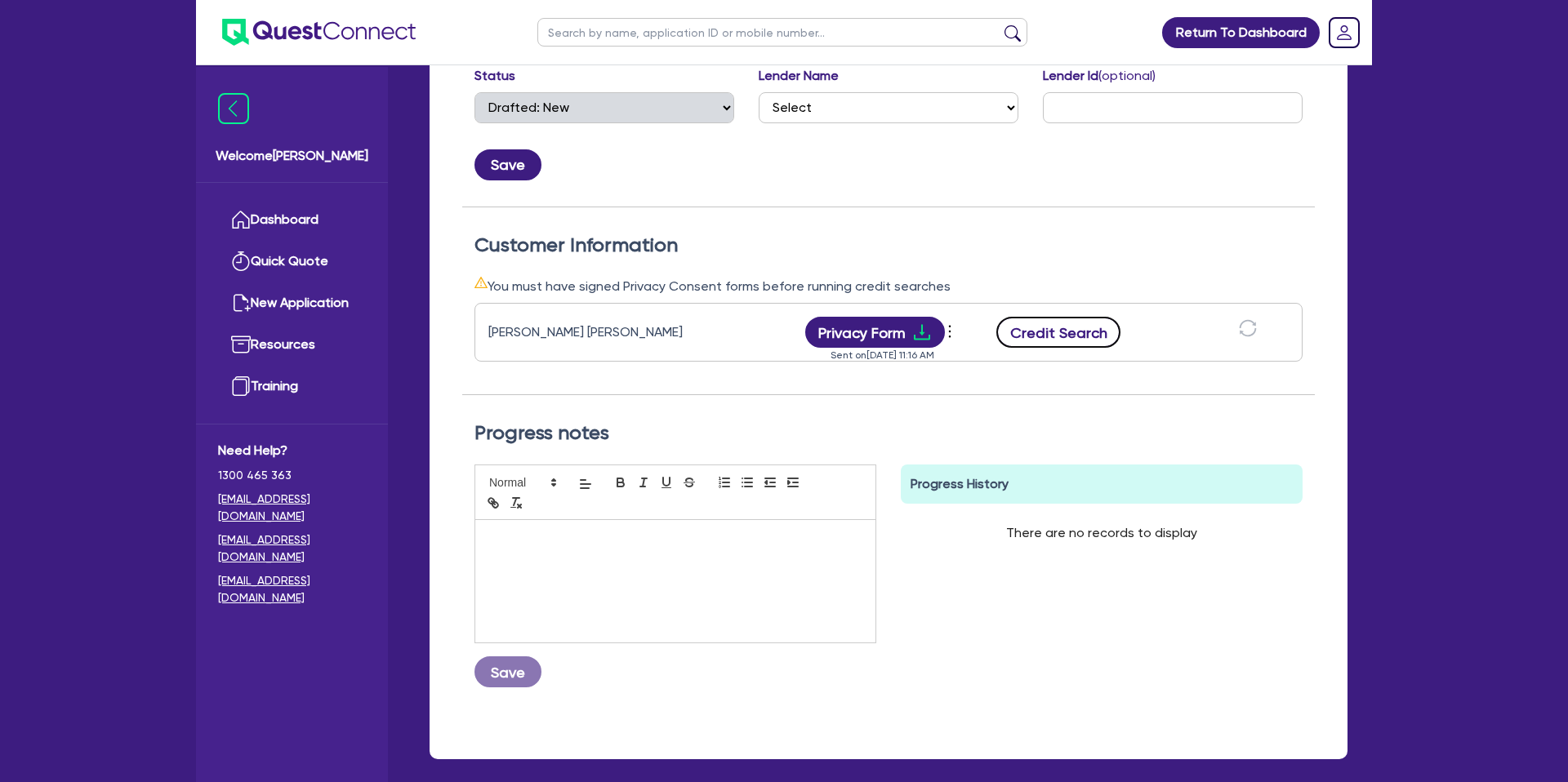
click at [1050, 330] on button "Credit Search" at bounding box center [1058, 332] width 124 height 31
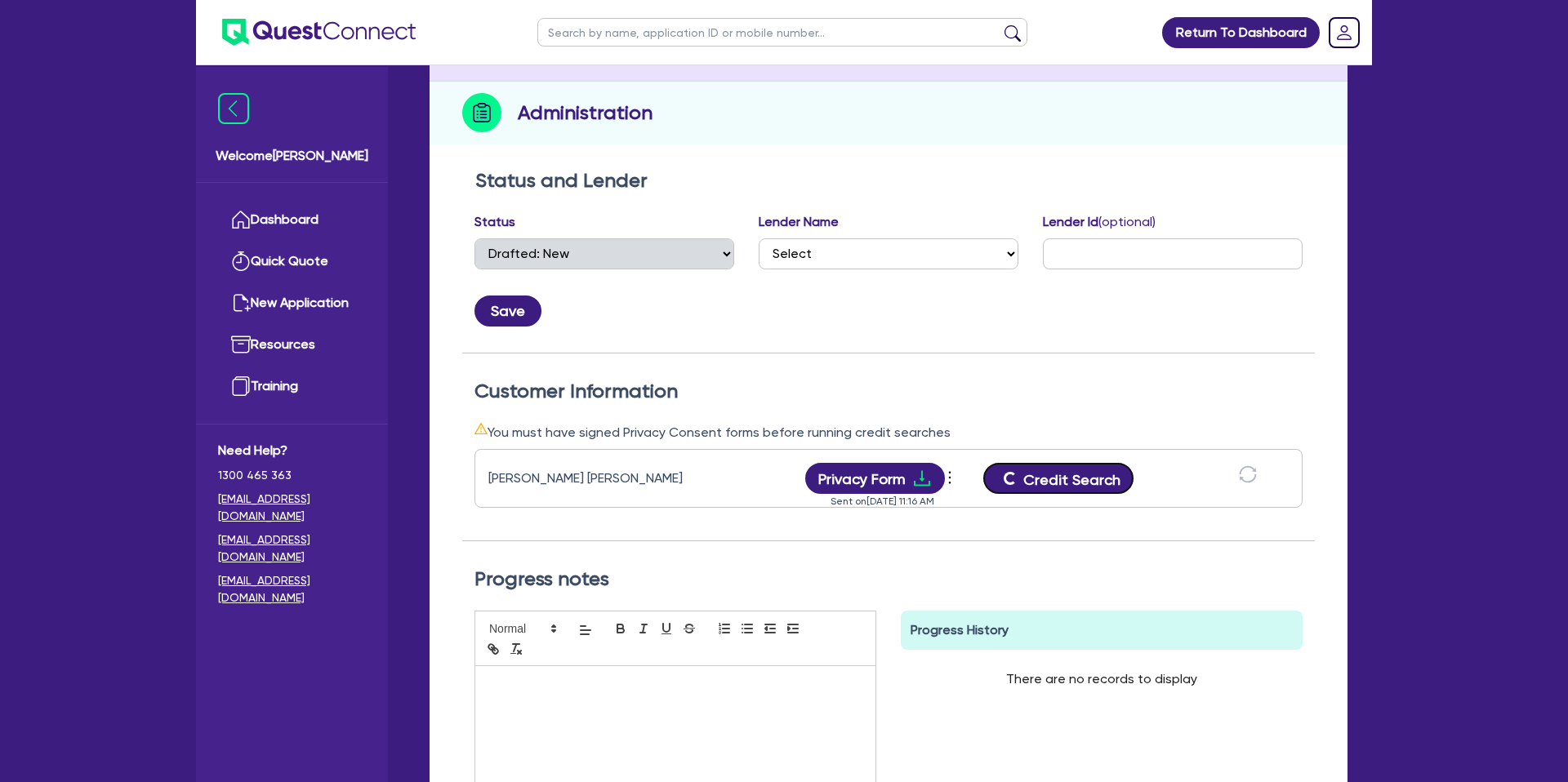
scroll to position [0, 0]
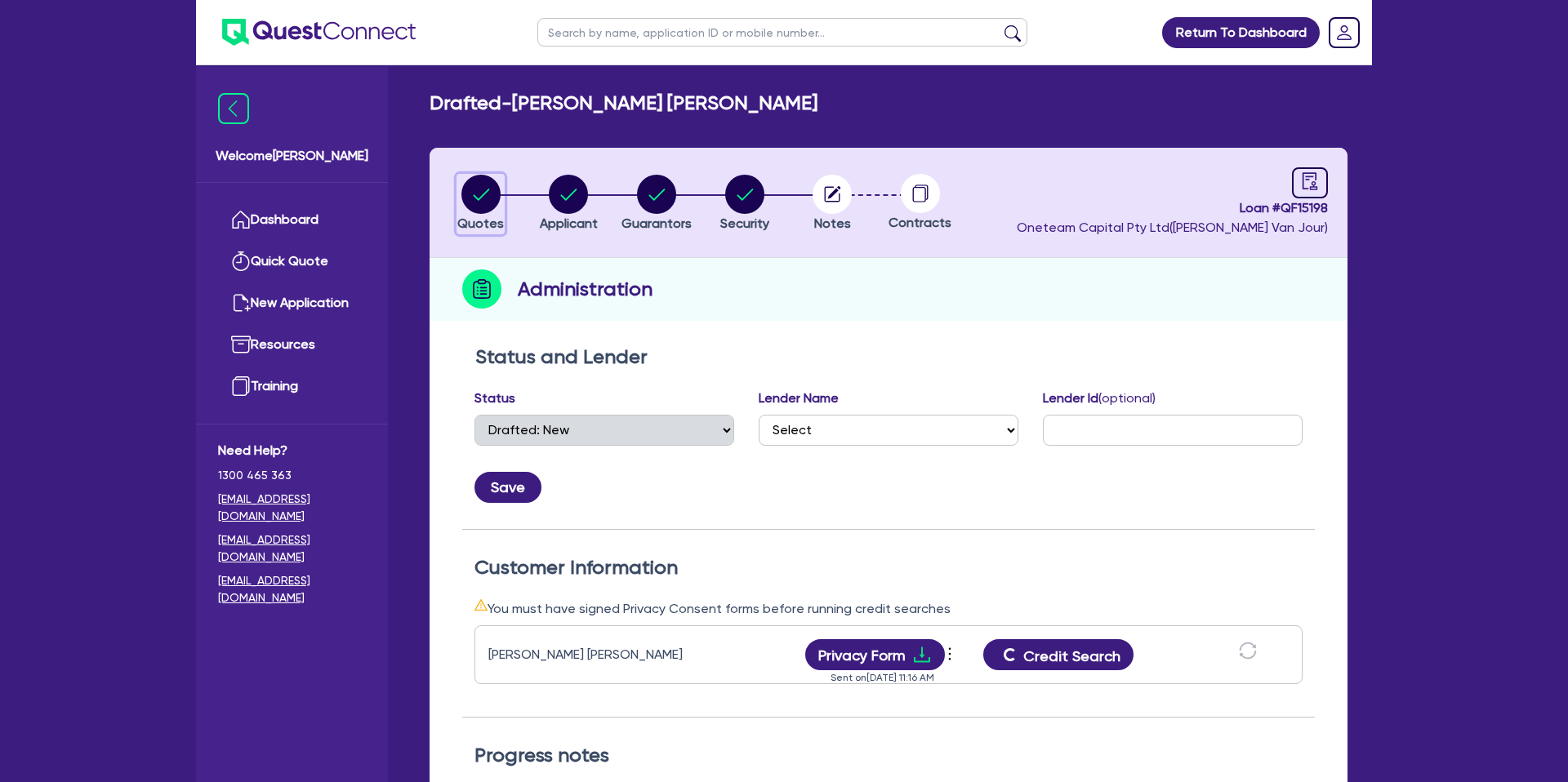
click at [490, 189] on icon "button" at bounding box center [481, 194] width 39 height 39
select select "CARS_AND_LIGHT_TRUCKS"
select select "PASSENGER_VEHICLES"
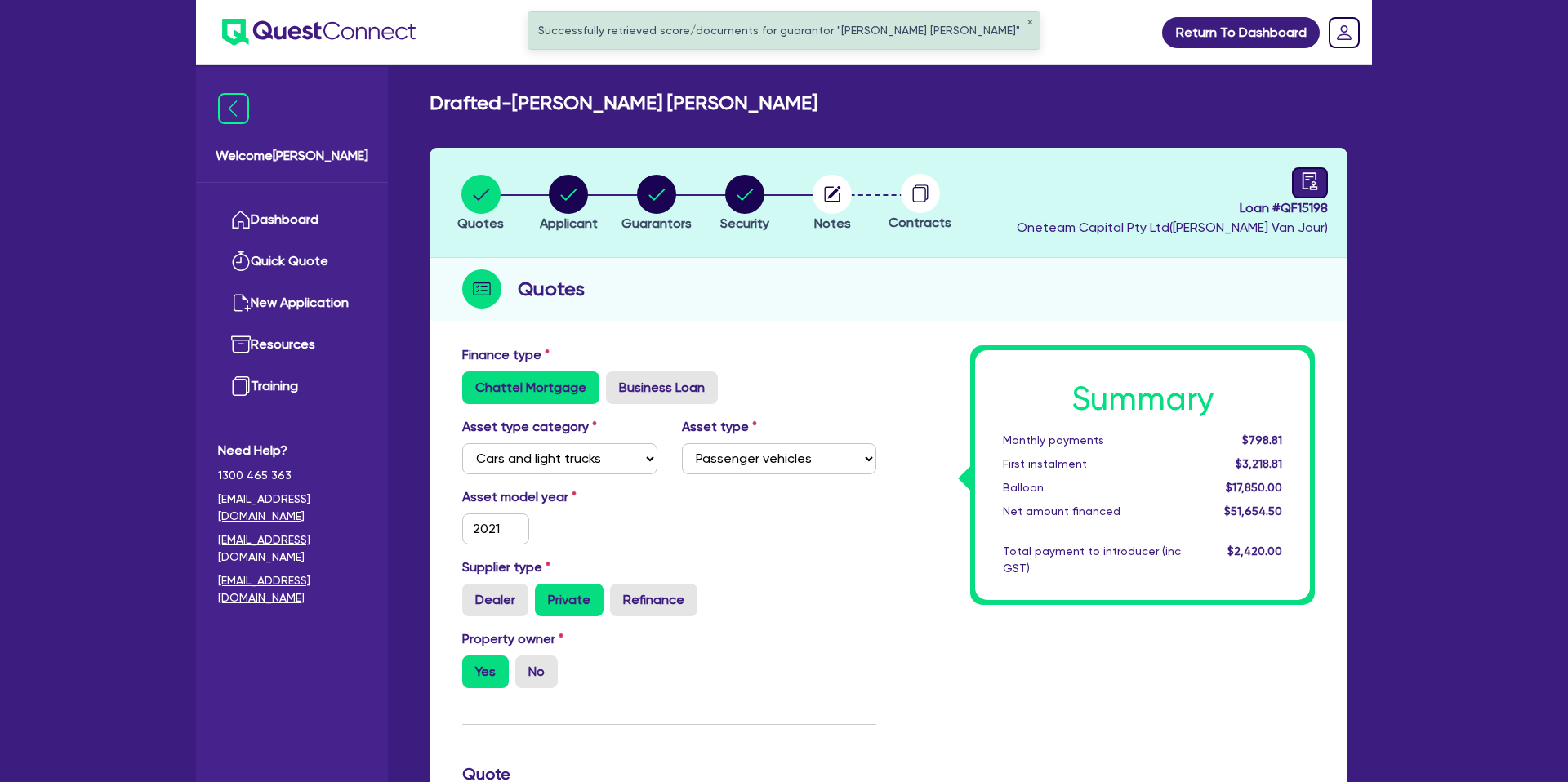
click at [1310, 189] on icon "audit" at bounding box center [1310, 180] width 15 height 17
select select "DRAFTED_NEW"
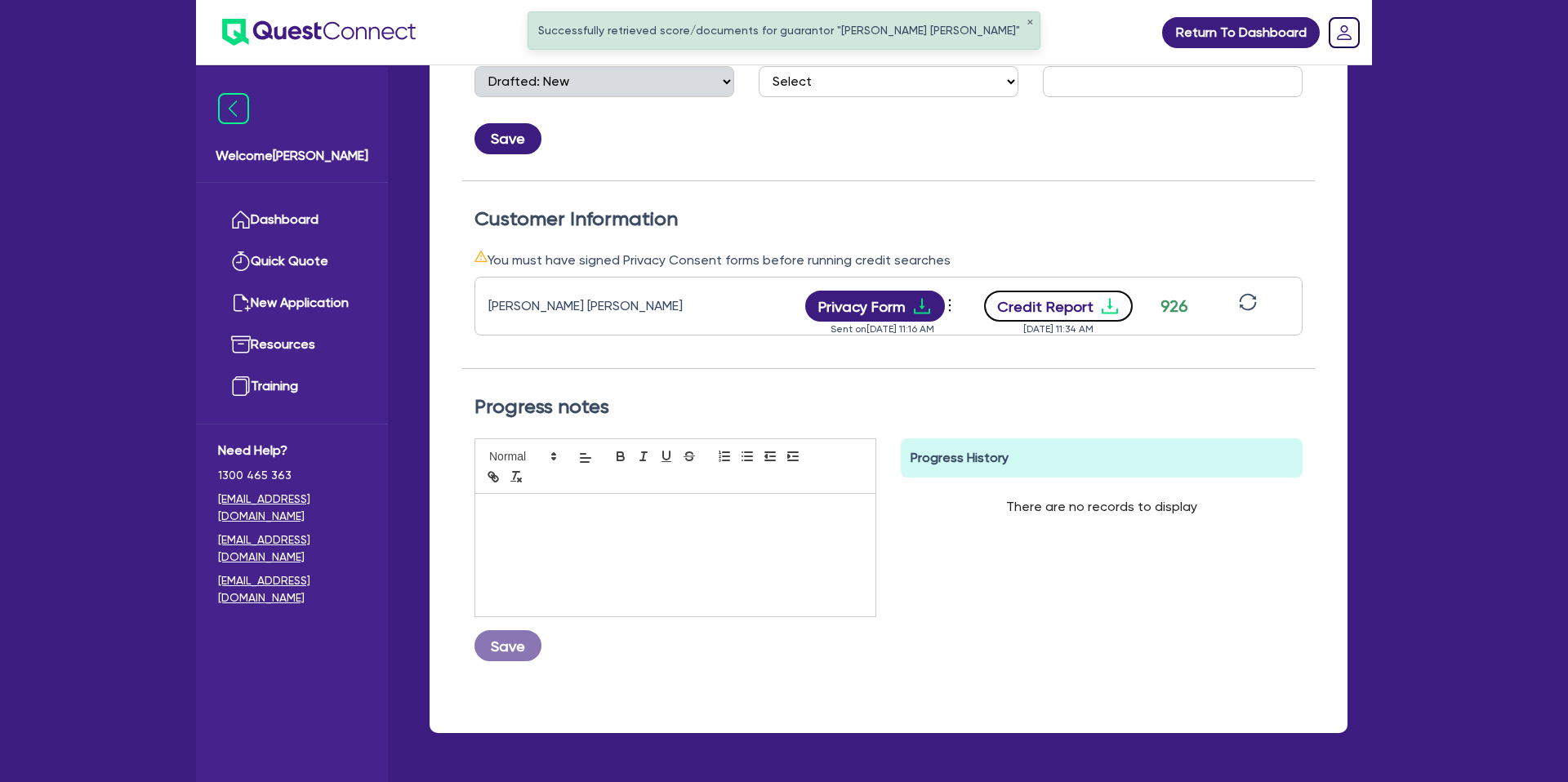
scroll to position [349, 0]
click at [1083, 313] on button "Credit Report" at bounding box center [1059, 306] width 149 height 31
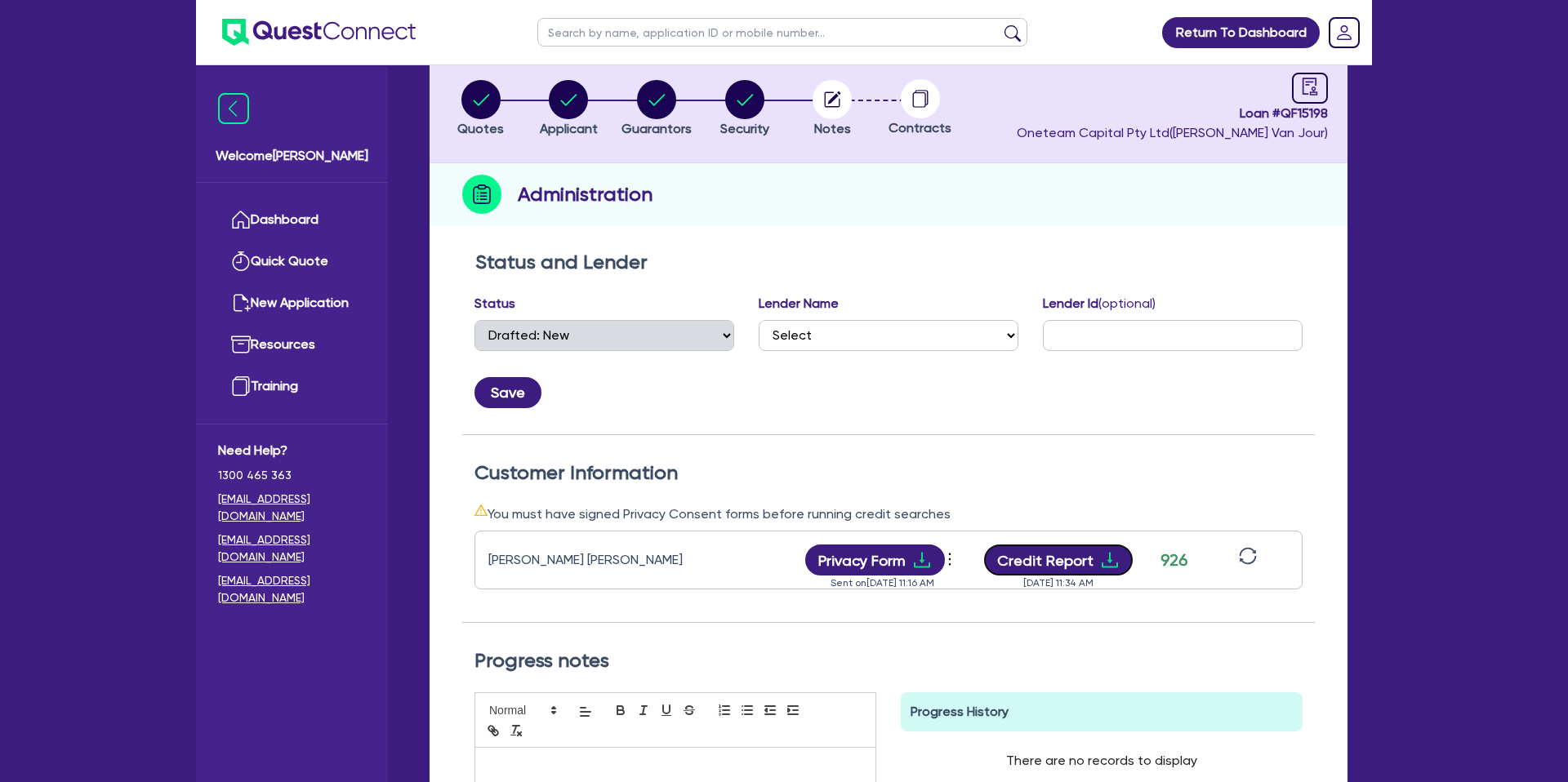
scroll to position [0, 0]
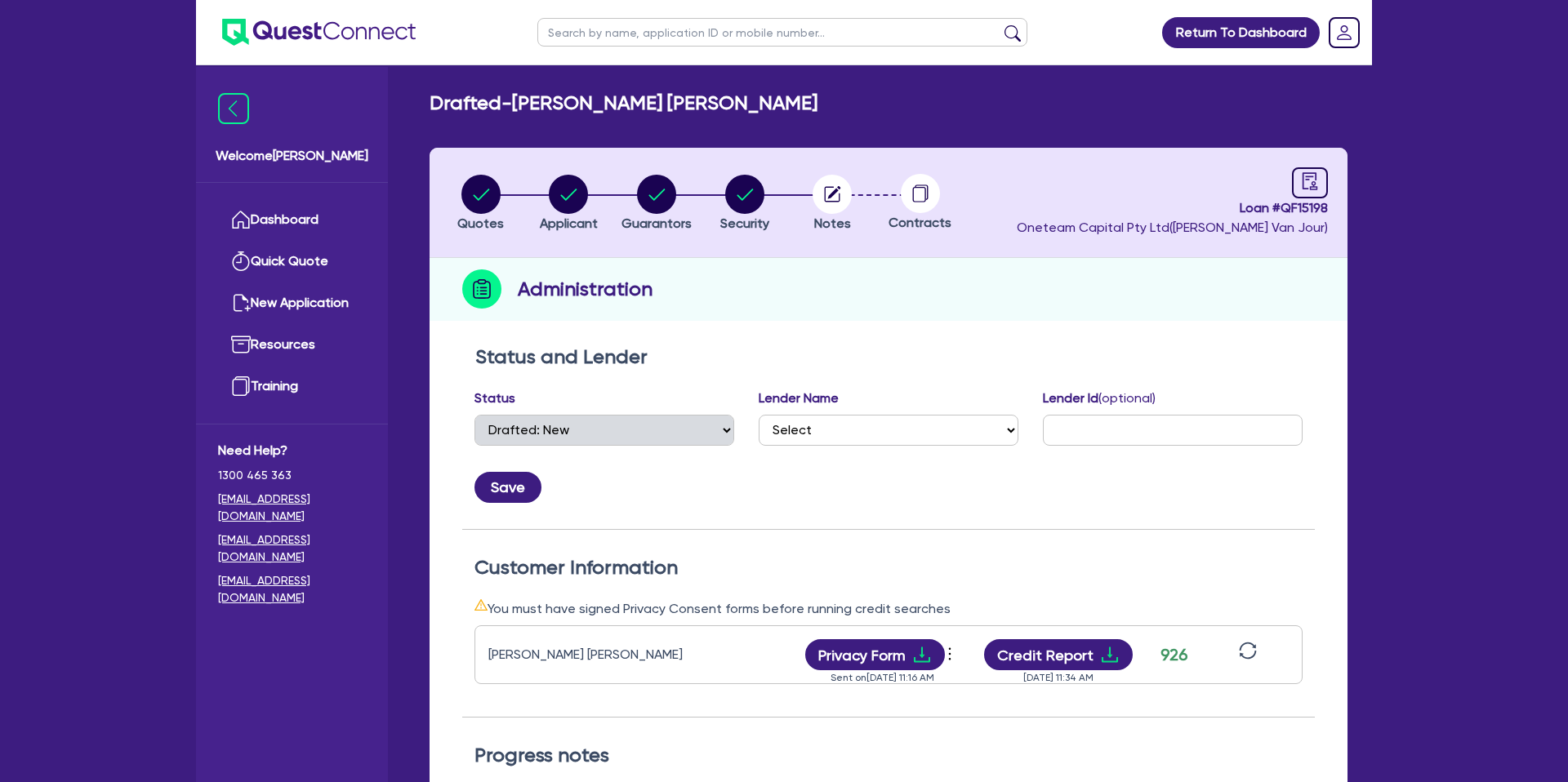
click at [527, 106] on h2 "Drafted - MURRELL, REECE SHANE RICHARD" at bounding box center [623, 103] width 388 height 24
click at [490, 195] on circle "button" at bounding box center [481, 194] width 39 height 39
select select "CARS_AND_LIGHT_TRUCKS"
select select "PASSENGER_VEHICLES"
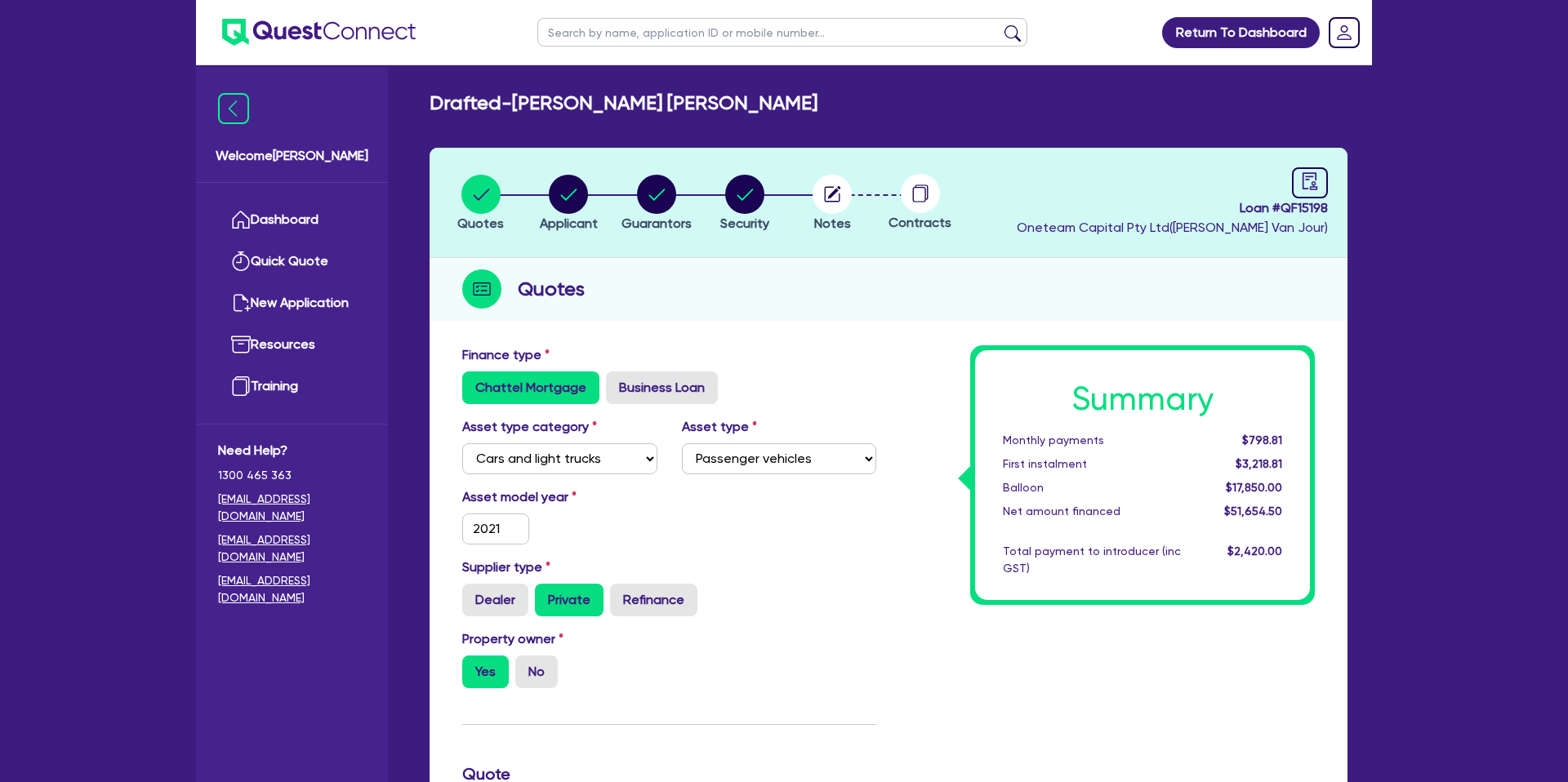
click at [1078, 319] on div "Quotes" at bounding box center [888, 289] width 918 height 63
click at [558, 184] on circle "button" at bounding box center [568, 194] width 39 height 39
select select "SOLE_TRADER"
select select "BUILDING_CONSTRUCTION"
select select "TRADES_SERVICES_CONSUMERS"
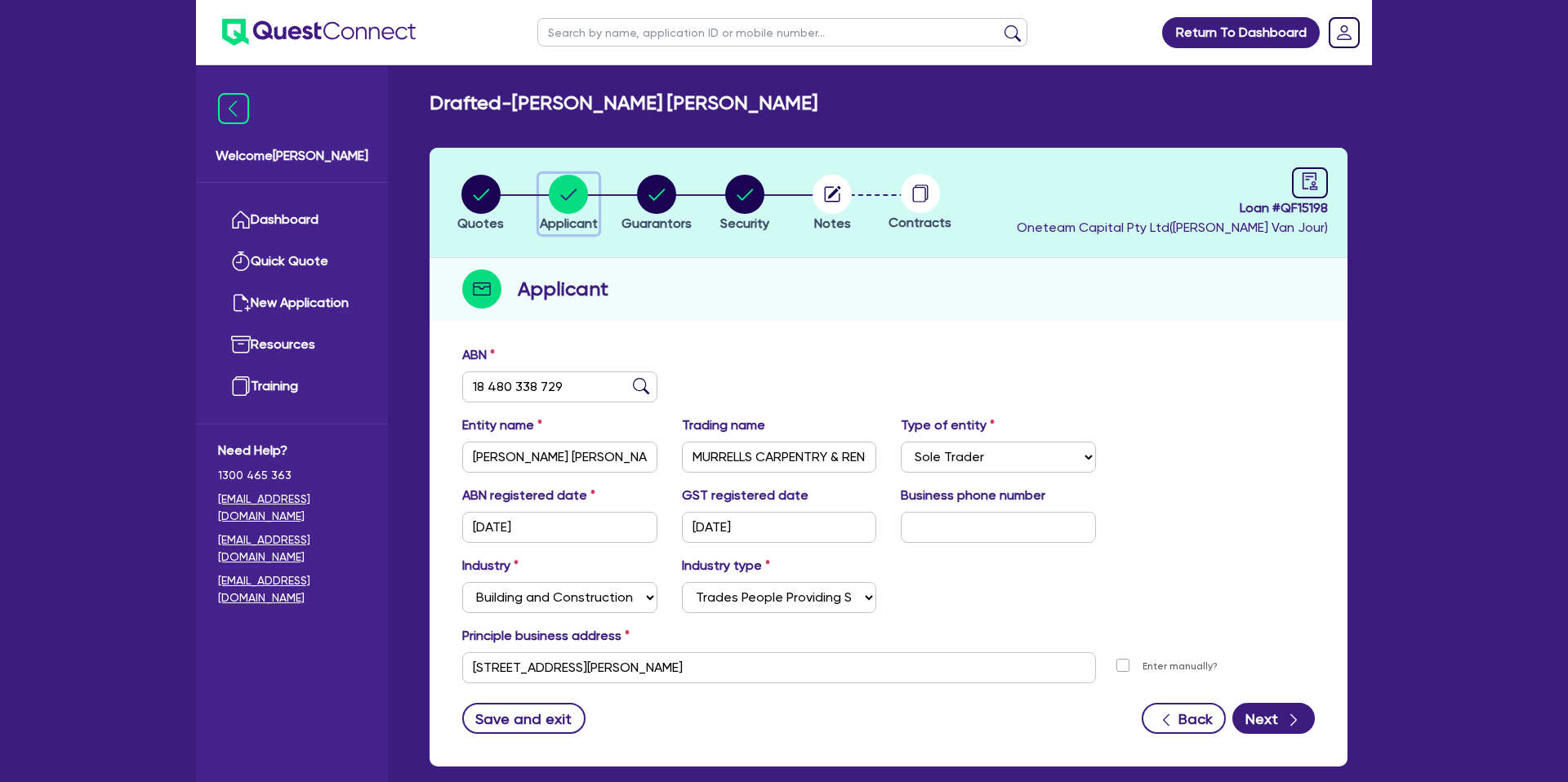
scroll to position [84, 0]
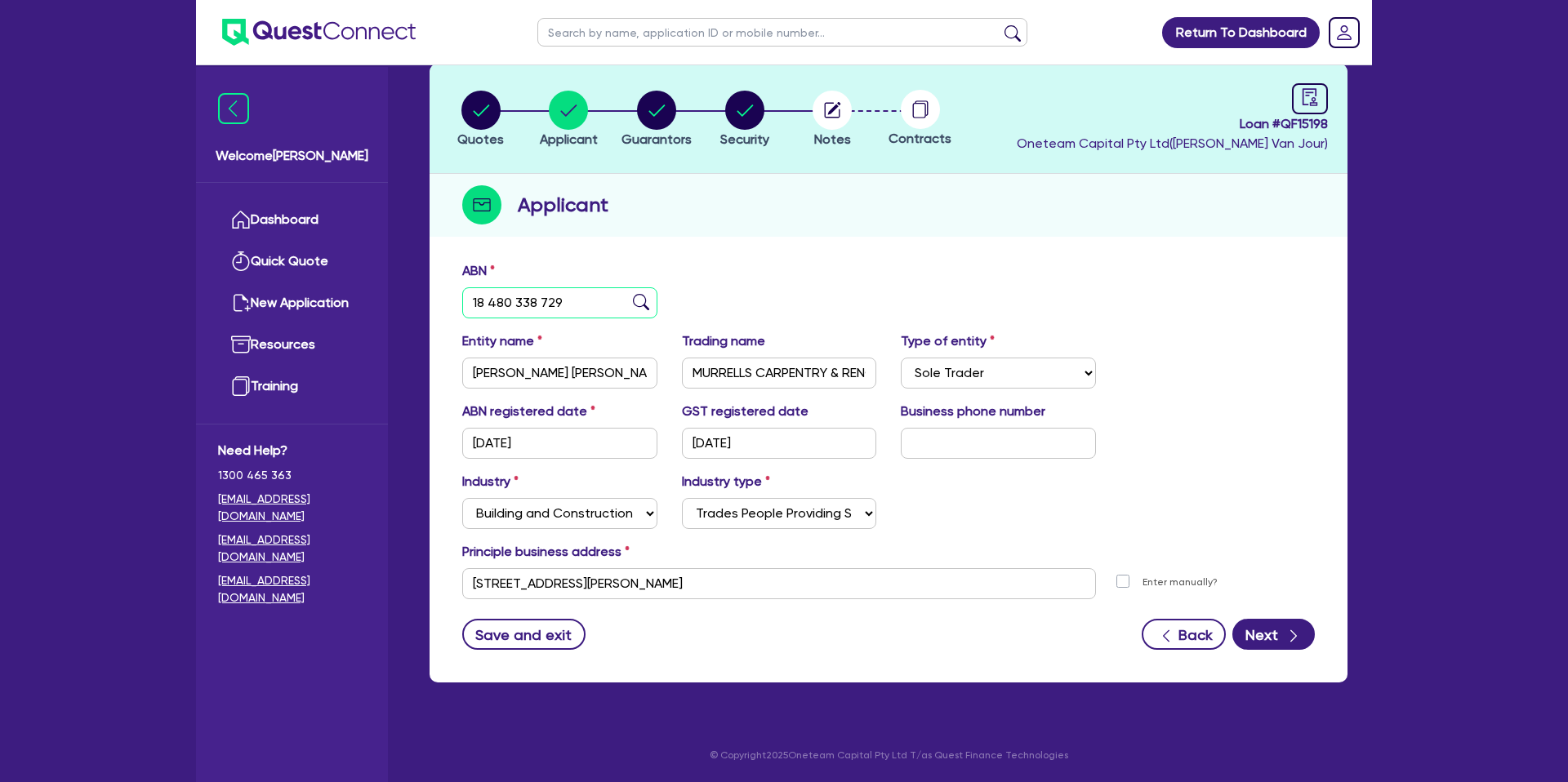
click at [502, 306] on input "18 480 338 729" at bounding box center [560, 303] width 195 height 31
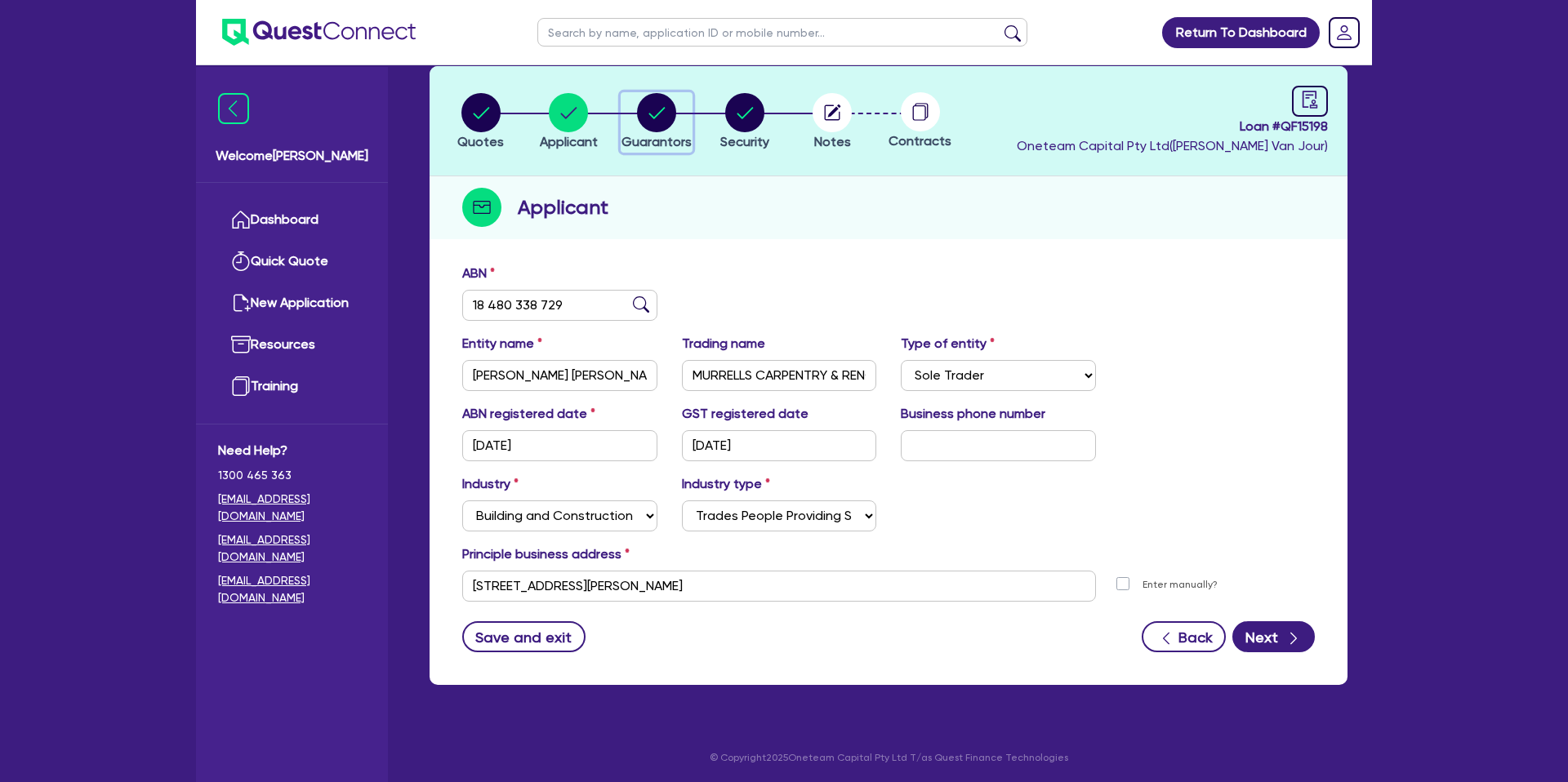
click at [657, 111] on circle "button" at bounding box center [657, 113] width 39 height 39
select select "MR"
select select "QLD"
select select "SINGLE"
select select "PROPERTY"
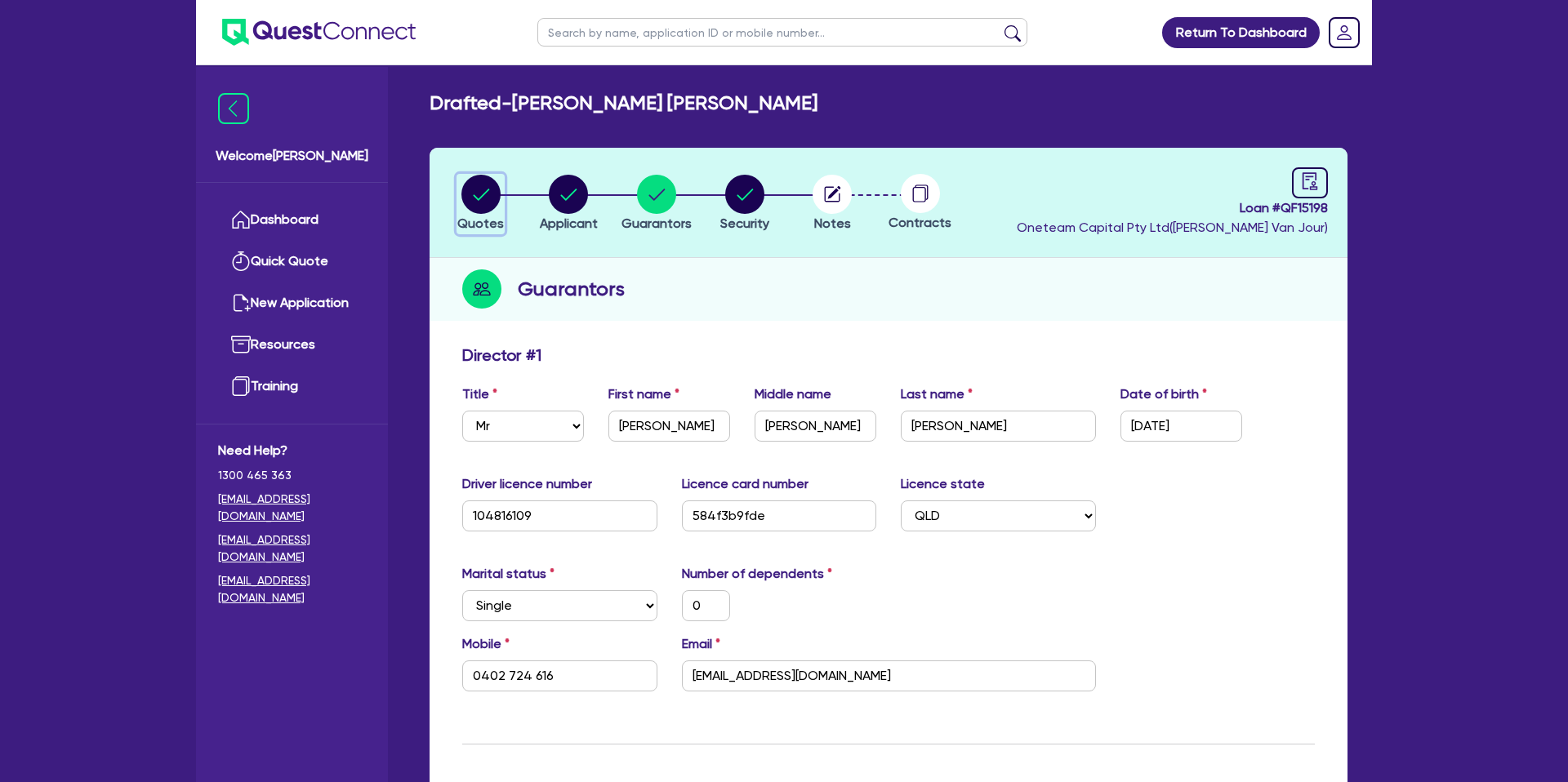
click at [479, 198] on circle "button" at bounding box center [481, 194] width 39 height 39
select select "CARS_AND_LIGHT_TRUCKS"
select select "PASSENGER_VEHICLES"
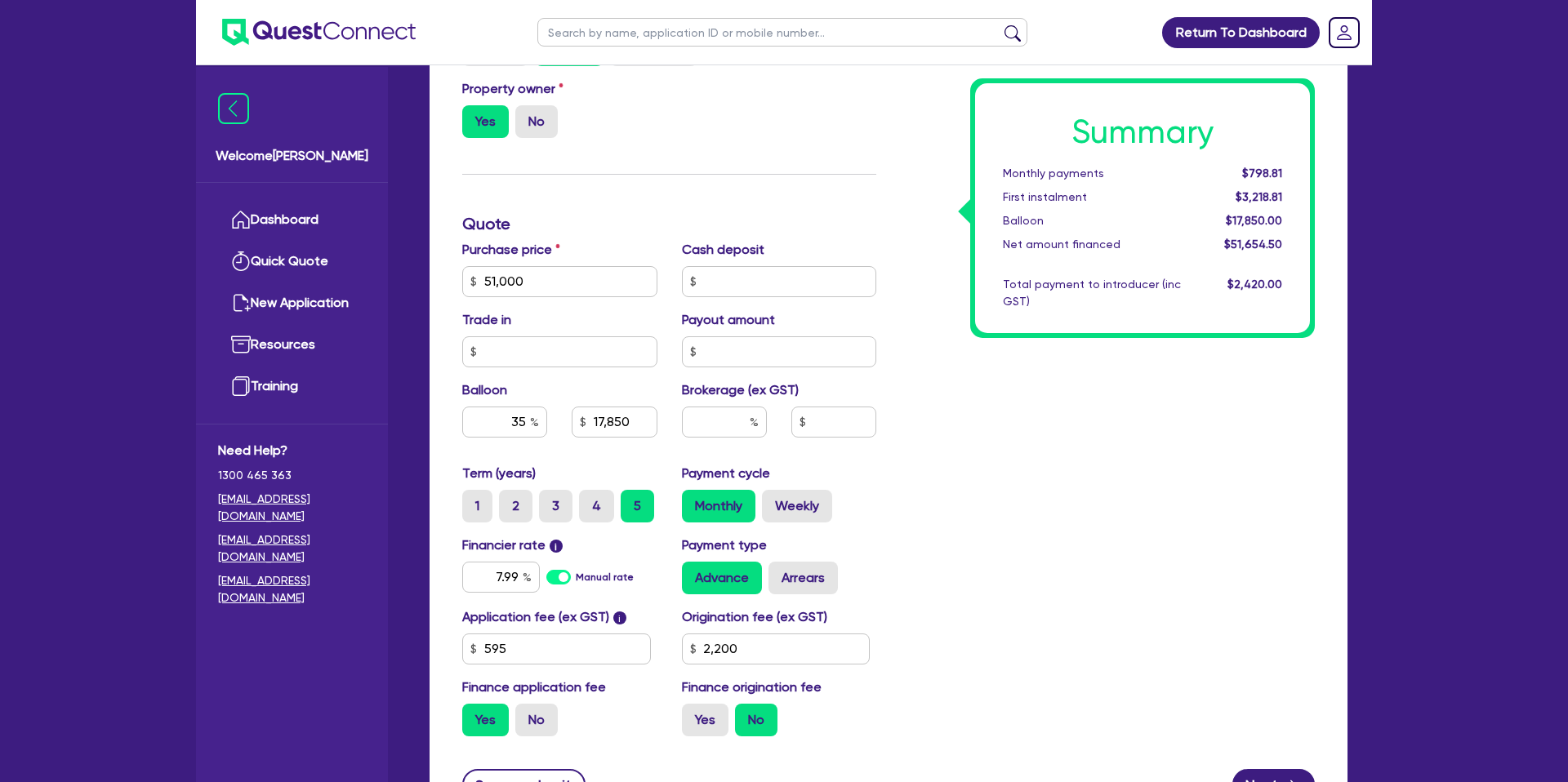
scroll to position [573, 0]
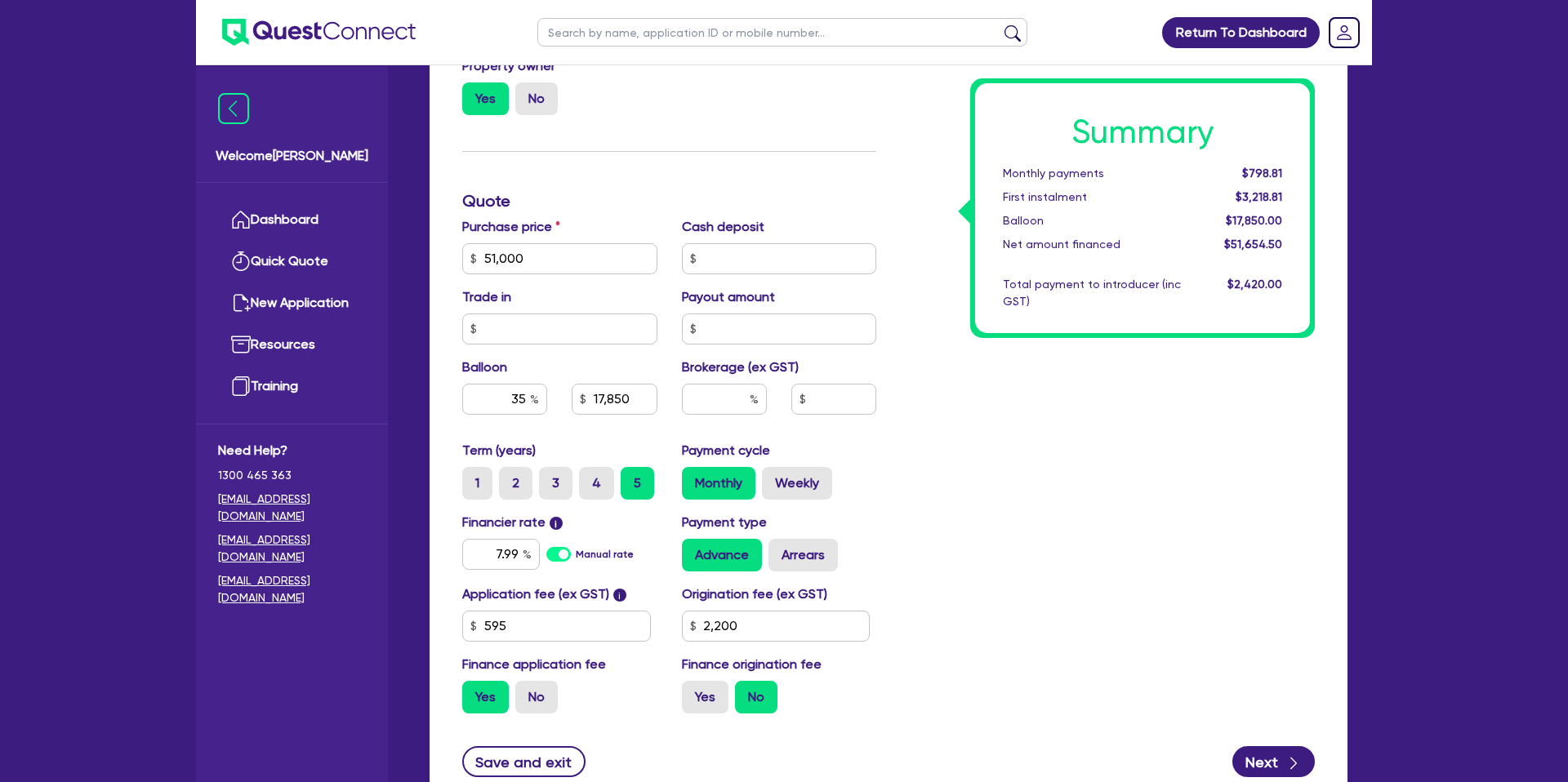
click at [809, 128] on div "Finance type Chattel Mortgage Business Loan Asset type category Select Cars and…" at bounding box center [669, 249] width 439 height 954
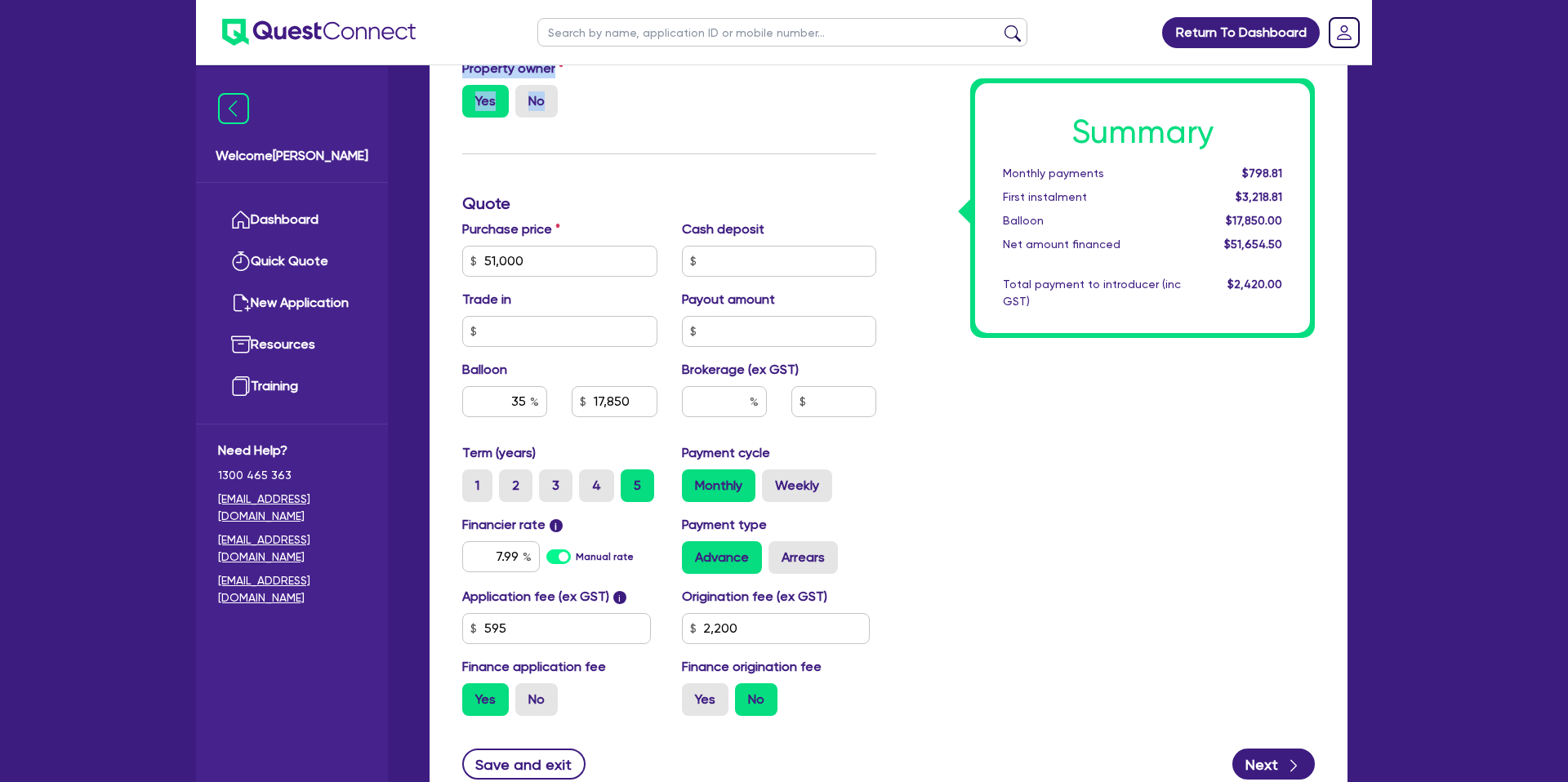
scroll to position [574, 0]
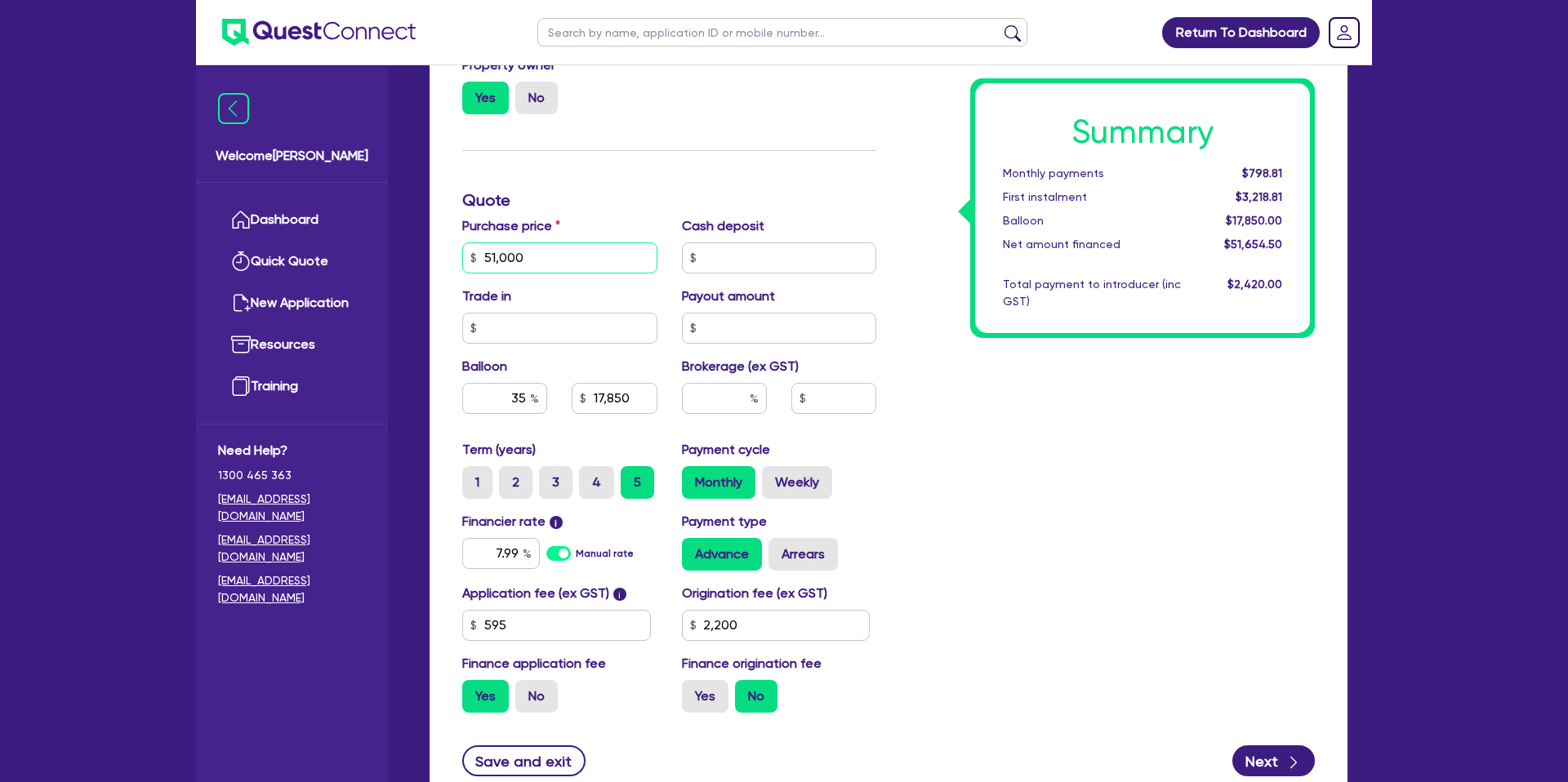
click at [602, 256] on input "51,000" at bounding box center [560, 258] width 195 height 31
type input "51,000"
type input "17,850"
type input "2,200"
drag, startPoint x: 1153, startPoint y: 509, endPoint x: 885, endPoint y: 428, distance: 280.0
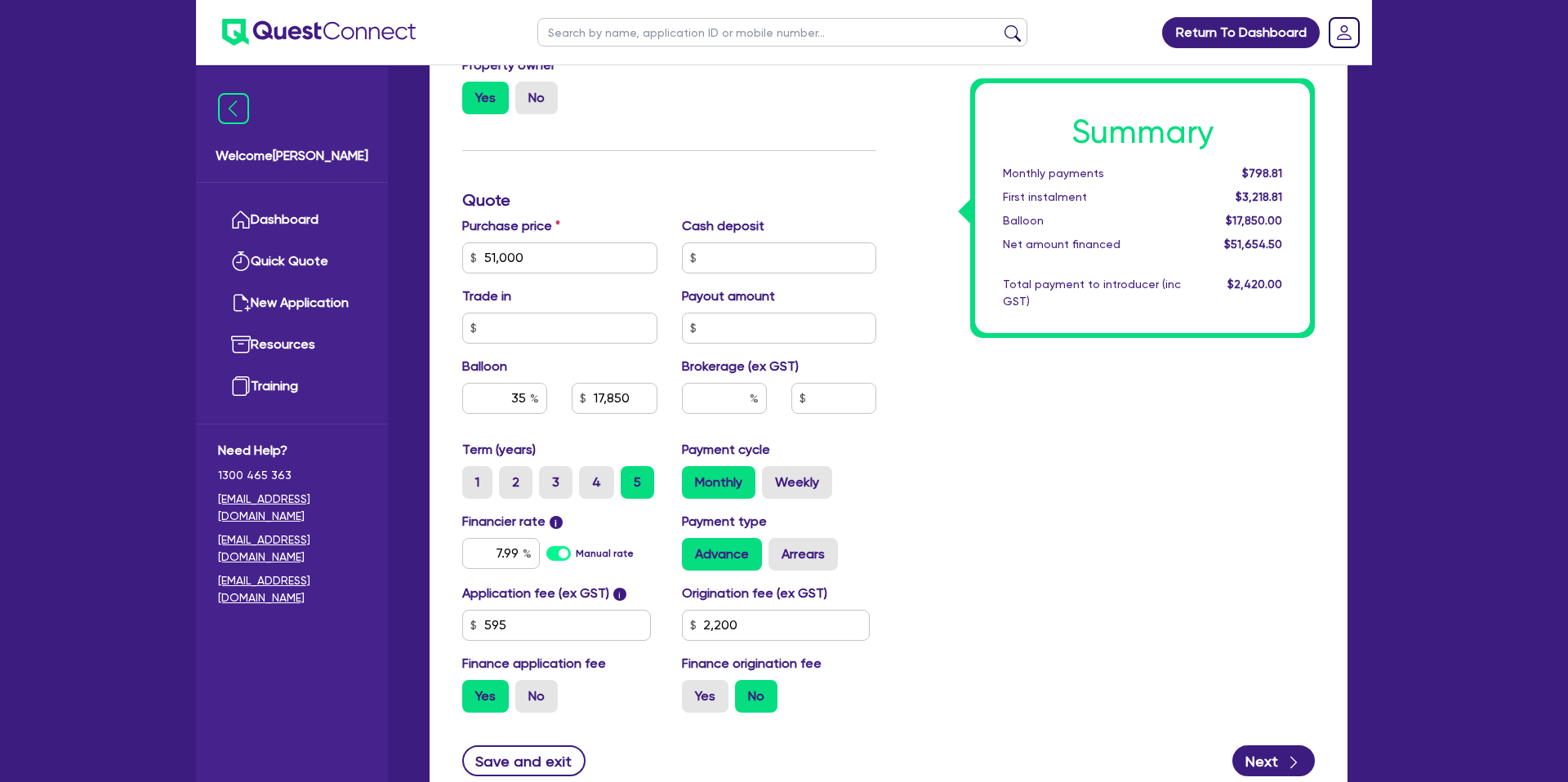
click at [1154, 509] on div "Summary Monthly payments $798.81 First instalment $3,218.81 Balloon $17,850.00 …" at bounding box center [1108, 248] width 439 height 954
type input "51,000"
type input "17,850"
type input "2,200"
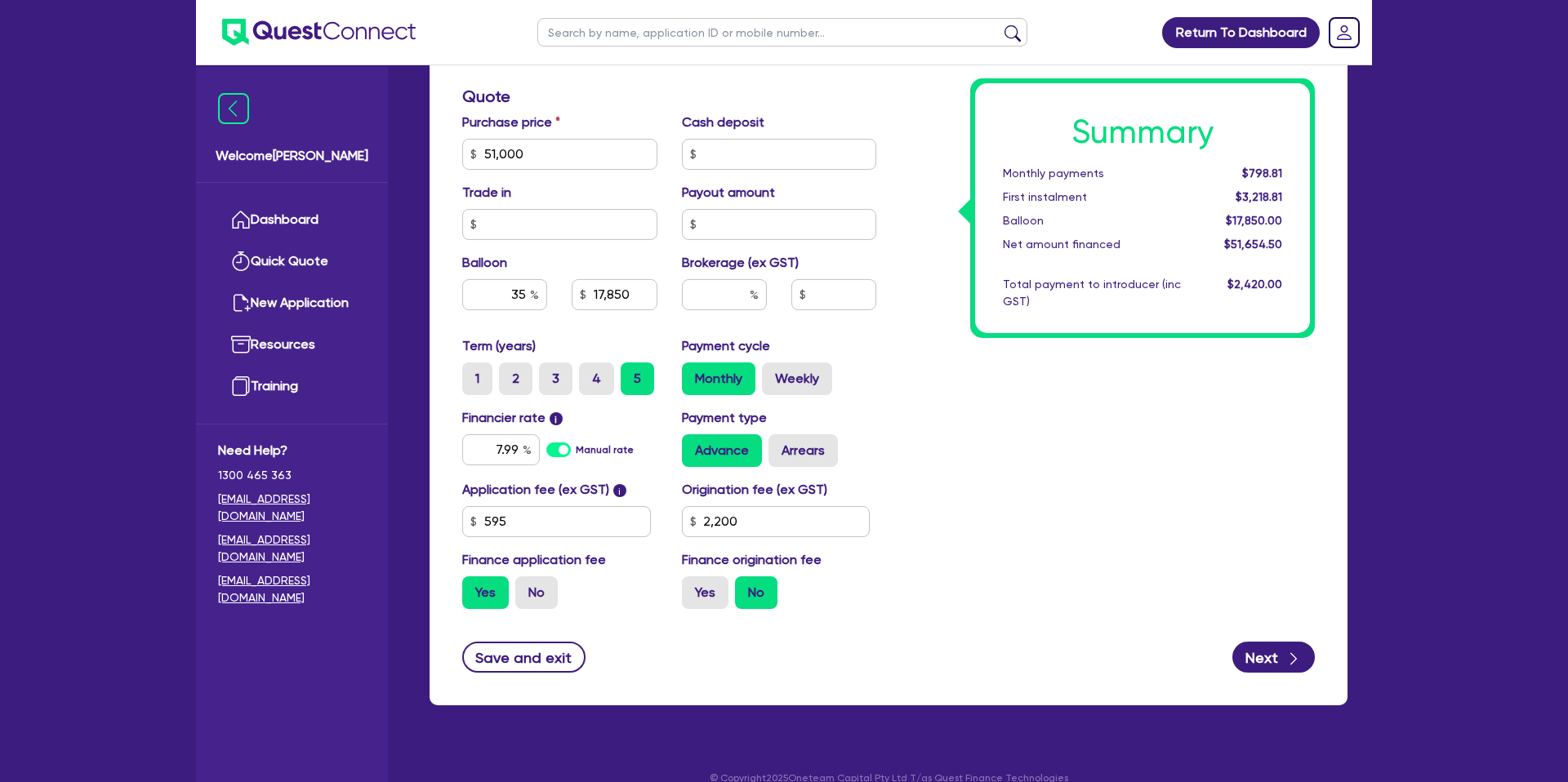
scroll to position [700, 0]
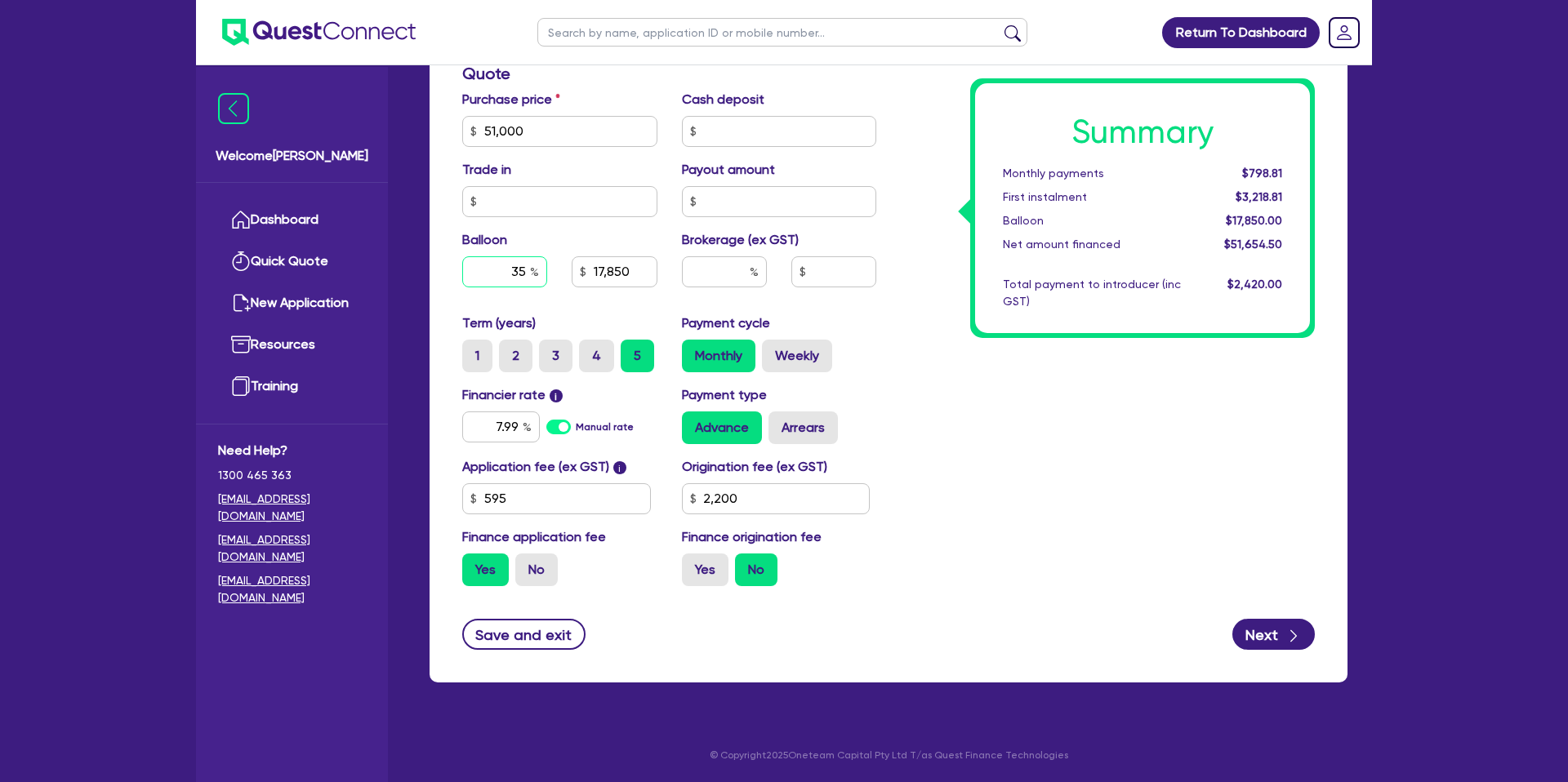
drag, startPoint x: 512, startPoint y: 277, endPoint x: 529, endPoint y: 277, distance: 17.0
click at [529, 277] on input "35" at bounding box center [505, 272] width 85 height 31
click at [527, 275] on input "35" at bounding box center [505, 272] width 85 height 31
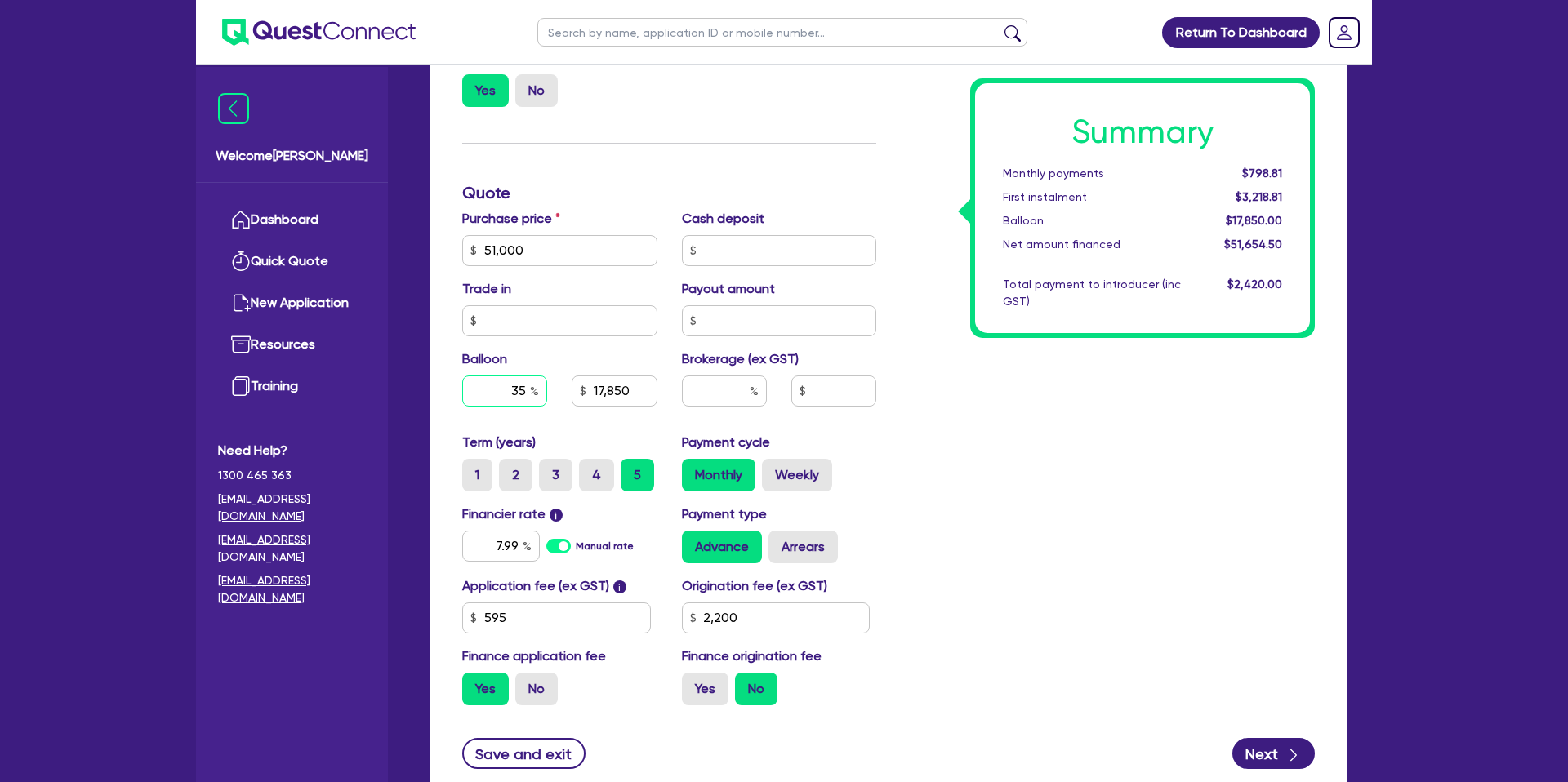
scroll to position [592, 0]
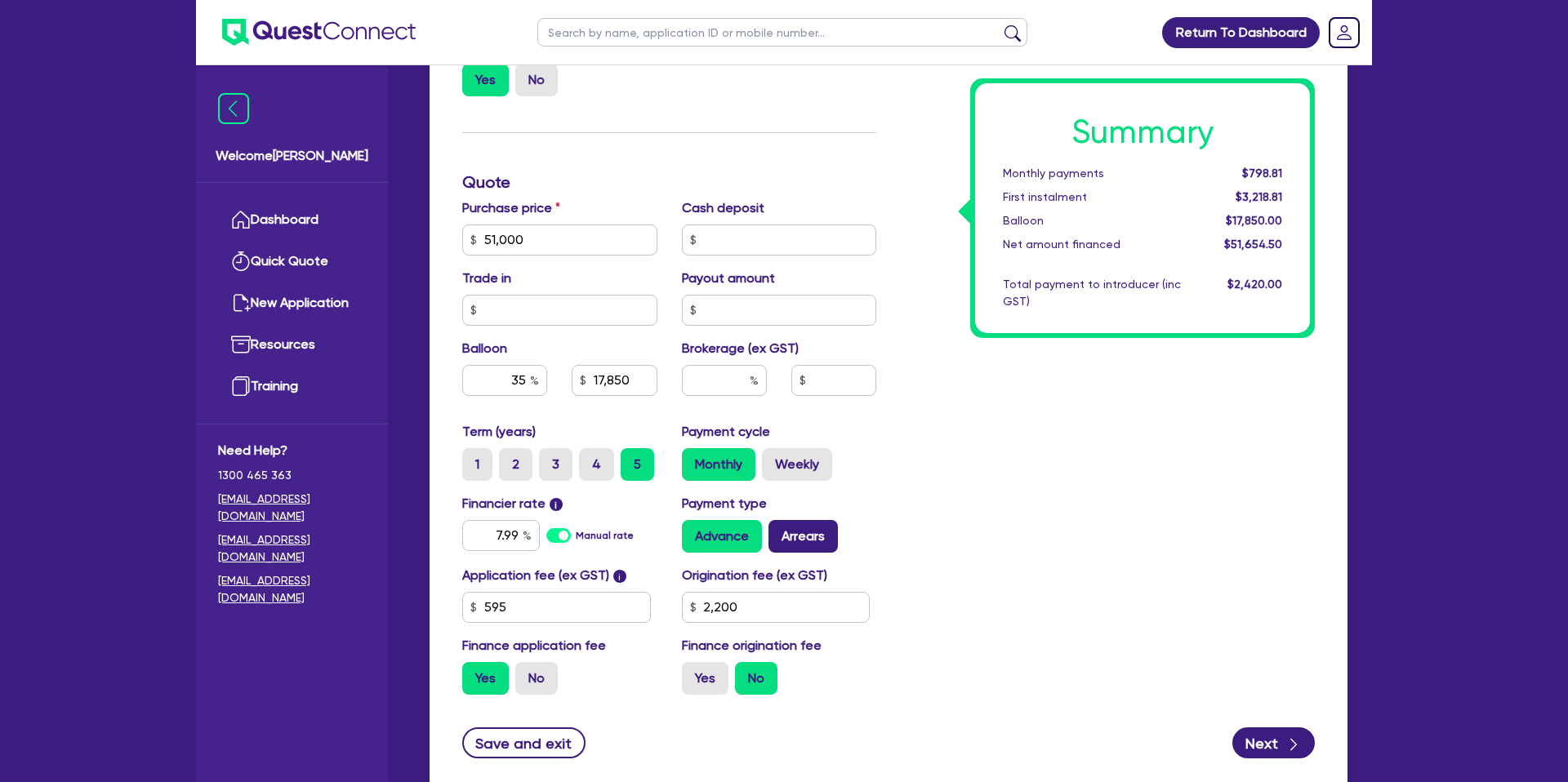
click at [781, 540] on label "Arrears" at bounding box center [803, 536] width 70 height 33
click at [779, 530] on input "Arrears" at bounding box center [773, 525] width 11 height 11
radio input "true"
type input "51,000"
type input "17,850"
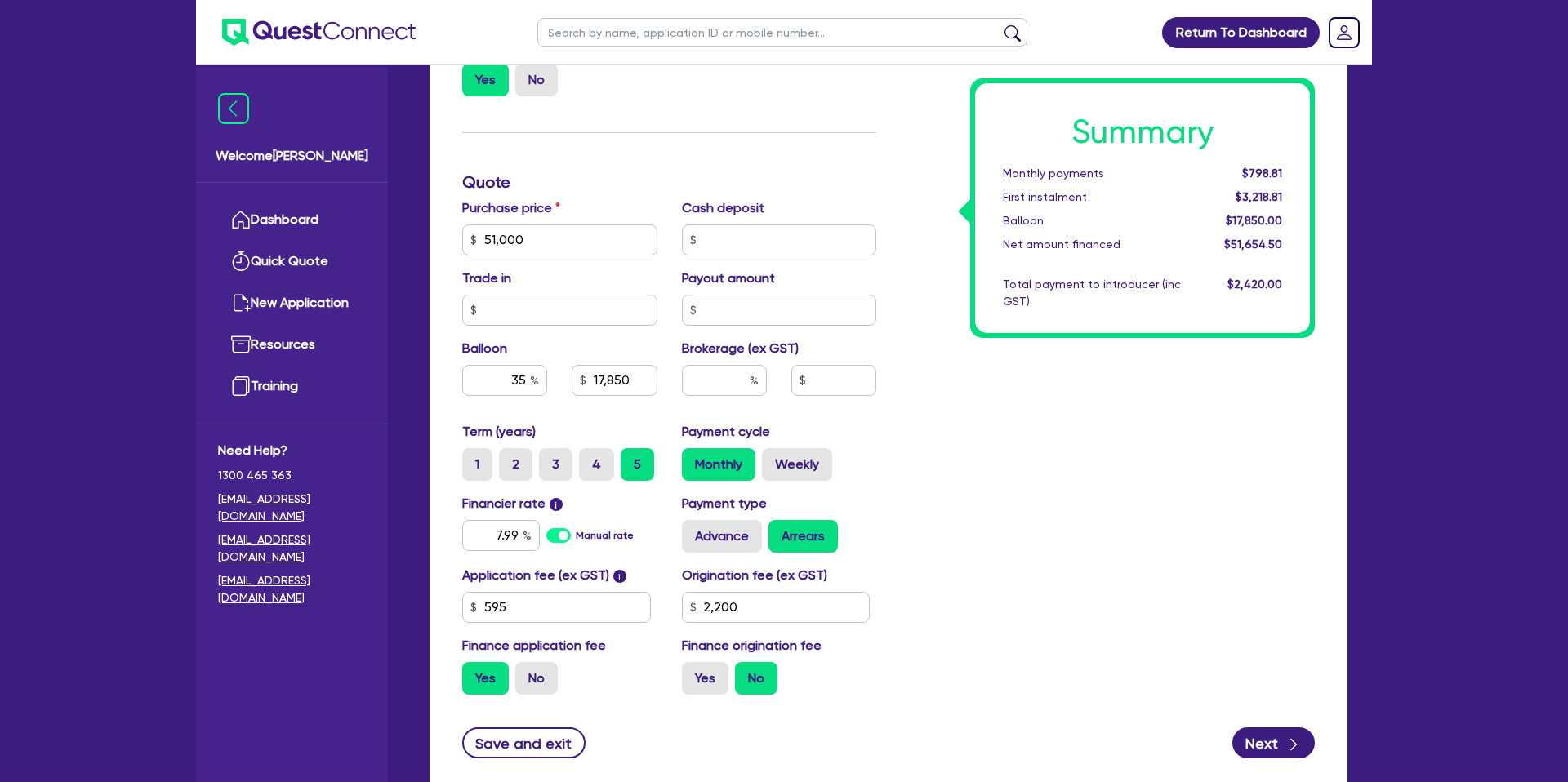
type input "2,200"
type input "51,000"
type input "17,850"
type input "2,200"
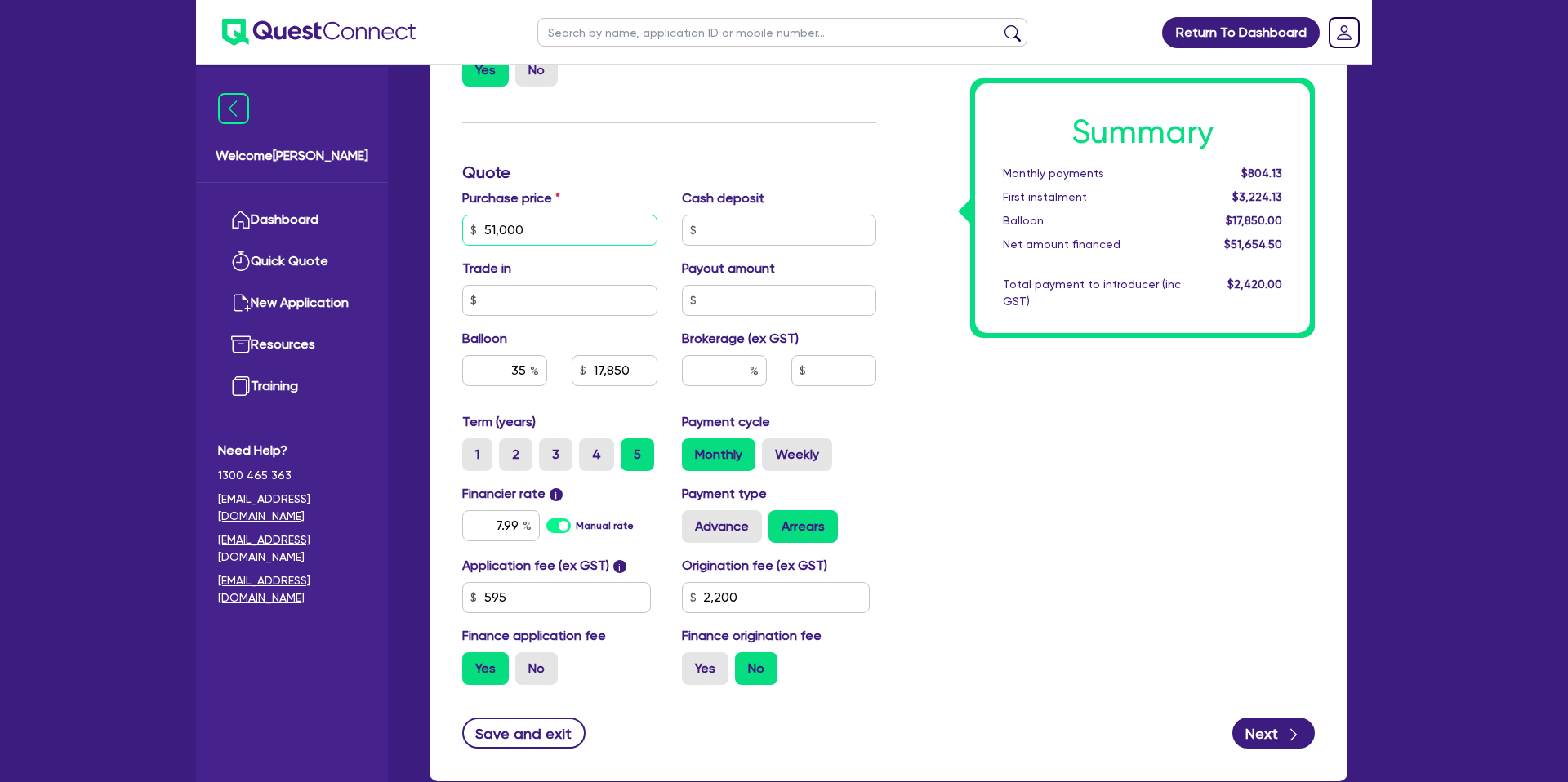
click at [483, 221] on input "51,000" at bounding box center [560, 230] width 195 height 31
drag, startPoint x: 483, startPoint y: 221, endPoint x: 595, endPoint y: 213, distance: 112.3
click at [595, 213] on div "Purchase price 51,000" at bounding box center [560, 217] width 220 height 57
drag, startPoint x: 530, startPoint y: 231, endPoint x: 523, endPoint y: 222, distance: 11.4
click at [493, 221] on input "51,000" at bounding box center [560, 230] width 195 height 31
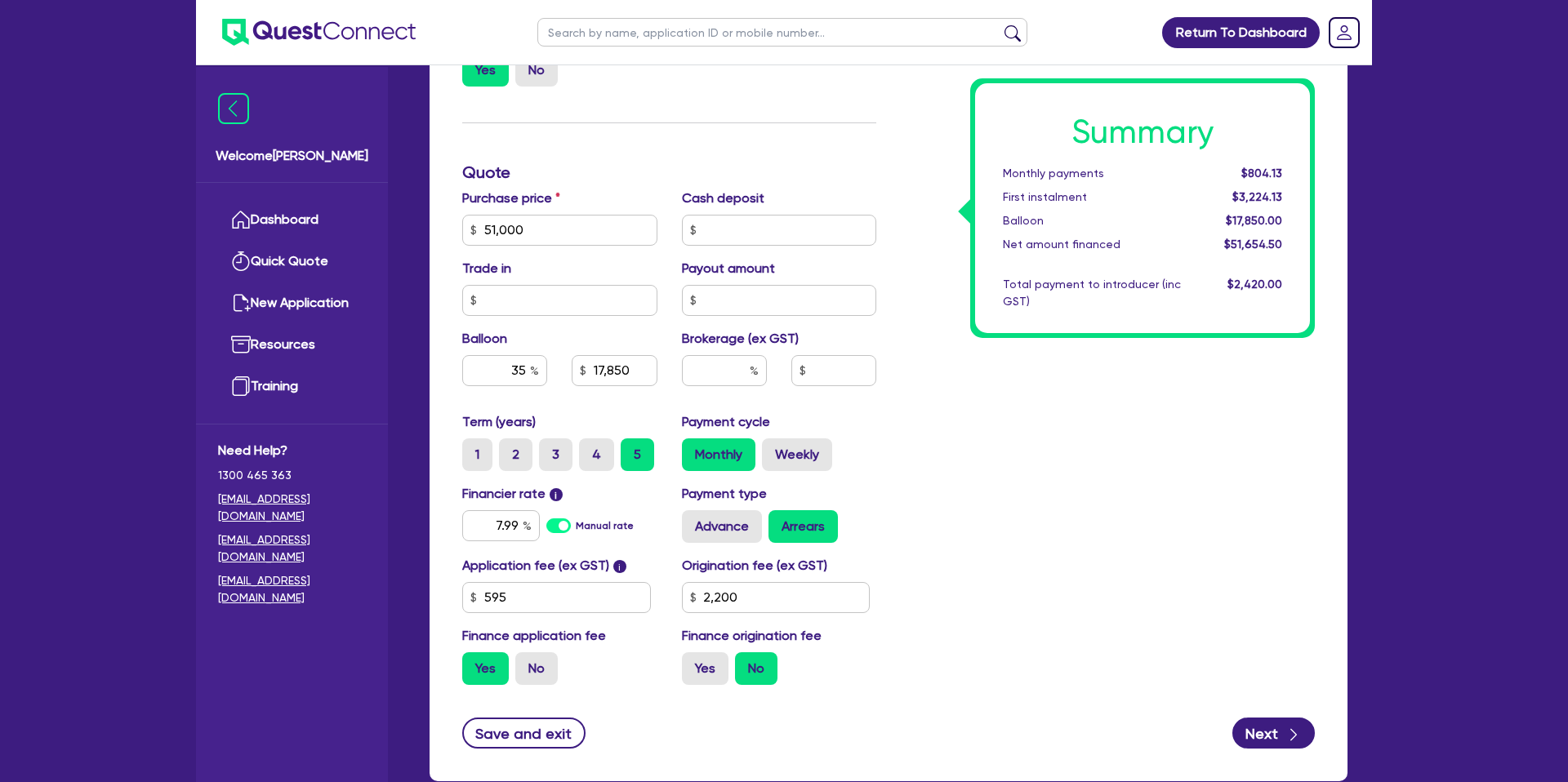
click at [945, 208] on div "Summary Monthly payments $804.13 First instalment $3,224.13 Balloon $17,850.00 …" at bounding box center [1108, 221] width 439 height 954
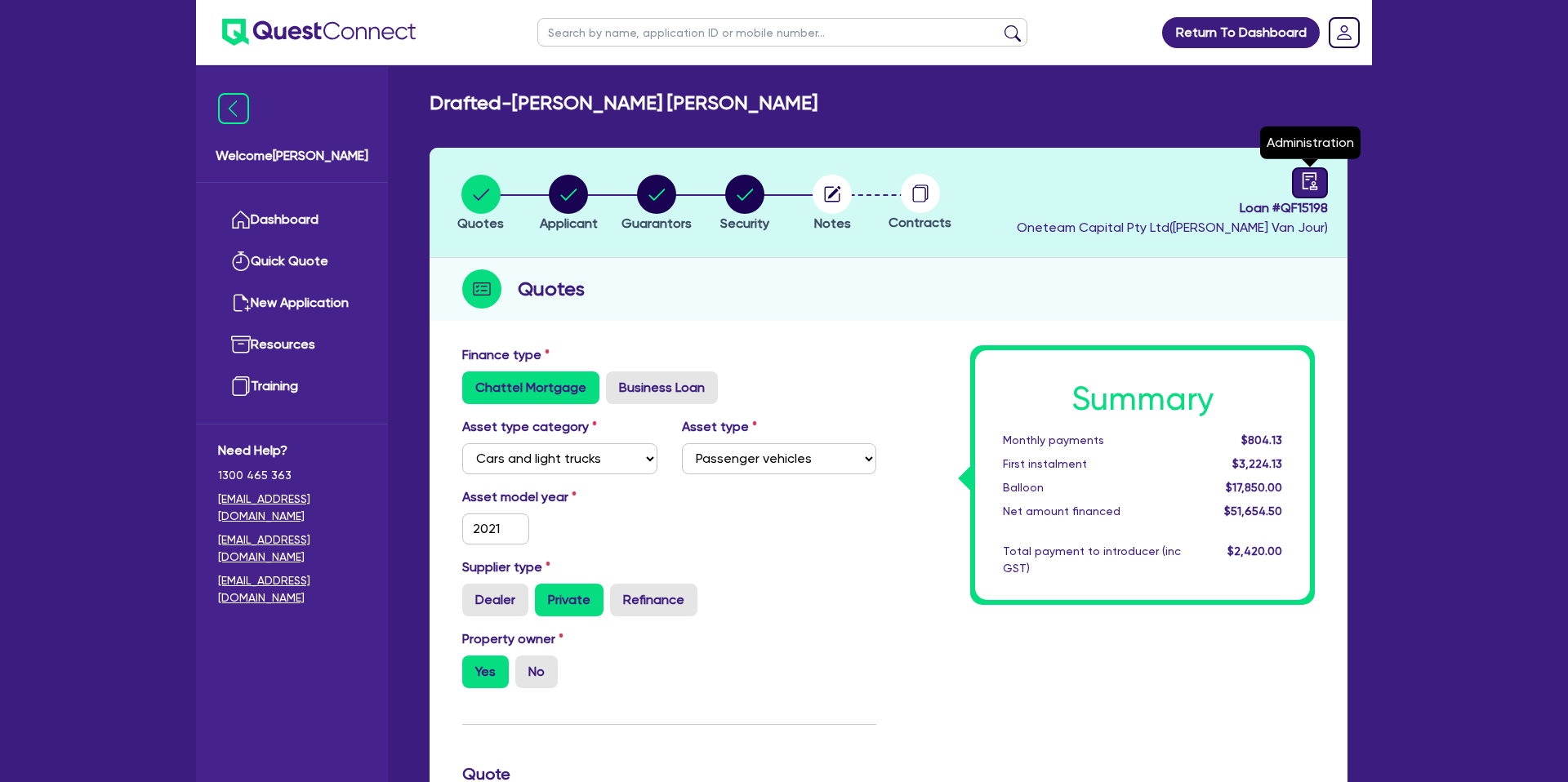
click at [1320, 174] on link at bounding box center [1310, 183] width 36 height 31
select select "DRAFTED_NEW"
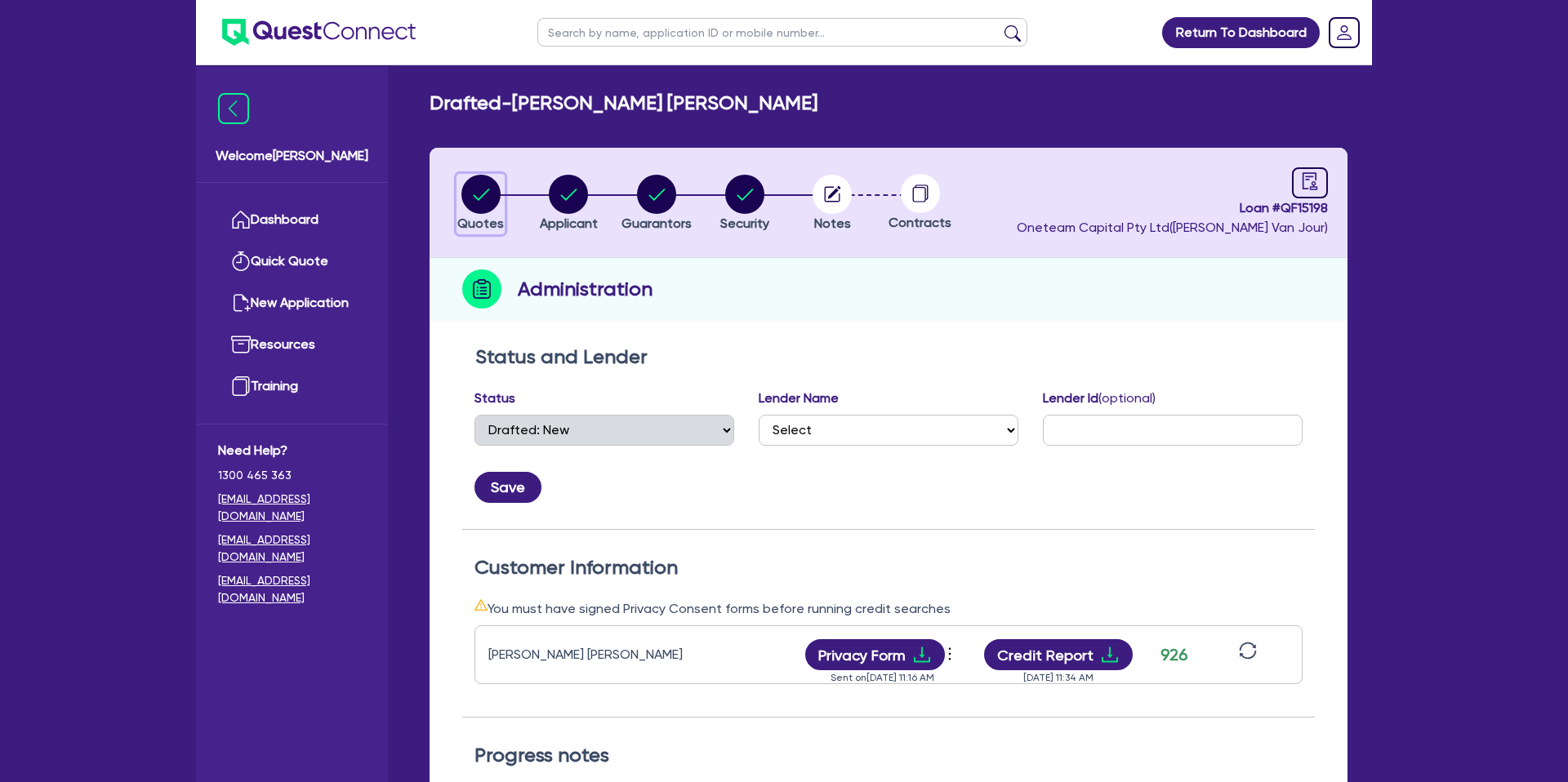
click at [483, 186] on circle "button" at bounding box center [481, 194] width 39 height 39
select select "CARS_AND_LIGHT_TRUCKS"
select select "PASSENGER_VEHICLES"
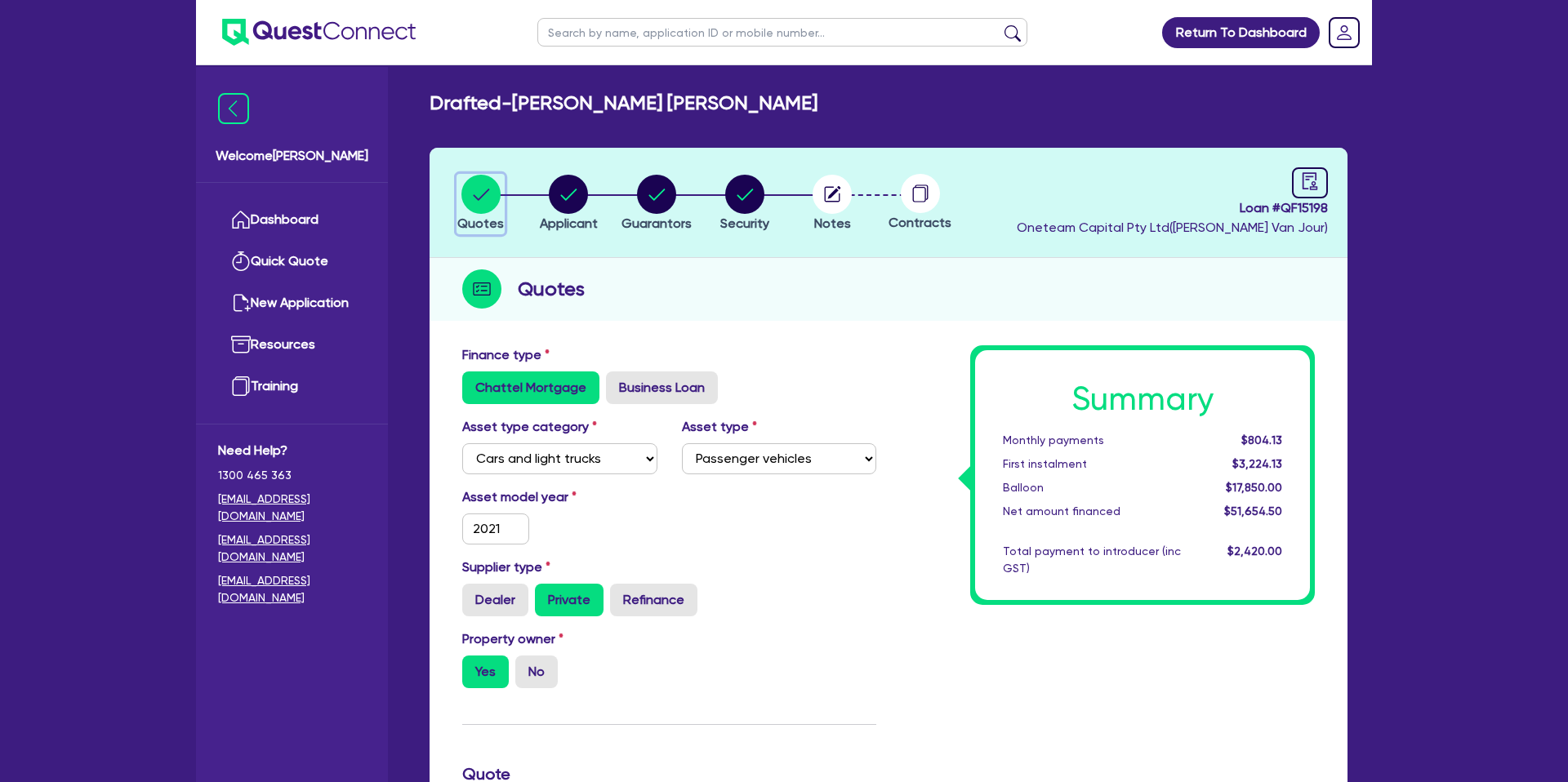
scroll to position [700, 0]
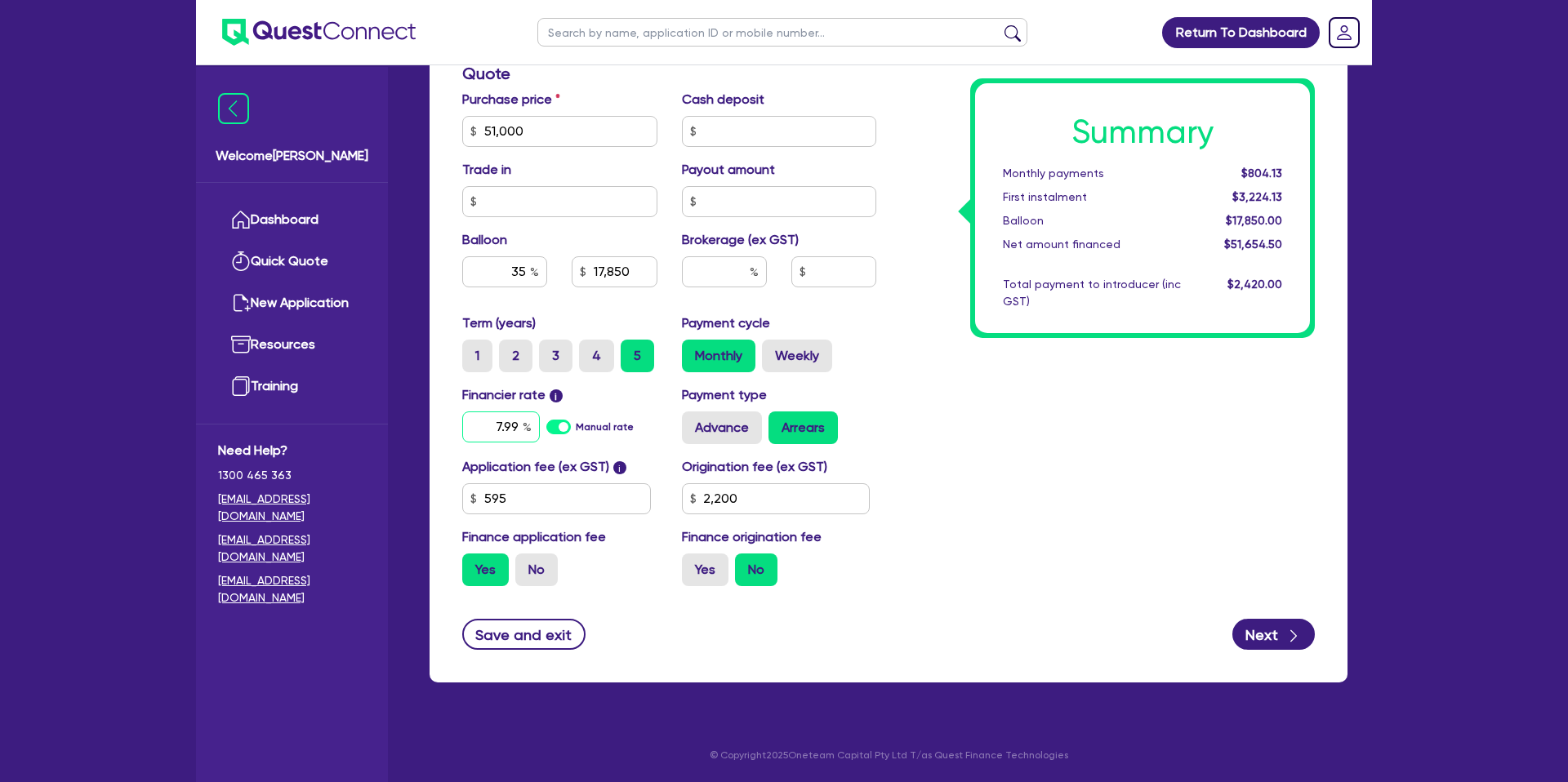
click at [524, 426] on div "7.99" at bounding box center [501, 427] width 78 height 31
type input "7"
type input "9.88"
type input "51,000"
type input "17,850"
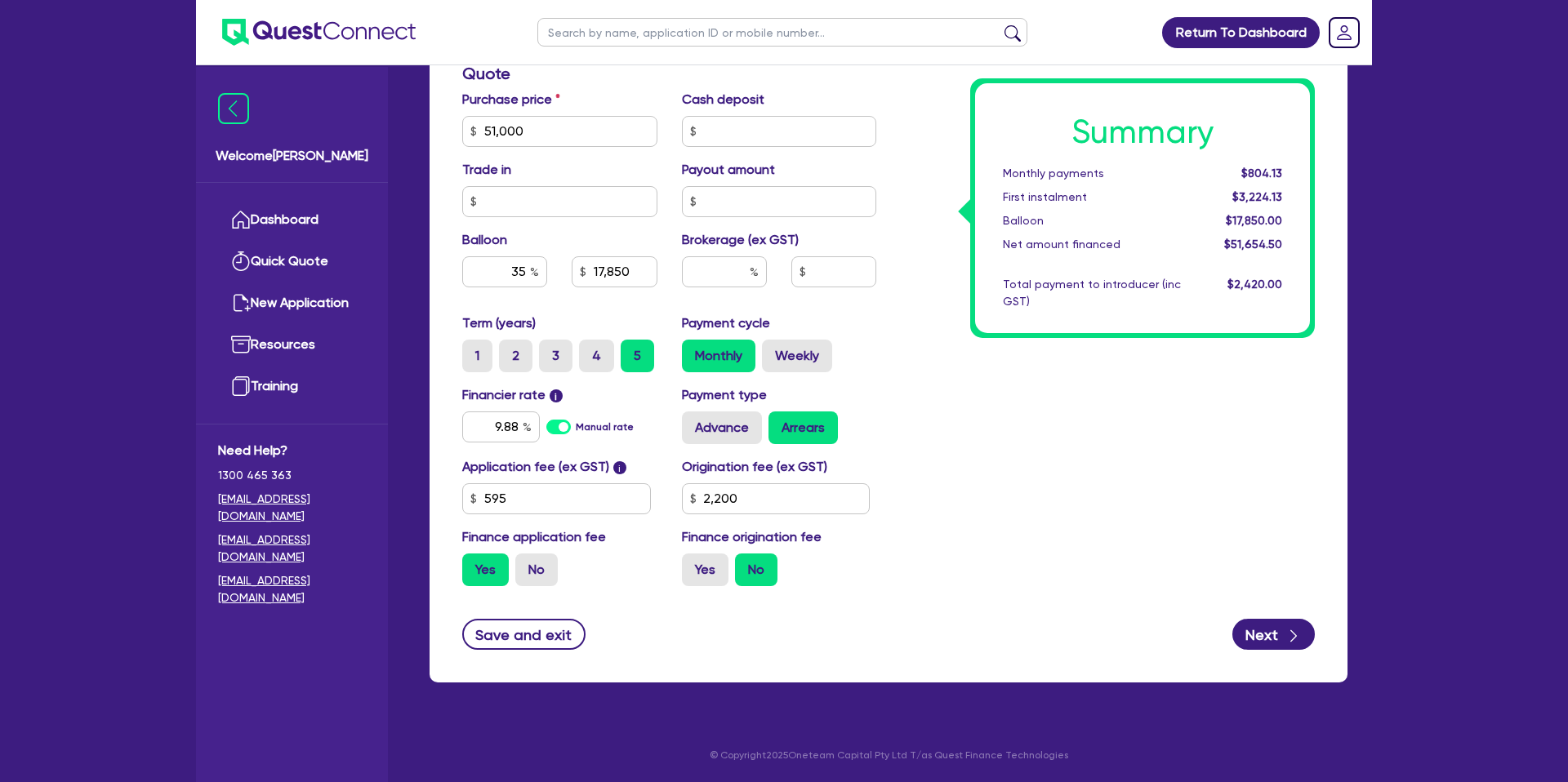
type input "2,200"
click at [973, 420] on div "Summary Monthly payments $804.13 First instalment $3,224.13 Balloon $17,850.00 …" at bounding box center [1108, 122] width 439 height 954
type input "51,000"
type input "17,850"
type input "2,200"
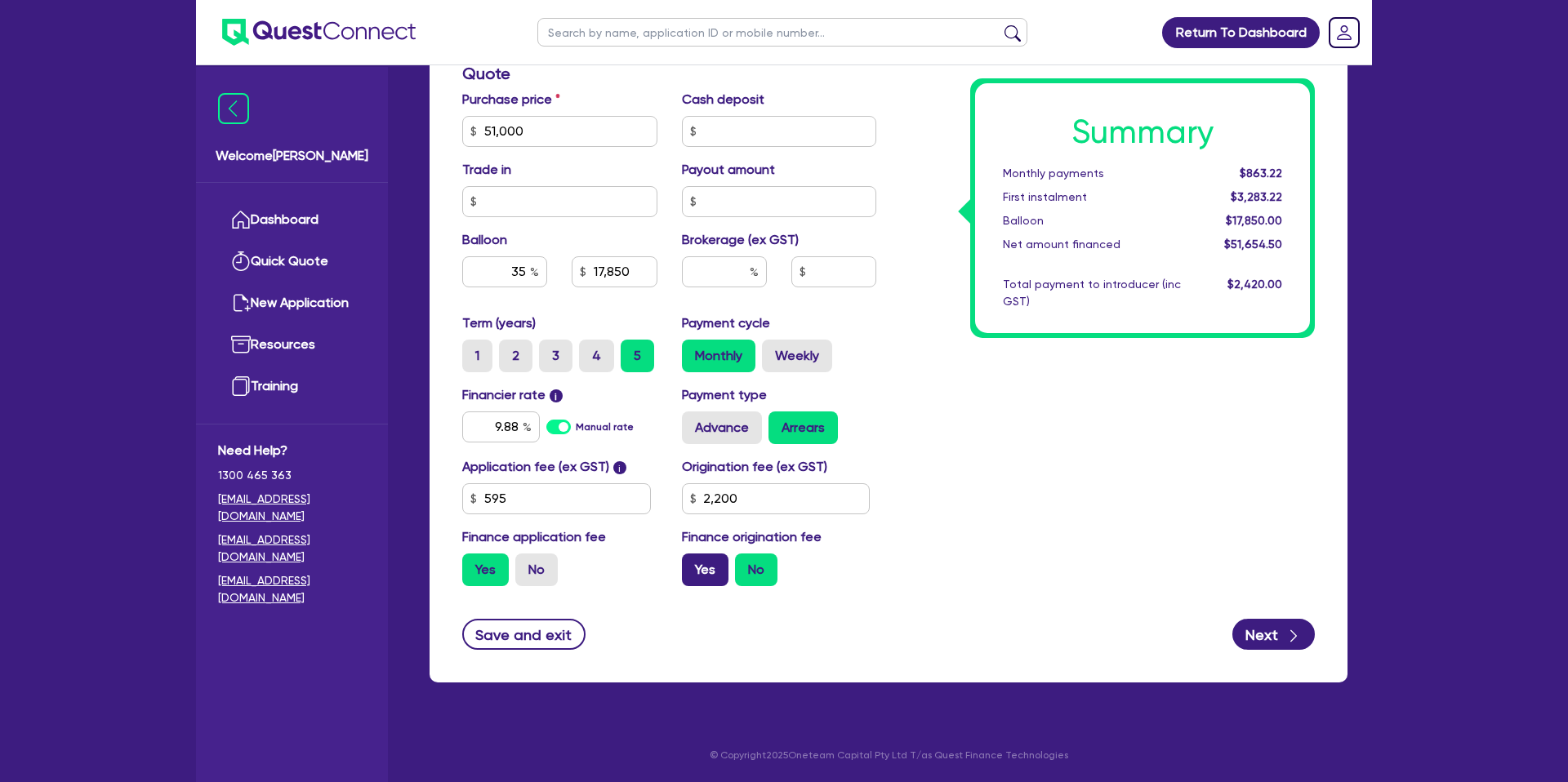
click at [714, 553] on label "Yes" at bounding box center [705, 570] width 47 height 33
click at [692, 553] on input "Yes" at bounding box center [687, 558] width 11 height 11
radio input "true"
type input "51,000"
type input "17,850"
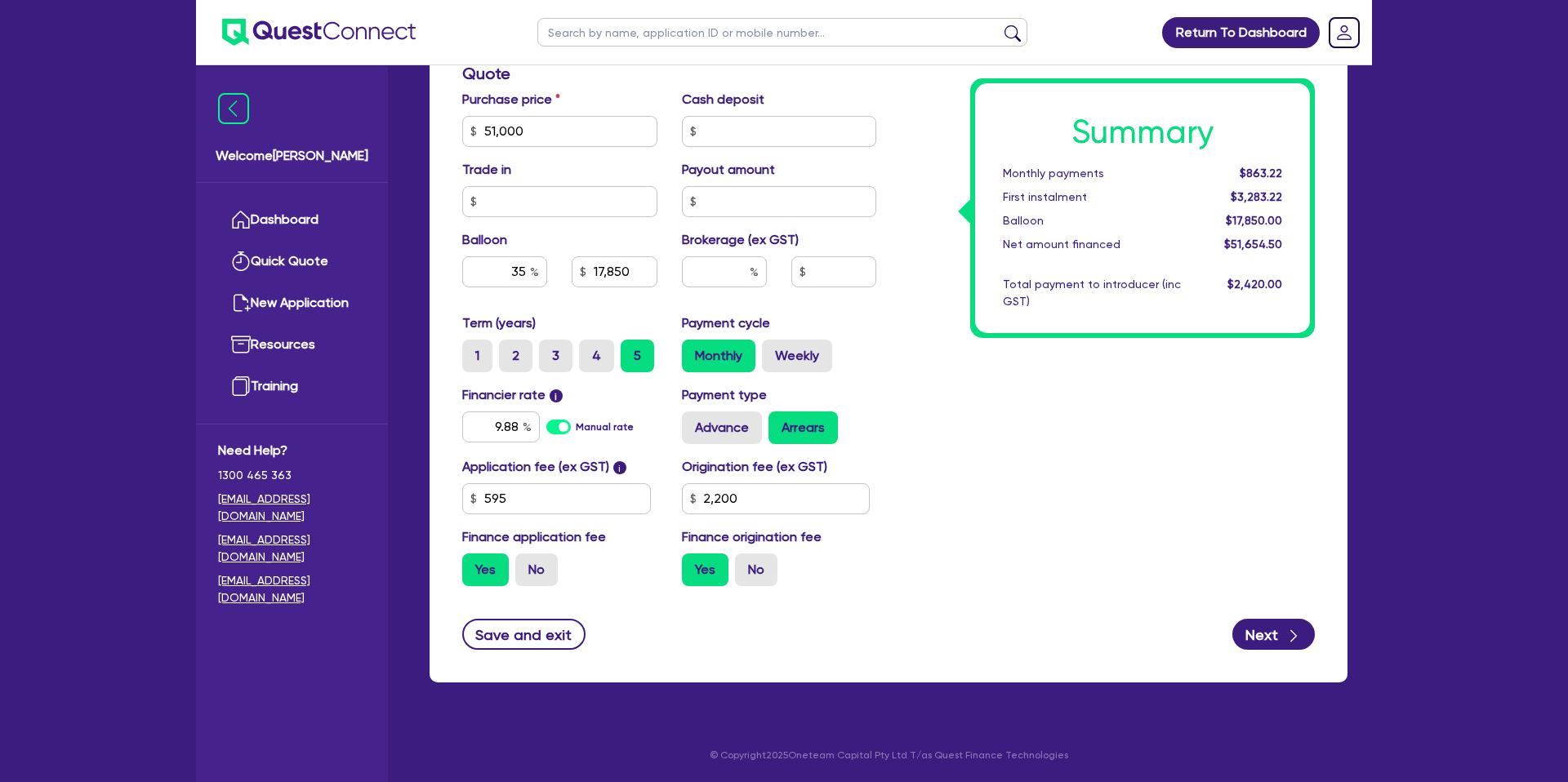
type input "2,200"
type input "51,000"
type input "17,850"
type input "2,200"
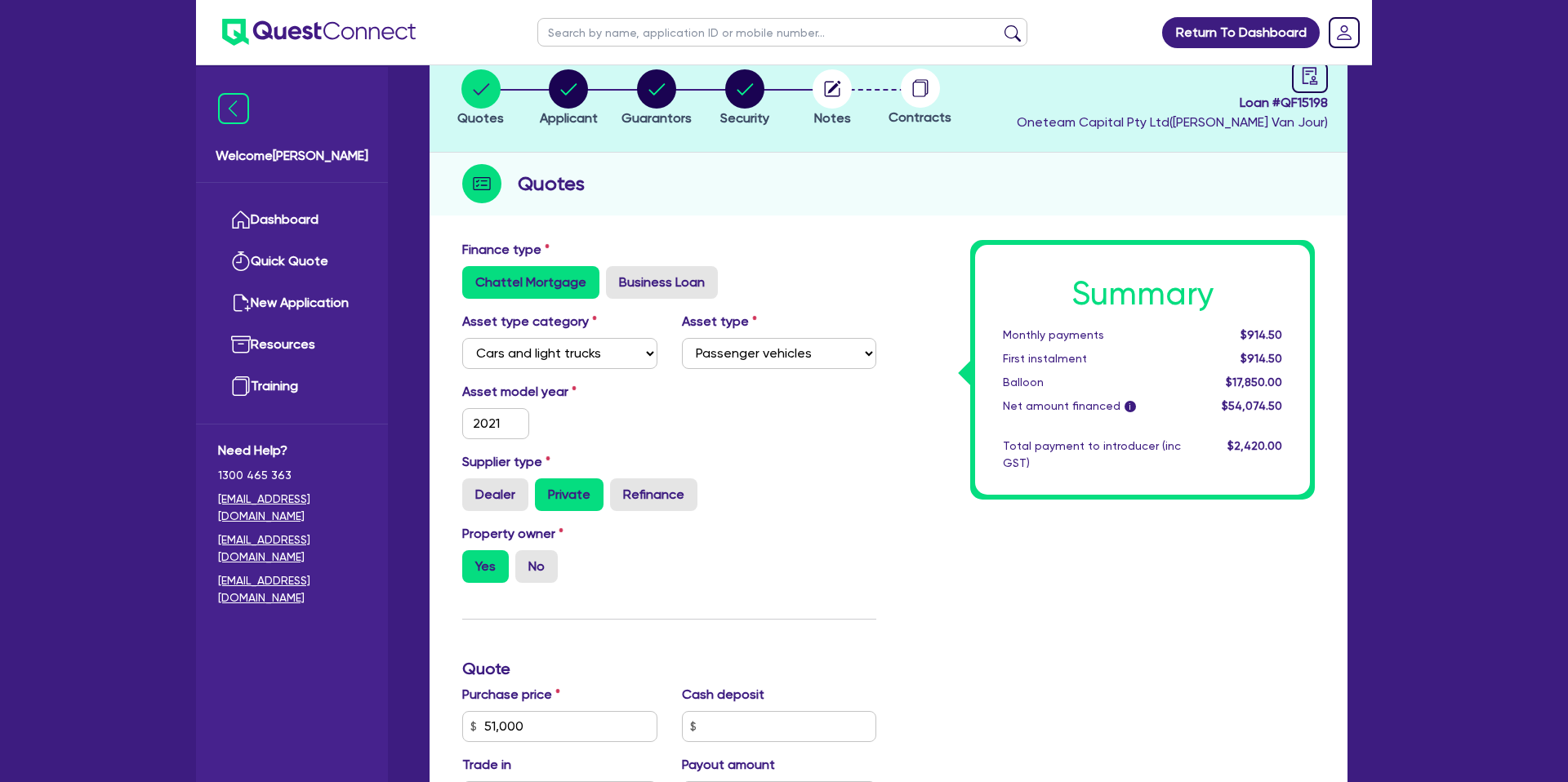
scroll to position [12, 0]
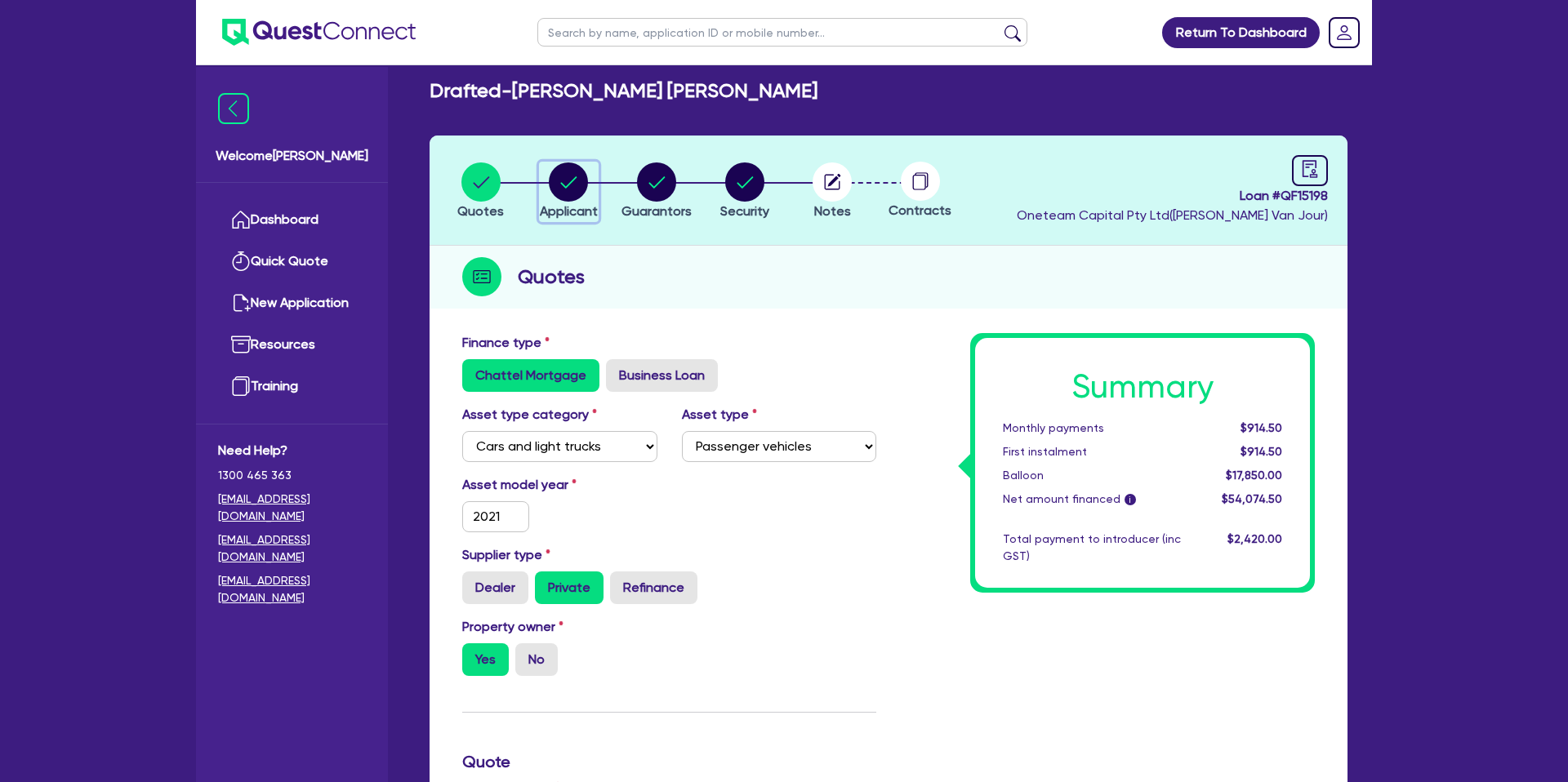
click at [575, 184] on circle "button" at bounding box center [568, 182] width 39 height 39
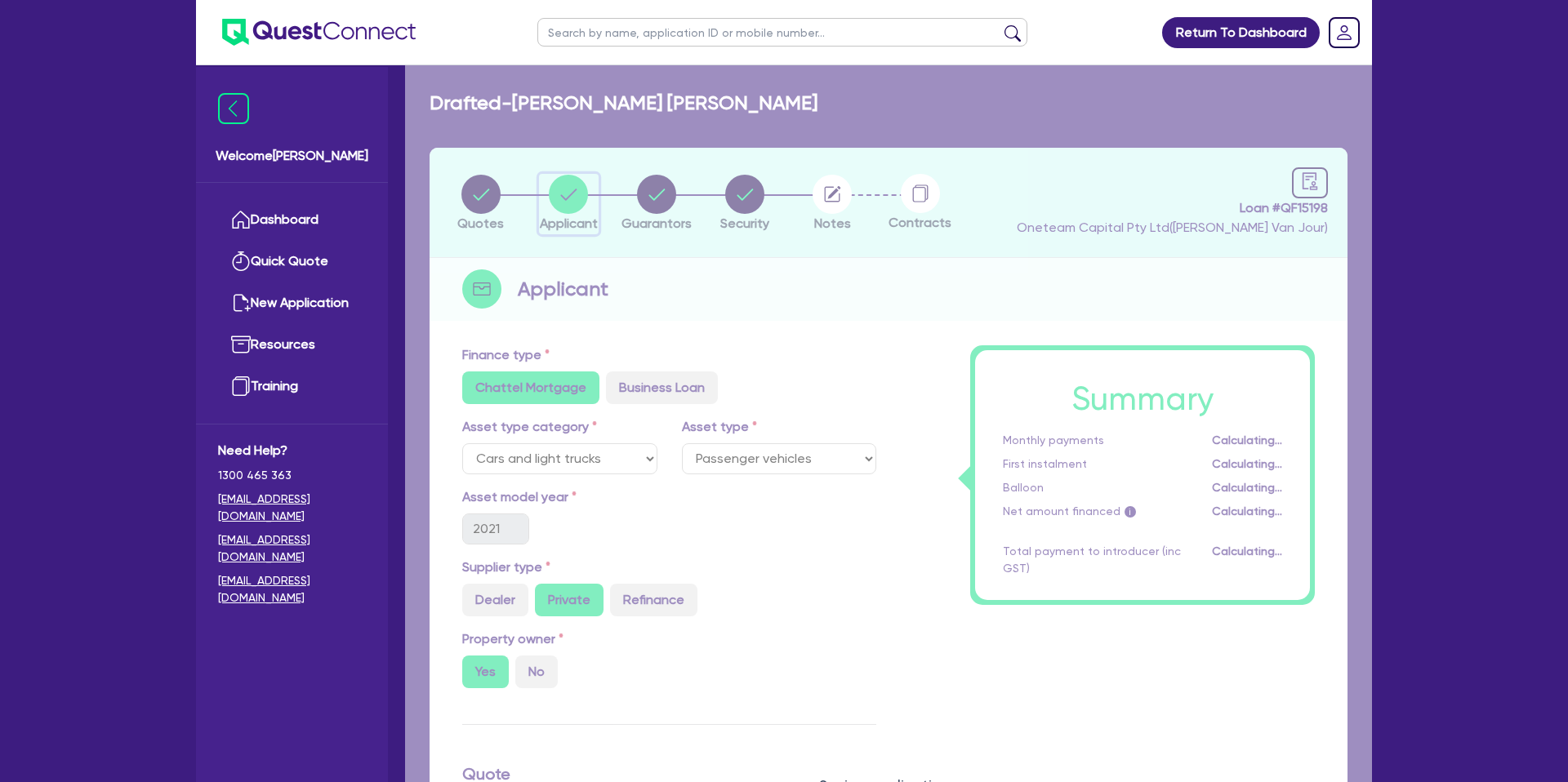
select select "SOLE_TRADER"
select select "BUILDING_CONSTRUCTION"
select select "TRADES_SERVICES_CONSUMERS"
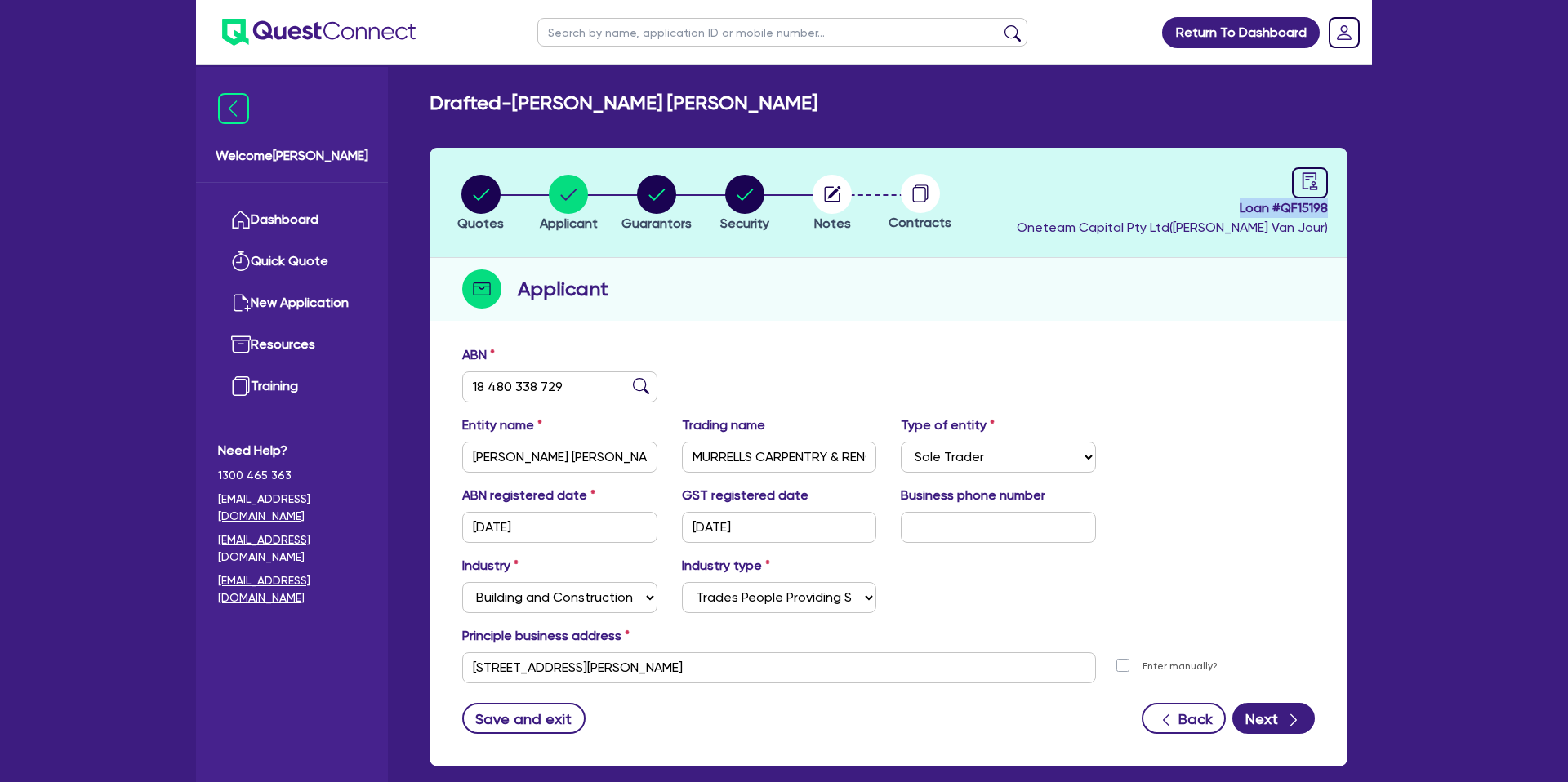
drag, startPoint x: 1238, startPoint y: 208, endPoint x: 1409, endPoint y: 205, distance: 171.0
click at [1409, 205] on div "Return To Dashboard Edit Profile Logout Welcome Gabriel Dashboard Quick Quote N…" at bounding box center [784, 433] width 1568 height 866
copy span "Loan # QF15198"
click at [826, 195] on circle "button" at bounding box center [832, 194] width 39 height 39
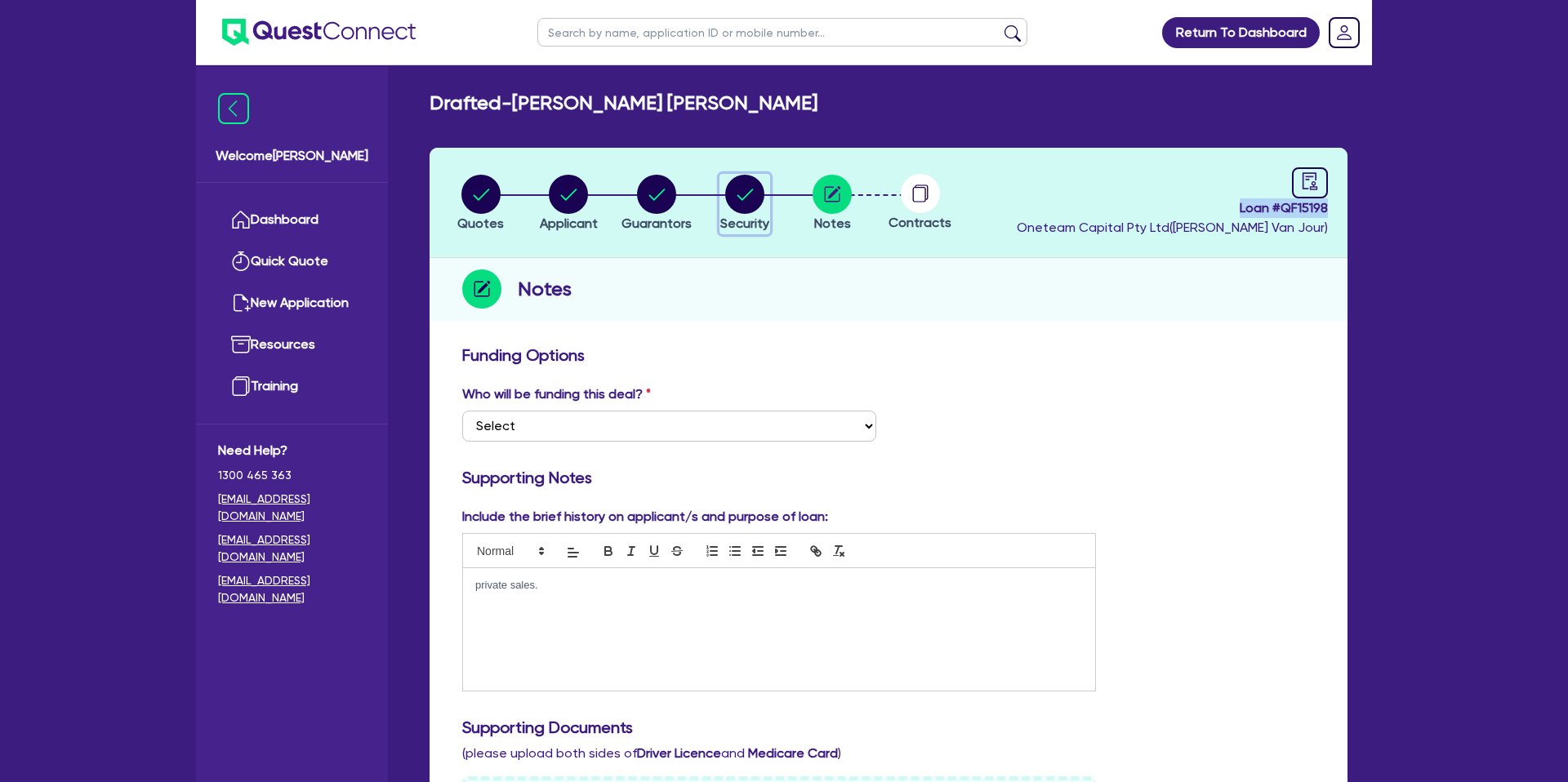
click at [737, 187] on circle "button" at bounding box center [745, 194] width 39 height 39
select select "CARS_AND_LIGHT_TRUCKS"
select select "PASSENGER_VEHICLES"
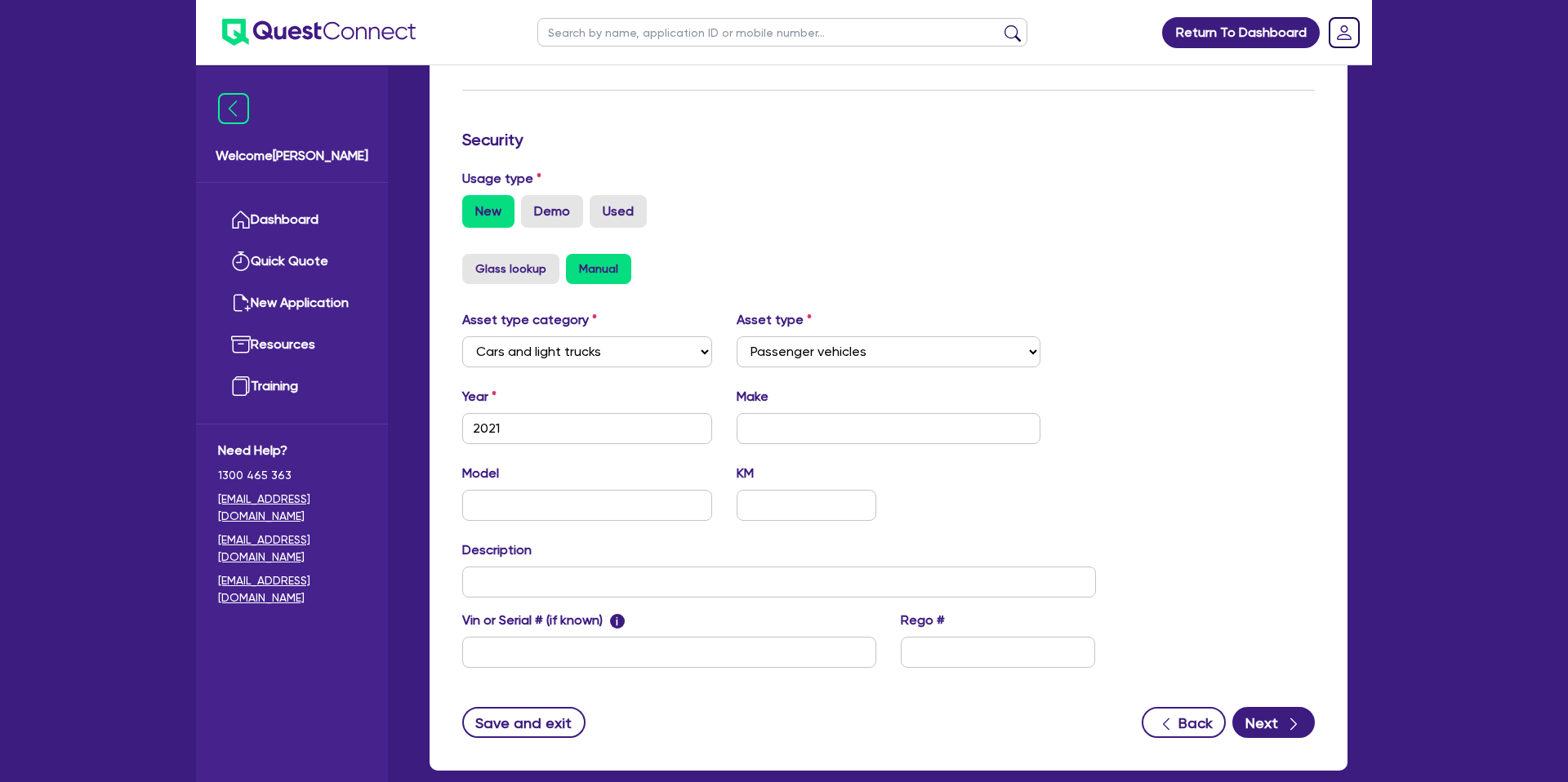
scroll to position [387, 0]
click at [777, 421] on input "text" at bounding box center [888, 428] width 304 height 31
type input "S"
type input "Isuzu"
paste input "45-155"
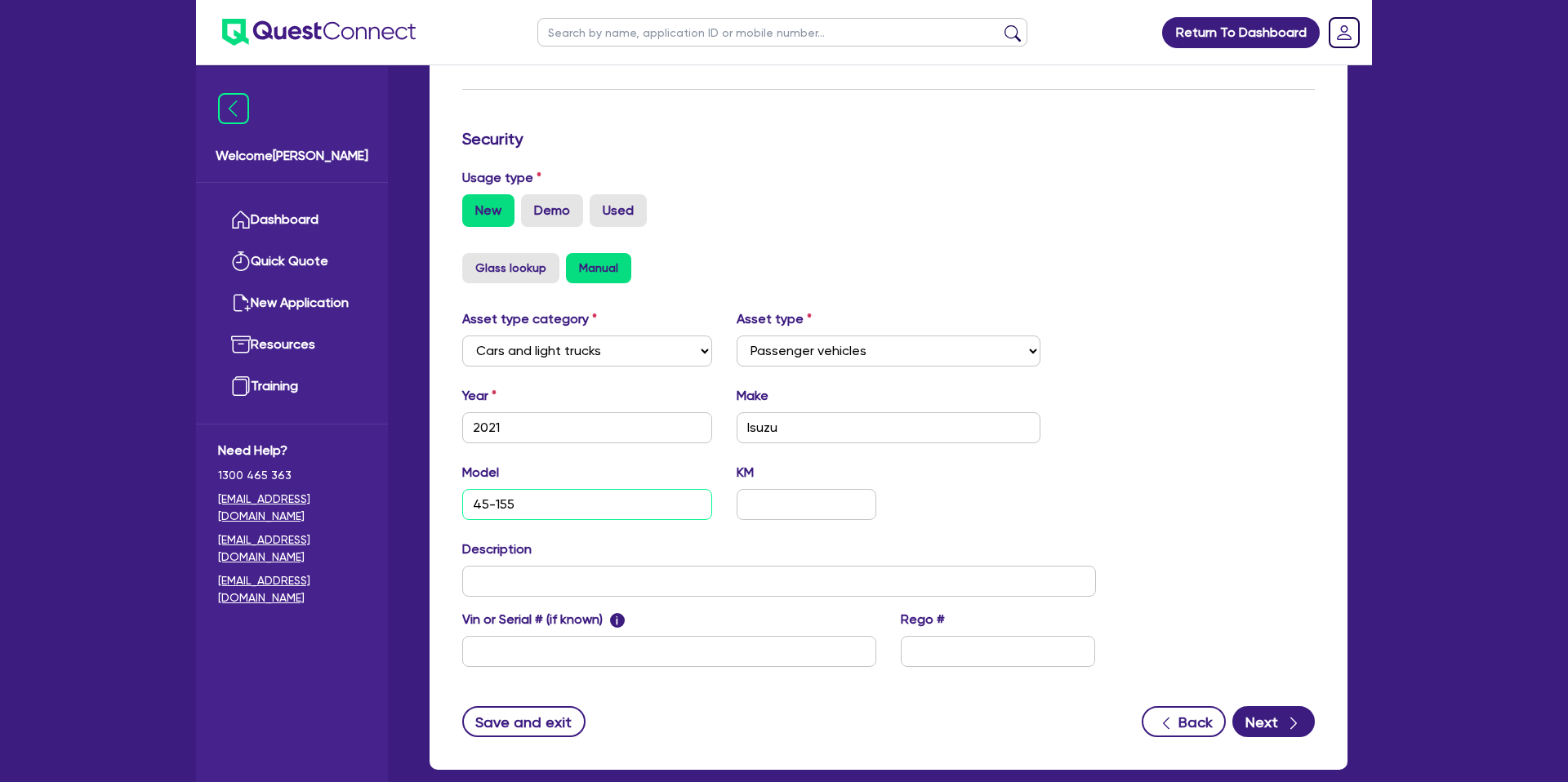
type input "45-155"
click at [1203, 433] on div "Asset type category Select Cars and light trucks Primary assets Secondary asset…" at bounding box center [889, 498] width 877 height 377
click at [517, 735] on button "Save and exit" at bounding box center [524, 721] width 123 height 31
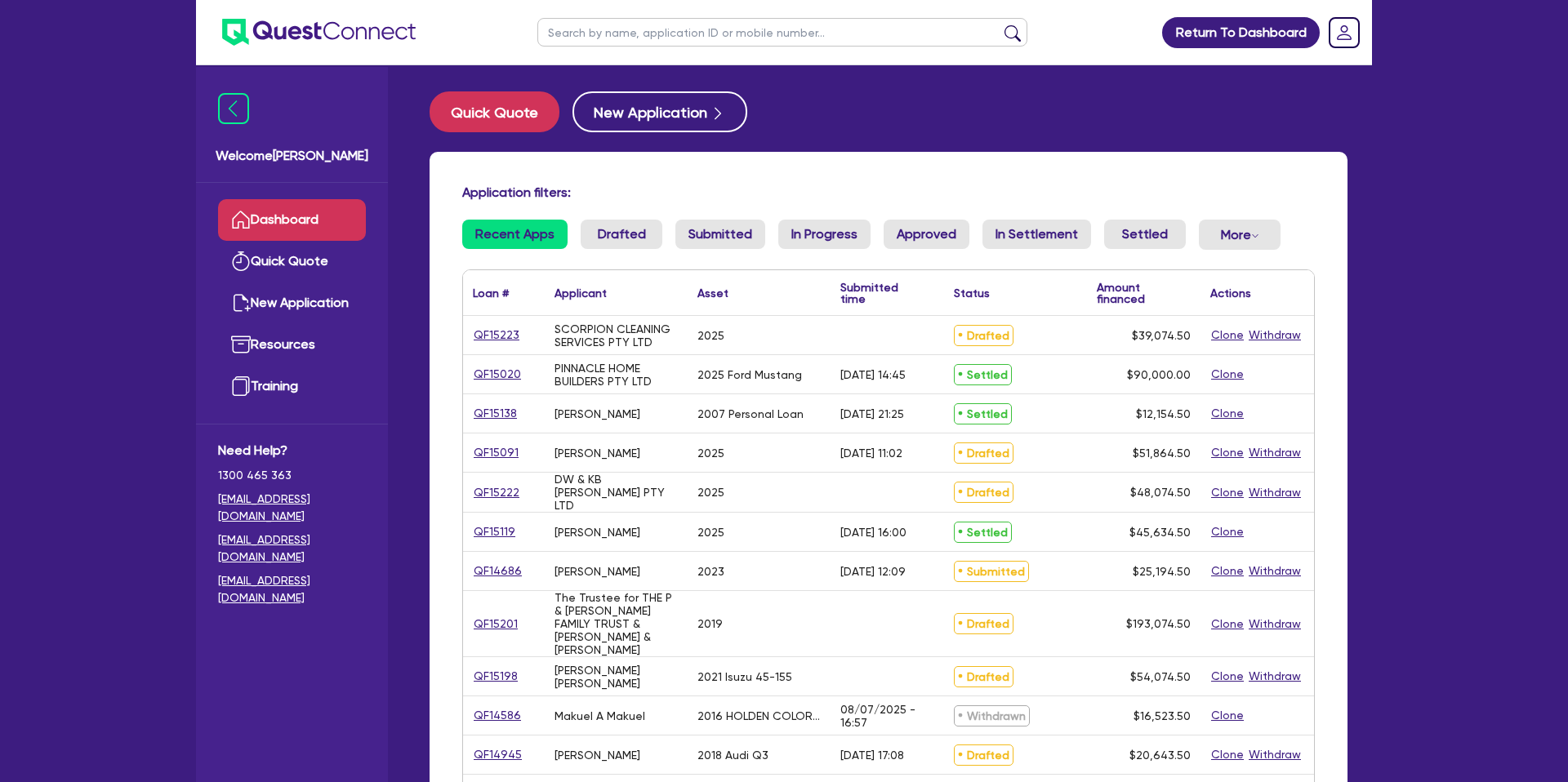
click at [643, 39] on input "text" at bounding box center [782, 32] width 490 height 29
type input "[PERSON_NAME]"
click at [1000, 25] on button "submit" at bounding box center [1013, 36] width 26 height 23
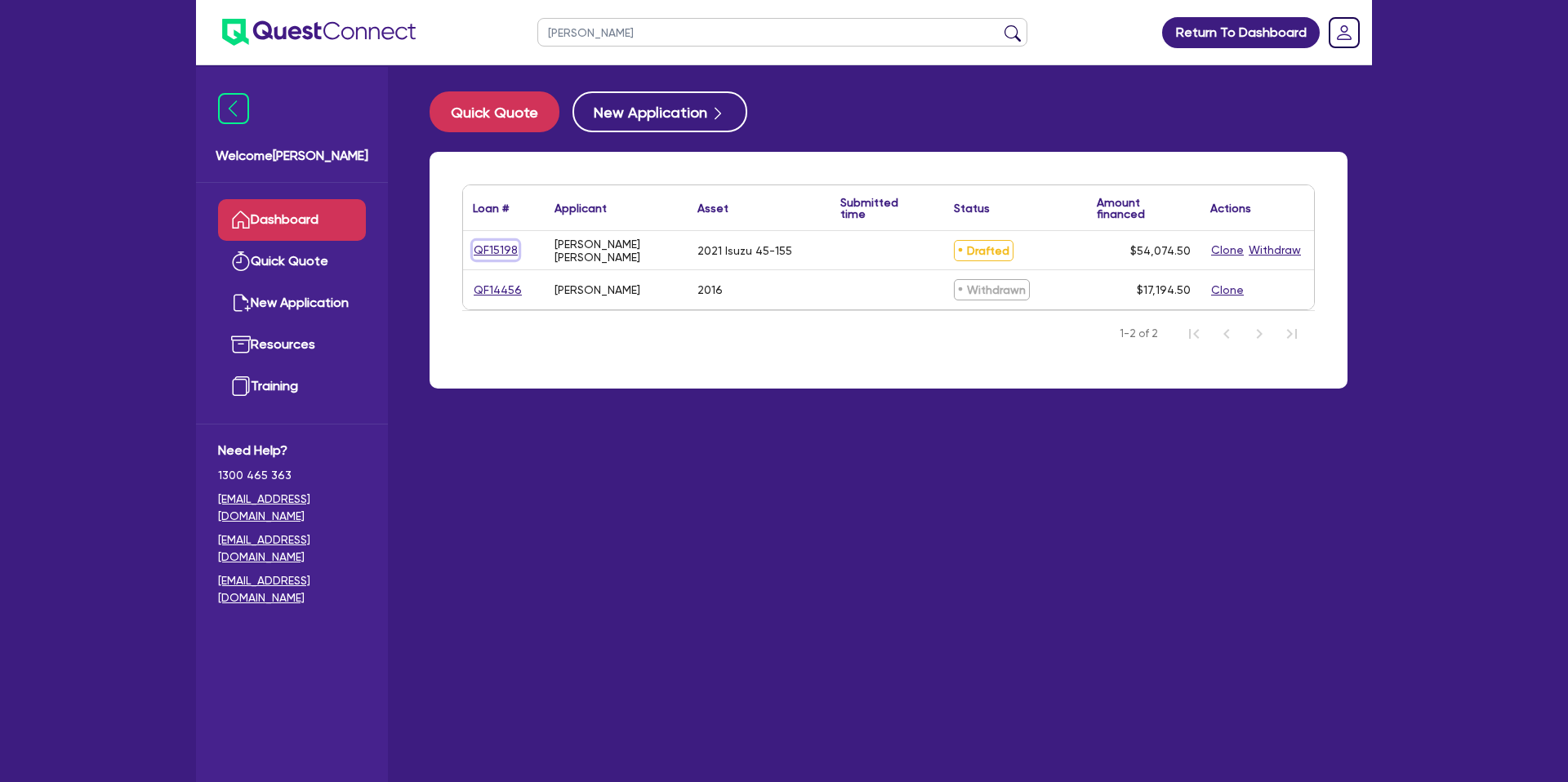
click at [490, 248] on link "QF15198" at bounding box center [496, 250] width 46 height 19
select select "CARS_AND_LIGHT_TRUCKS"
select select "PASSENGER_VEHICLES"
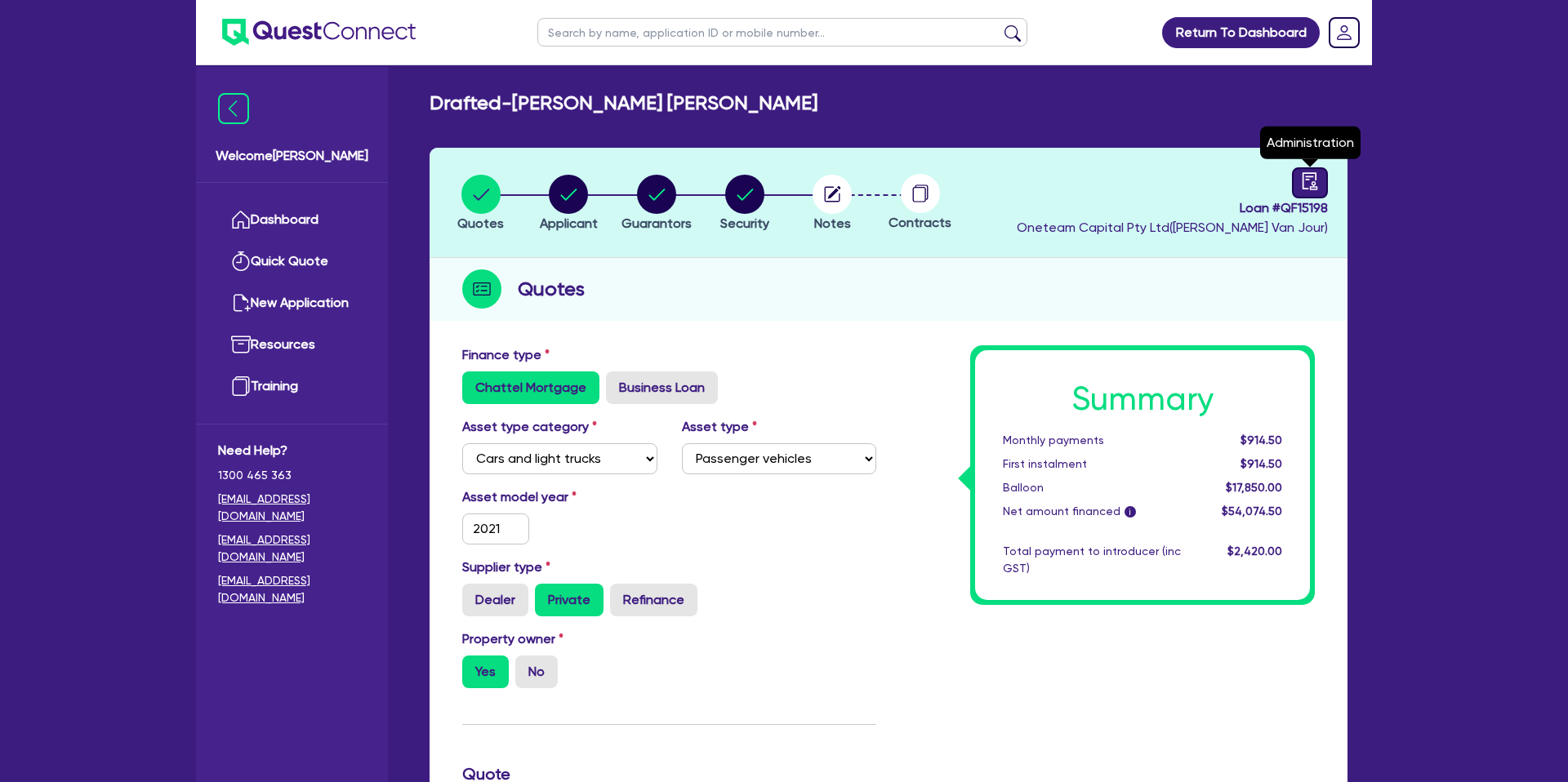
click at [1320, 180] on link at bounding box center [1310, 183] width 36 height 31
select select "DRAFTED_NEW"
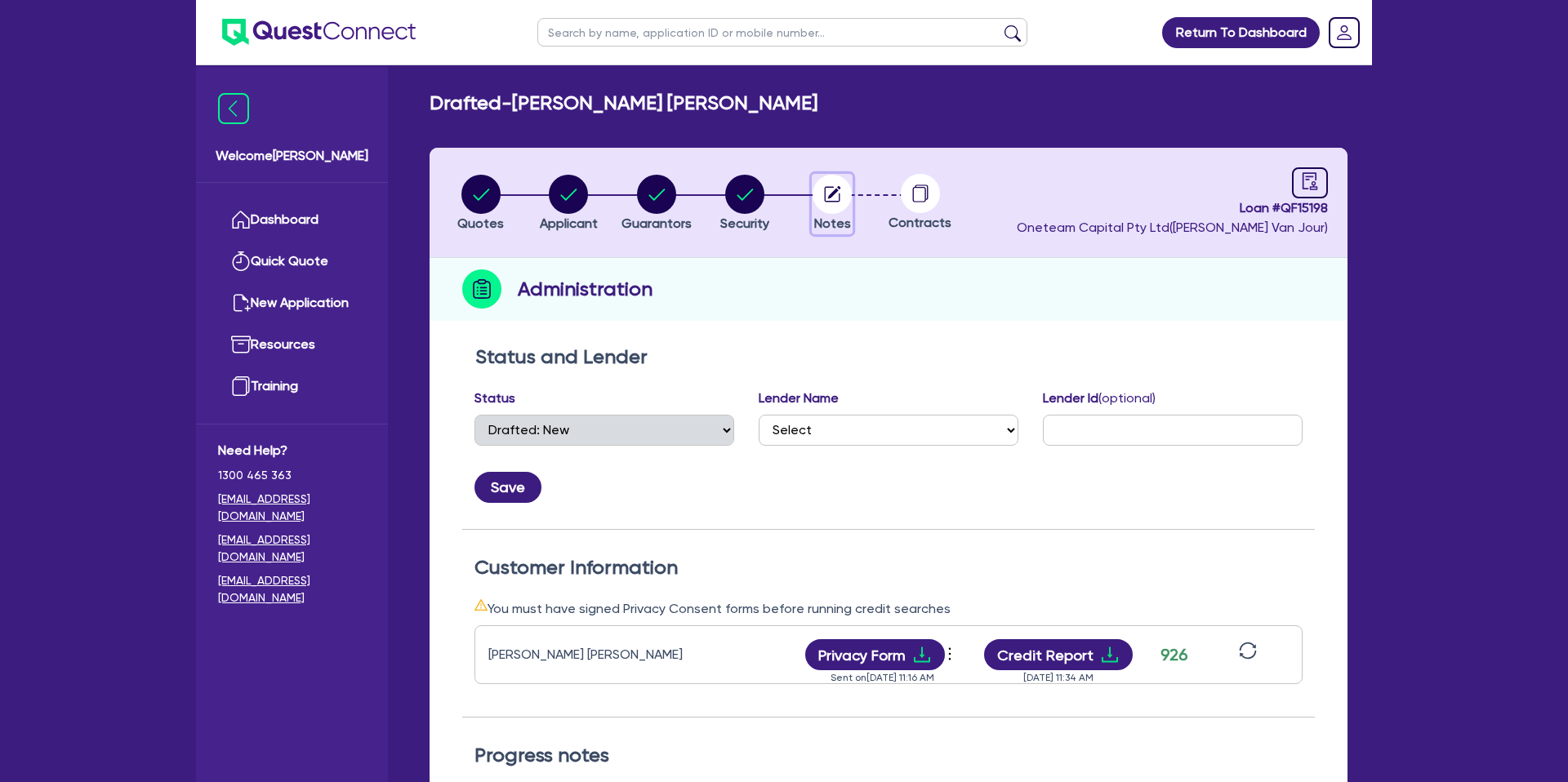
click at [845, 187] on circle "button" at bounding box center [832, 194] width 39 height 39
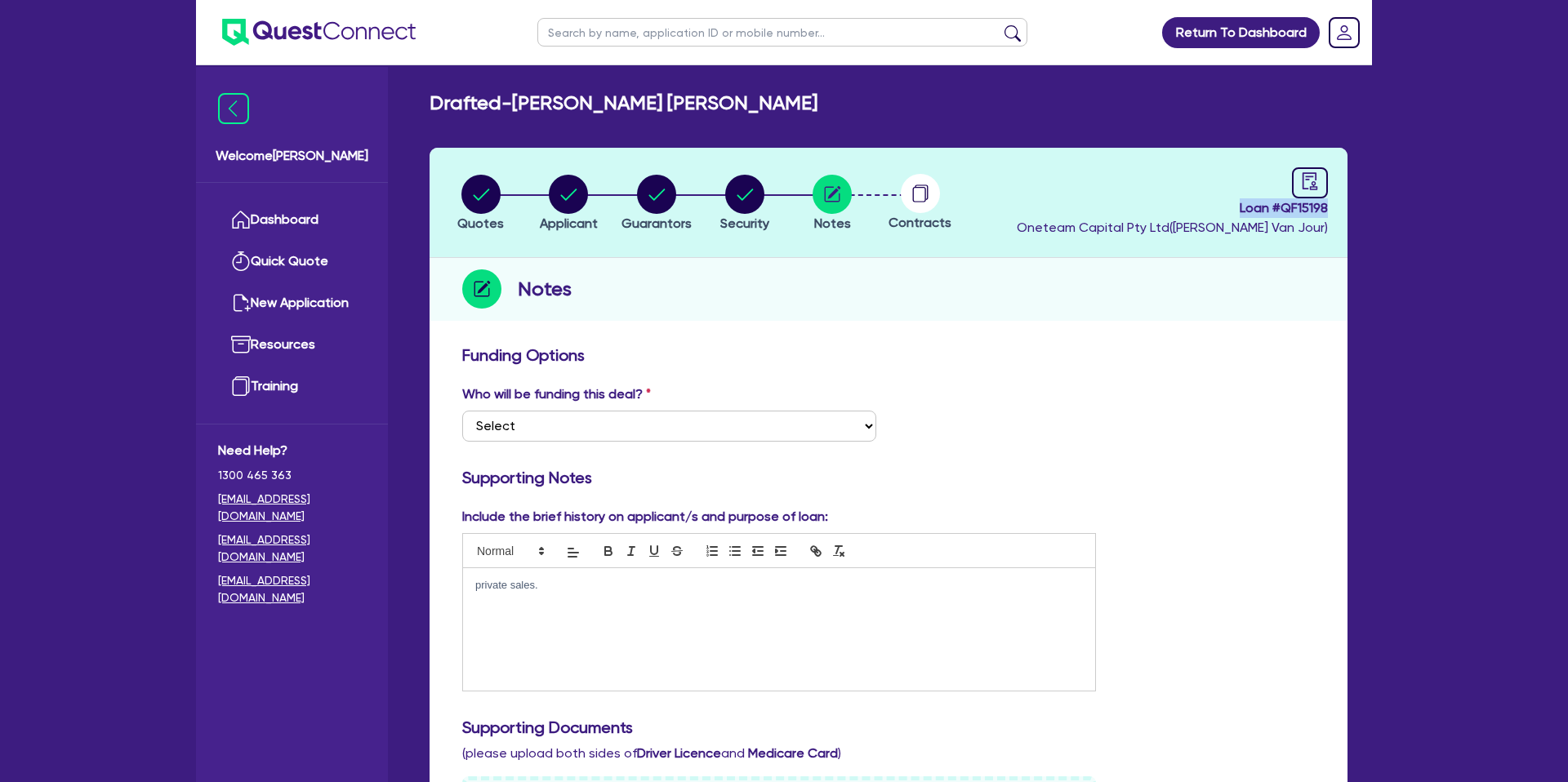
drag, startPoint x: 1235, startPoint y: 202, endPoint x: 1368, endPoint y: 207, distance: 133.1
click at [1368, 207] on div "Drafted - MURRELL, REECE SHANE RICHARD Quotes Applicant Guarantors Security Not…" at bounding box center [888, 784] width 967 height 1386
copy span "Loan # QF15198"
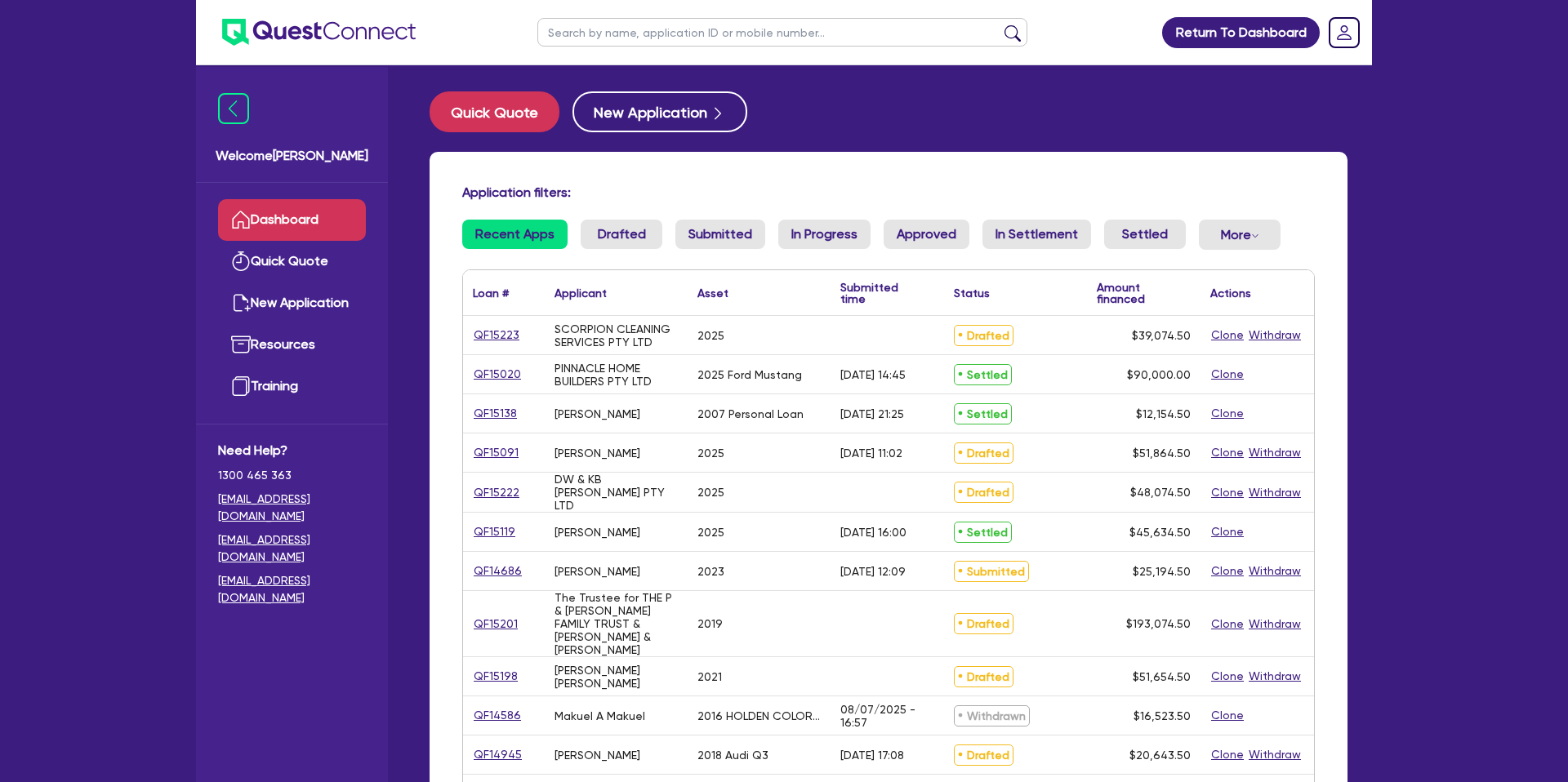
click at [688, 33] on input "text" at bounding box center [782, 32] width 490 height 29
type input "[PERSON_NAME]"
click at [1000, 25] on button "submit" at bounding box center [1013, 36] width 26 height 23
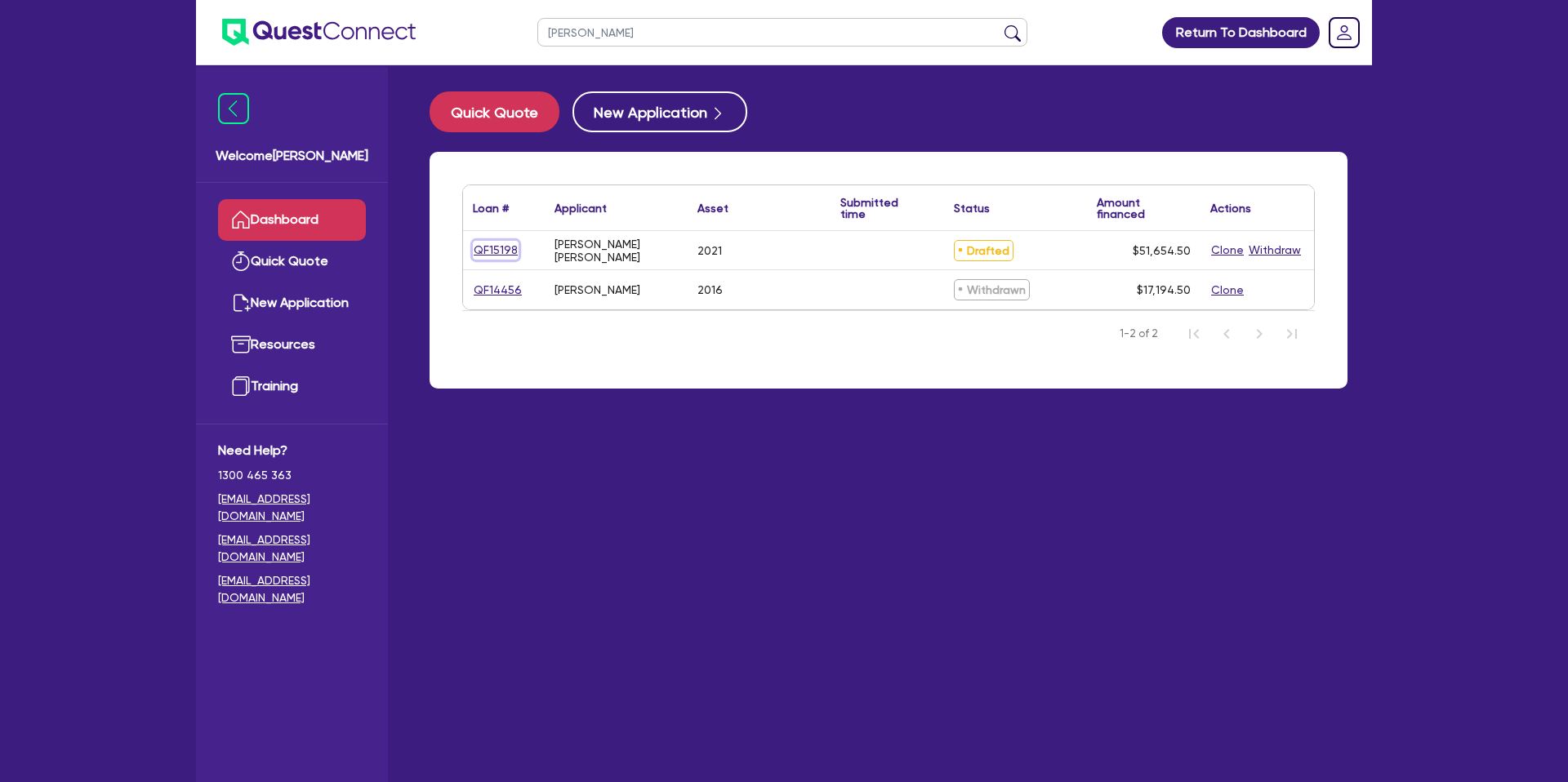
click at [495, 254] on link "QF15198" at bounding box center [496, 250] width 46 height 19
select select "CARS_AND_LIGHT_TRUCKS"
select select "PASSENGER_VEHICLES"
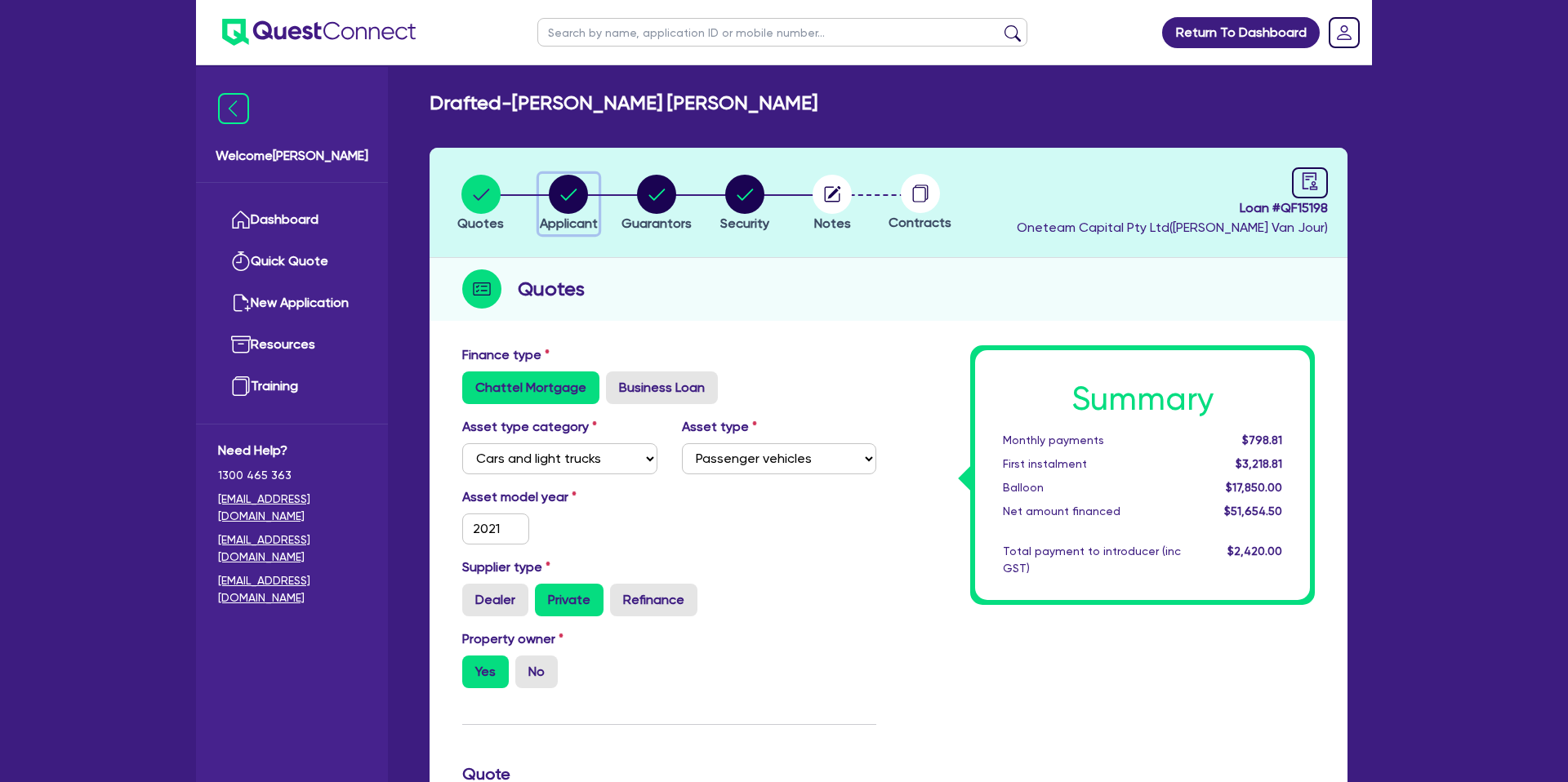
click at [561, 187] on circle "button" at bounding box center [568, 194] width 39 height 39
select select "SOLE_TRADER"
select select "BUILDING_CONSTRUCTION"
select select "TRADES_SERVICES_CONSUMERS"
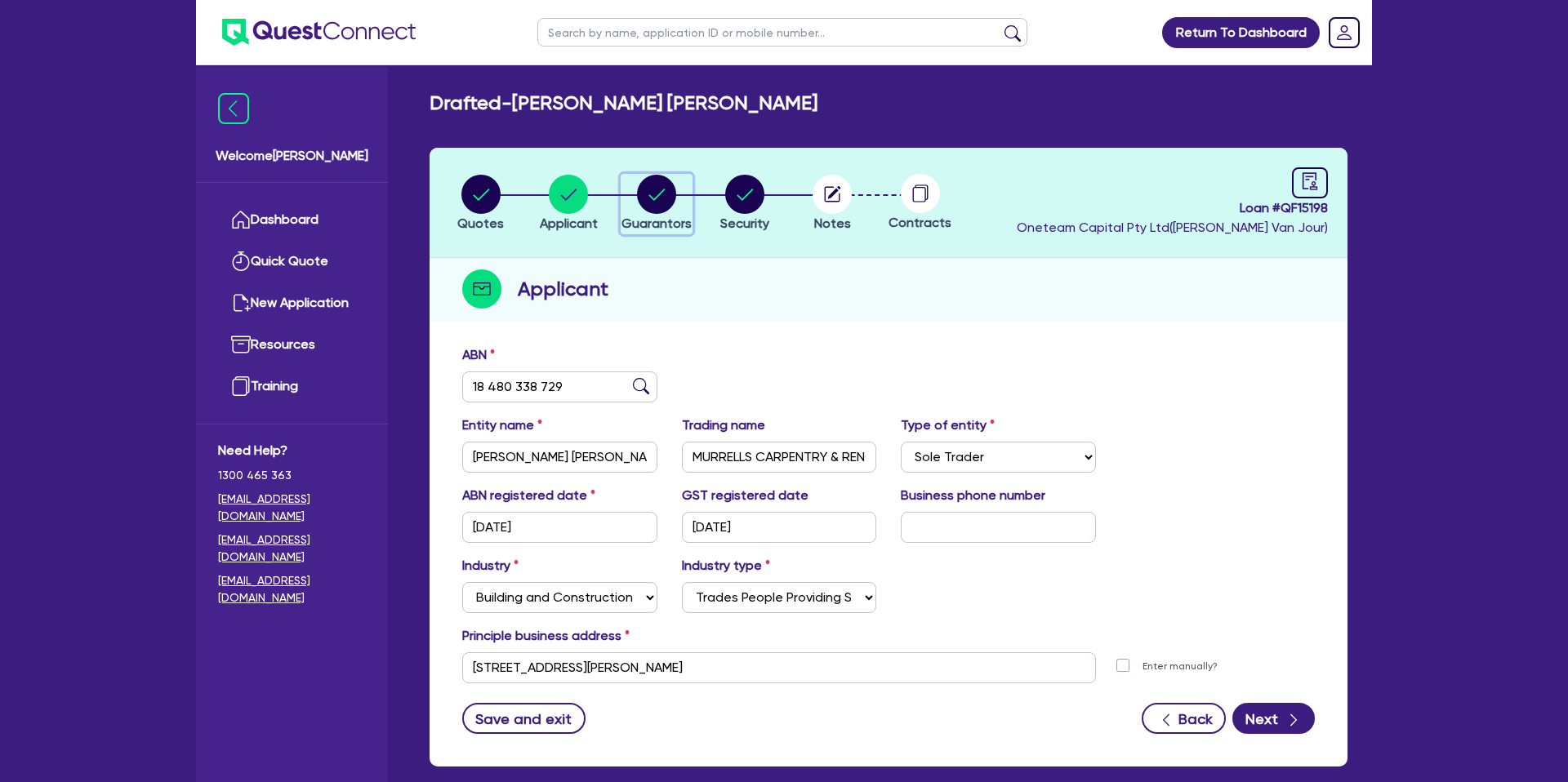
click at [675, 193] on circle "button" at bounding box center [657, 194] width 39 height 39
select select "MR"
select select "QLD"
select select "SINGLE"
select select "PROPERTY"
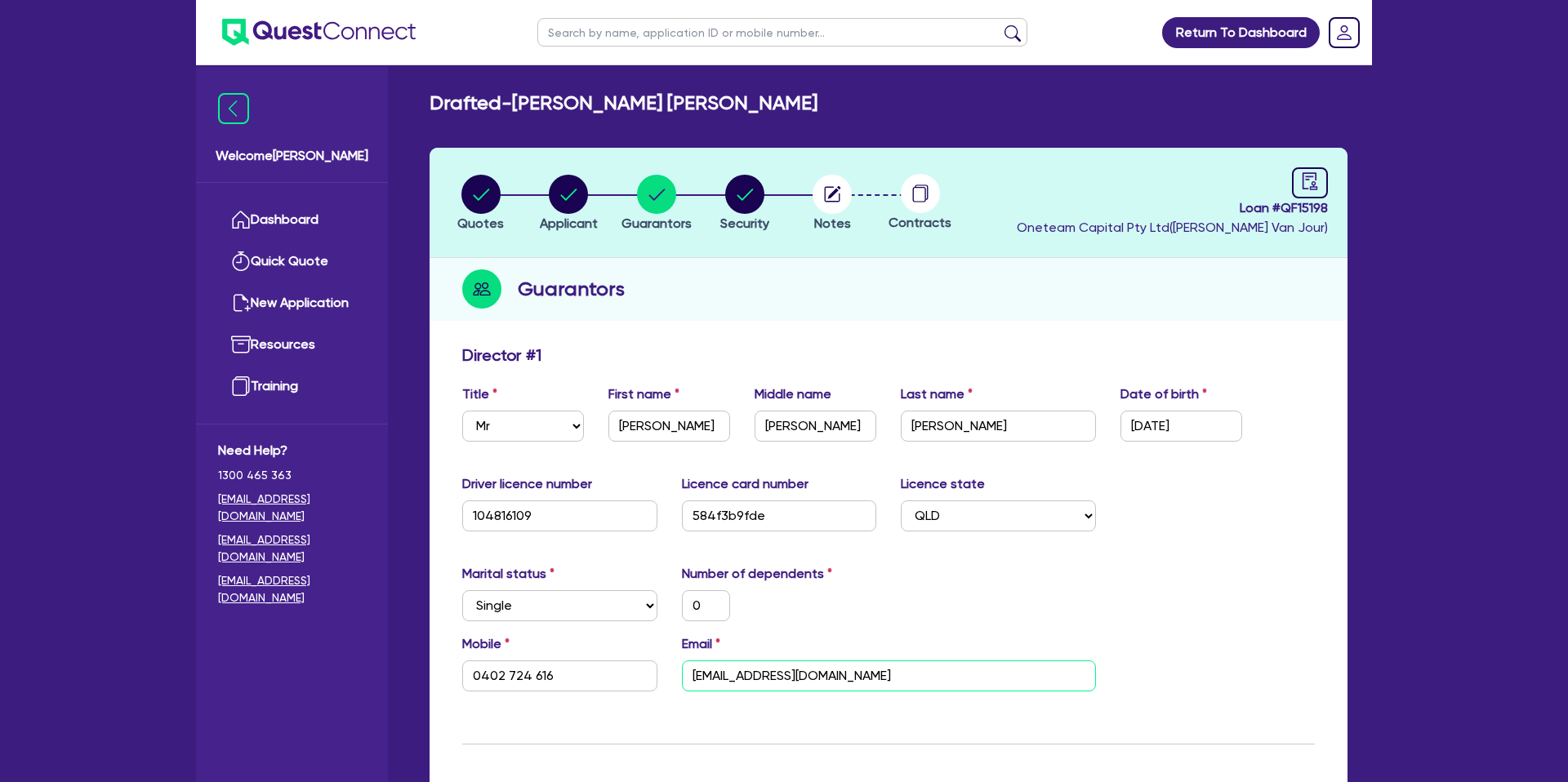
click at [743, 681] on input "[EMAIL_ADDRESS][DOMAIN_NAME]" at bounding box center [889, 676] width 414 height 31
click at [679, 273] on div "Guarantors" at bounding box center [888, 289] width 918 height 63
click at [573, 190] on circle "button" at bounding box center [568, 194] width 39 height 39
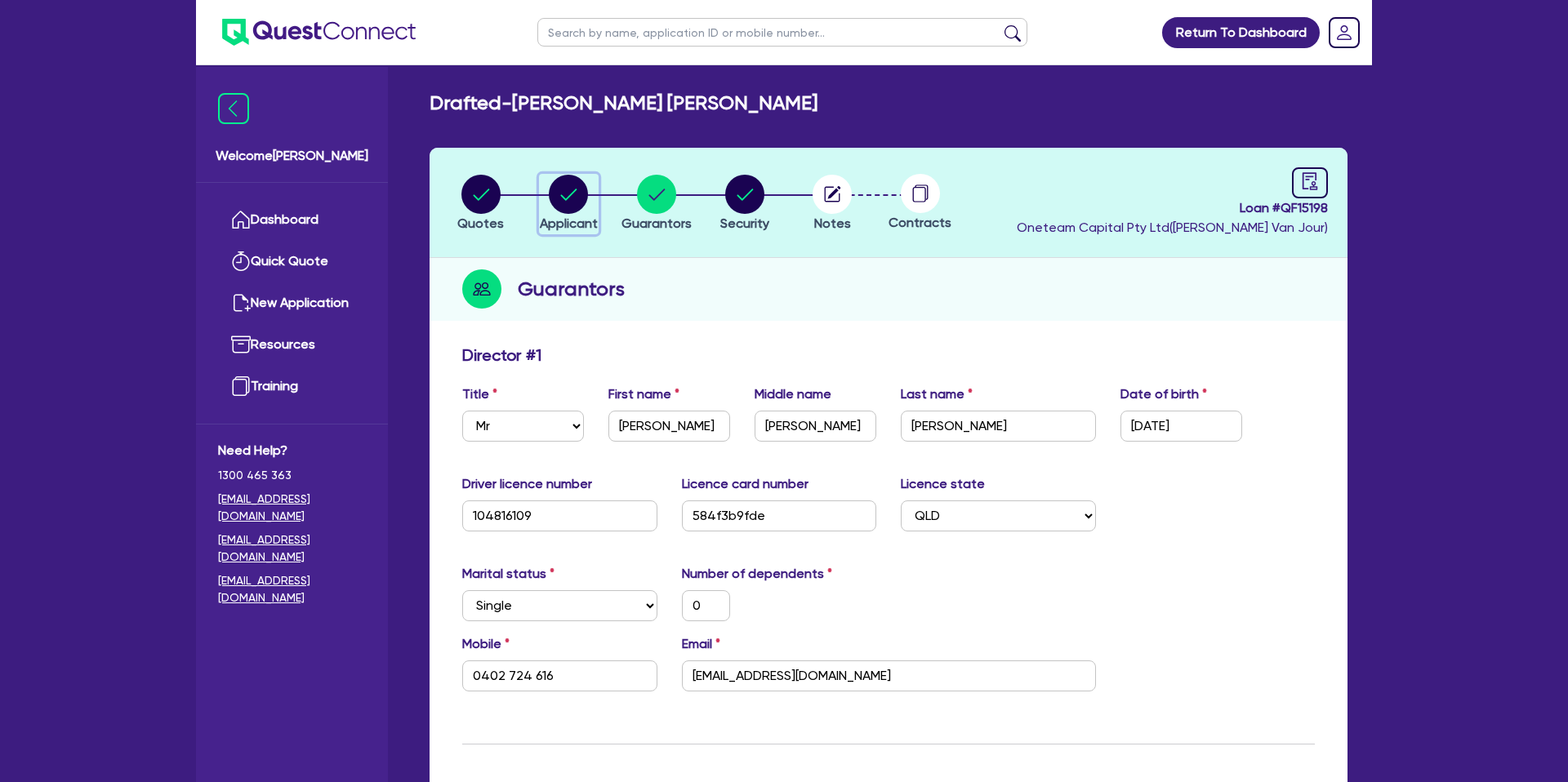
select select "SOLE_TRADER"
select select "BUILDING_CONSTRUCTION"
select select "TRADES_SERVICES_CONSUMERS"
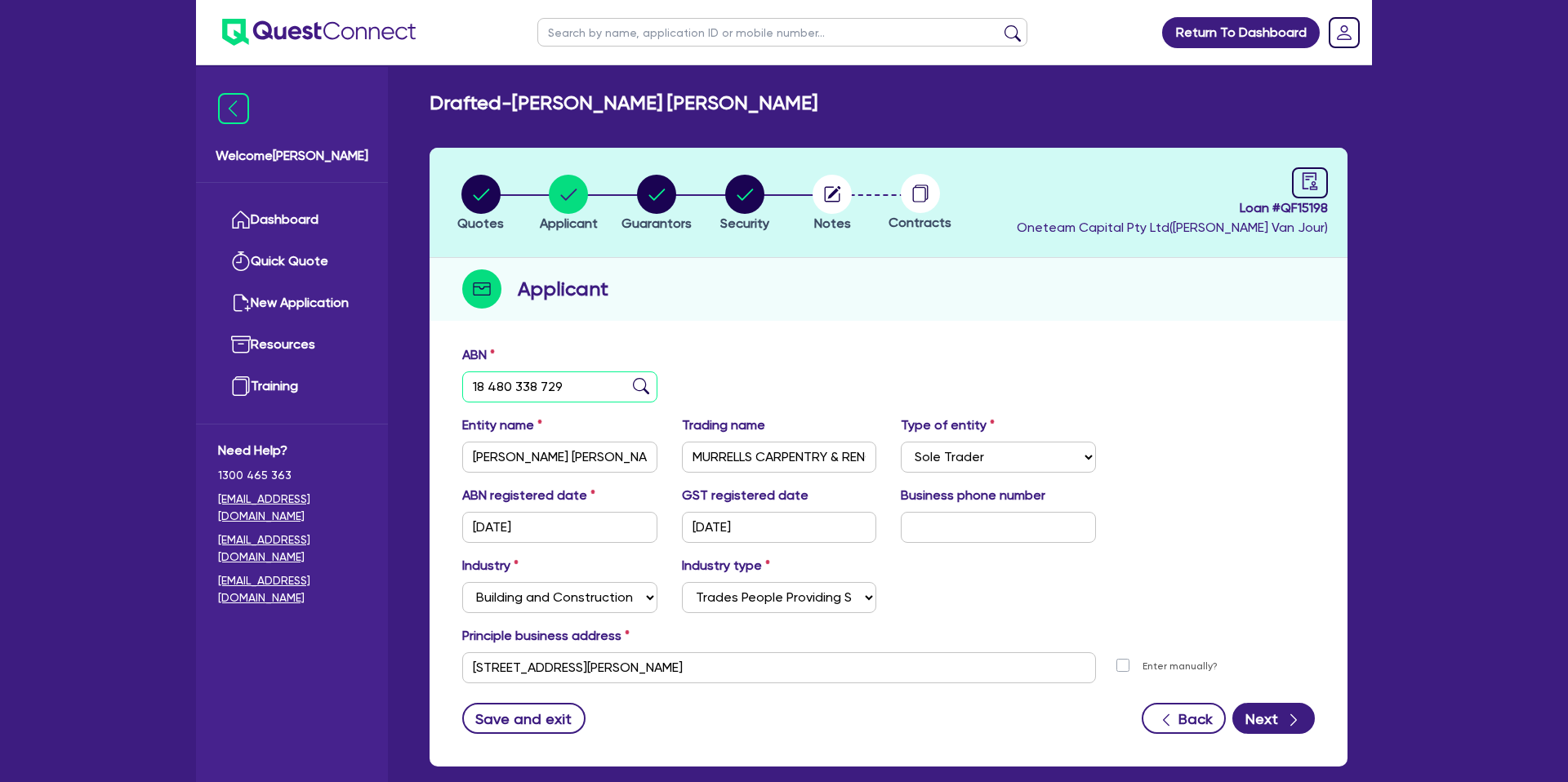
click at [513, 387] on input "18 480 338 729" at bounding box center [560, 387] width 195 height 31
